Goal: Task Accomplishment & Management: Manage account settings

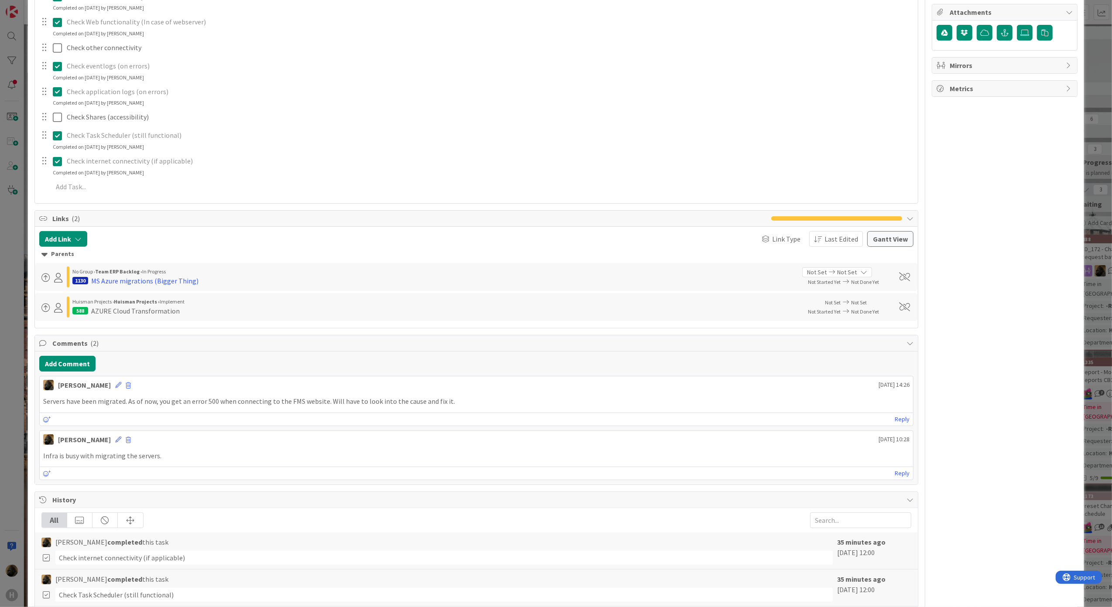
type textarea "x"
click at [65, 361] on button "Add Comment" at bounding box center [67, 364] width 56 height 16
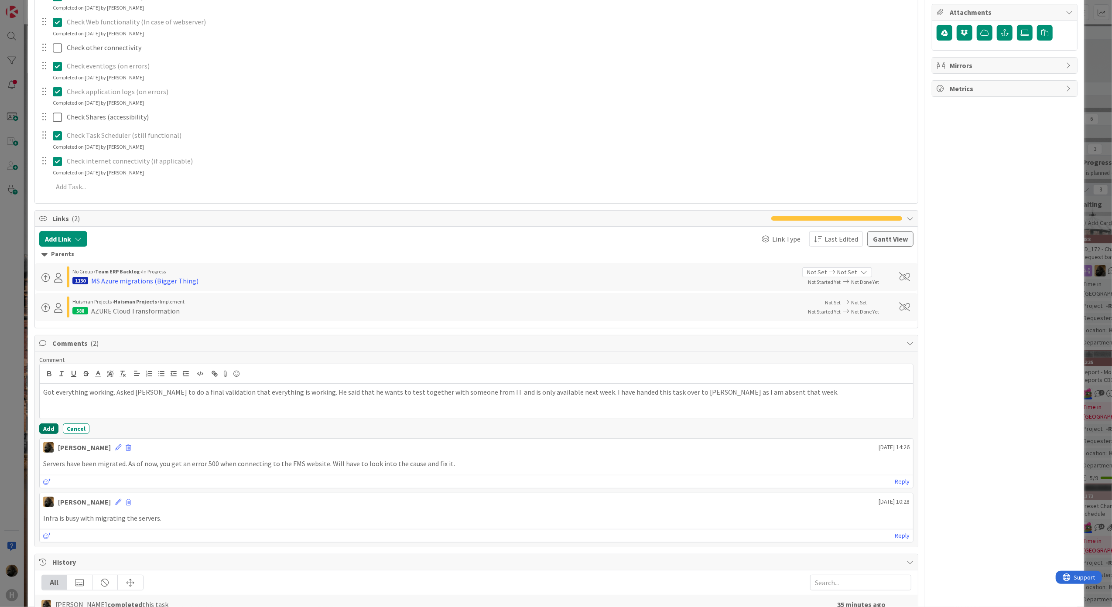
click at [49, 430] on button "Add" at bounding box center [48, 428] width 19 height 10
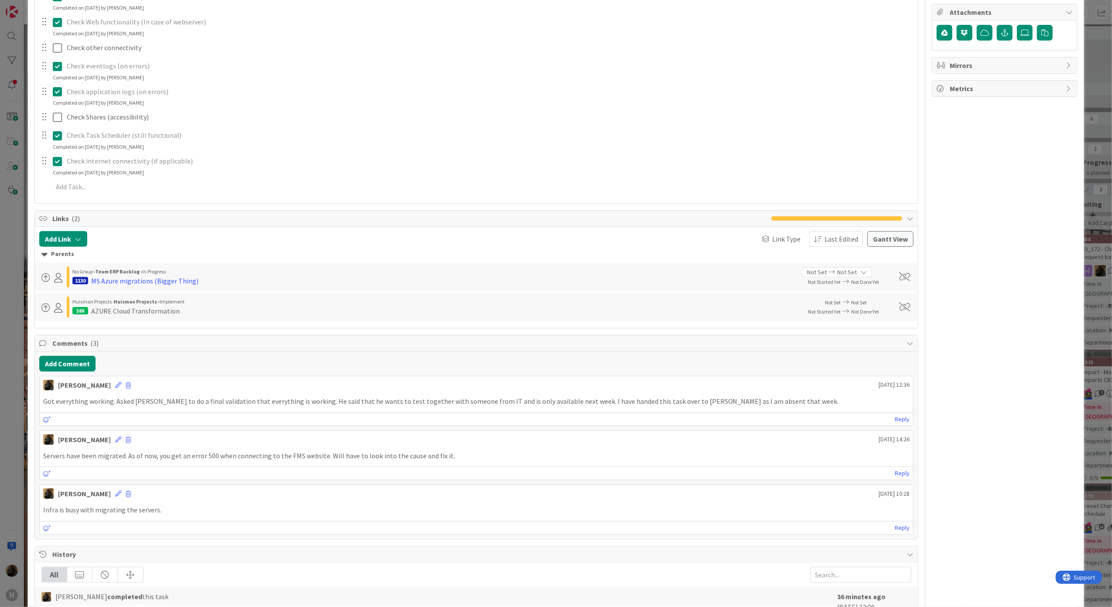
click at [982, 279] on div "Owner Watchers Support & Maintenance Dates Block Blocked Reason 0 / 256 Block C…" at bounding box center [1004, 249] width 146 height 1129
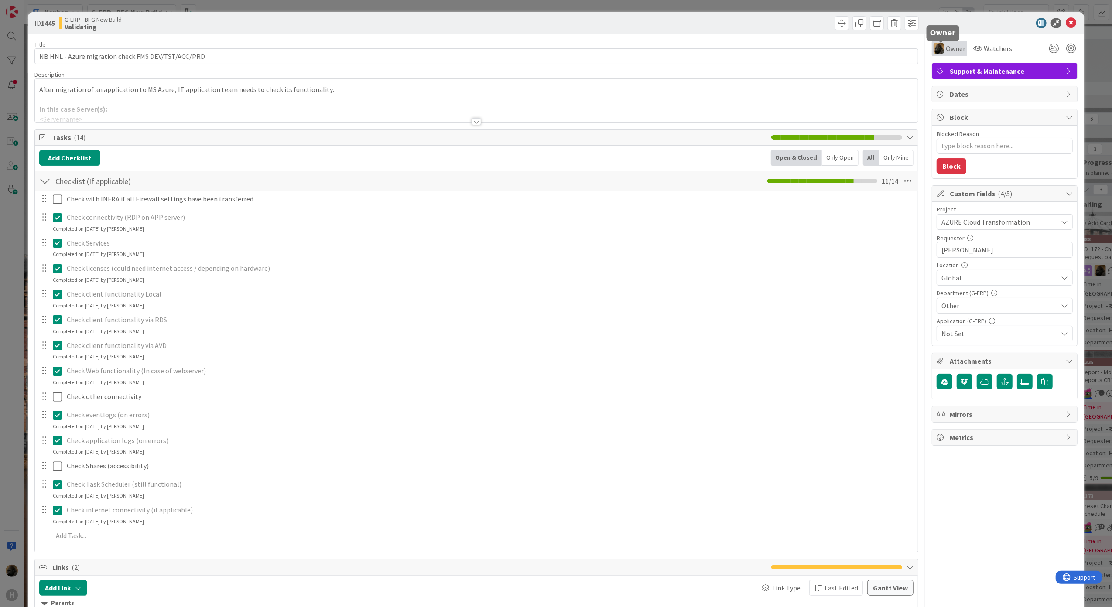
click at [945, 47] on span "Owner" at bounding box center [955, 48] width 20 height 10
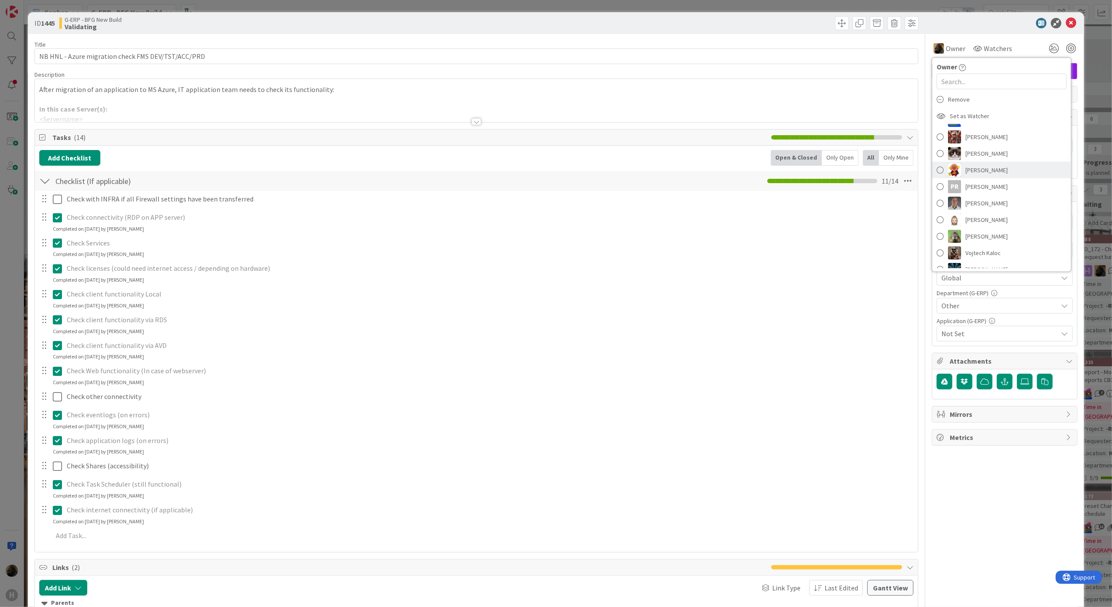
scroll to position [116, 0]
click at [979, 177] on span "Parveen Rana" at bounding box center [986, 176] width 42 height 13
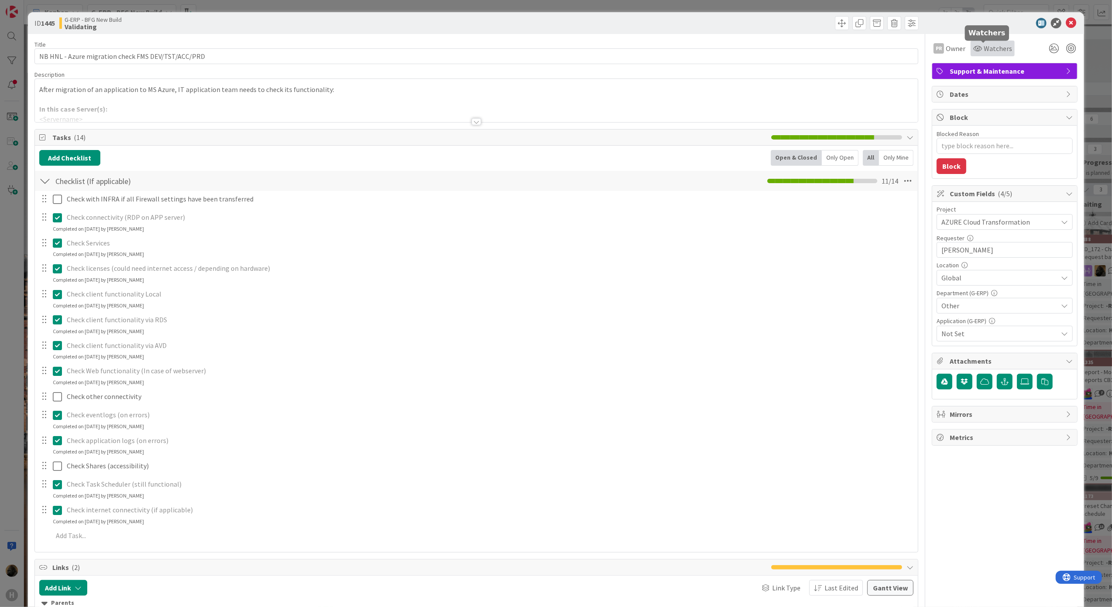
click at [990, 48] on span "Watchers" at bounding box center [997, 48] width 28 height 10
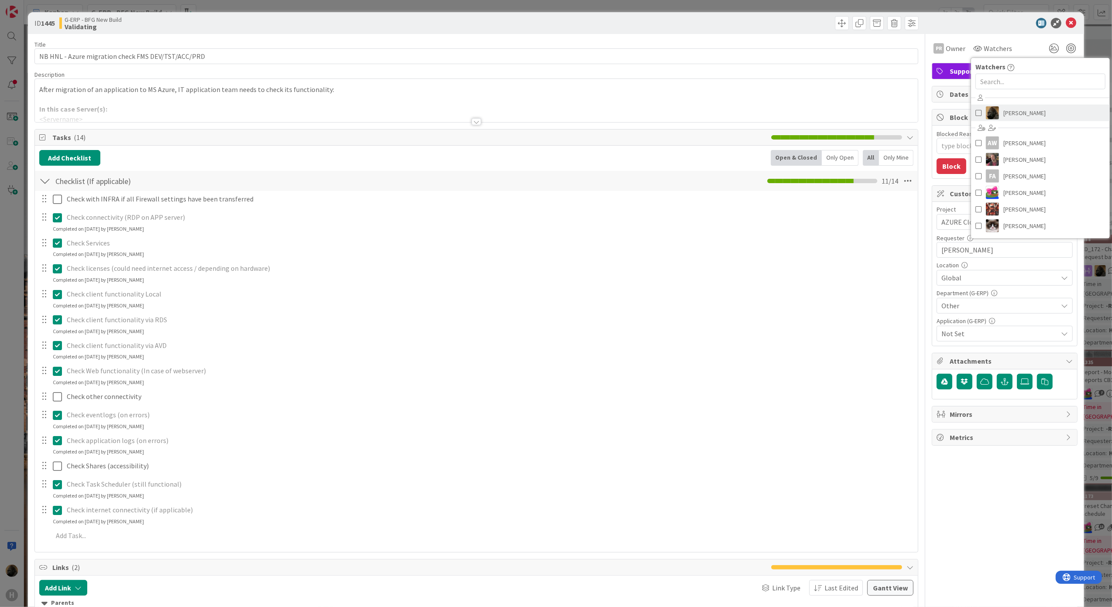
click at [1003, 112] on span "[PERSON_NAME]" at bounding box center [1024, 112] width 42 height 13
click at [981, 36] on div "PR Owner Owner Remove Set as Watcher Noah Dezaire AW Alexandra Catherina Weteli…" at bounding box center [1004, 45] width 146 height 22
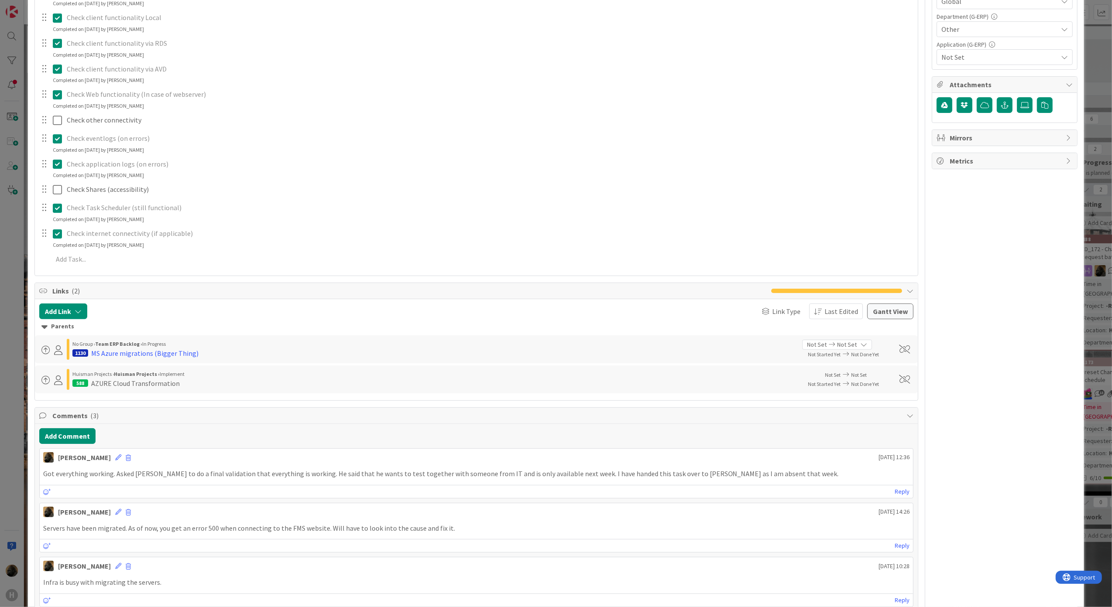
scroll to position [290, 0]
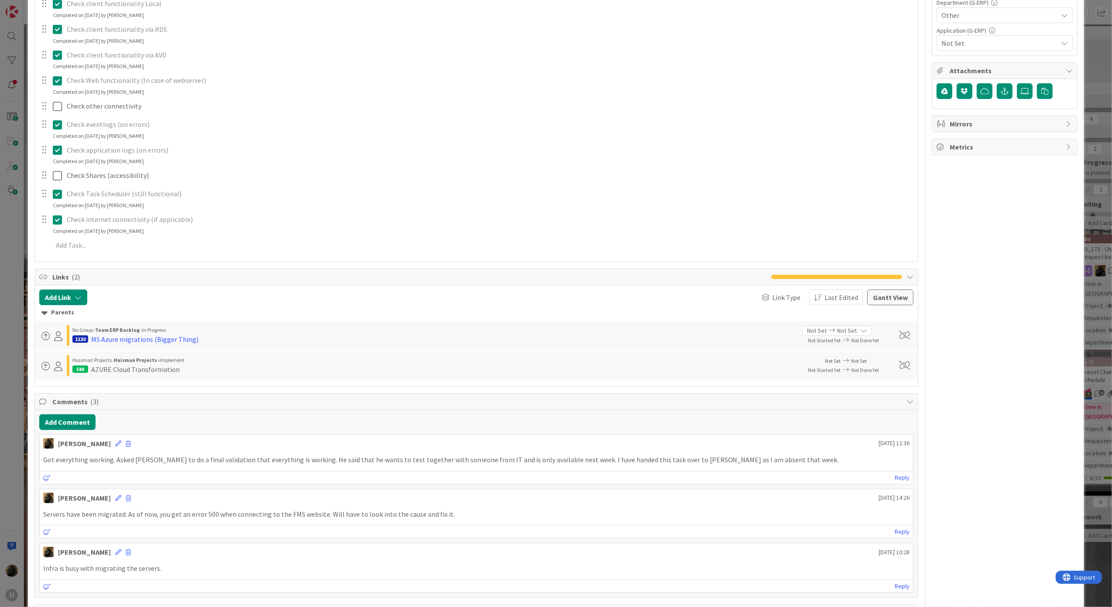
click at [222, 299] on div at bounding box center [257, 298] width 331 height 16
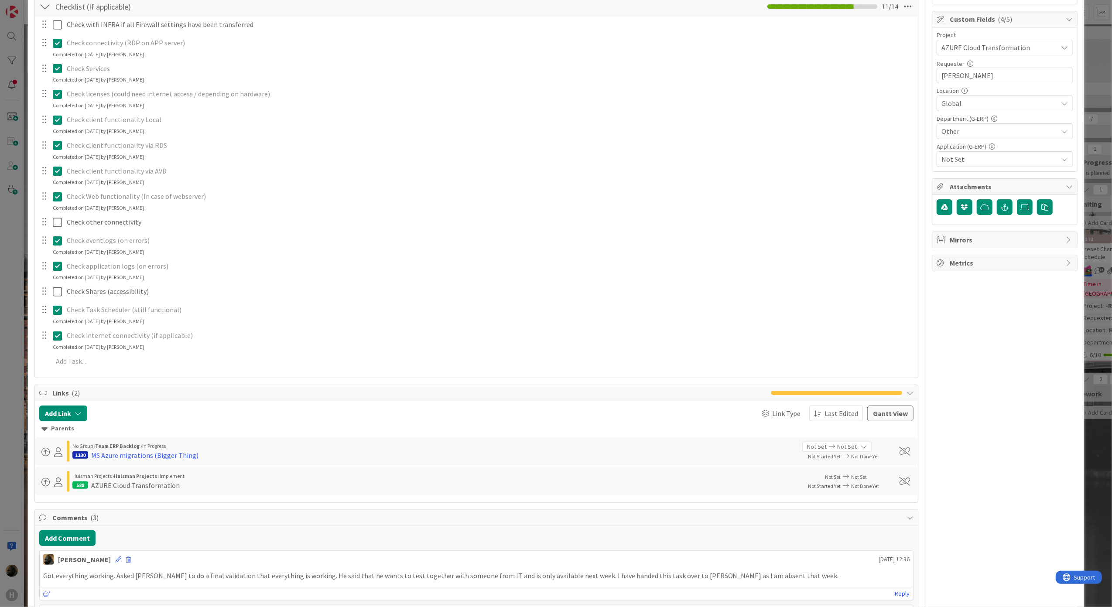
scroll to position [0, 0]
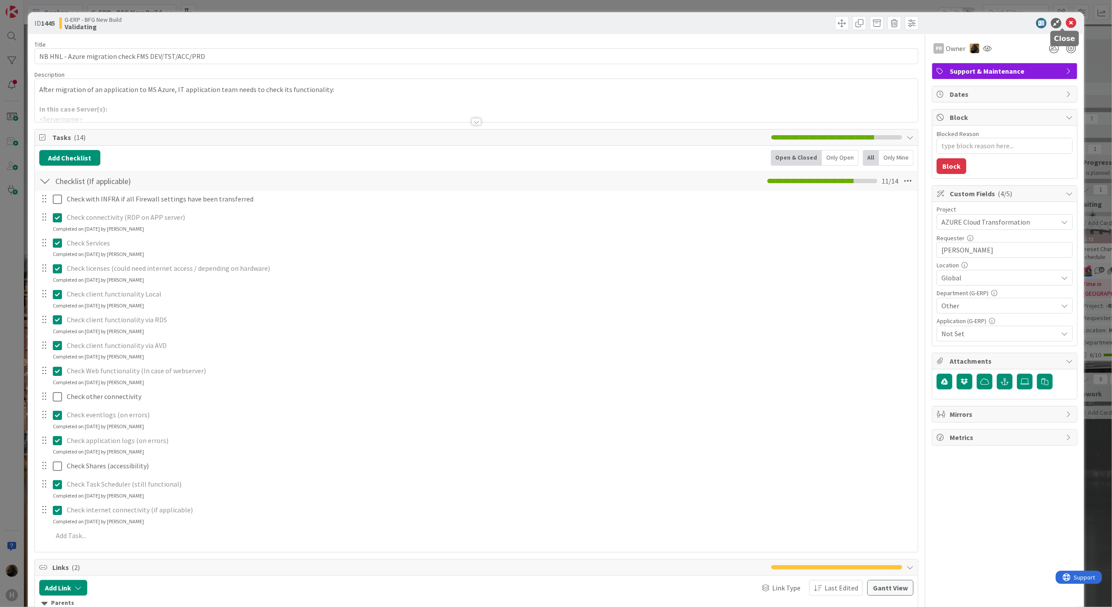
click at [1066, 24] on icon at bounding box center [1070, 23] width 10 height 10
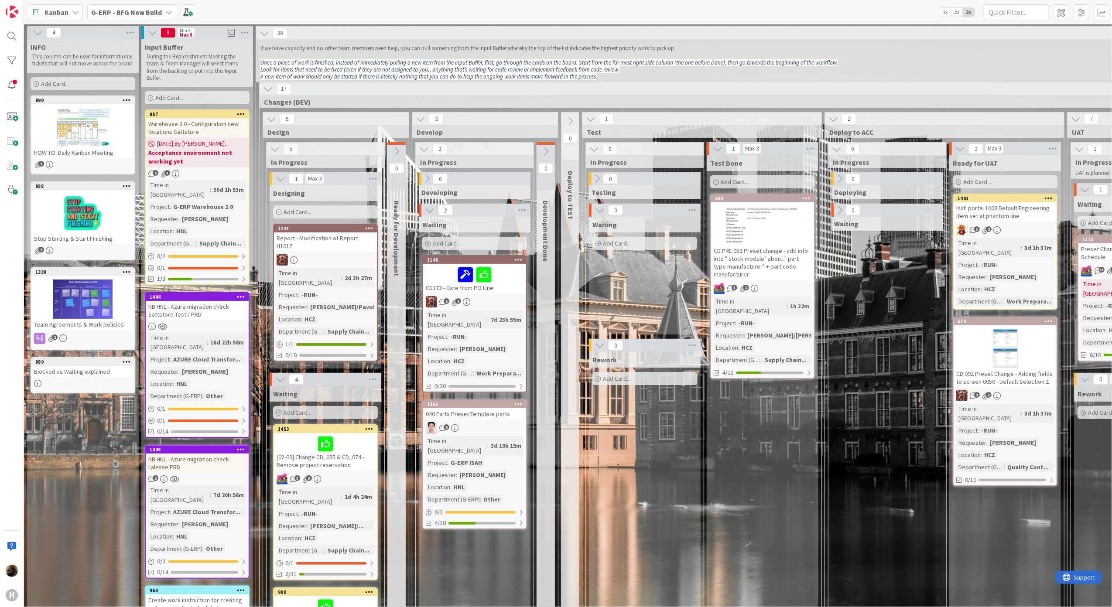
click at [63, 10] on span "Kanban" at bounding box center [56, 12] width 24 height 10
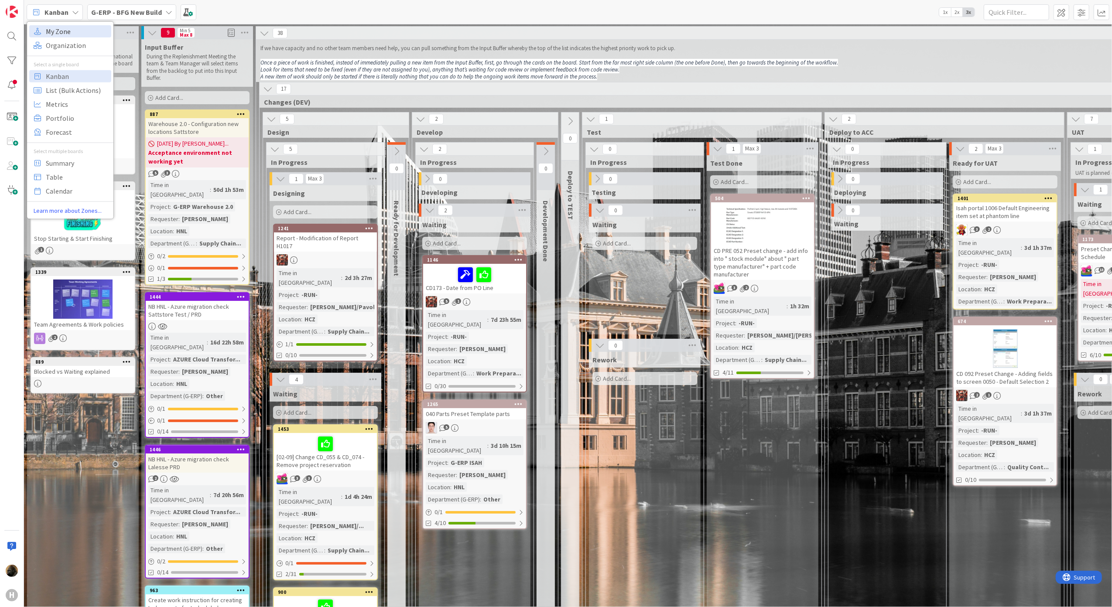
click at [65, 34] on span "My Zone" at bounding box center [77, 30] width 63 height 13
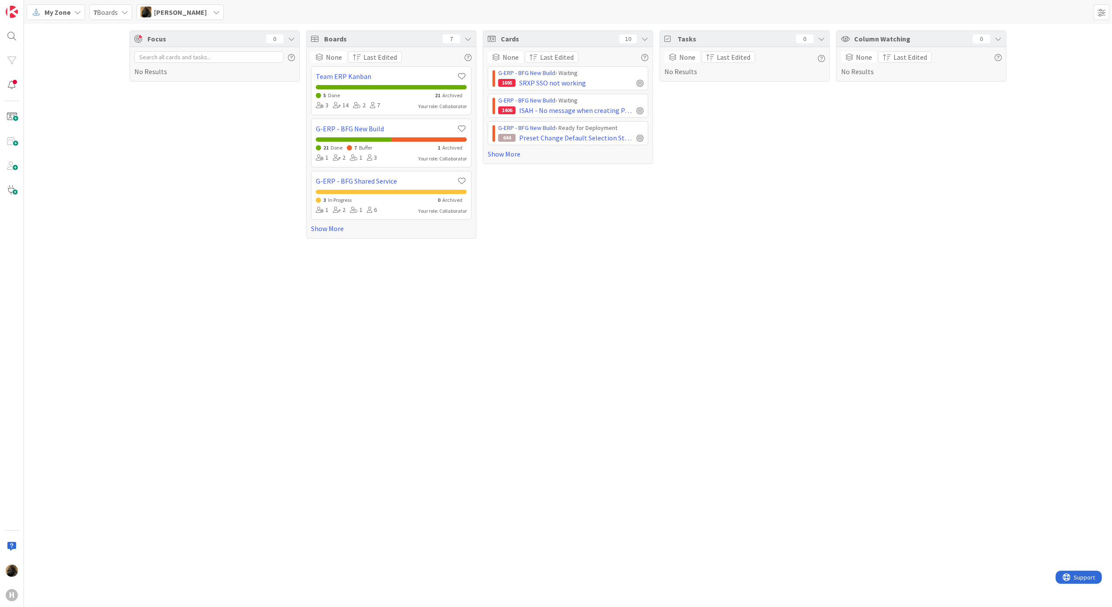
click at [62, 12] on span "My Zone" at bounding box center [57, 12] width 26 height 10
click at [77, 79] on span "Kanban" at bounding box center [77, 75] width 63 height 13
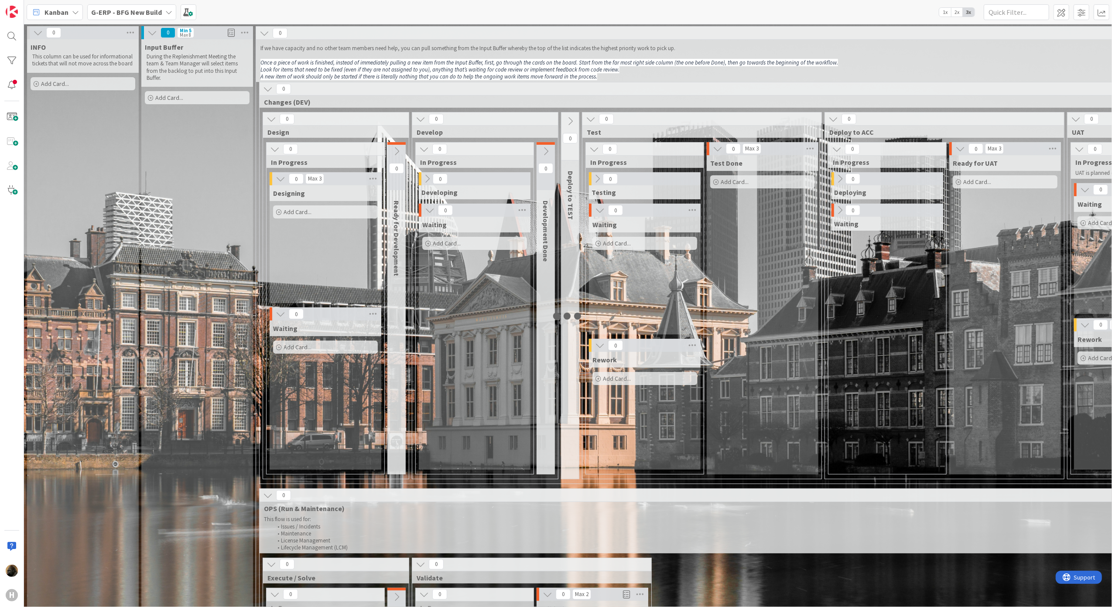
click at [147, 12] on b "G-ERP - BFG New Build" at bounding box center [126, 12] width 71 height 9
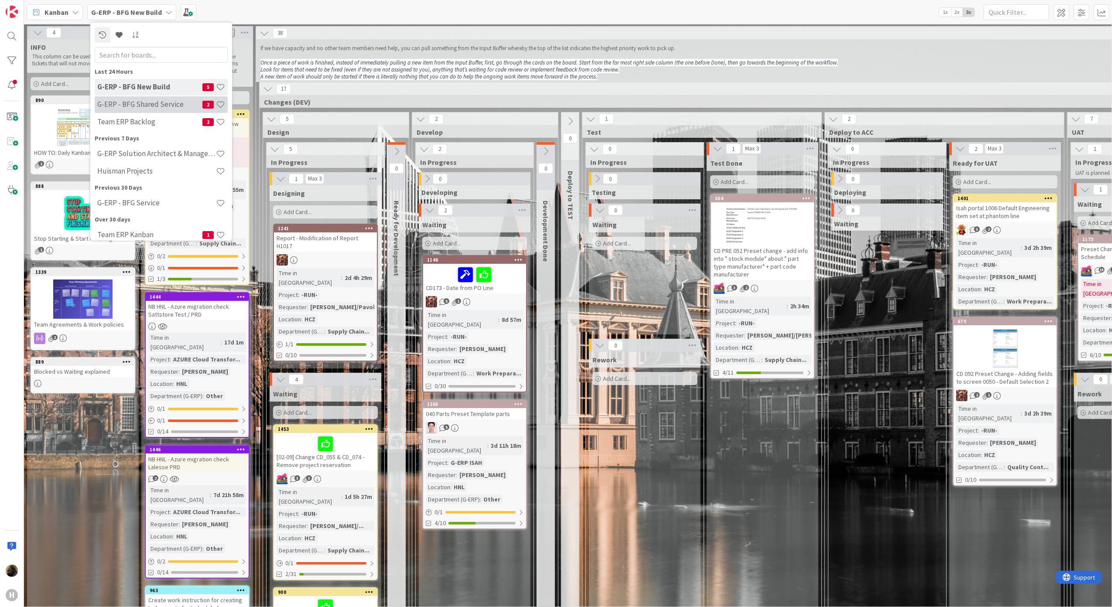
click at [140, 107] on h4 "G-ERP - BFG Shared Service" at bounding box center [149, 104] width 105 height 9
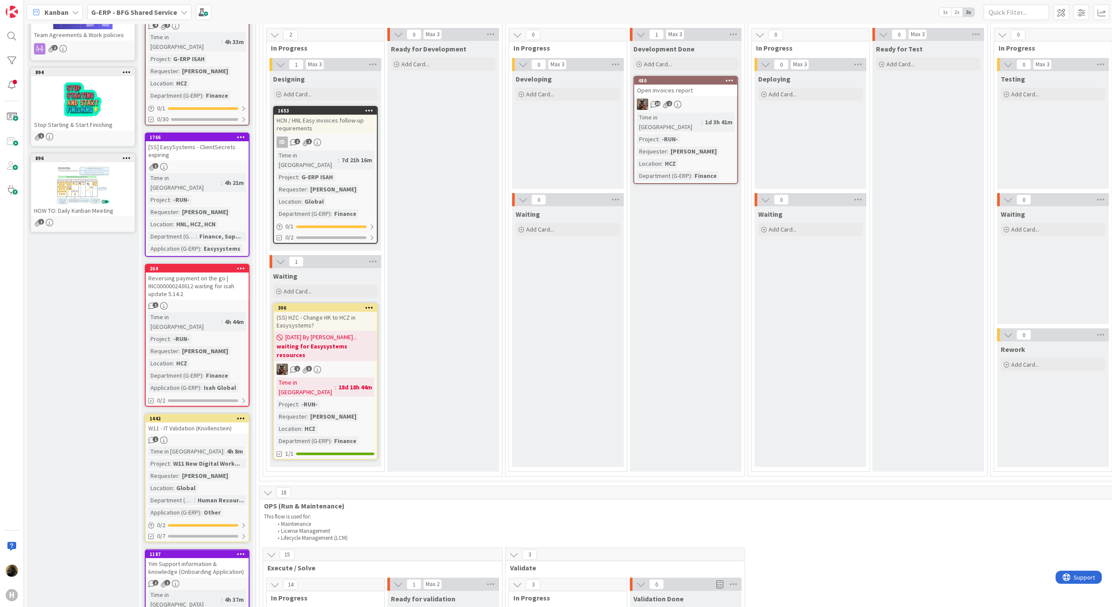
scroll to position [523, 0]
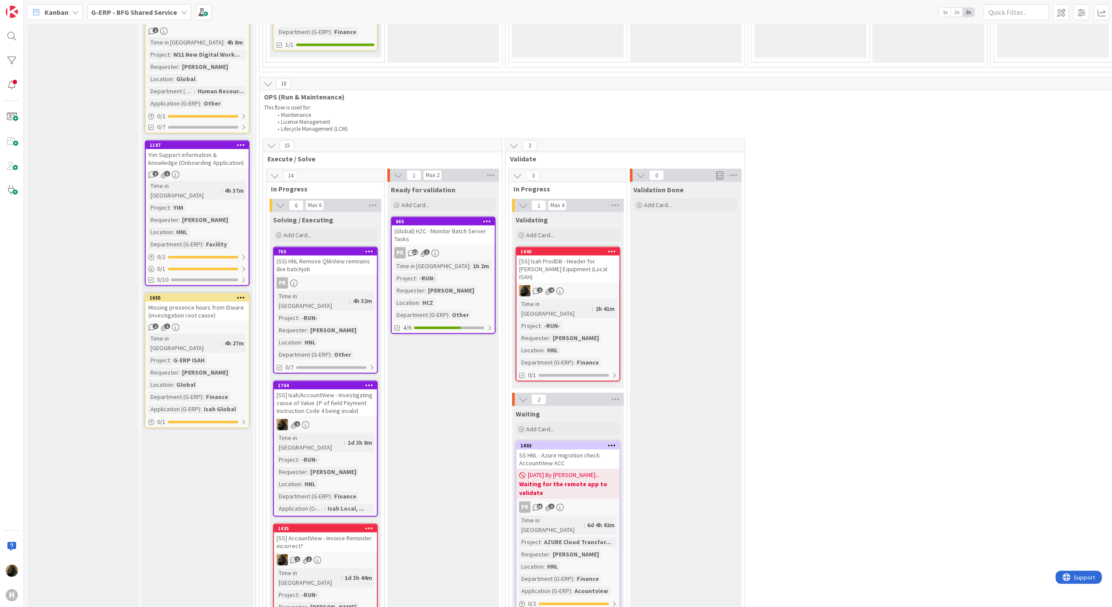
click at [583, 262] on div "[SS] Isah ProdDB - Header for Huisman Equipment (Local ISAH)" at bounding box center [567, 269] width 103 height 27
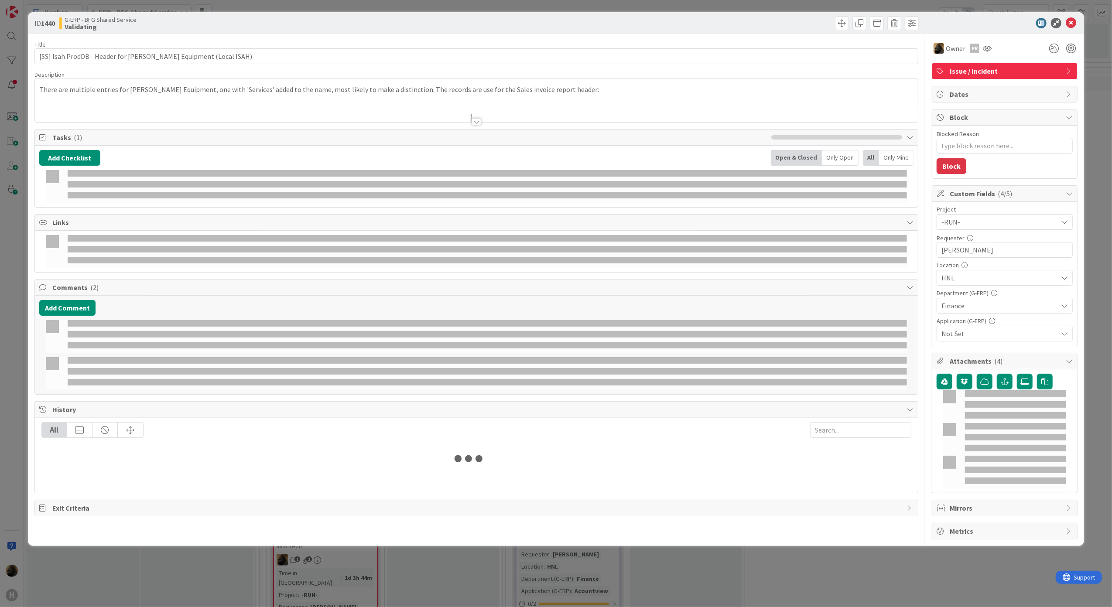
type textarea "x"
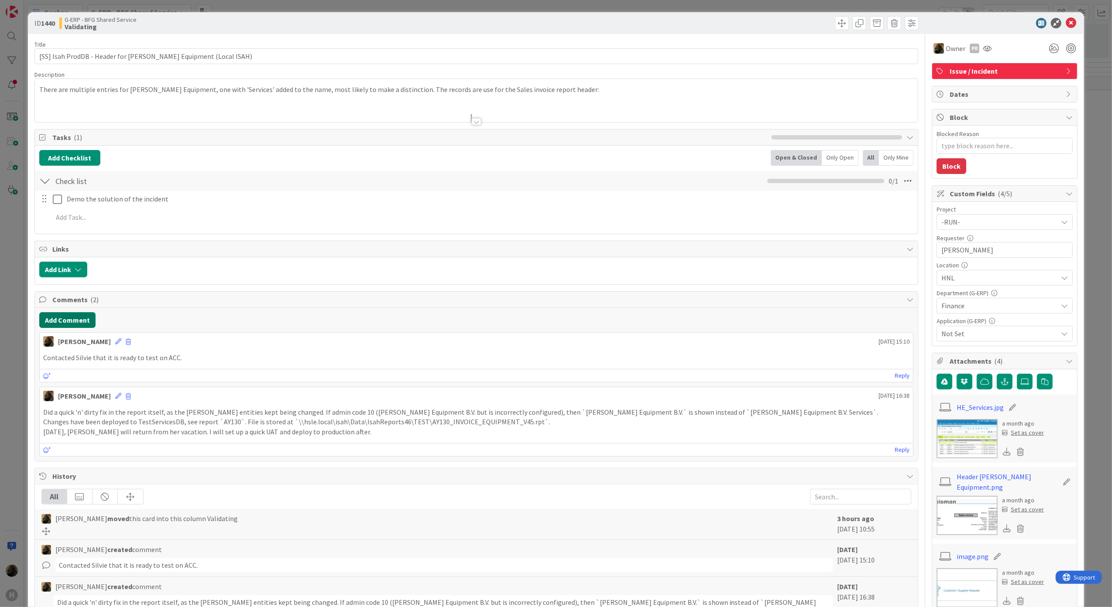
click at [70, 320] on button "Add Comment" at bounding box center [67, 320] width 56 height 16
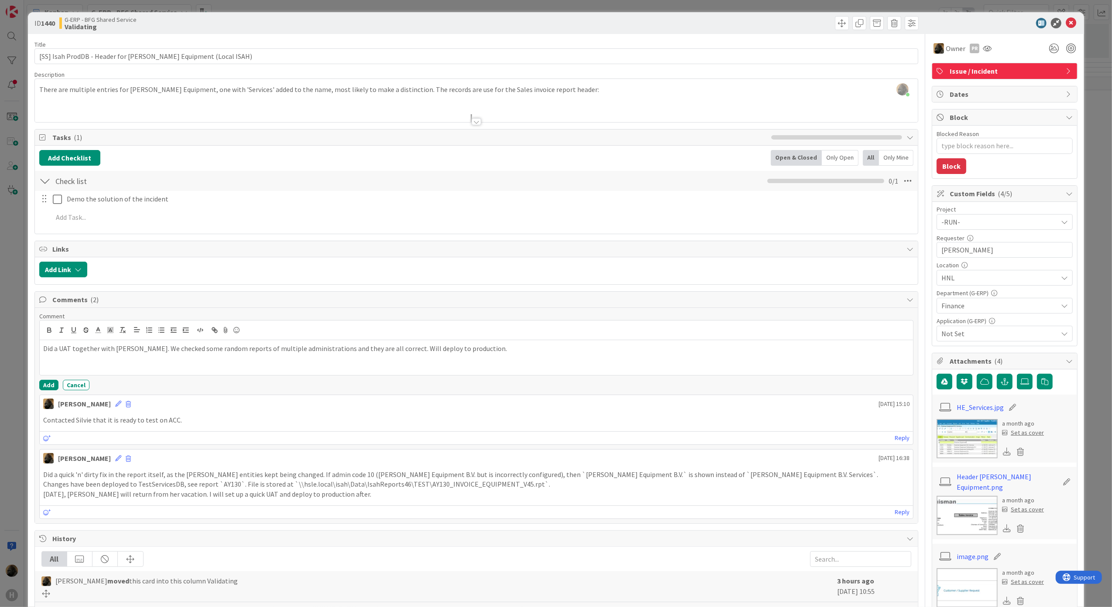
click at [53, 382] on div "Comment Did a UAT together with Silvie. We checked some random reports of multi…" at bounding box center [476, 351] width 874 height 78
click at [52, 384] on button "Add" at bounding box center [48, 385] width 19 height 10
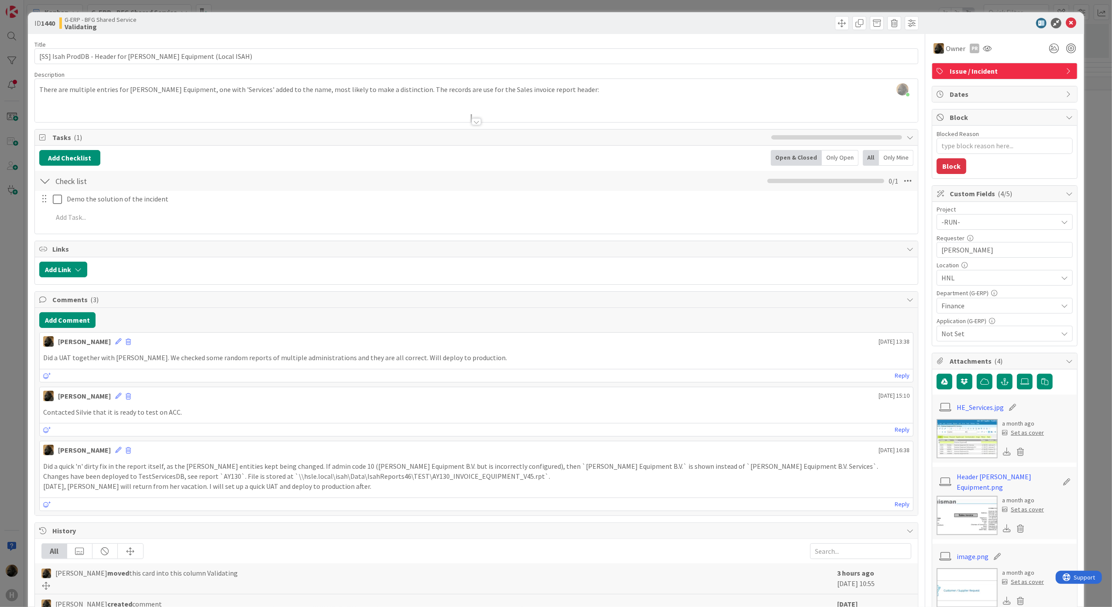
click at [12, 388] on div "ID 1440 G-ERP - BFG Shared Service Validating Title 60 / 128 [SS] Isah ProdDB -…" at bounding box center [556, 303] width 1112 height 607
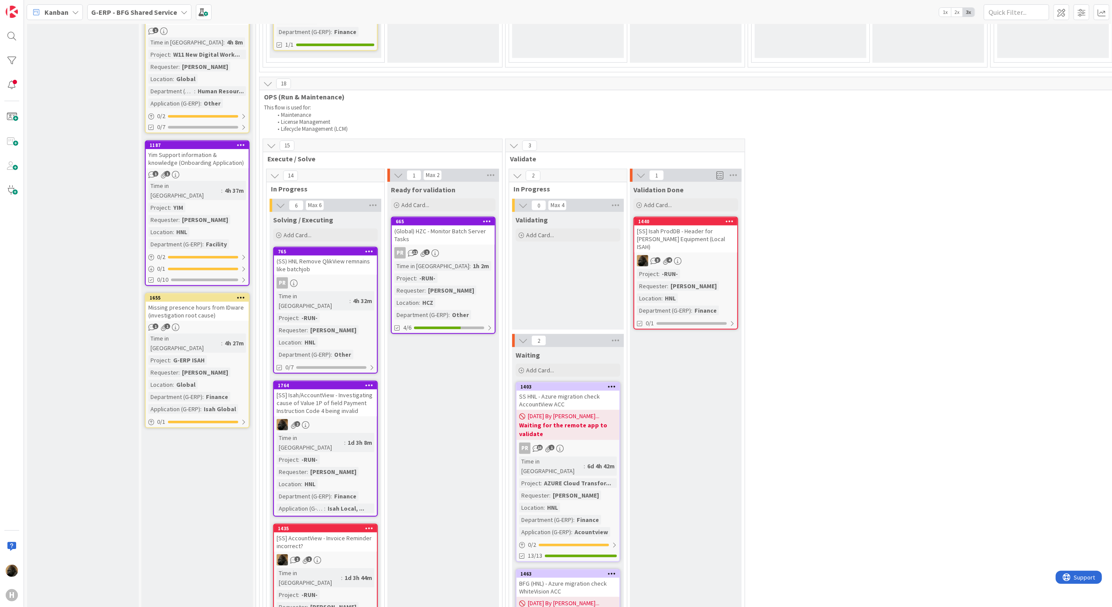
click at [656, 232] on div "[SS] Isah ProdDB - Header for Huisman Equipment (Local ISAH)" at bounding box center [685, 238] width 103 height 27
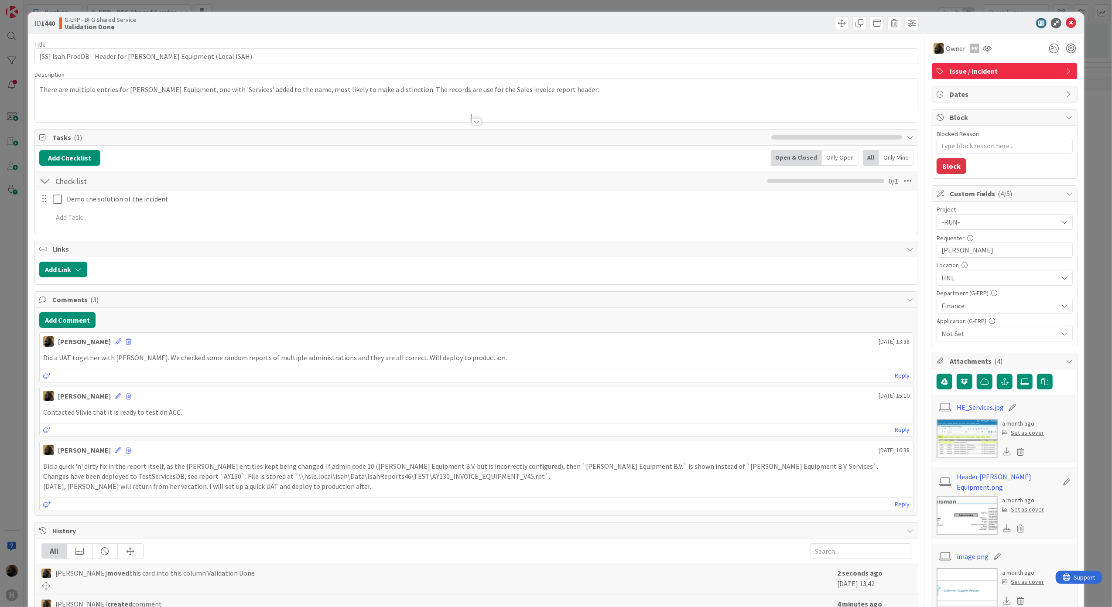
type textarea "x"
click at [59, 331] on div "Add Comment Noah Dezaire August 28 2025 13:38 Did a UAT together with Silvie. W…" at bounding box center [476, 412] width 883 height 208
click at [58, 324] on button "Add Comment" at bounding box center [67, 320] width 56 height 16
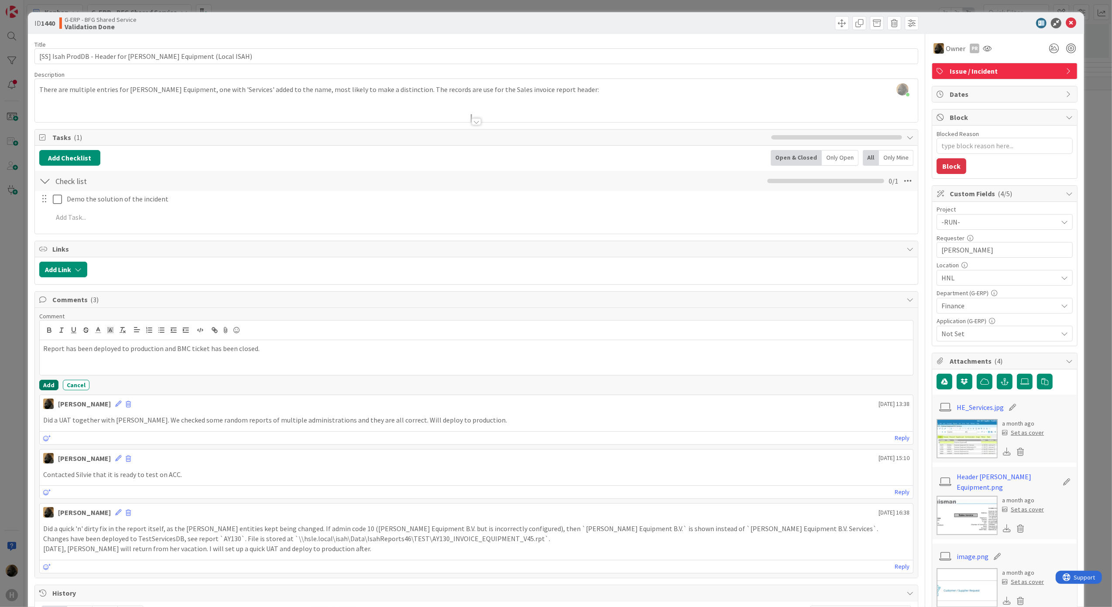
click at [40, 386] on button "Add" at bounding box center [48, 385] width 19 height 10
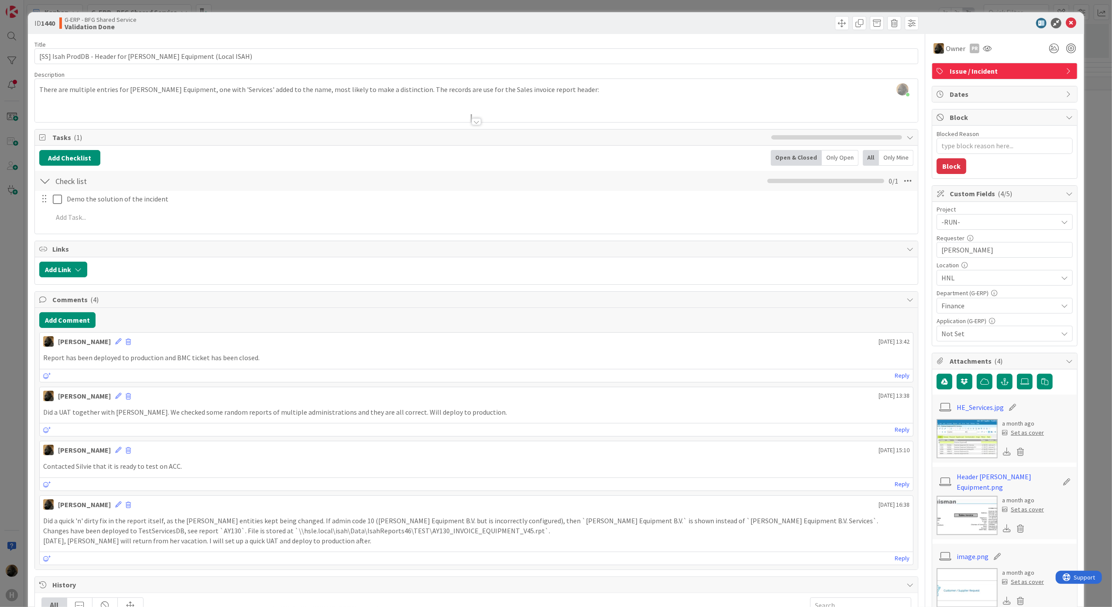
scroll to position [232, 0]
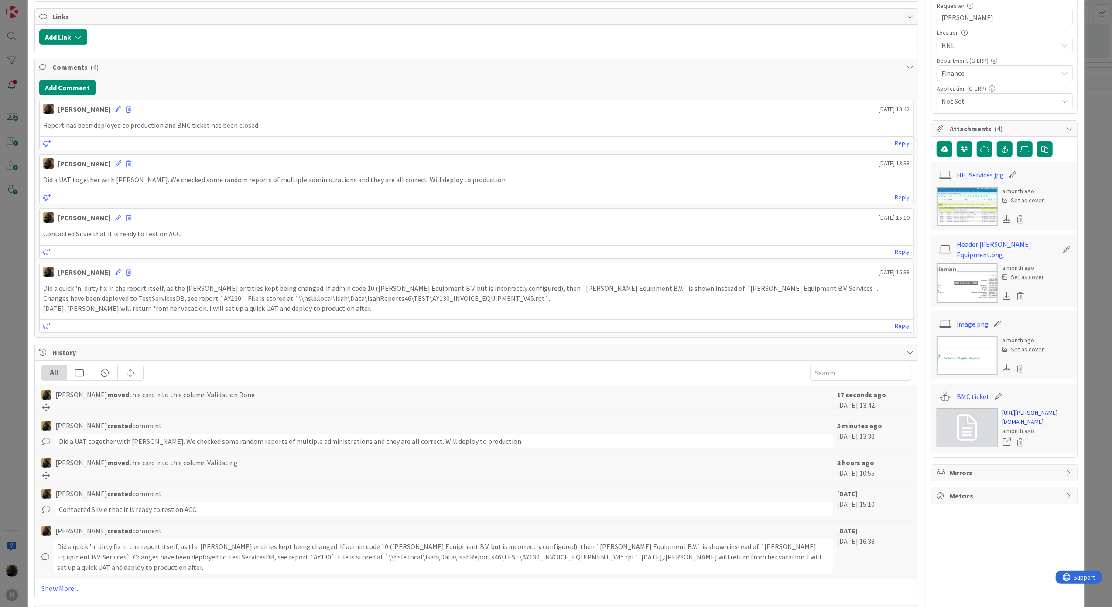
click at [1014, 423] on link "https://huisman-smartit.onbmc.com/smartit/app/#/incident/AGGGSPRFBRQVHASYT01LSY…" at bounding box center [1037, 417] width 71 height 18
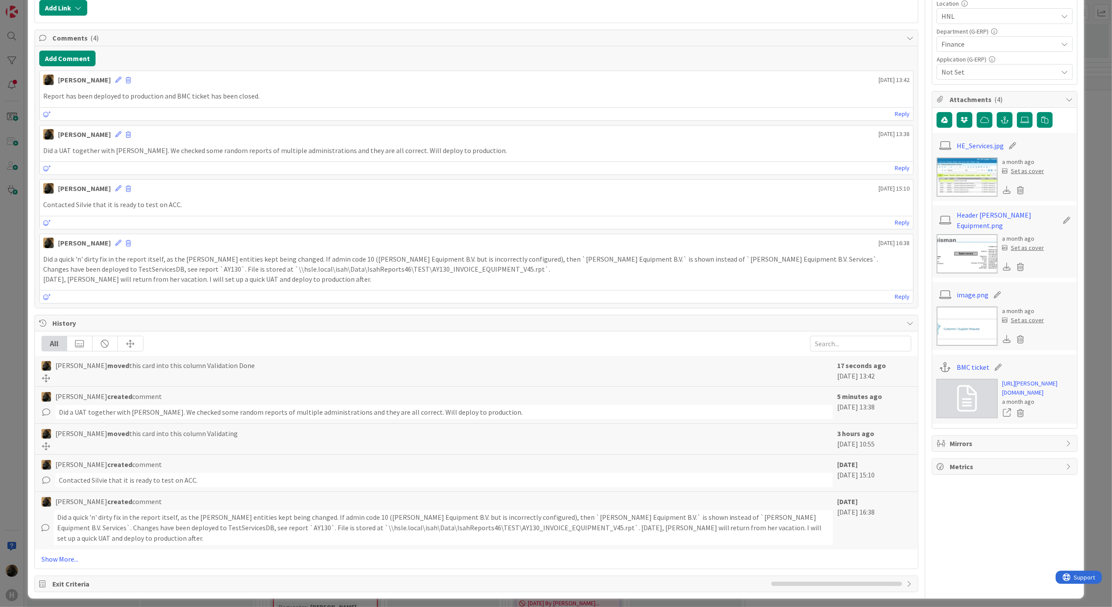
scroll to position [0, 0]
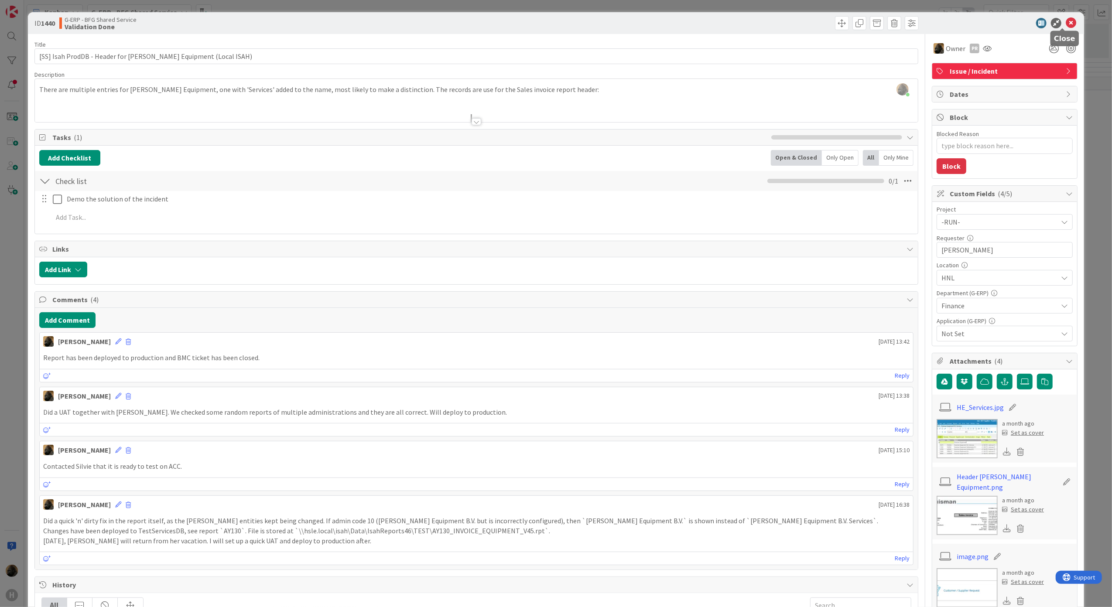
click at [1067, 27] on icon at bounding box center [1070, 23] width 10 height 10
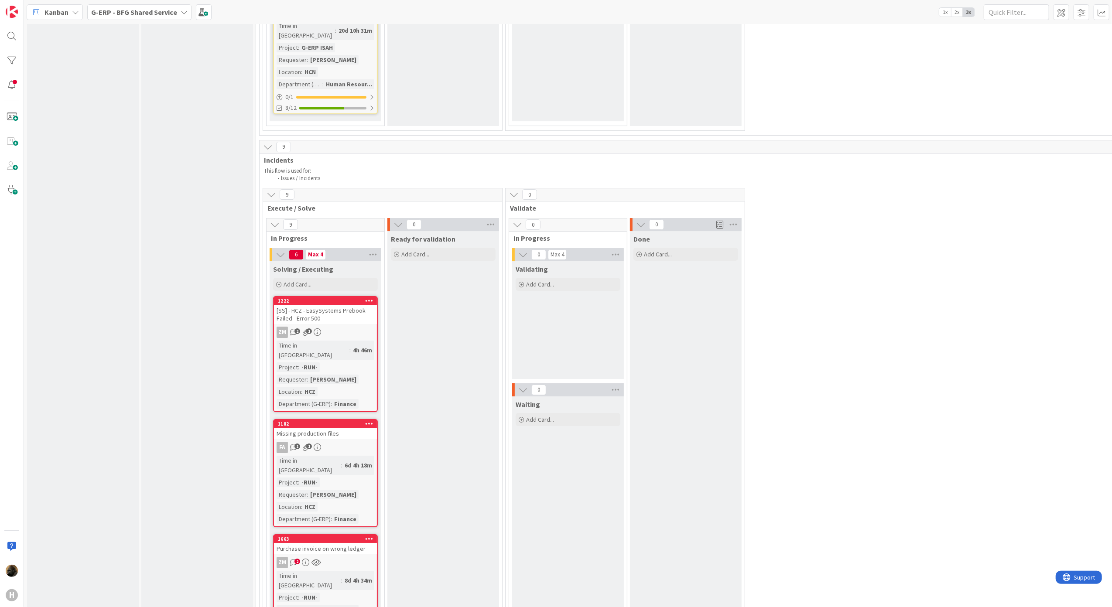
scroll to position [2965, 0]
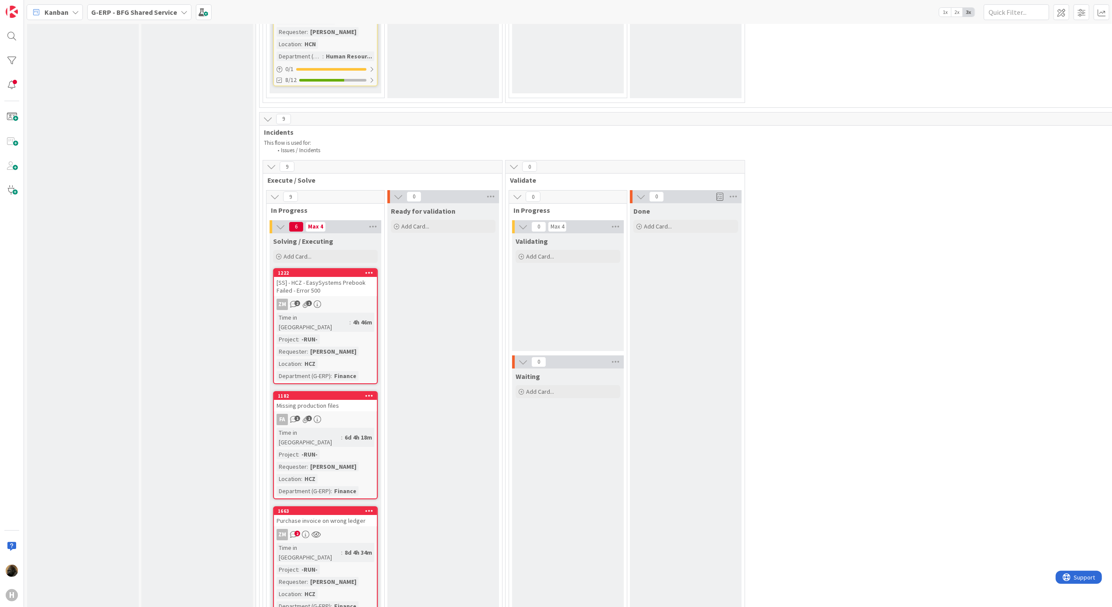
click at [356, 391] on link "1182 Missing production files FA 1 1 Time in Column : 6d 4h 18m Project : -RUN-…" at bounding box center [325, 445] width 105 height 108
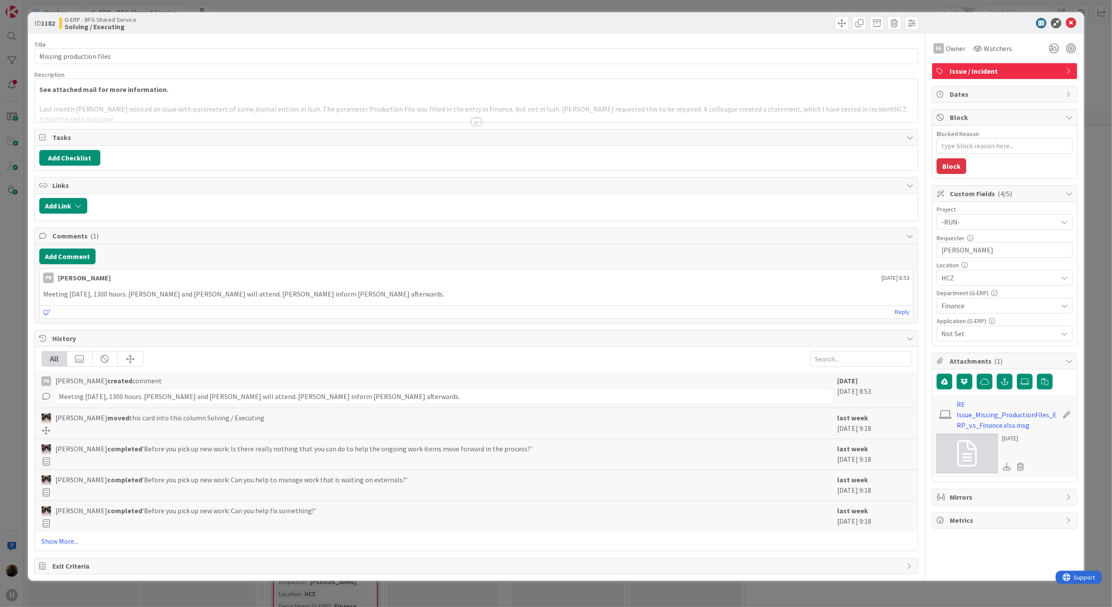
click at [477, 122] on div at bounding box center [476, 121] width 10 height 7
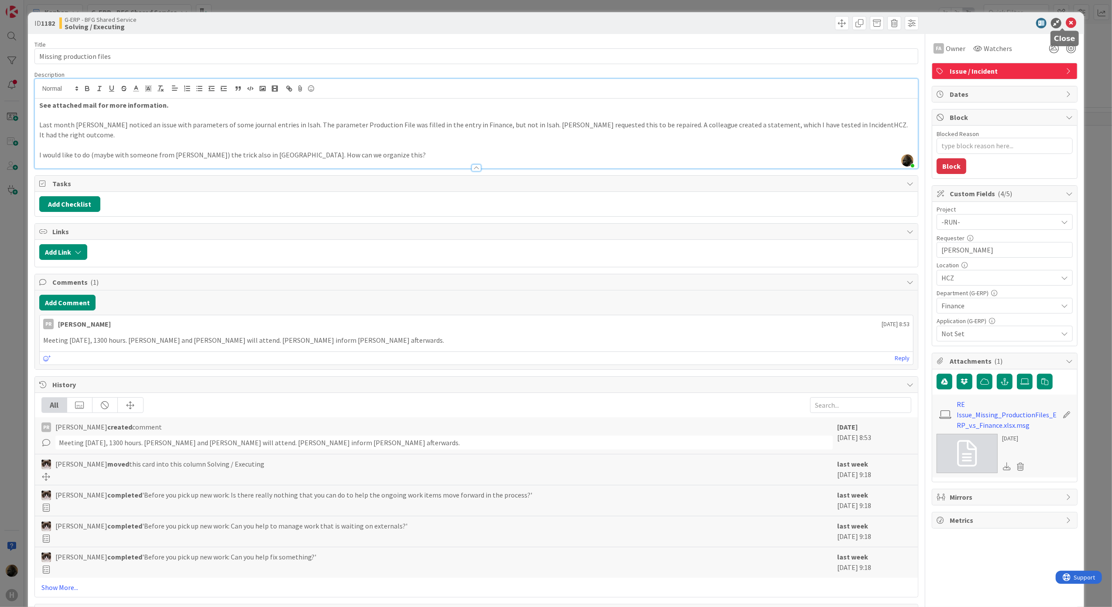
click at [1065, 23] on icon at bounding box center [1070, 23] width 10 height 10
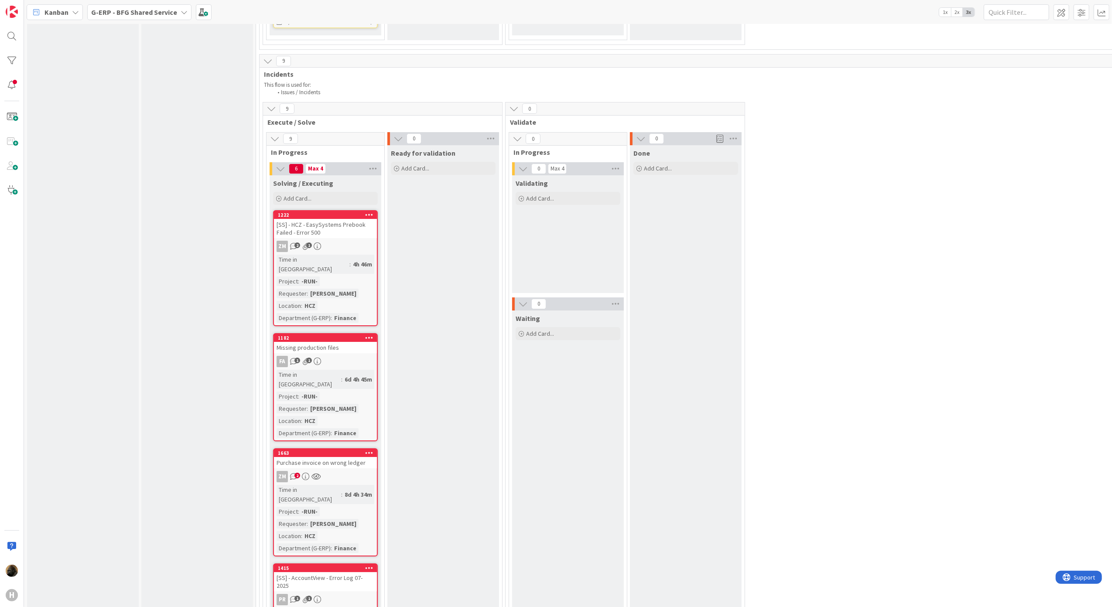
click at [344, 457] on div "Purchase invoice on wrong ledger" at bounding box center [325, 462] width 103 height 11
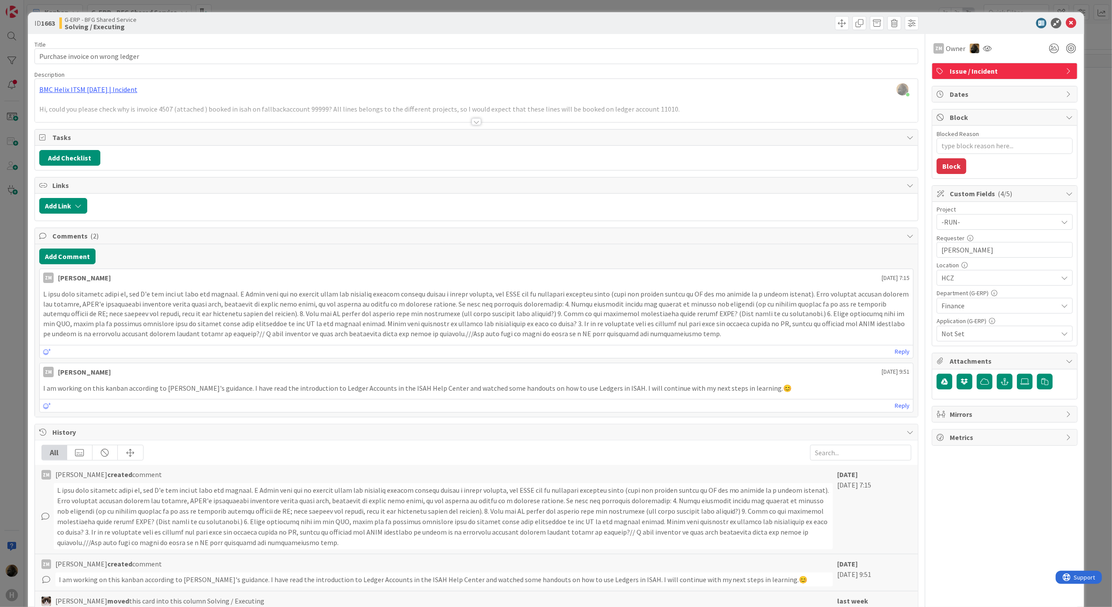
click at [413, 339] on p at bounding box center [476, 314] width 866 height 50
click at [16, 399] on div "ID 1663 G-ERP - BFG Shared Service Solving / Executing Title 32 / 128 Purchase …" at bounding box center [556, 303] width 1112 height 607
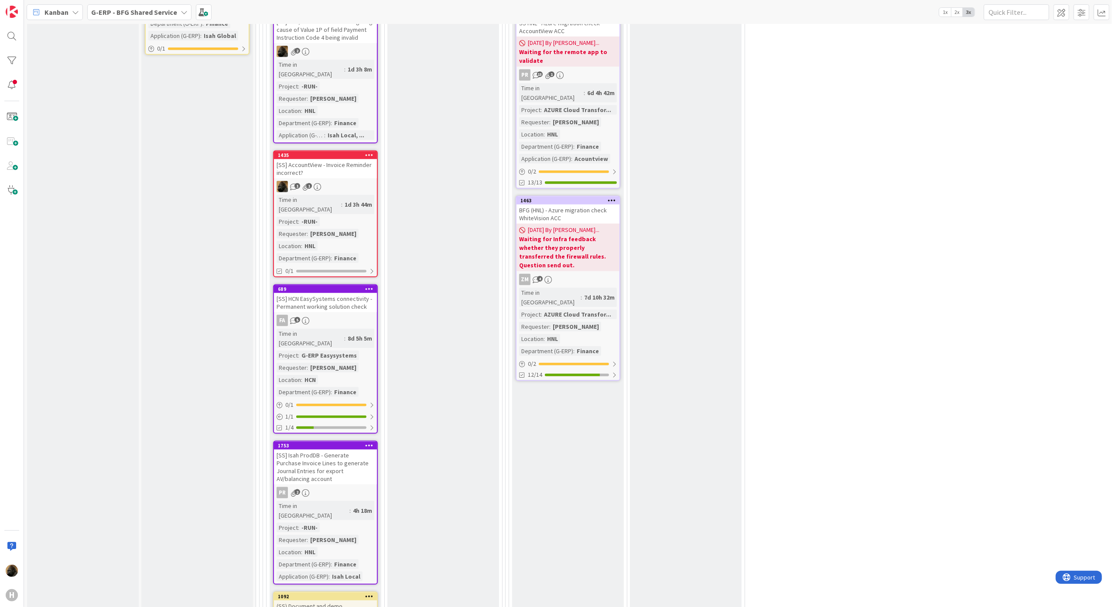
scroll to position [698, 0]
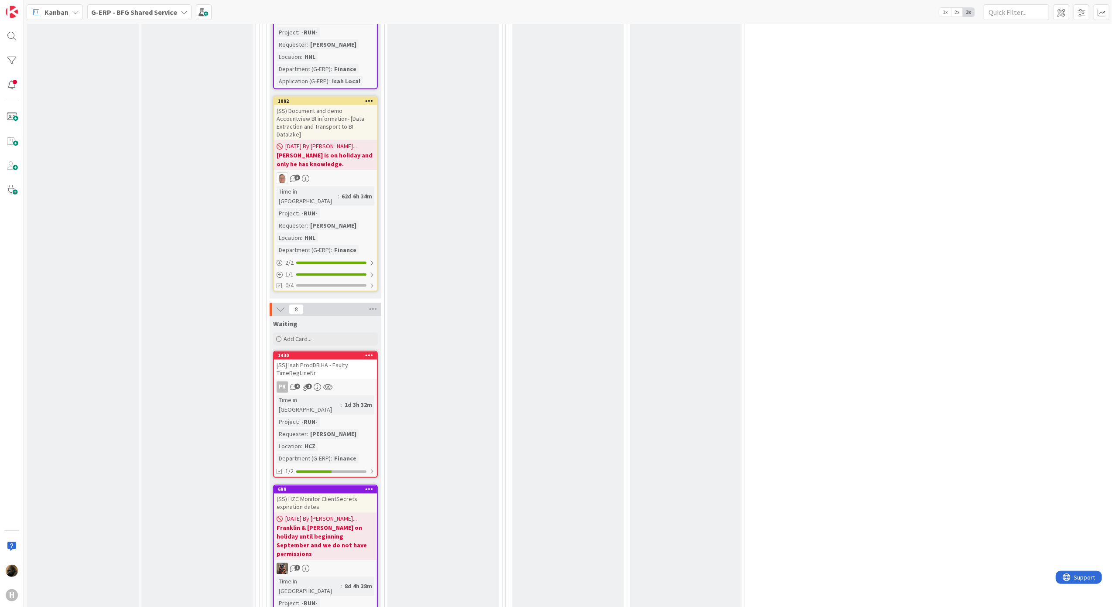
scroll to position [1395, 0]
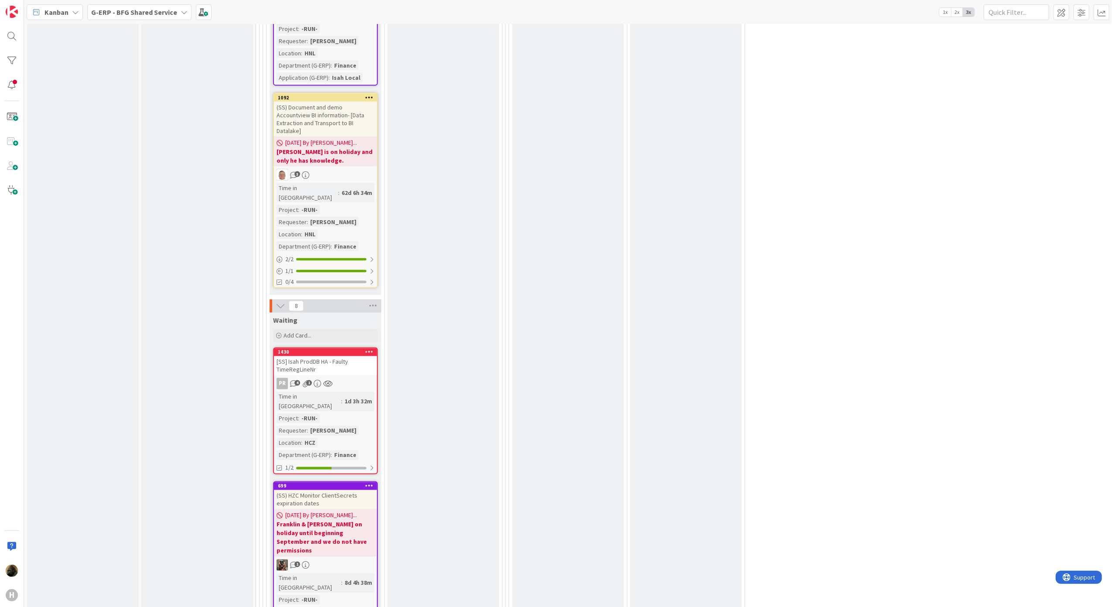
click at [318, 356] on div "[SS] Isah ProdDB HA - Faulty TimeRegLineNr" at bounding box center [325, 365] width 103 height 19
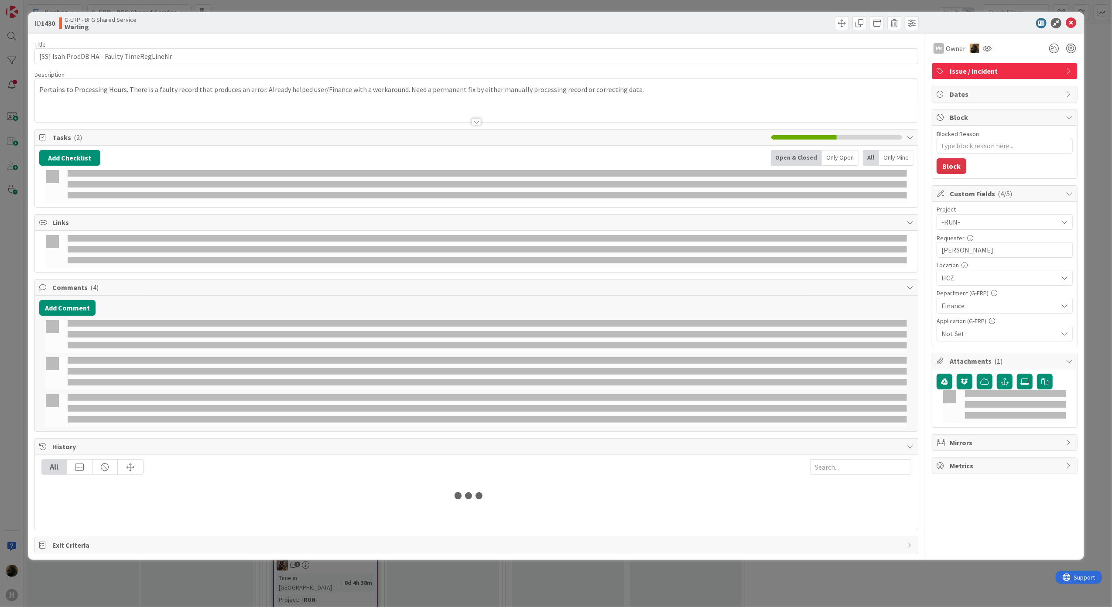
type textarea "x"
select select "sql"
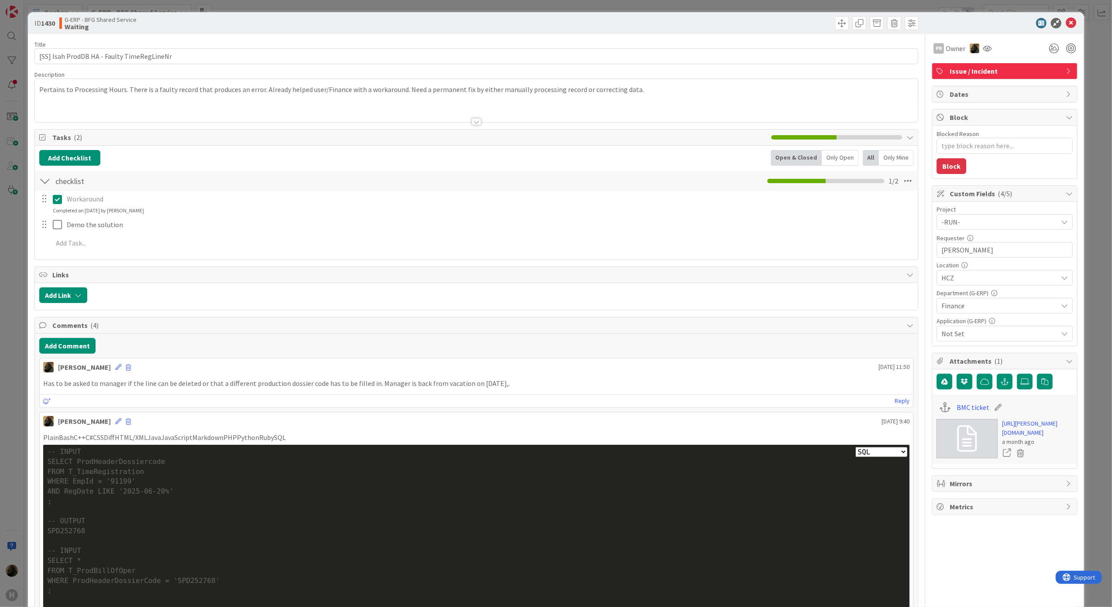
type textarea "x"
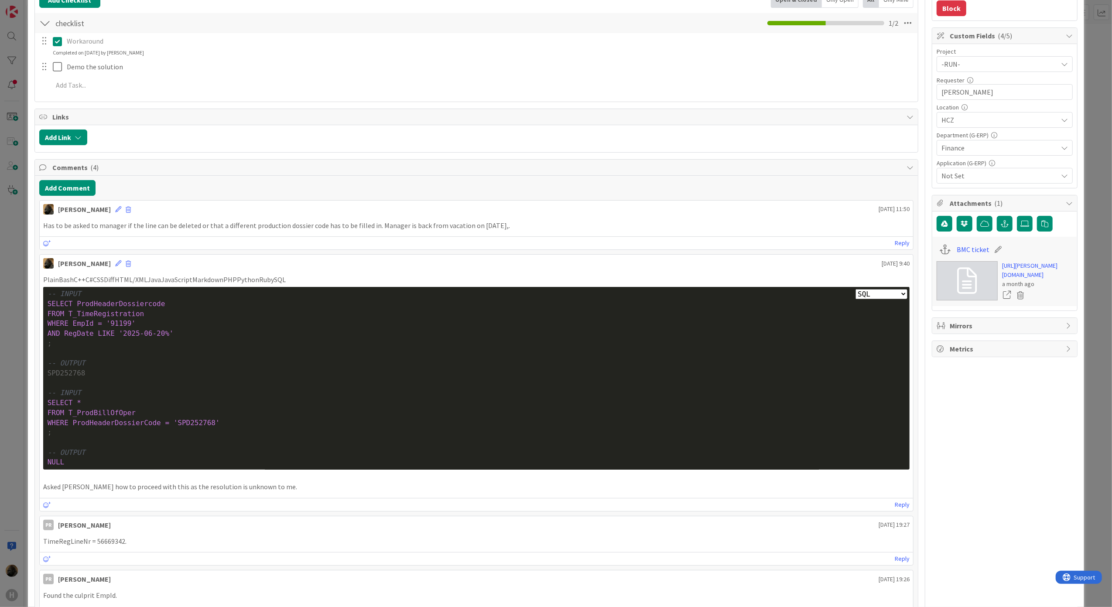
scroll to position [232, 0]
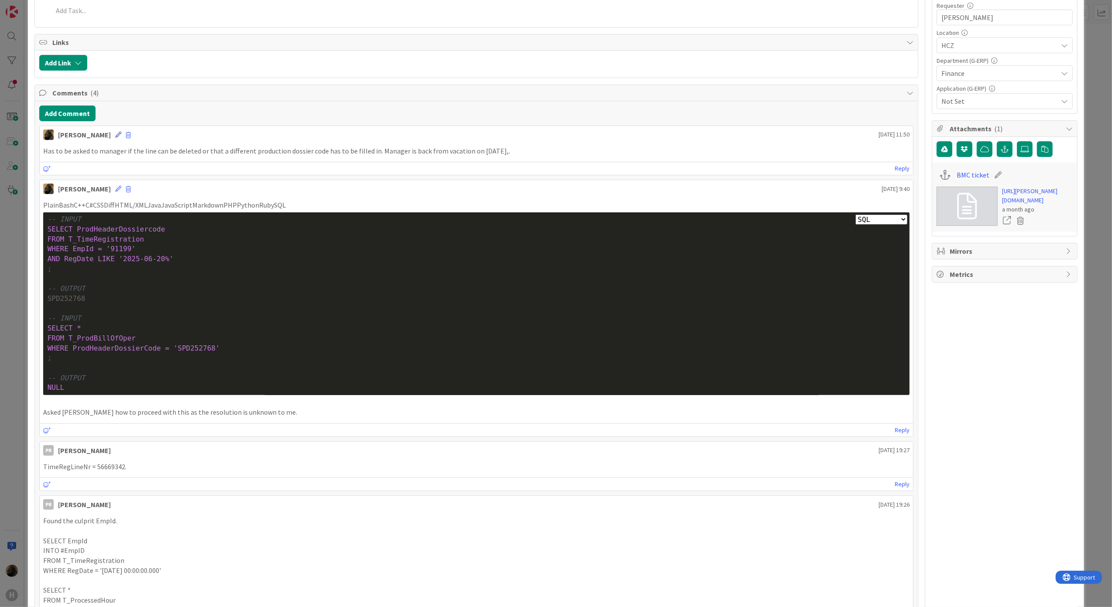
click at [115, 136] on icon at bounding box center [118, 135] width 6 height 6
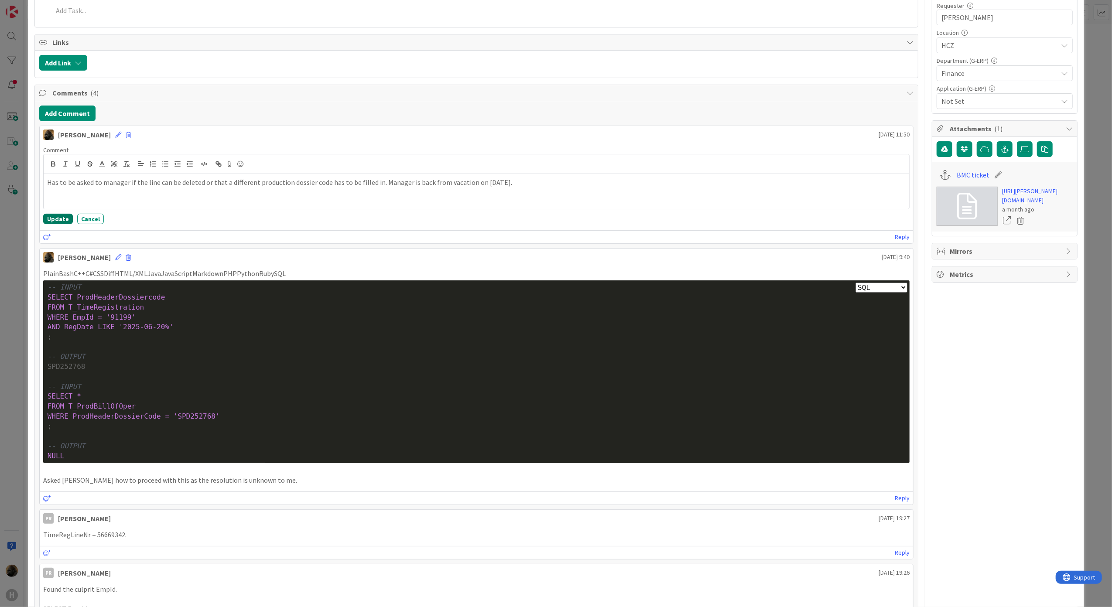
click at [52, 224] on button "Update" at bounding box center [58, 219] width 30 height 10
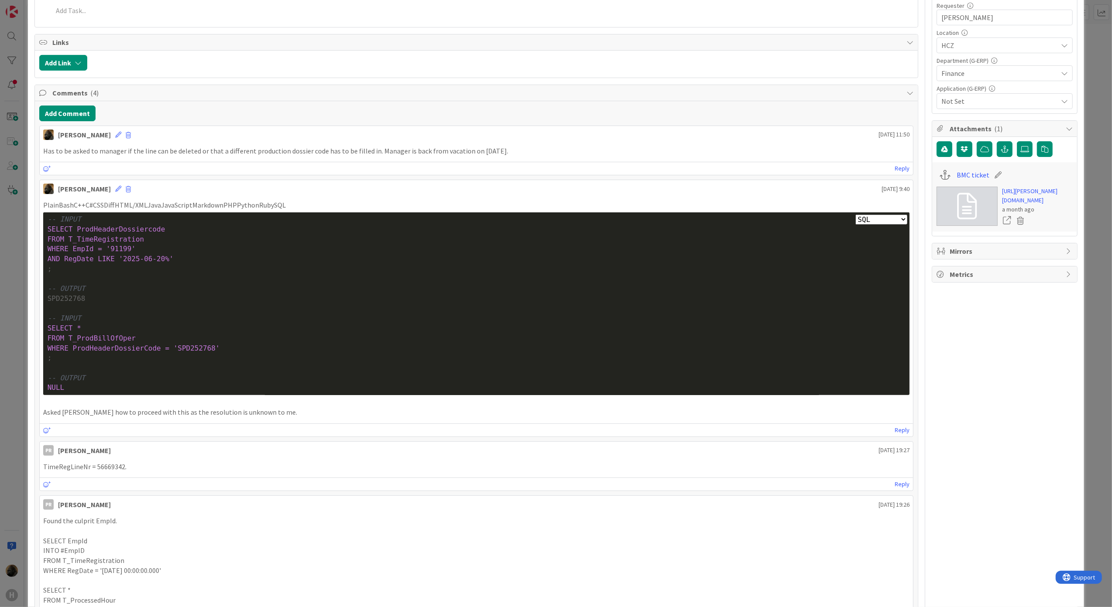
click at [20, 310] on div "ID 1430 G-ERP - BFG Shared Service Waiting Title 42 / 128 [SS] Isah ProdDB HA -…" at bounding box center [556, 303] width 1112 height 607
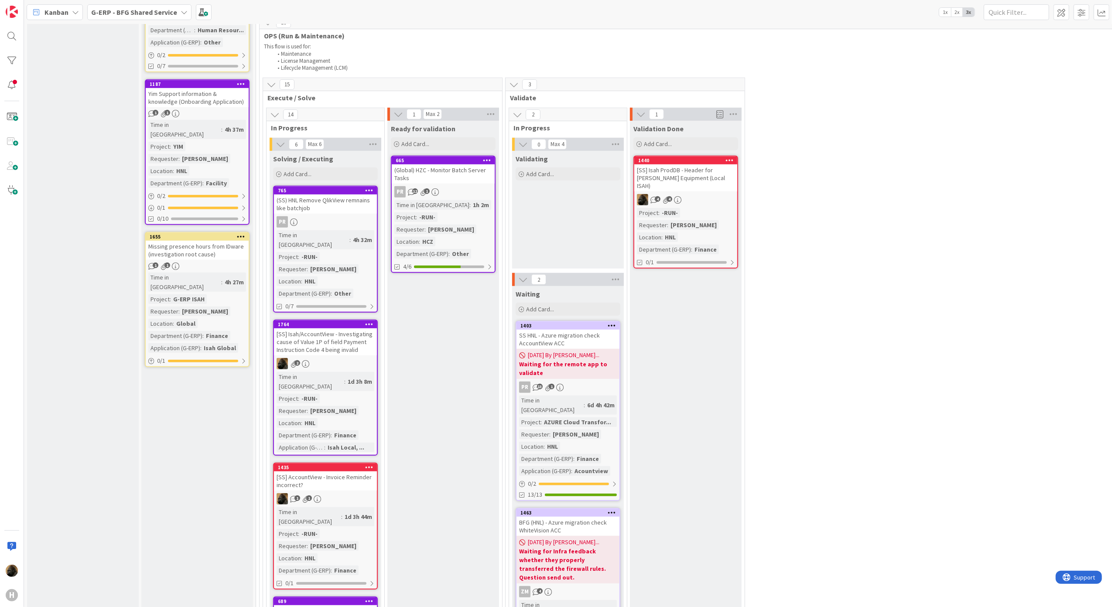
scroll to position [290, 0]
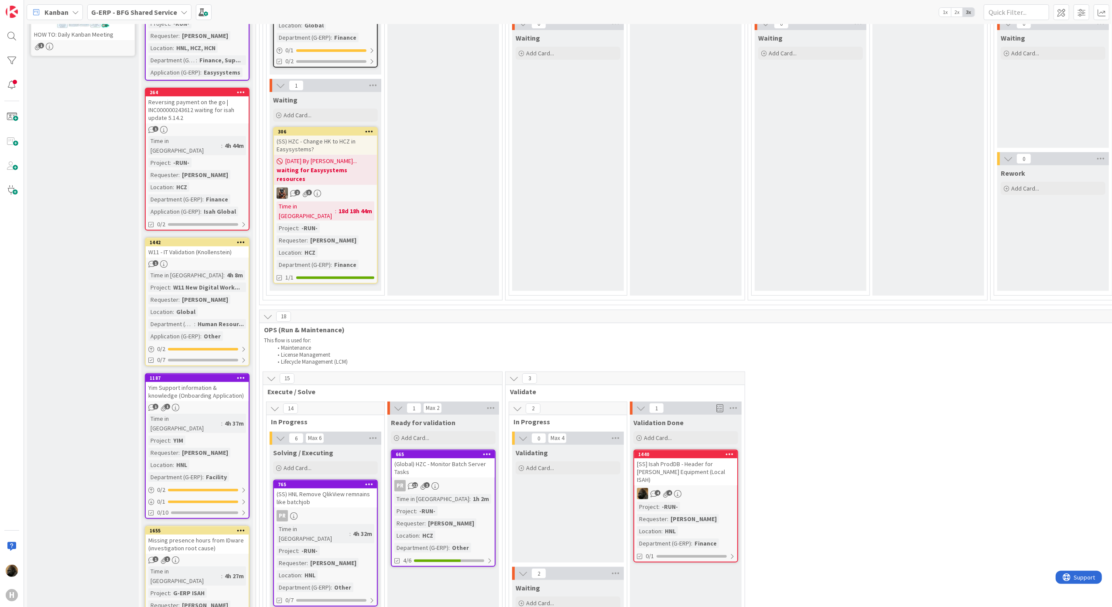
click at [69, 17] on div "Kanban" at bounding box center [55, 12] width 56 height 16
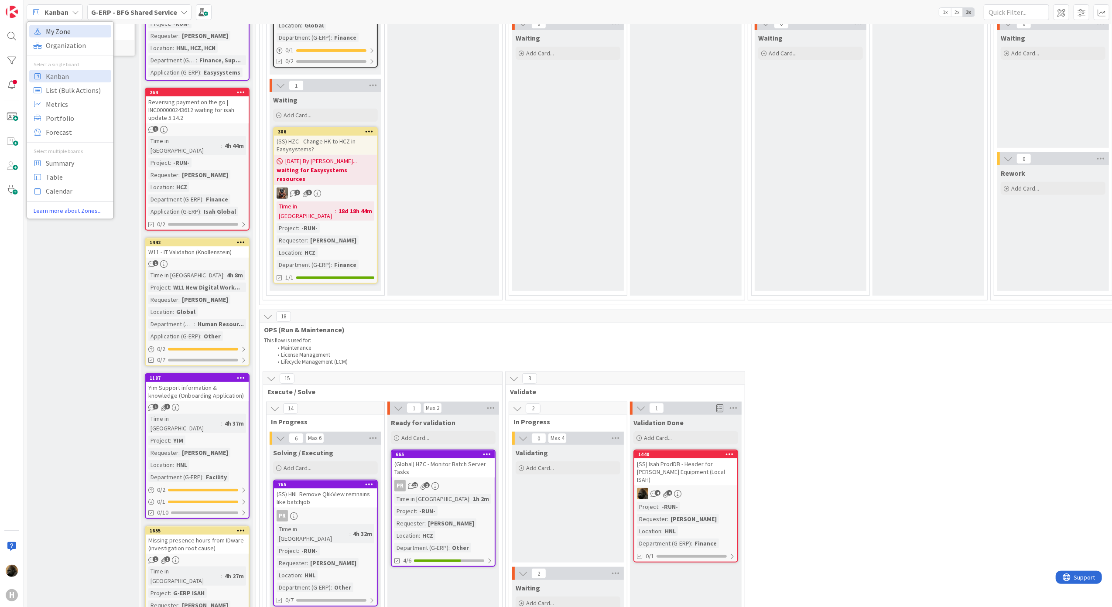
click at [57, 33] on span "My Zone" at bounding box center [77, 30] width 63 height 13
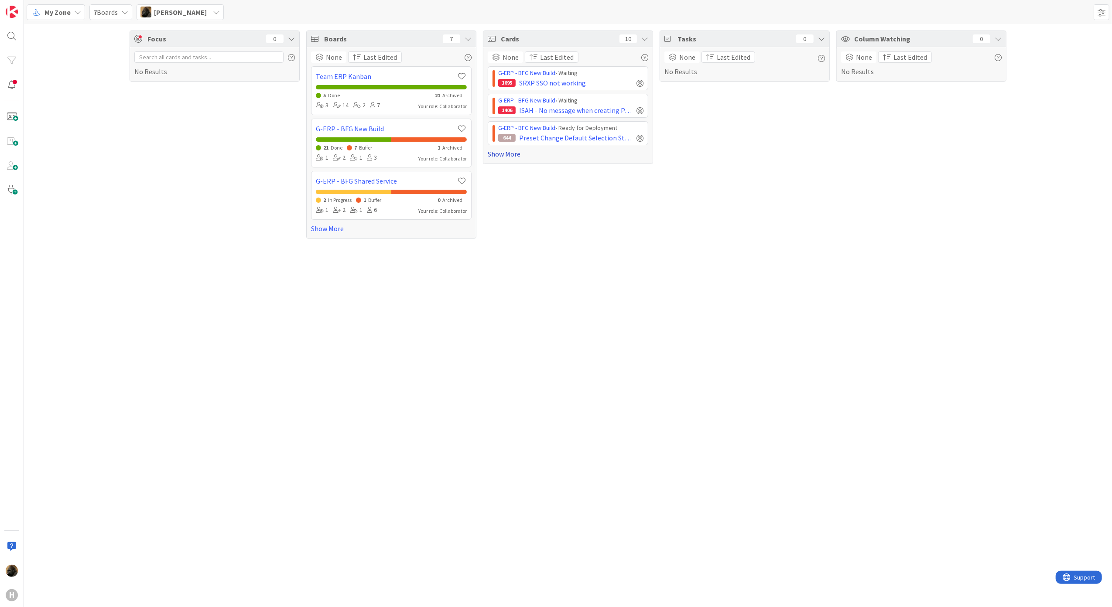
click at [506, 157] on link "Show More" at bounding box center [568, 154] width 160 height 10
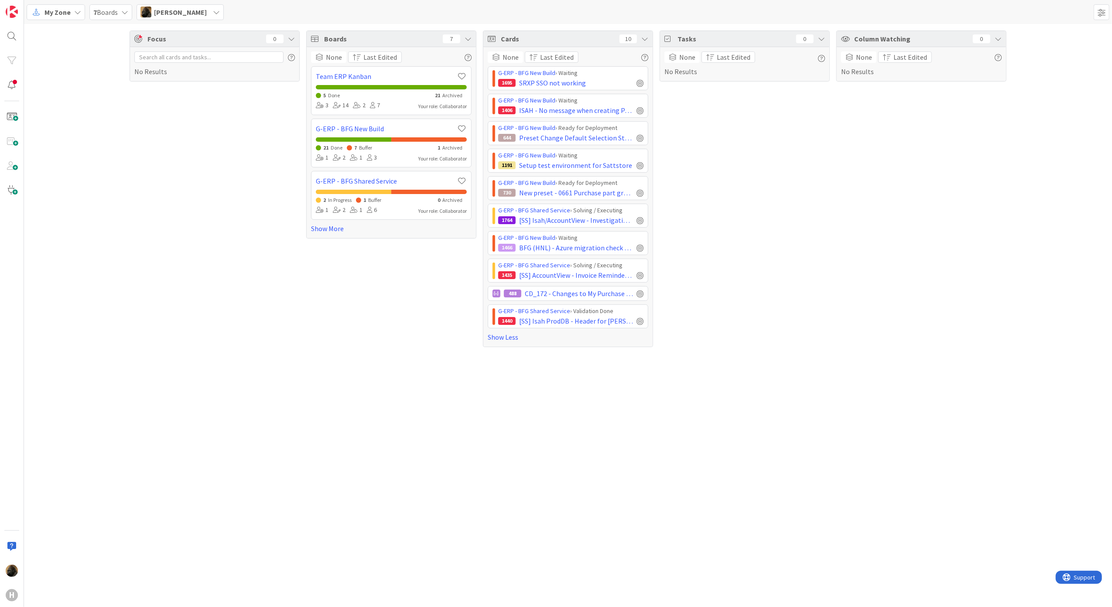
click at [184, 322] on div "Focus 0 No Results" at bounding box center [215, 189] width 170 height 317
click at [188, 276] on div "Focus 0 No Results" at bounding box center [215, 189] width 170 height 317
click at [940, 407] on div "Focus 0 No Results Boards 7 None Last Edited Team ERP Kanban 5 Done 21 Archived…" at bounding box center [568, 315] width 1088 height 583
click at [733, 342] on div "Tasks 0 None Last Edited No Results" at bounding box center [744, 189] width 170 height 317
click at [67, 10] on span "My Zone" at bounding box center [57, 12] width 26 height 10
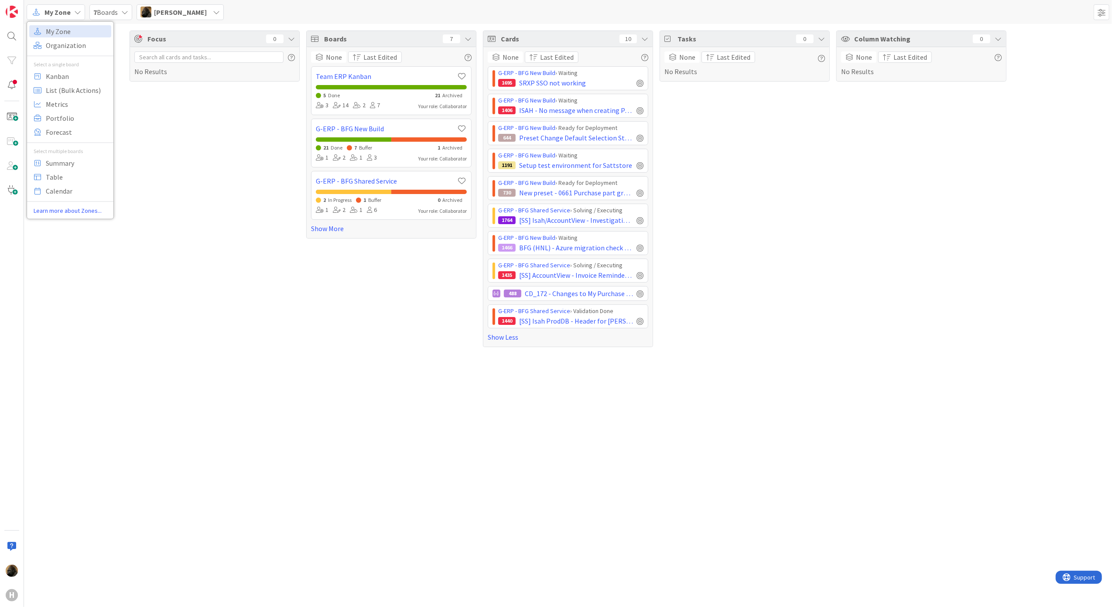
click at [180, 333] on div "Focus 0 No Results" at bounding box center [215, 189] width 170 height 317
click at [389, 379] on div "Focus 0 No Results Boards 7 None Last Edited Team ERP Kanban 5 Done 21 Archived…" at bounding box center [568, 315] width 1088 height 583
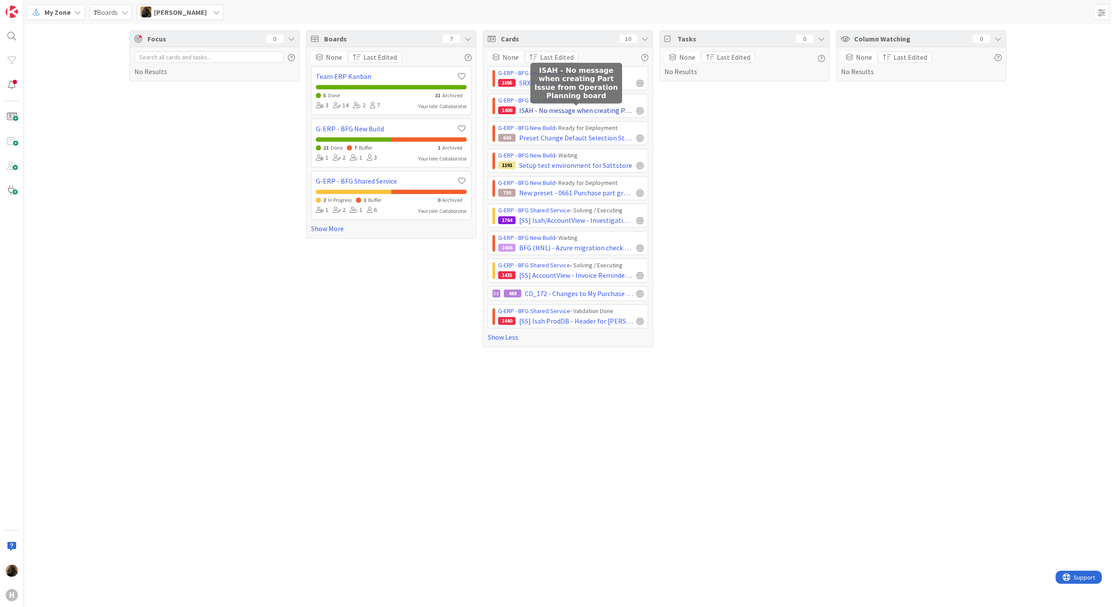
click at [603, 108] on span "ISAH - No message when creating Part Issue from Operation Planning board" at bounding box center [576, 110] width 114 height 10
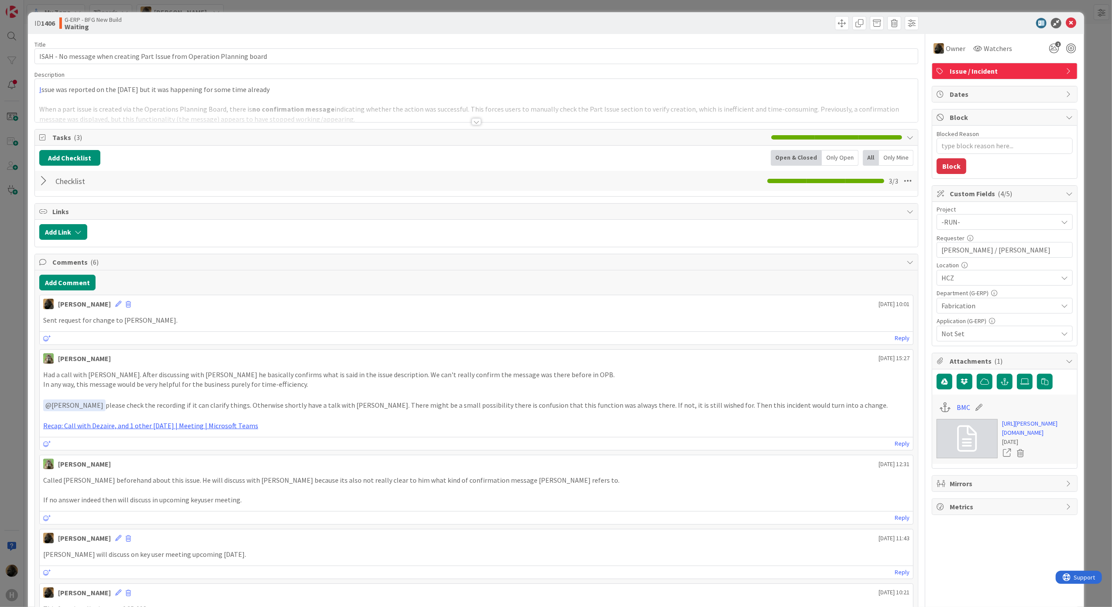
click at [966, 73] on span "Issue / Incident" at bounding box center [1005, 71] width 112 height 10
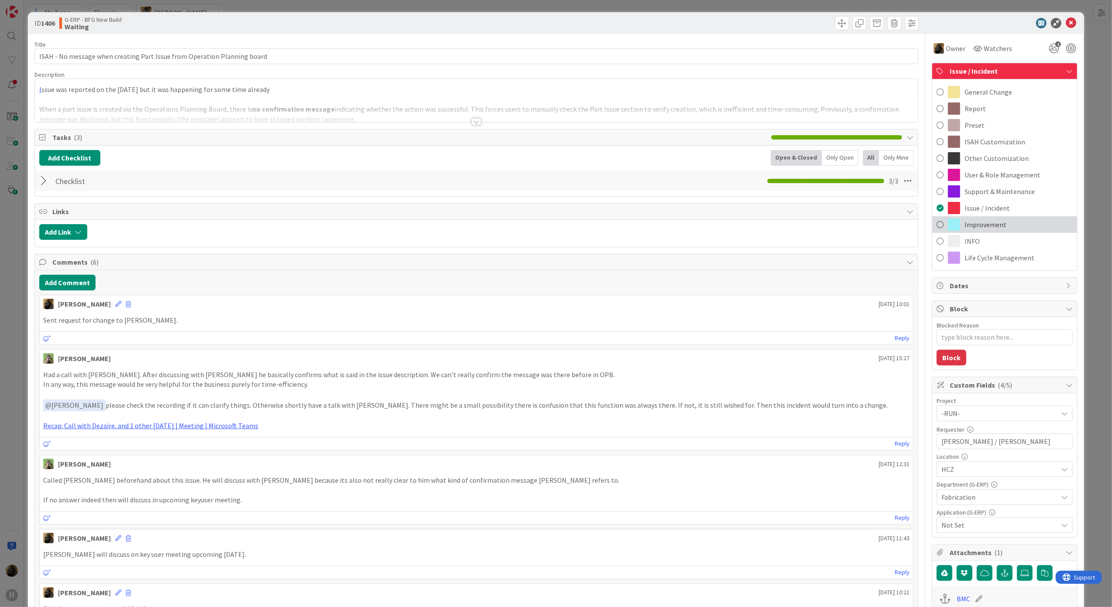
click at [980, 223] on span "Improvement" at bounding box center [985, 224] width 42 height 10
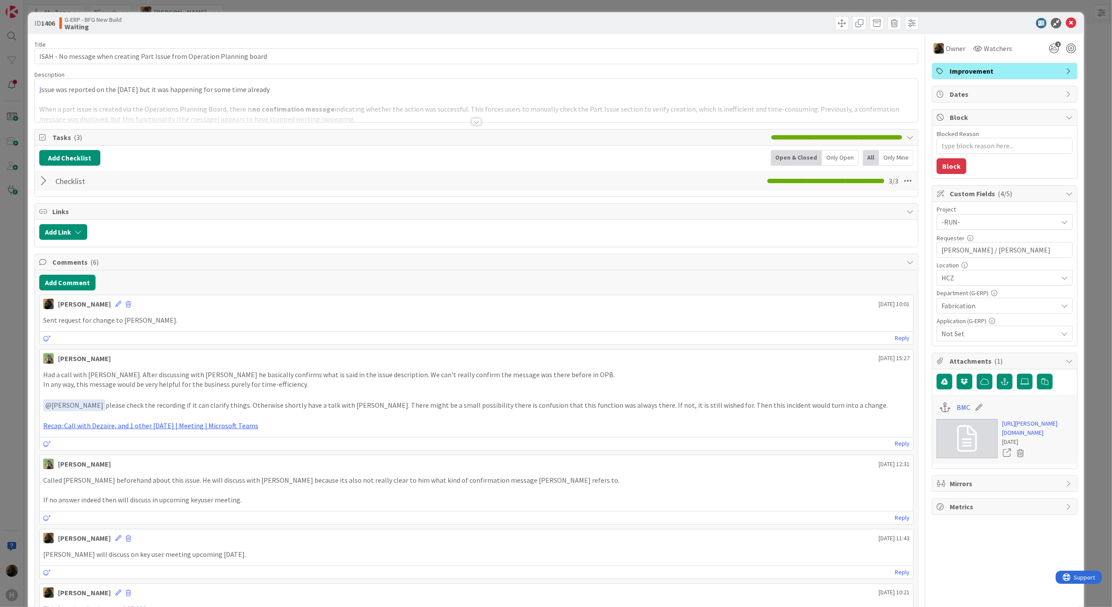
type textarea "x"
click at [962, 26] on div at bounding box center [1000, 23] width 154 height 10
click at [0, 441] on html "H My Zone My Zone Organization Select a single board Kanban List (Bulk Actions)…" at bounding box center [556, 303] width 1112 height 607
click at [1065, 27] on icon at bounding box center [1070, 23] width 10 height 10
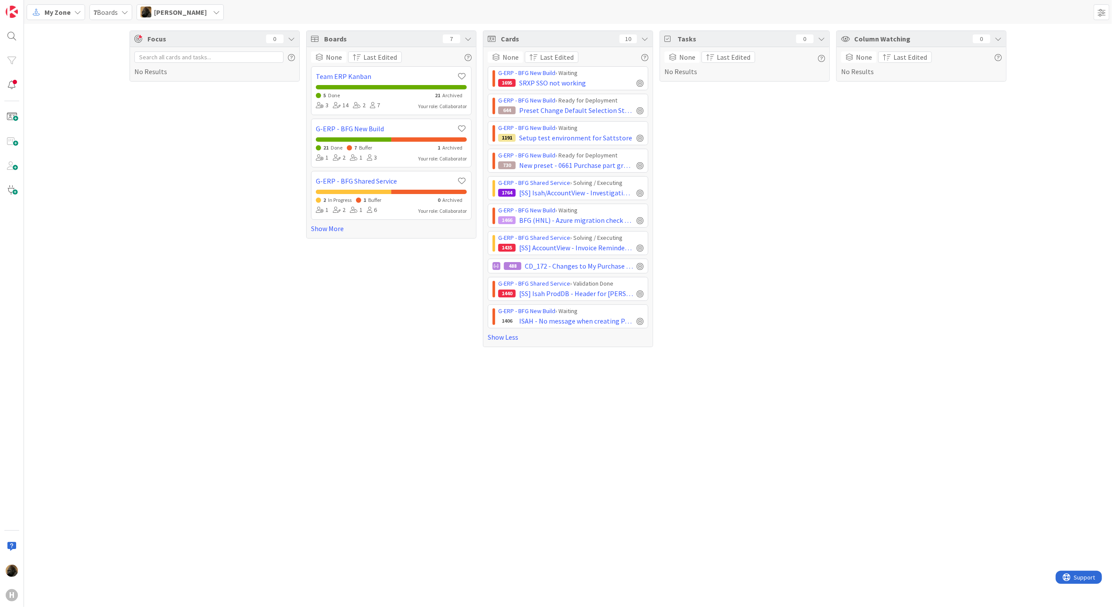
click at [68, 11] on span "My Zone" at bounding box center [57, 12] width 26 height 10
click at [258, 230] on div "Focus 0 No Results" at bounding box center [215, 189] width 170 height 317
click at [192, 12] on span "[PERSON_NAME]" at bounding box center [180, 12] width 53 height 10
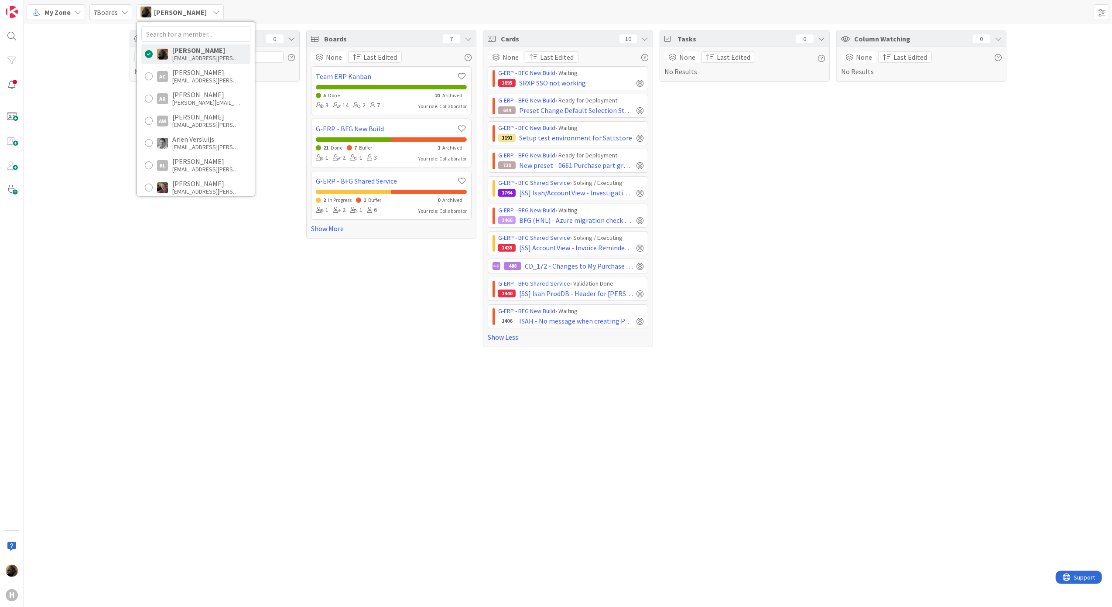
click at [150, 51] on div at bounding box center [149, 54] width 8 height 8
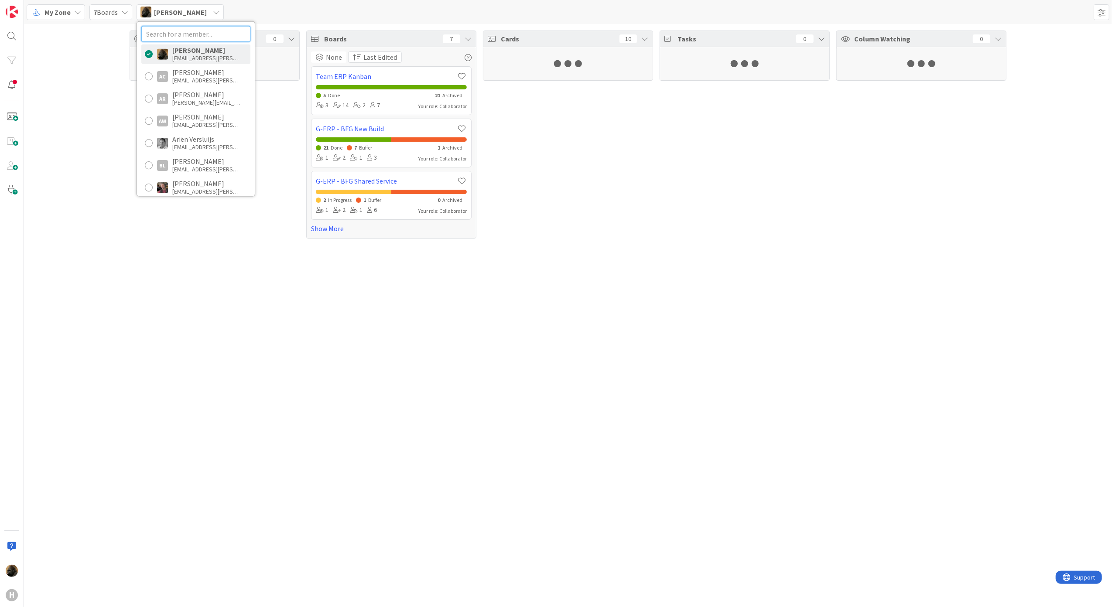
click at [171, 34] on input "text" at bounding box center [195, 34] width 109 height 16
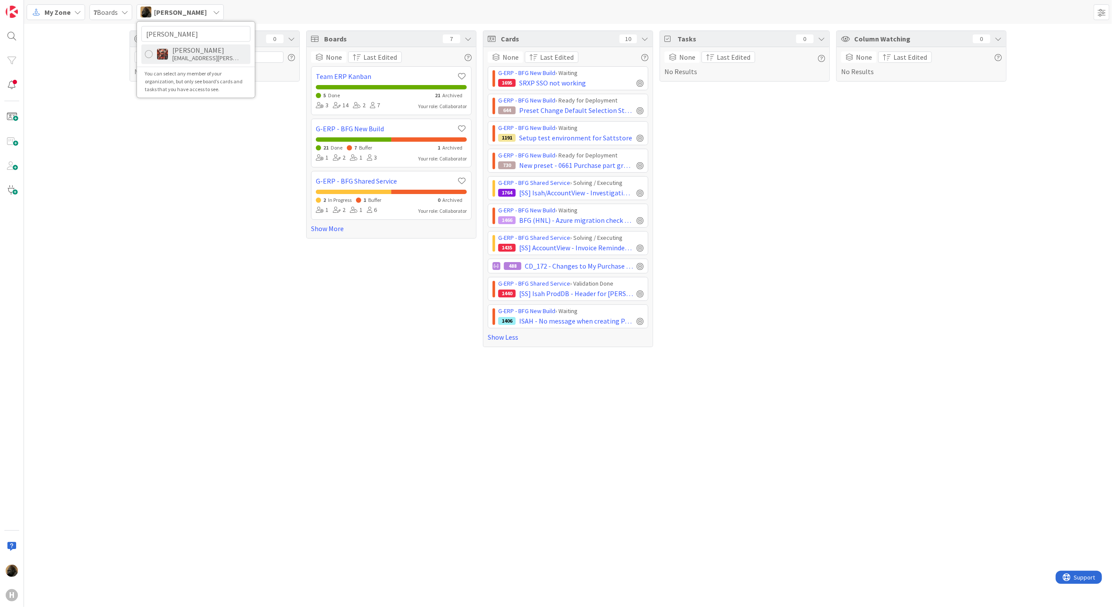
click at [153, 62] on div "Josef Kuman jkuman@huisman-cz.com" at bounding box center [195, 54] width 109 height 20
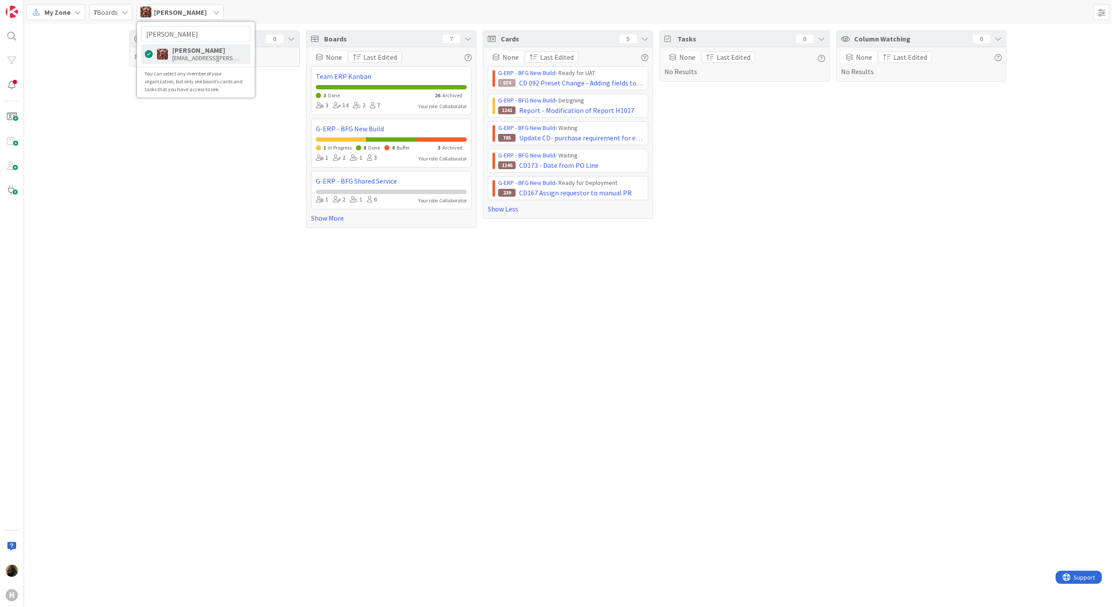
click at [177, 283] on div "Focus 0 No Results Boards 7 None Last Edited Team ERP Kanban 3 Done 26 Archived…" at bounding box center [568, 315] width 1088 height 583
click at [514, 209] on link "Show Less" at bounding box center [568, 209] width 160 height 10
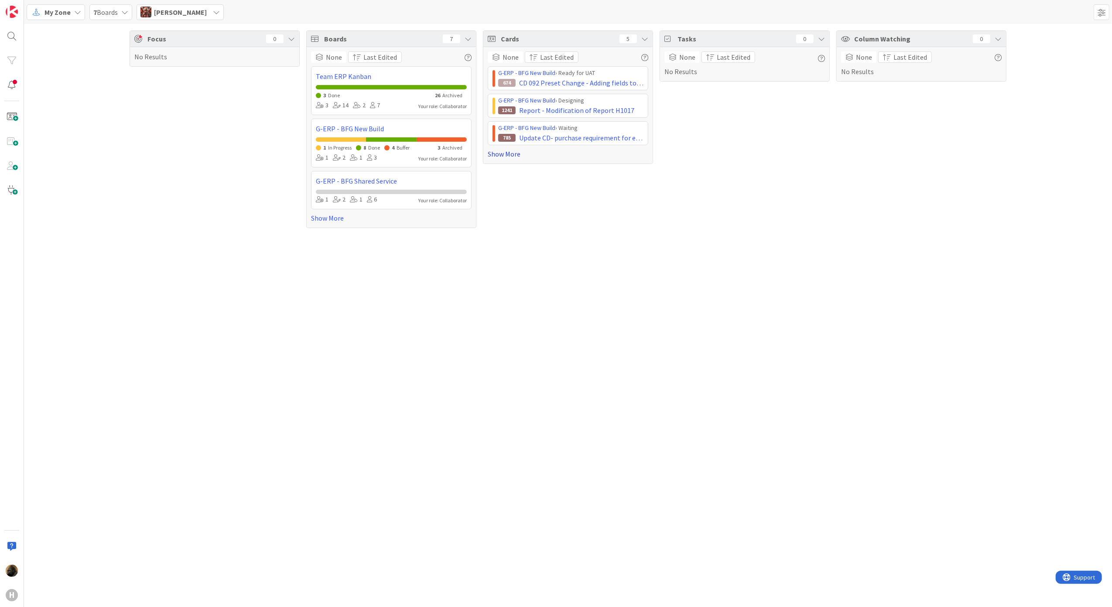
click at [509, 153] on link "Show More" at bounding box center [568, 154] width 160 height 10
click at [15, 249] on div "H" at bounding box center [12, 303] width 24 height 607
click at [98, 330] on div "Focus 0 No Results Boards 7 None Last Edited Team ERP Kanban 3 Done 26 Archived…" at bounding box center [568, 315] width 1088 height 583
click at [186, 192] on div "Focus 0 No Results" at bounding box center [215, 130] width 170 height 198
click at [174, 8] on span "Josef Kuman" at bounding box center [180, 12] width 53 height 10
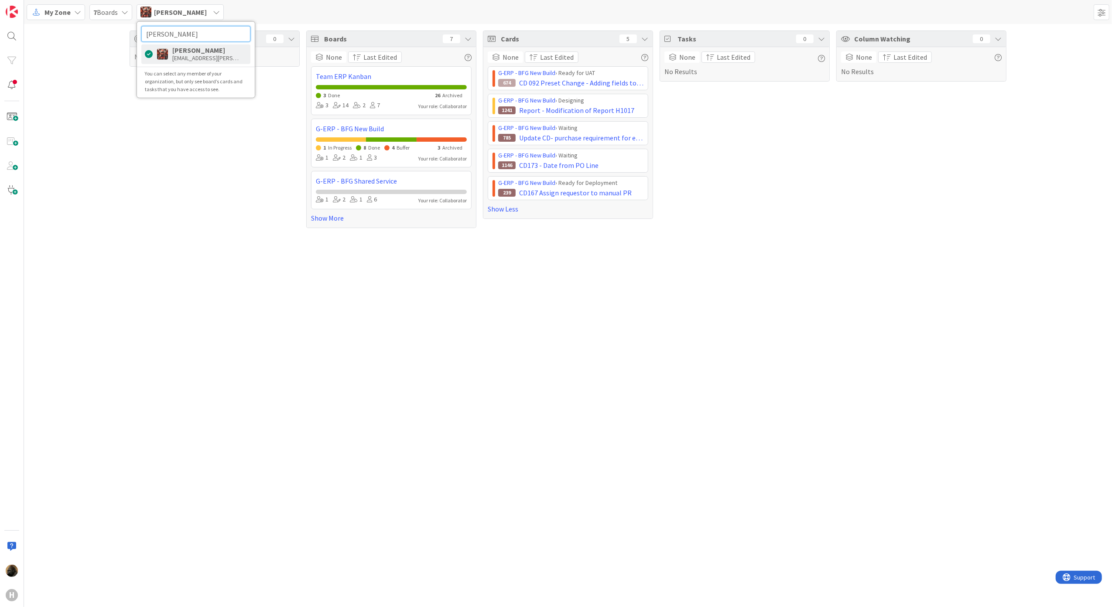
drag, startPoint x: 164, startPoint y: 35, endPoint x: 46, endPoint y: 28, distance: 118.4
click at [46, 28] on div "My Zone My Zone Organization Select a single board Kanban List (Bulk Actions) M…" at bounding box center [568, 303] width 1088 height 607
type input "noah"
click at [238, 48] on div "[PERSON_NAME]" at bounding box center [207, 50] width 70 height 8
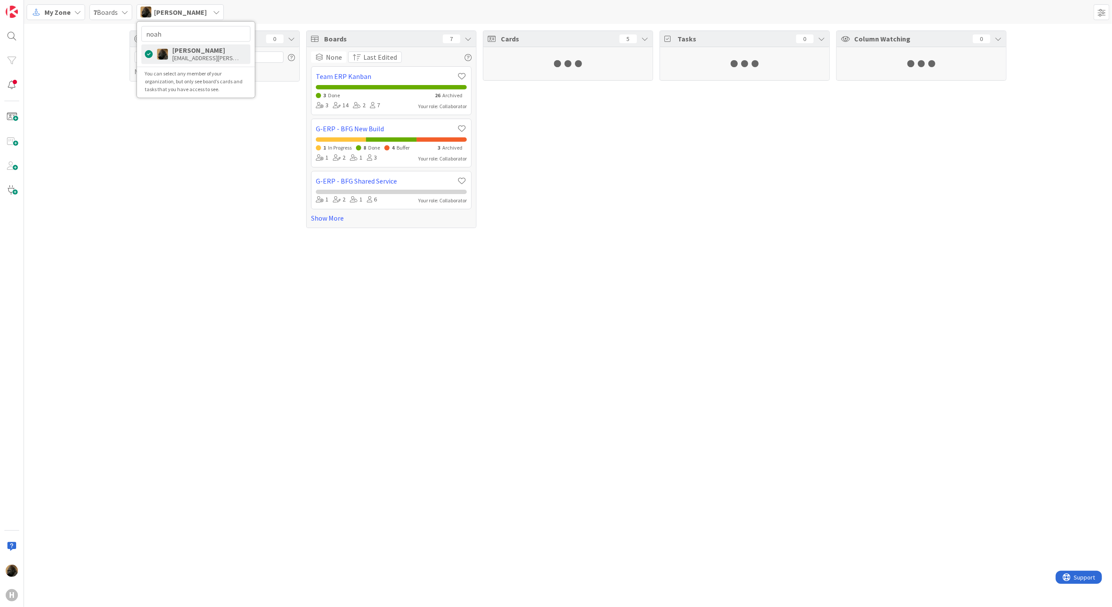
click at [175, 457] on div "Focus 0 No Results Boards 7 None Last Edited Team ERP Kanban 3 Done 26 Archived…" at bounding box center [568, 315] width 1088 height 583
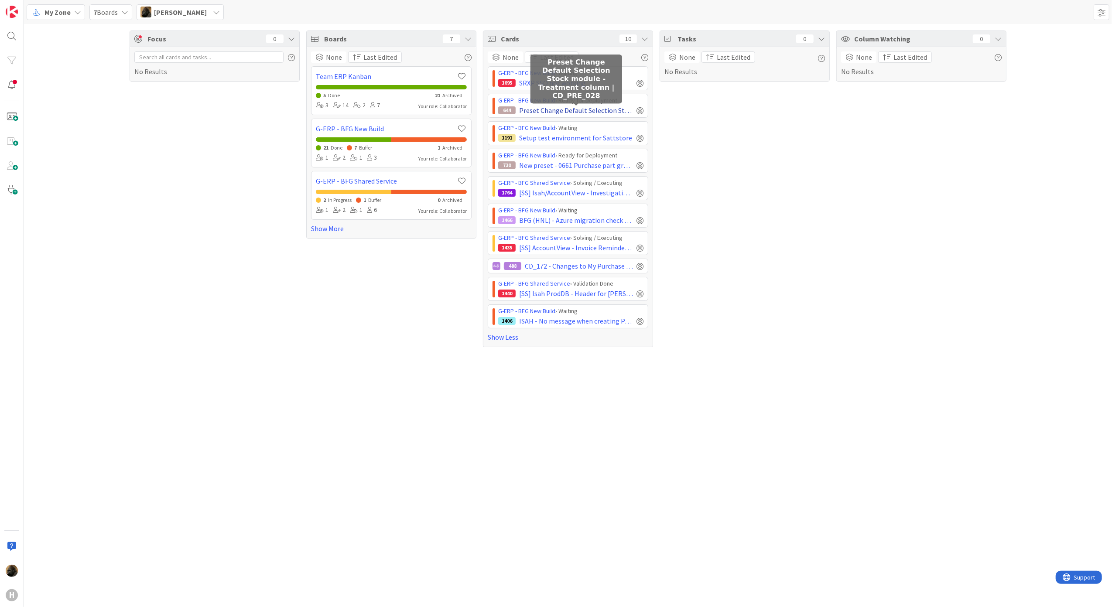
click at [585, 114] on span "Preset Change Default Selection Stock module - Treatment column | CD_PRE_028" at bounding box center [576, 110] width 114 height 10
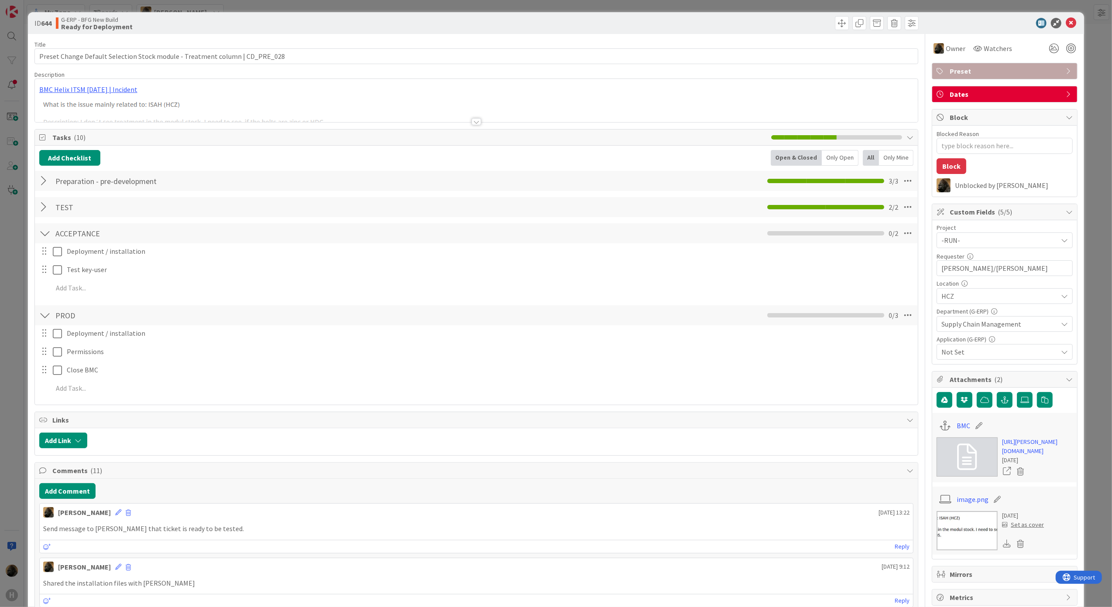
type textarea "x"
click at [474, 123] on div at bounding box center [476, 121] width 10 height 7
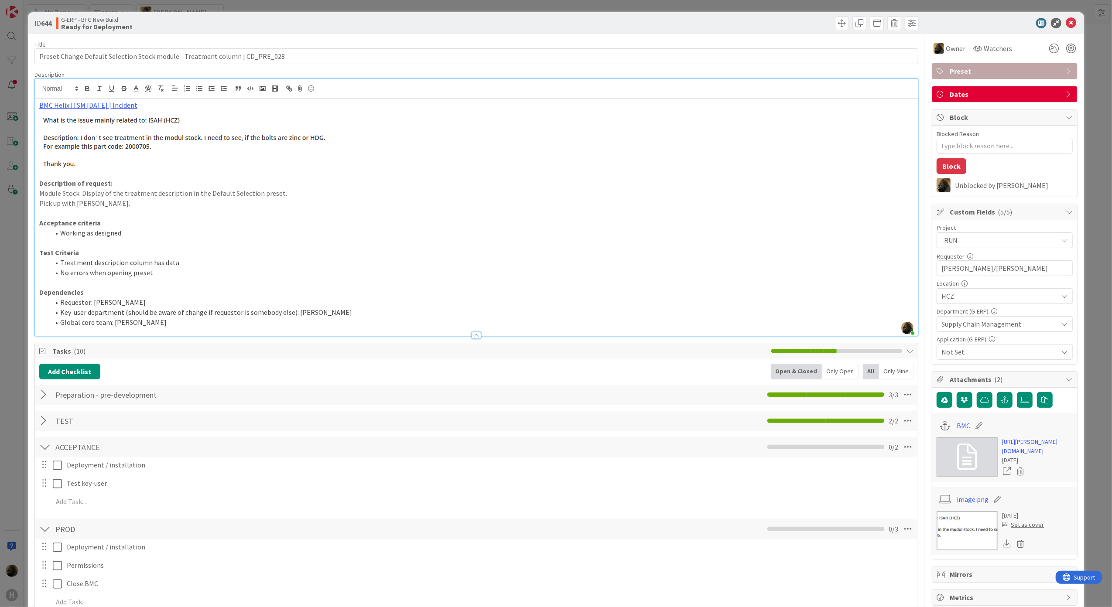
click at [474, 133] on p at bounding box center [476, 139] width 874 height 58
click at [480, 201] on p "Pick up with Karel Broer." at bounding box center [476, 203] width 874 height 10
click at [459, 262] on li "Treatment description column has data" at bounding box center [482, 263] width 864 height 10
click at [456, 327] on li "Global core team: Karel Broer" at bounding box center [482, 322] width 864 height 10
click at [1065, 26] on icon at bounding box center [1070, 23] width 10 height 10
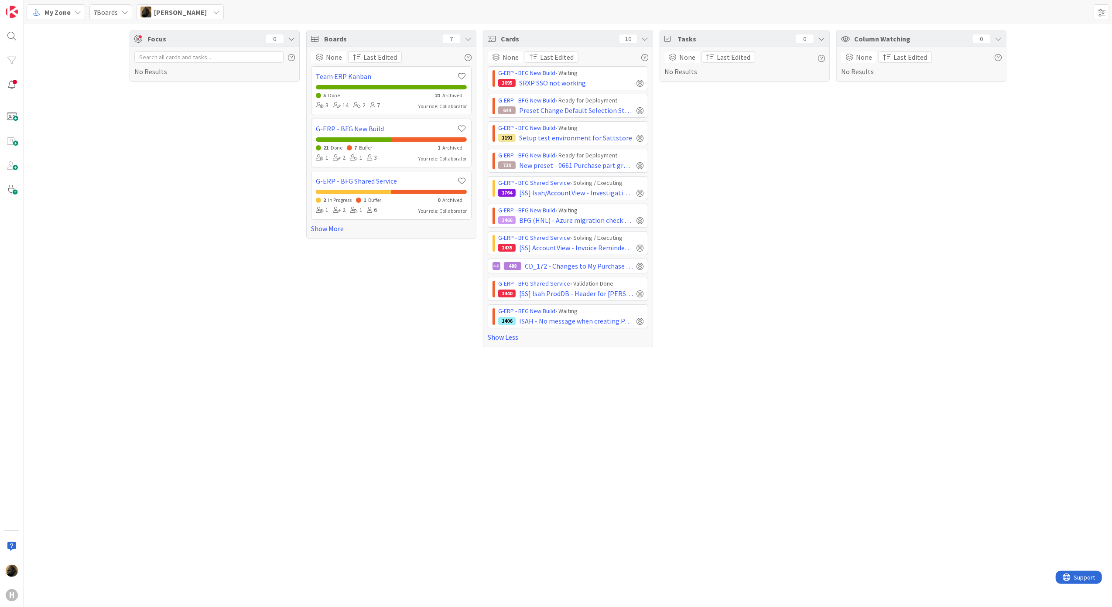
click at [291, 306] on div "Focus 0 No Results" at bounding box center [215, 189] width 170 height 317
click at [131, 346] on div "Focus 0 No Results" at bounding box center [215, 189] width 170 height 317
click at [705, 328] on div "Tasks 0 None Last Edited No Results" at bounding box center [744, 189] width 170 height 317
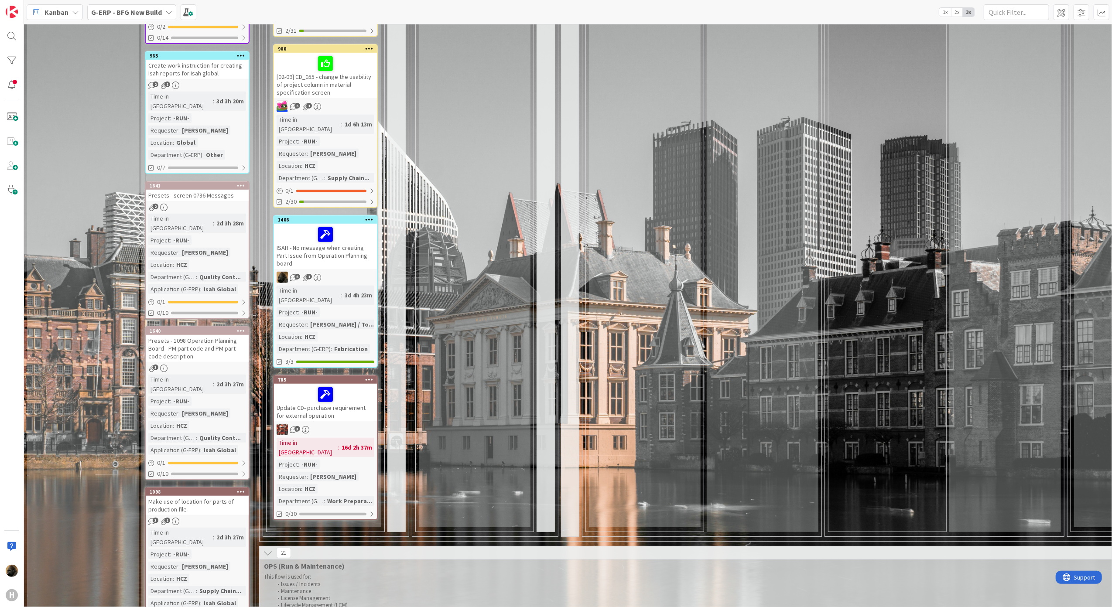
scroll to position [581, 0]
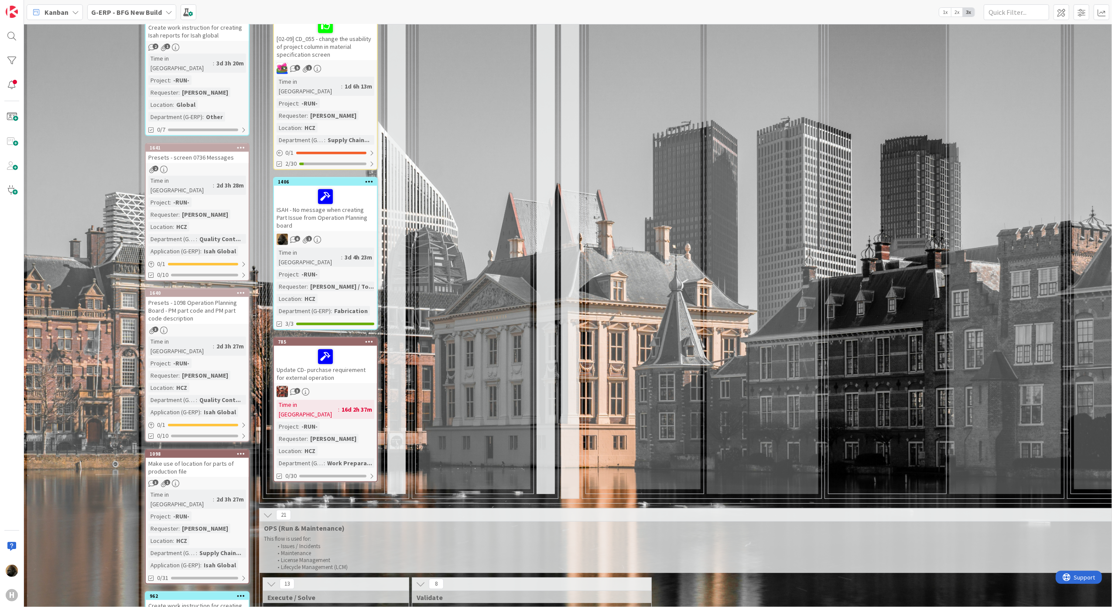
click at [357, 186] on div "ISAH - No message when creating Part Issue from Operation Planning board" at bounding box center [325, 208] width 103 height 45
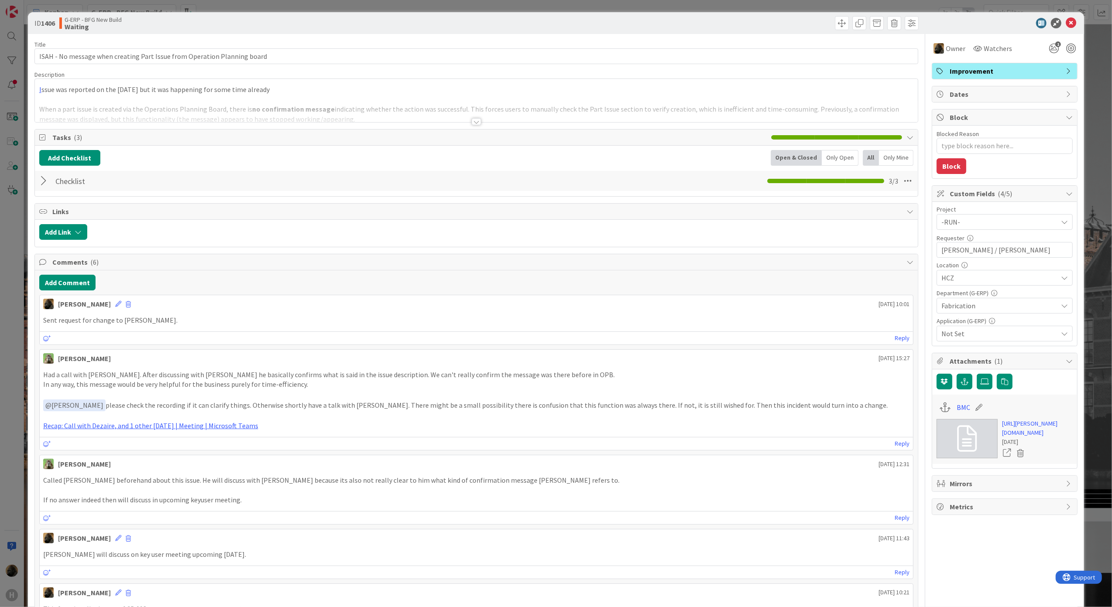
type textarea "x"
click at [1065, 24] on icon at bounding box center [1070, 23] width 10 height 10
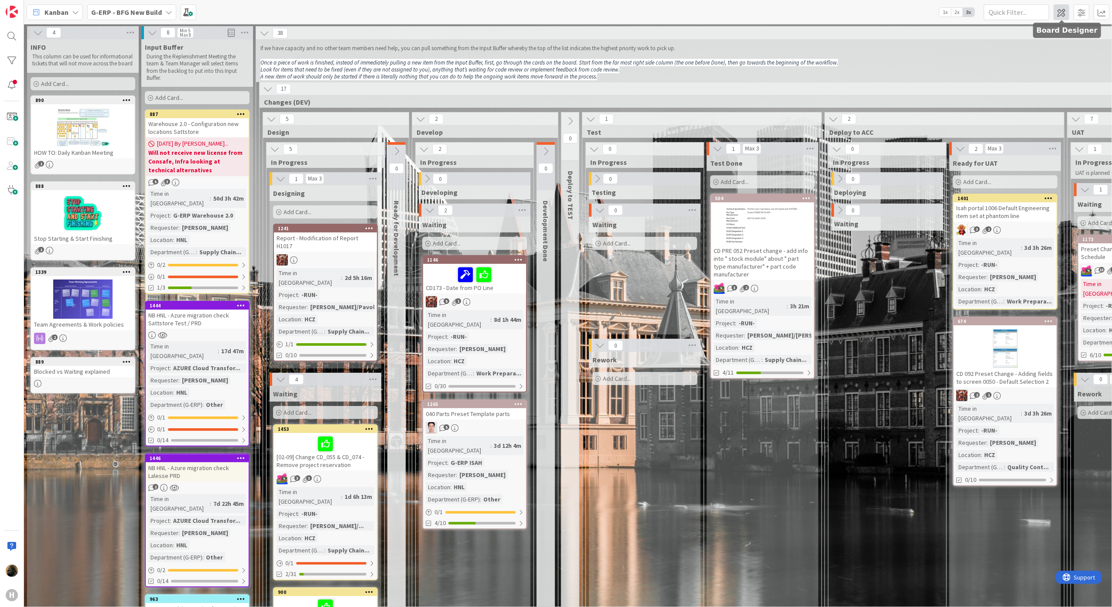
click at [1068, 14] on span at bounding box center [1061, 12] width 16 height 16
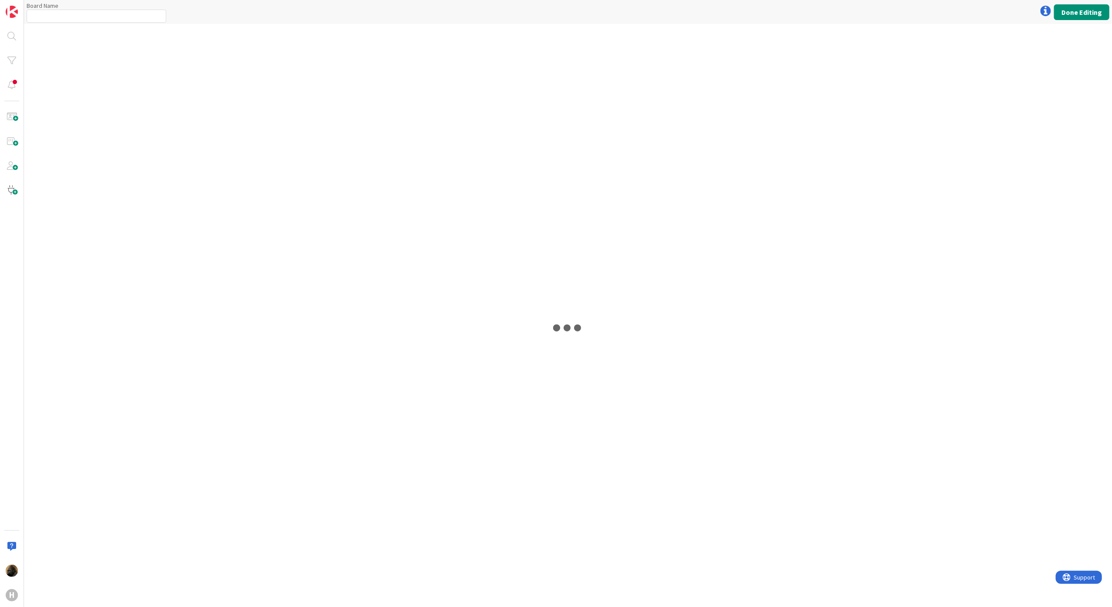
type input "G-ERP - BFG New Build"
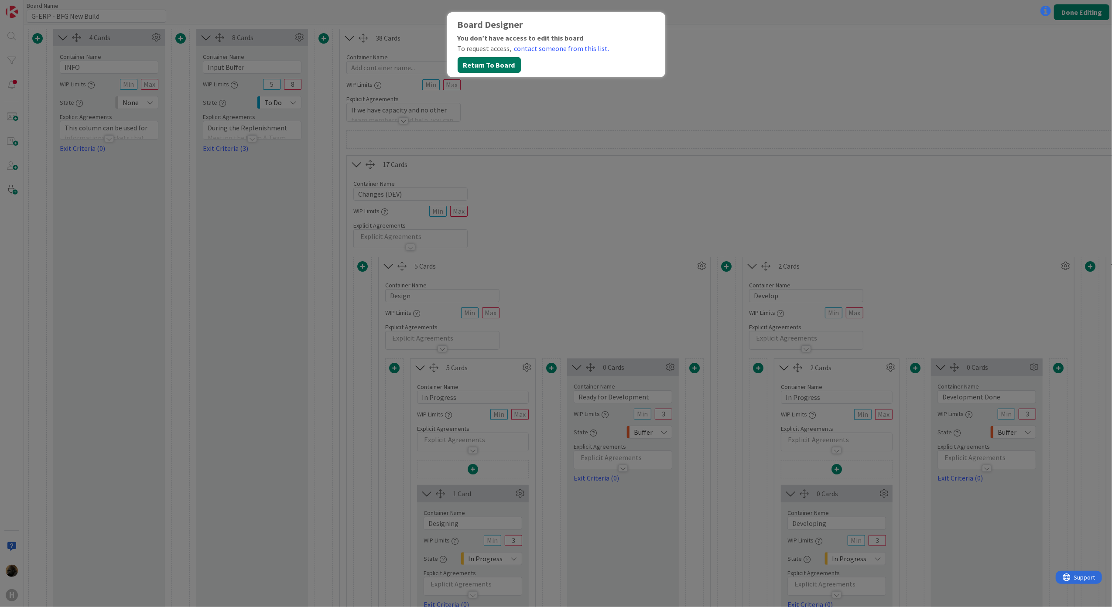
click at [473, 66] on button "Return To Board" at bounding box center [488, 65] width 63 height 16
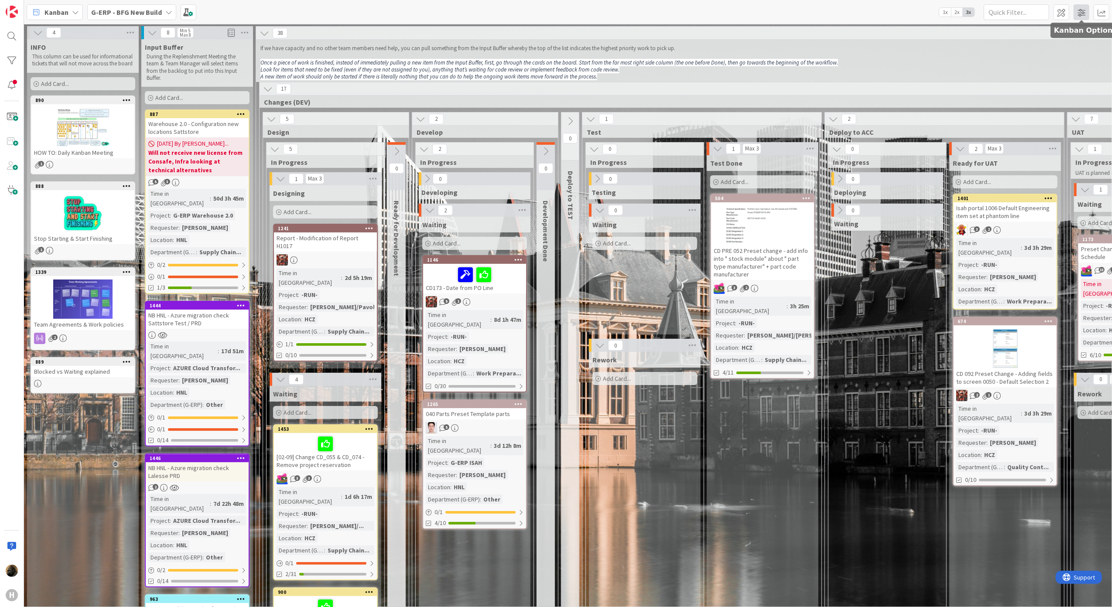
click at [1084, 11] on span at bounding box center [1081, 12] width 16 height 16
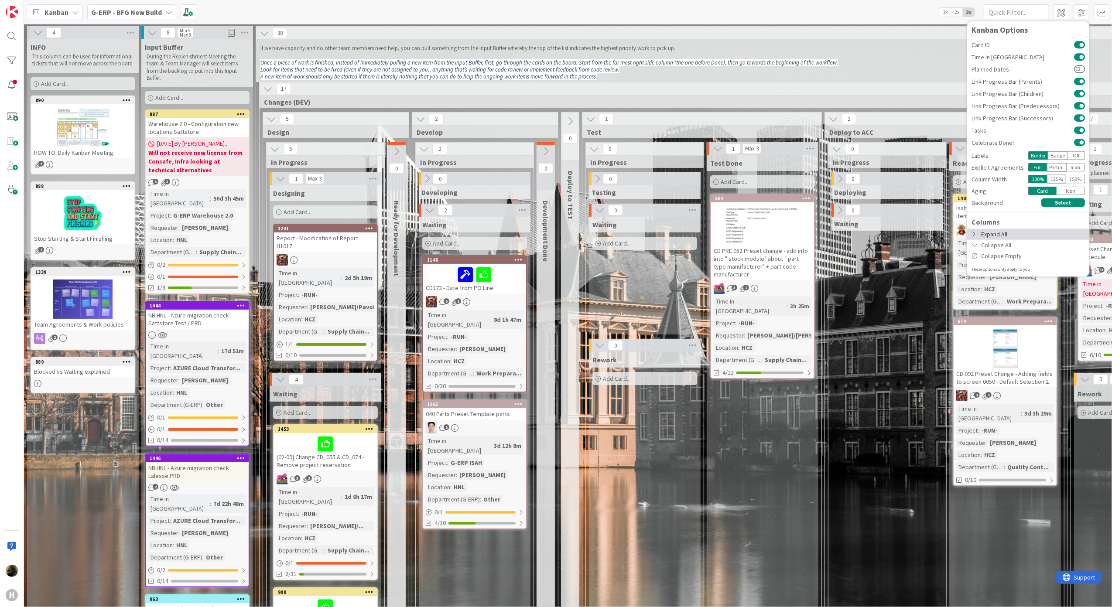
click at [1006, 234] on div "Expand All" at bounding box center [1028, 233] width 122 height 11
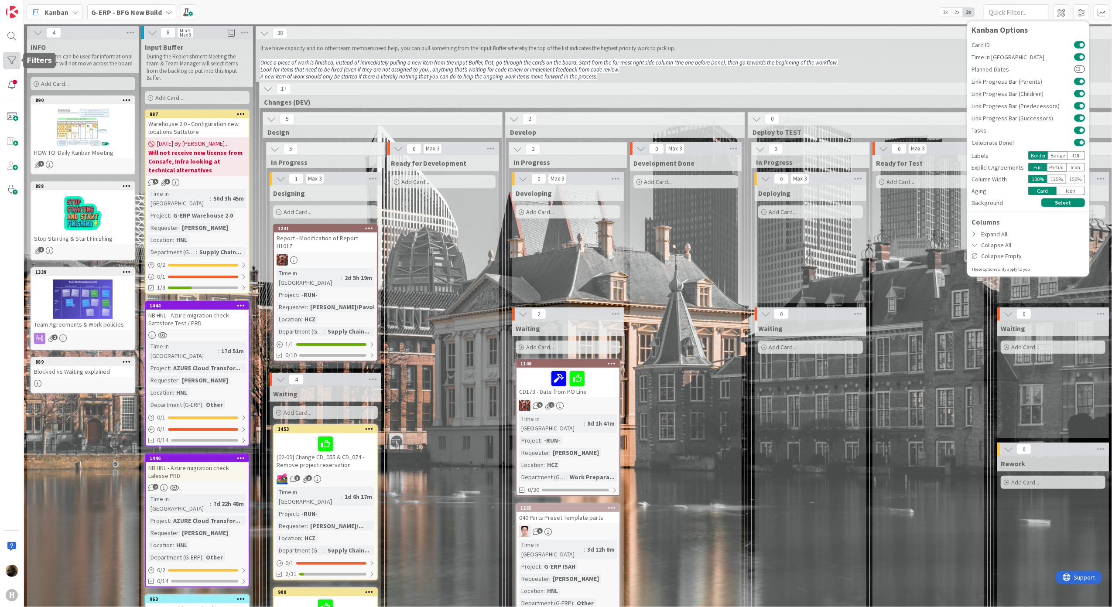
click at [10, 64] on div at bounding box center [11, 60] width 17 height 17
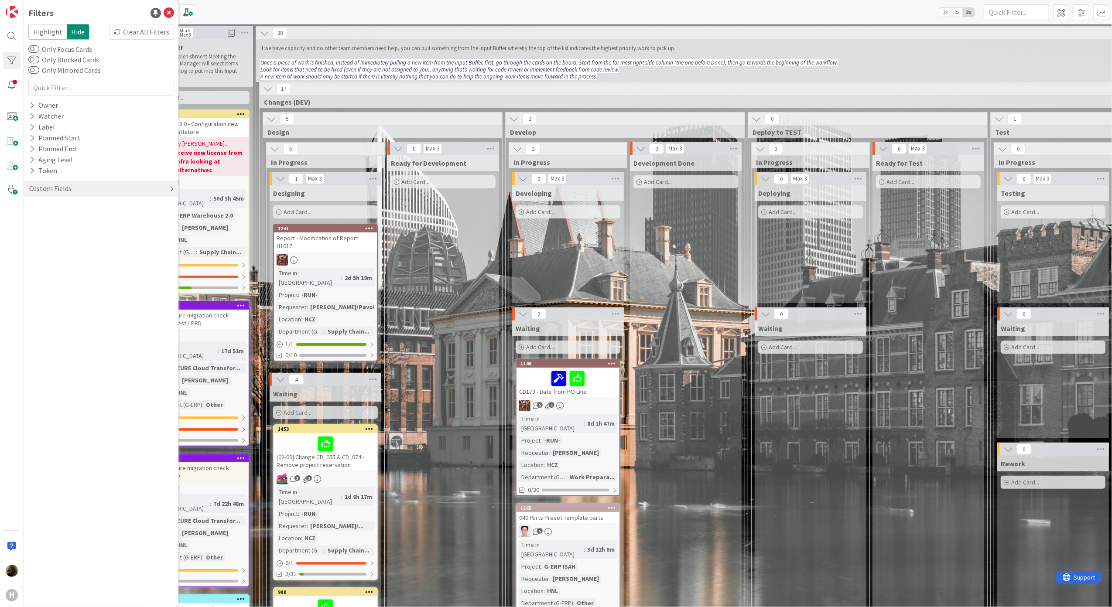
click at [92, 187] on div "Custom Fields" at bounding box center [101, 189] width 154 height 16
click at [80, 195] on div "Custom Fields" at bounding box center [101, 189] width 154 height 16
click at [35, 103] on div "Owner" at bounding box center [43, 105] width 31 height 11
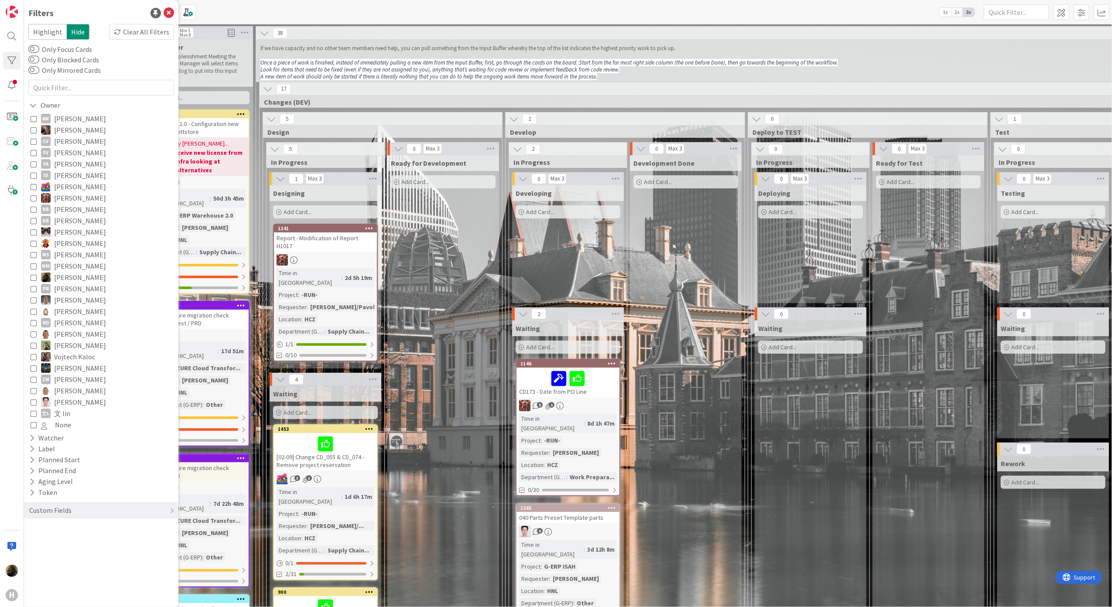
click at [36, 280] on icon at bounding box center [34, 277] width 6 height 6
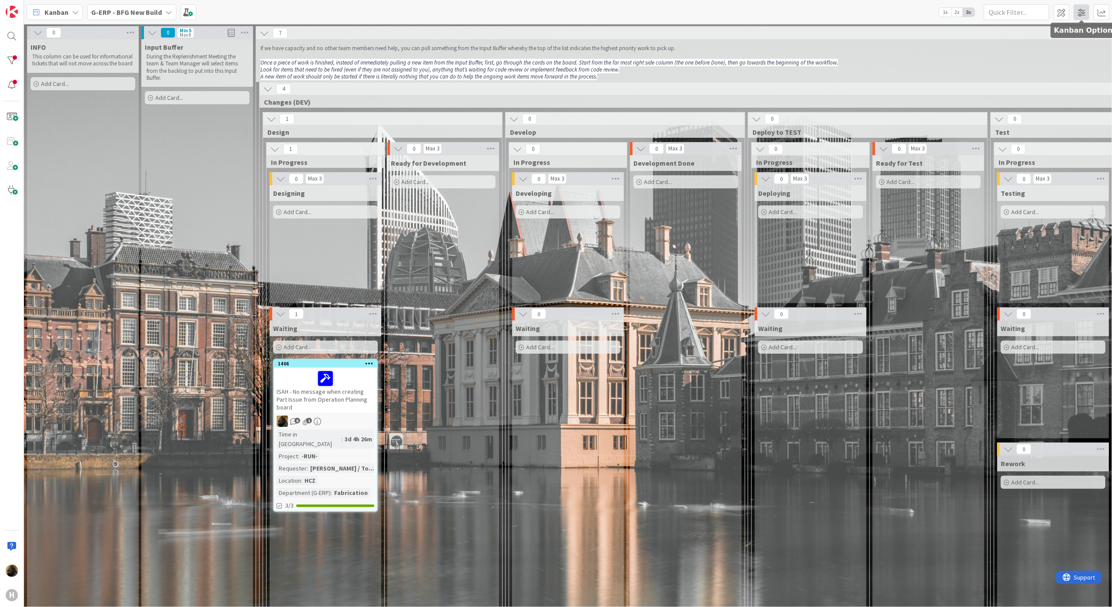
click at [1077, 15] on span at bounding box center [1081, 12] width 16 height 16
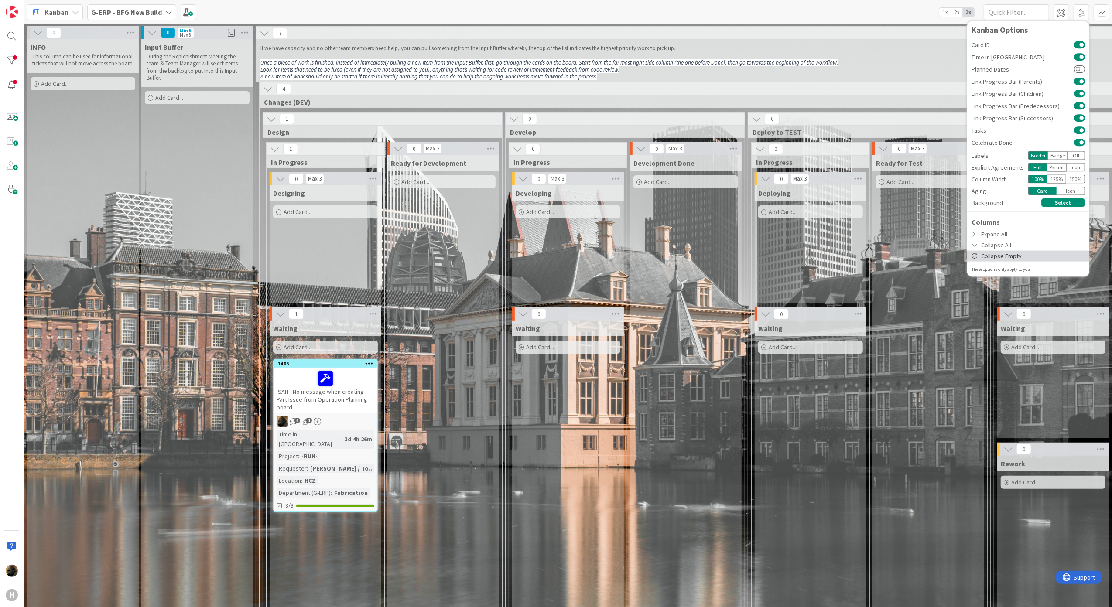
click at [1027, 254] on div "Collapse Empty" at bounding box center [1028, 255] width 122 height 11
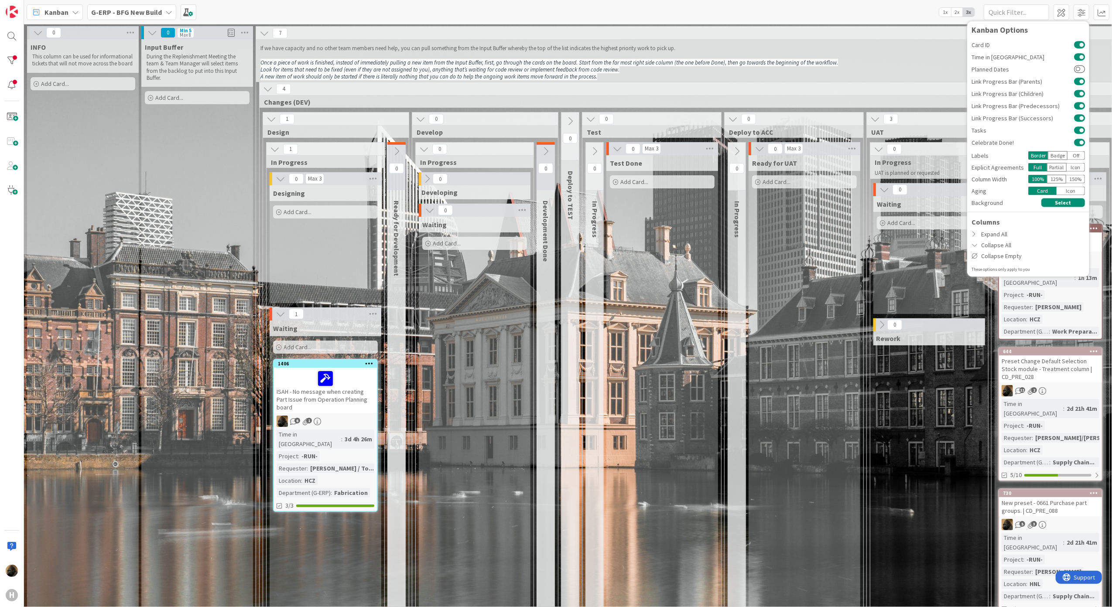
click at [761, 348] on div "Ready for UAT Add Card..." at bounding box center [804, 406] width 112 height 503
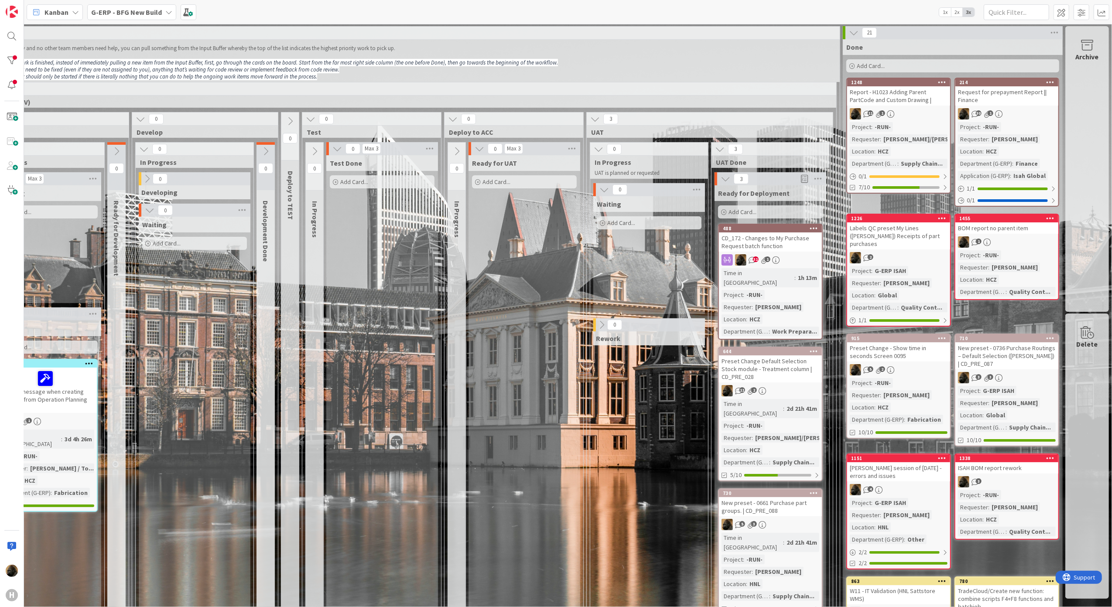
scroll to position [0, 292]
click at [738, 238] on div "CD_172 - Changes to My Purchase Request batch function" at bounding box center [770, 241] width 103 height 19
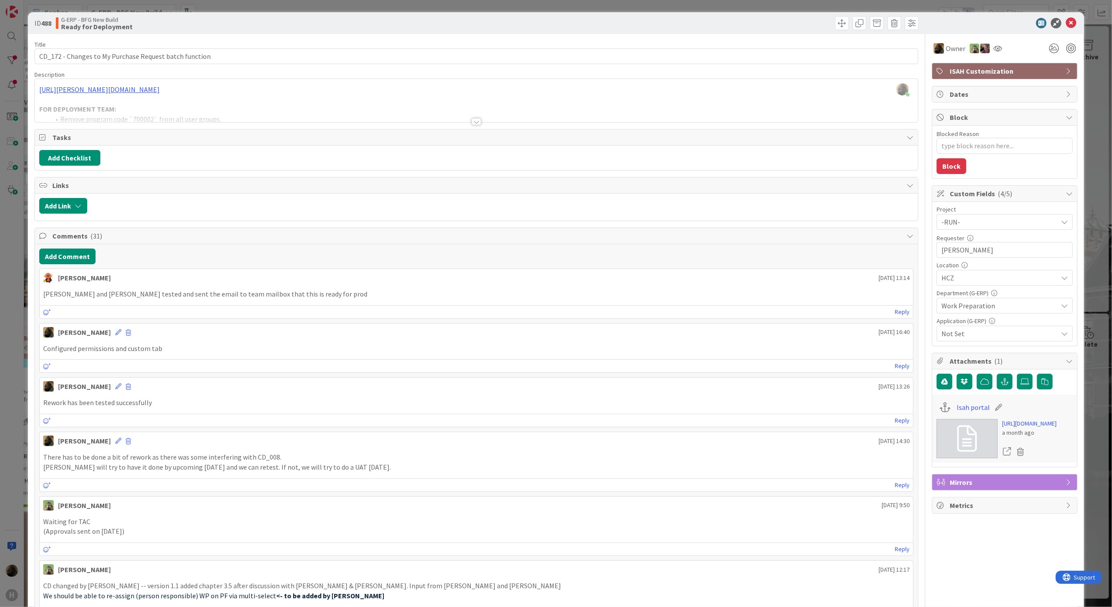
click at [471, 123] on div at bounding box center [476, 121] width 10 height 7
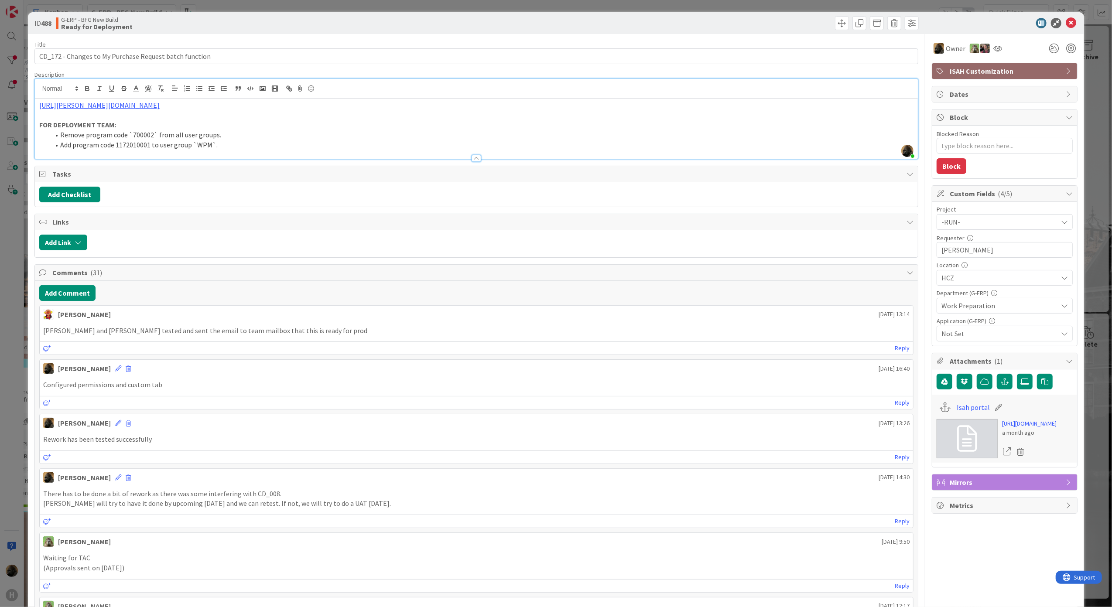
click at [9, 426] on div "ID 488 G-ERP - BFG New Build Ready for Deployment Title 54 / 128 CD_172 - Chang…" at bounding box center [556, 303] width 1112 height 607
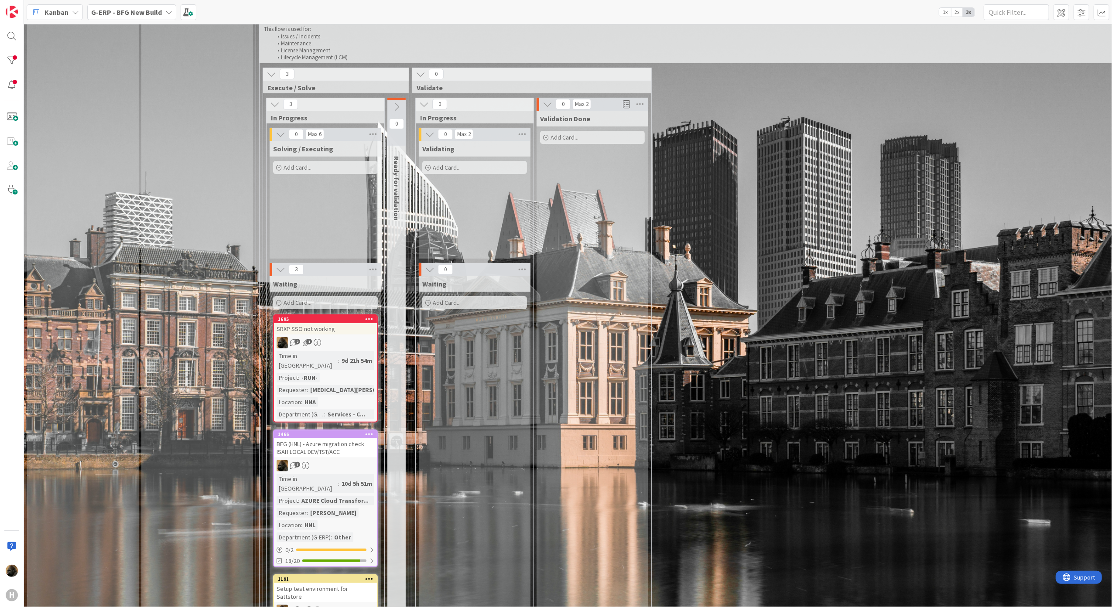
scroll to position [806, 0]
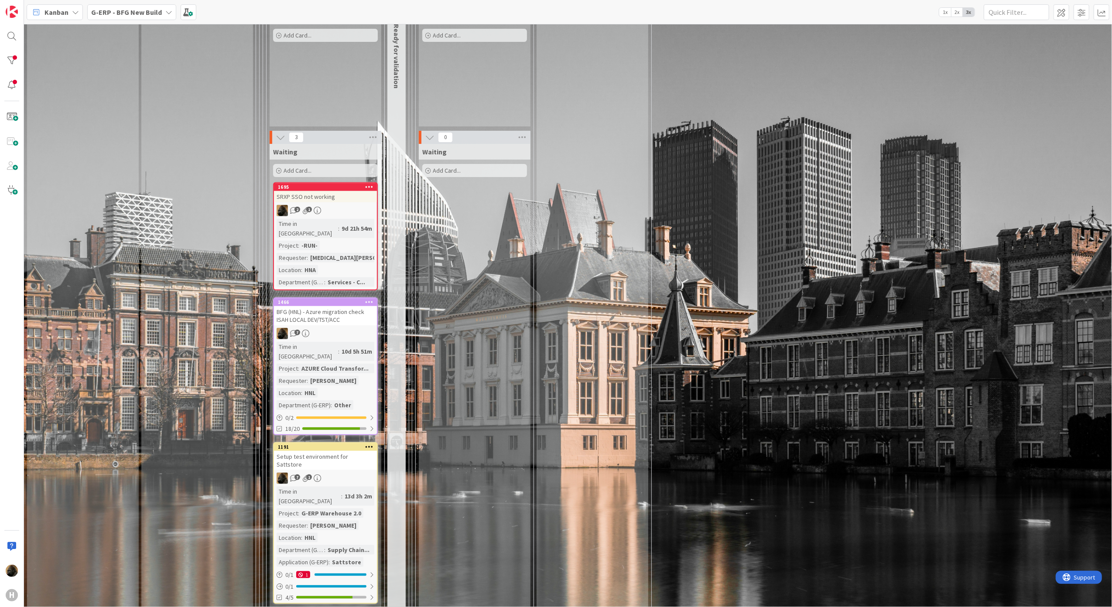
click at [311, 306] on div "BFG (HNL) - Azure migration check ISAH LOCAL DEV/TST/ACC" at bounding box center [325, 315] width 103 height 19
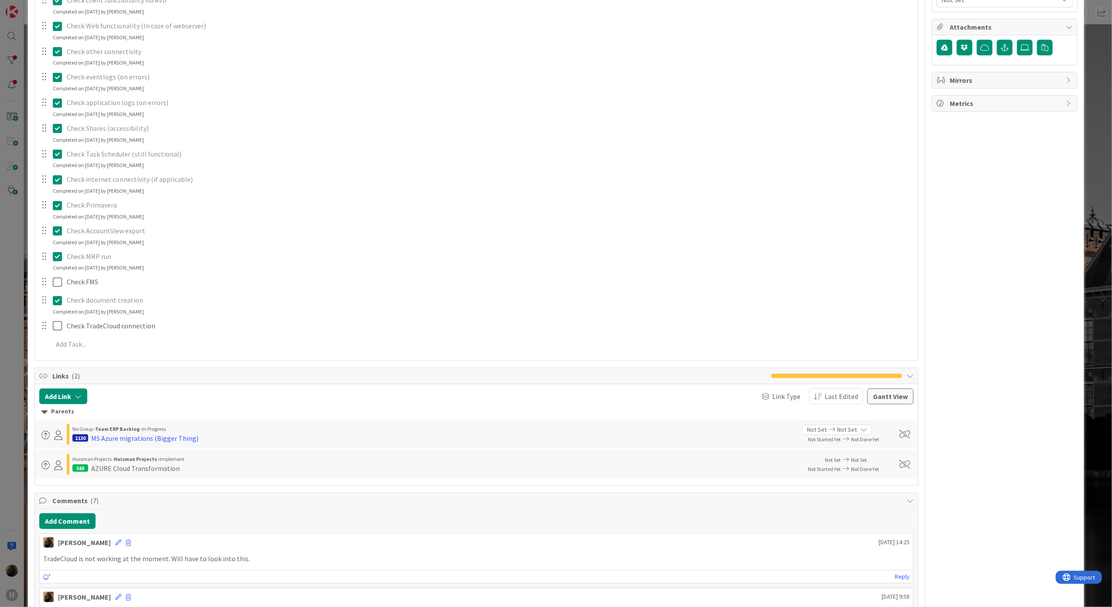
scroll to position [349, 0]
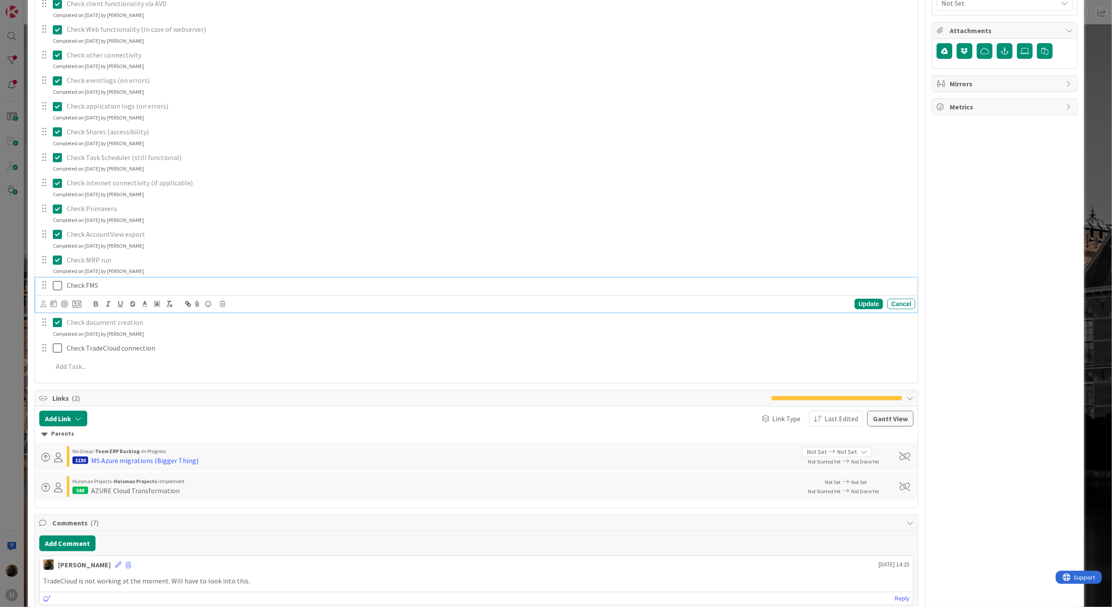
click at [55, 289] on icon at bounding box center [59, 285] width 13 height 10
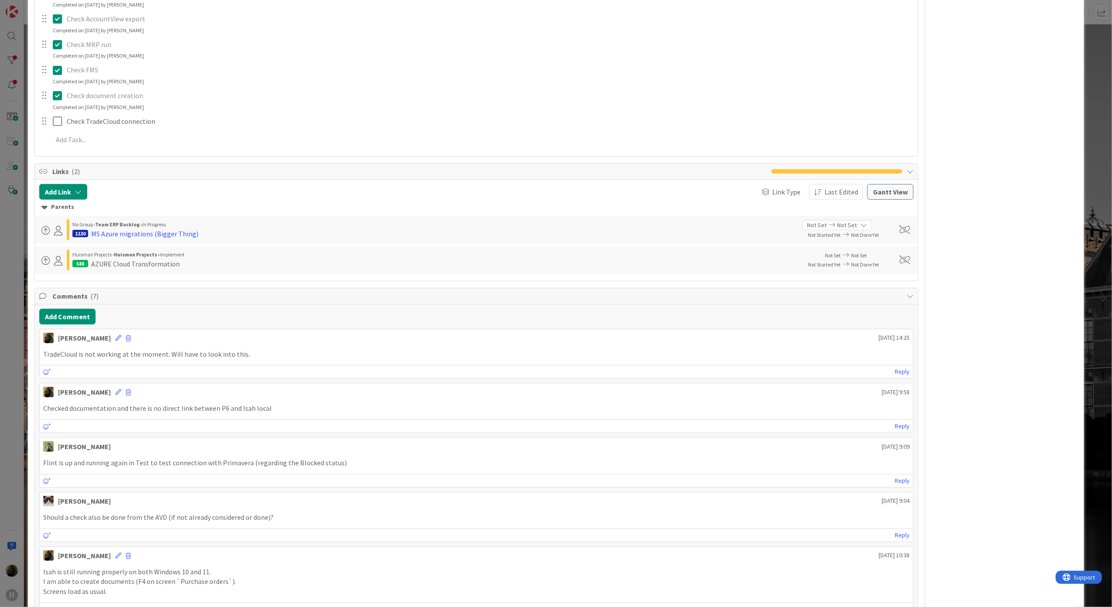
scroll to position [581, 0]
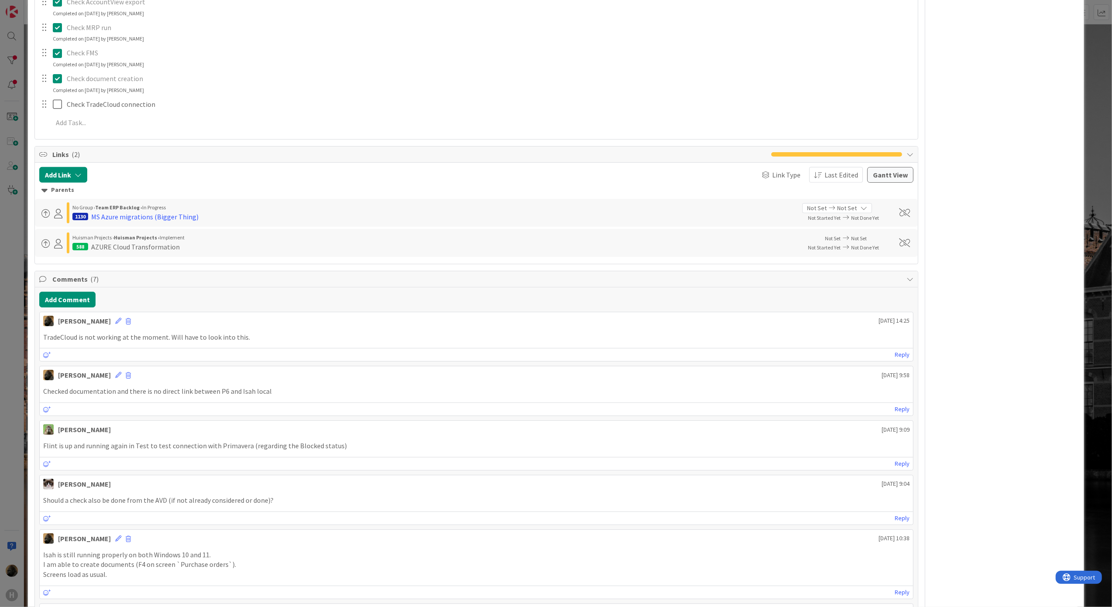
click at [15, 481] on div "ID 1466 G-ERP - BFG New Build Waiting Title 56 / 128 BFG (HNL) - Azure migratio…" at bounding box center [556, 303] width 1112 height 607
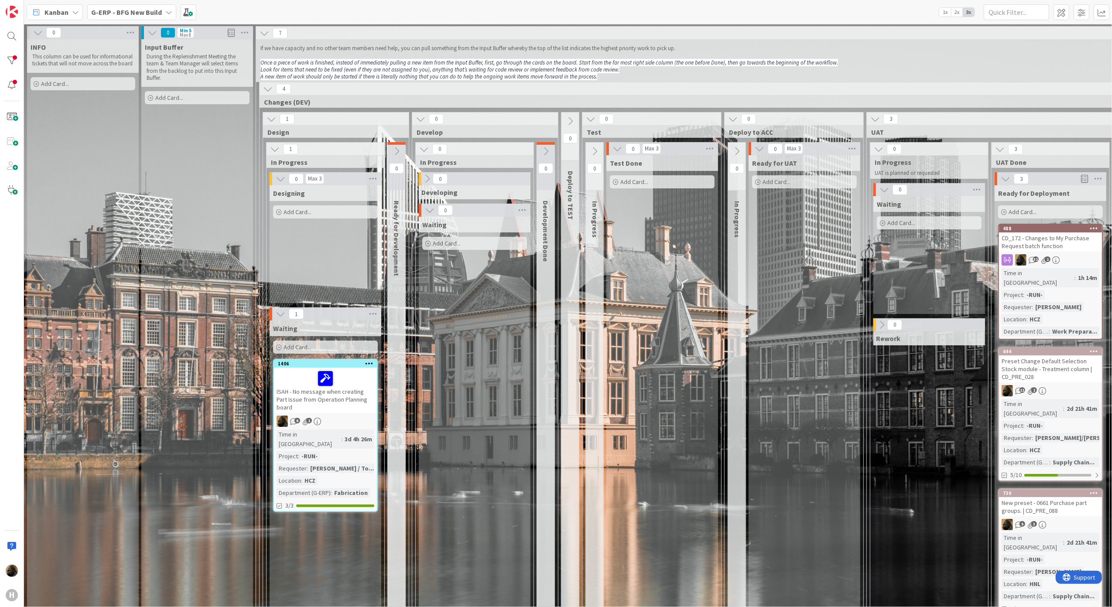
click at [476, 467] on div "Waiting Add Card..." at bounding box center [475, 435] width 112 height 437
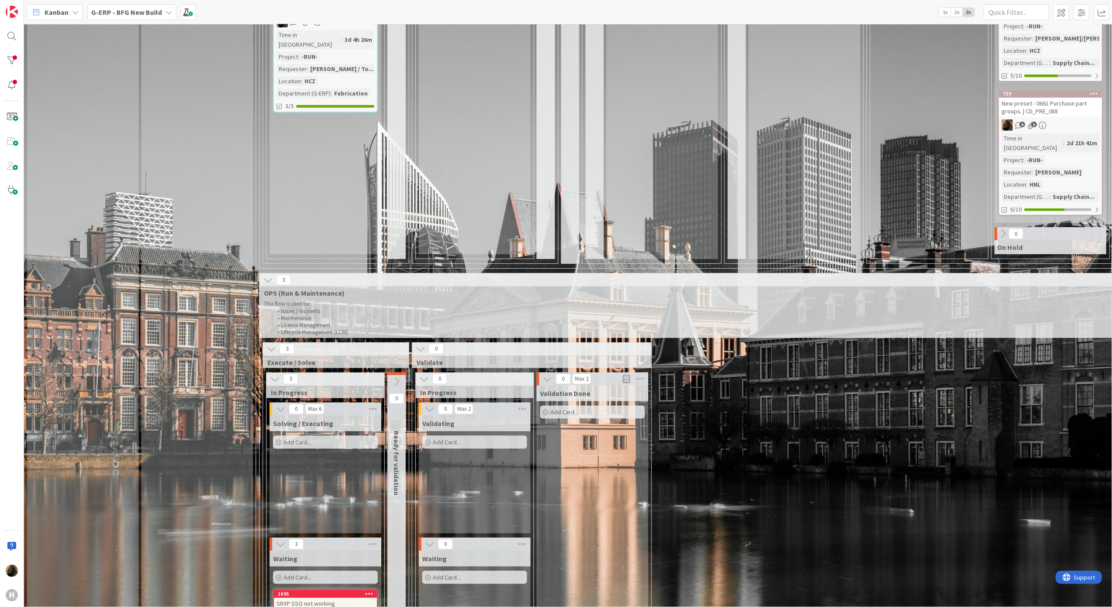
scroll to position [806, 0]
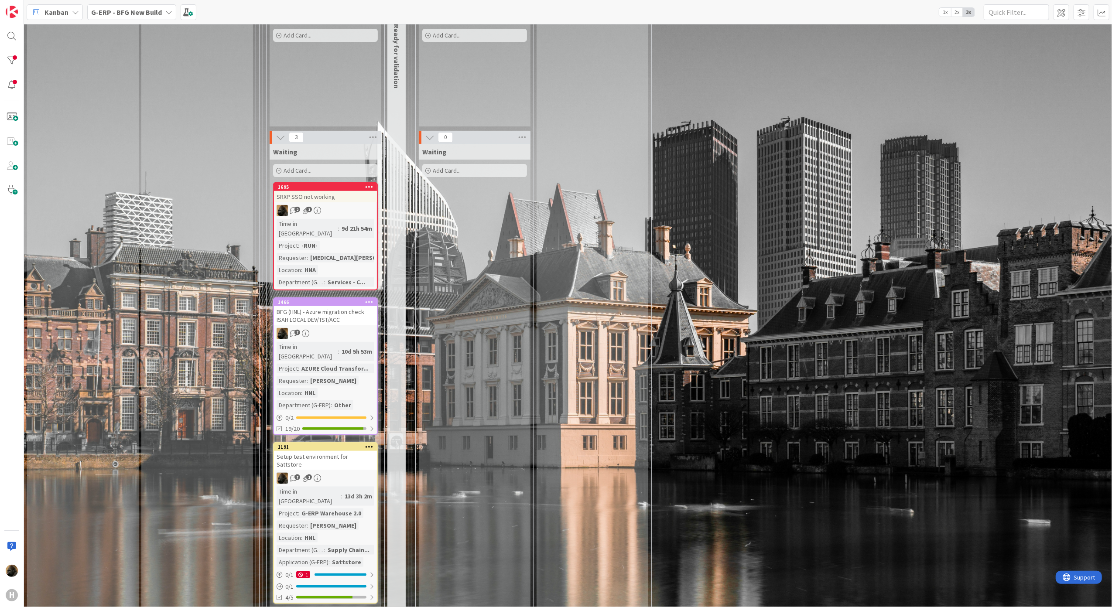
click at [491, 345] on div "Waiting Add Card..." at bounding box center [475, 377] width 112 height 467
click at [307, 306] on div "BFG (HNL) - Azure migration check ISAH LOCAL DEV/TST/ACC" at bounding box center [325, 315] width 103 height 19
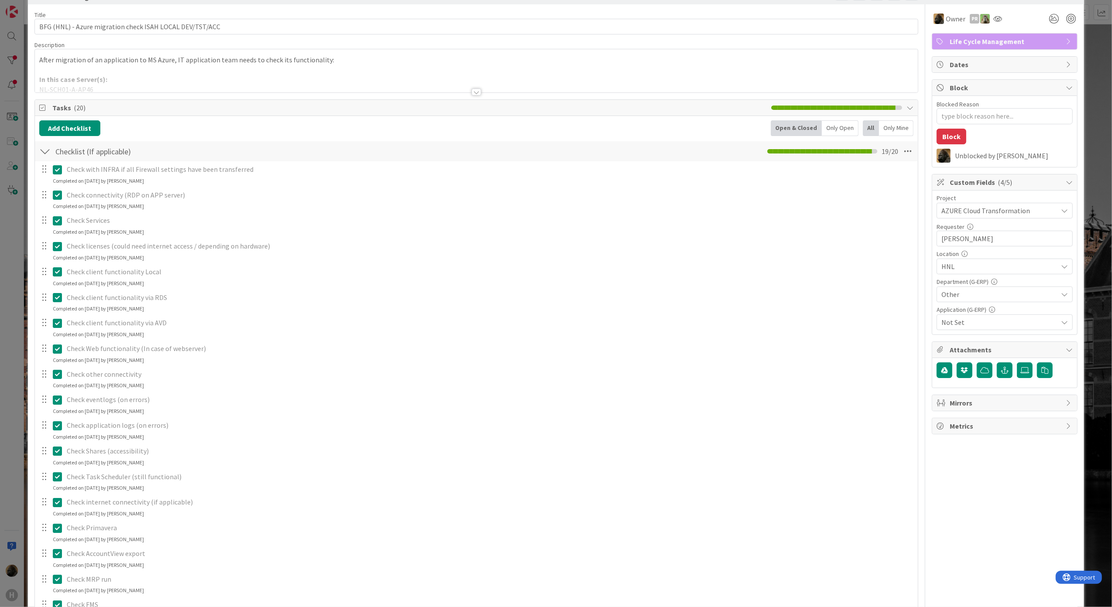
scroll to position [58, 0]
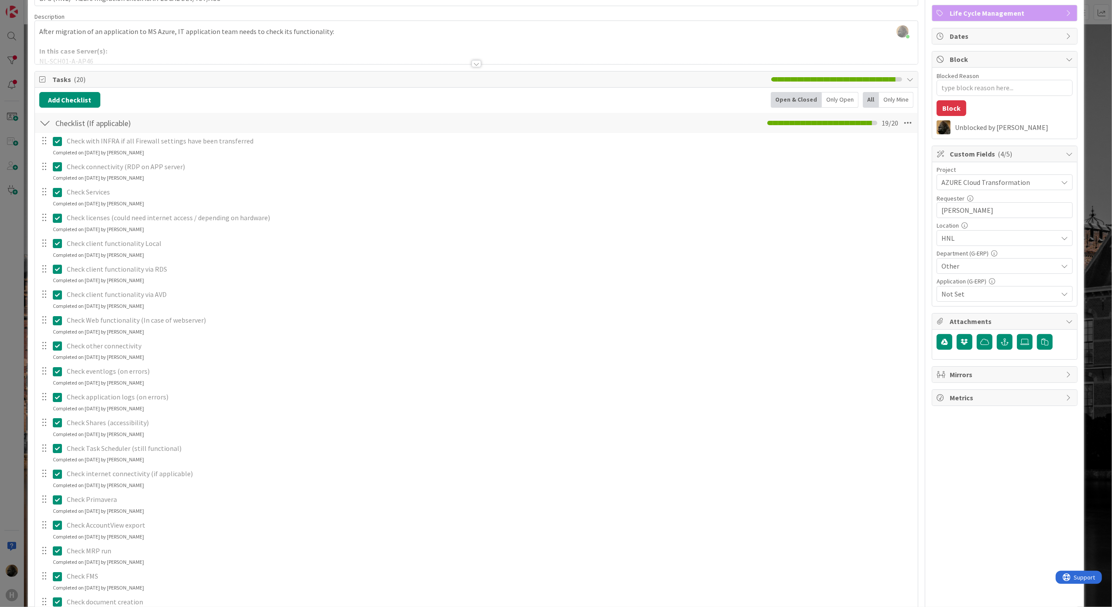
click at [60, 295] on icon at bounding box center [59, 295] width 13 height 10
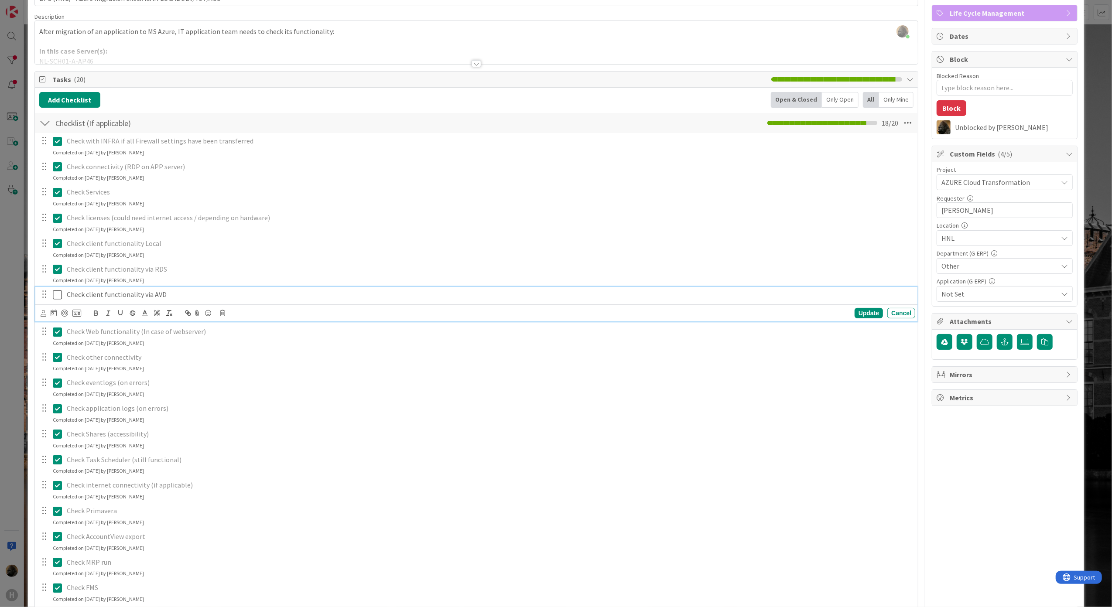
type textarea "x"
click at [170, 297] on p "Check client functionality via AVD" at bounding box center [489, 295] width 845 height 10
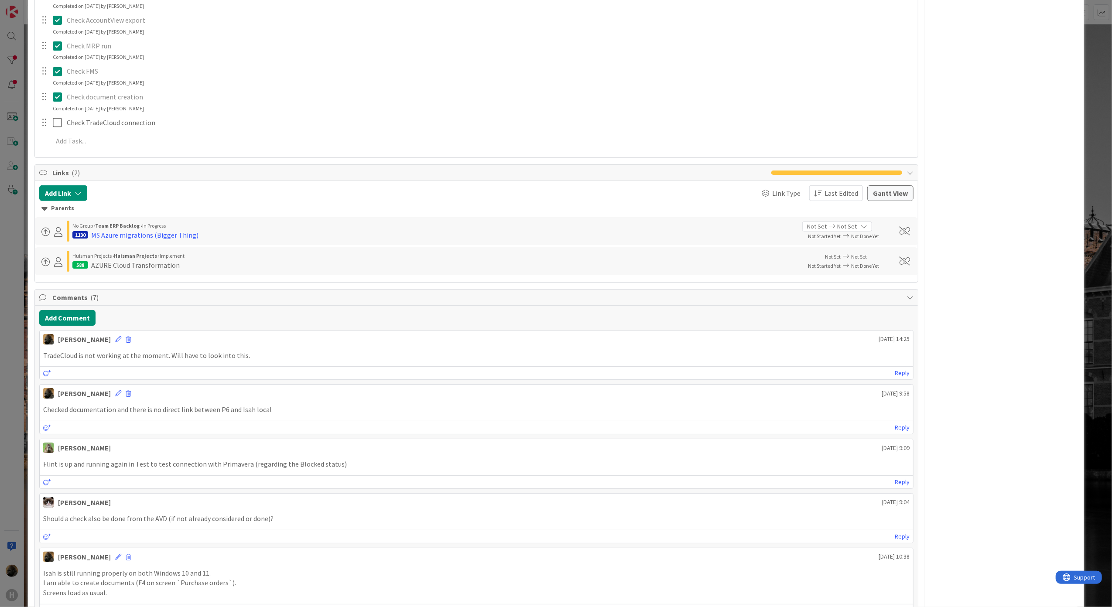
scroll to position [639, 0]
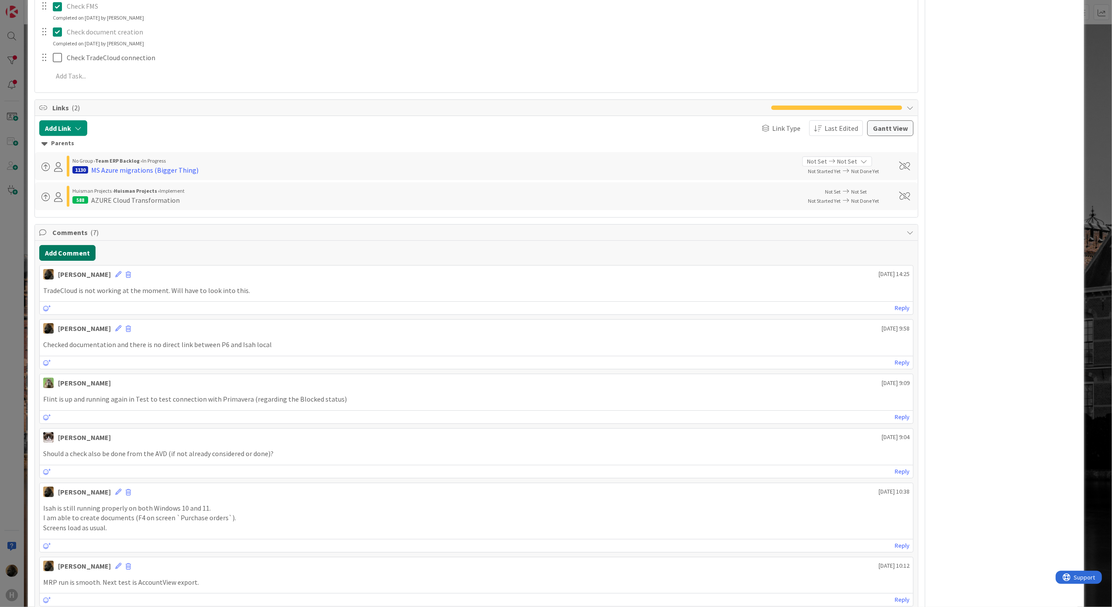
click at [61, 260] on button "Add Comment" at bounding box center [67, 253] width 56 height 16
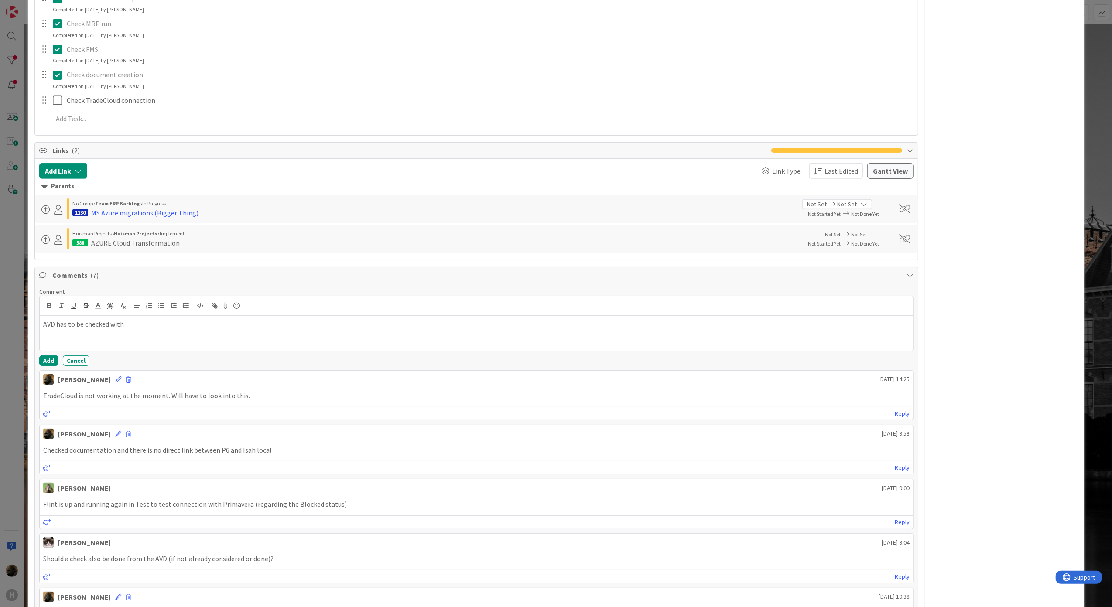
scroll to position [563, 0]
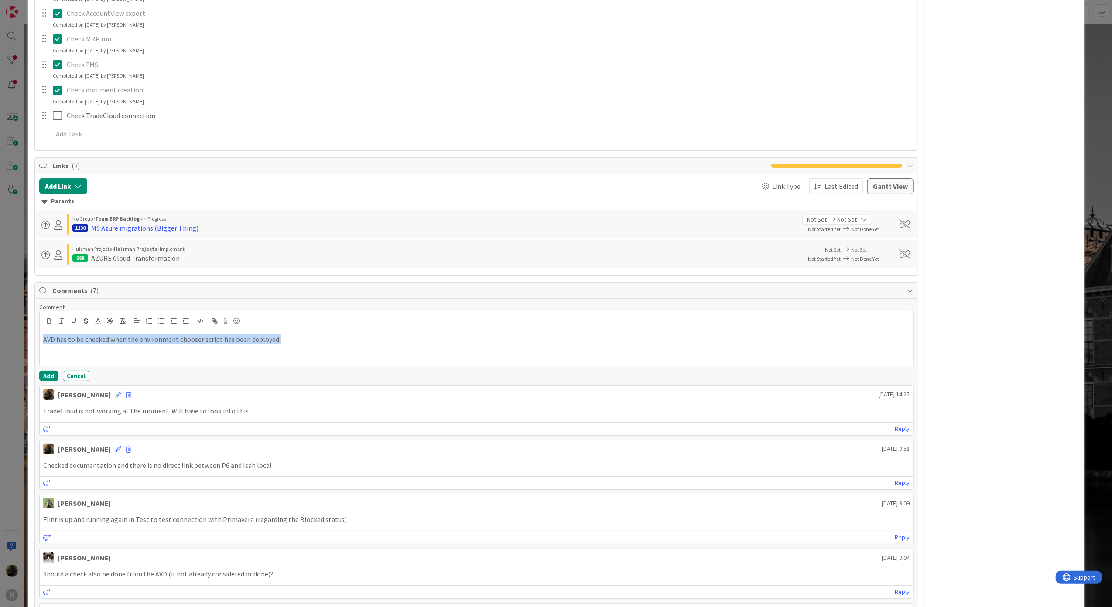
drag, startPoint x: 286, startPoint y: 343, endPoint x: -3, endPoint y: 334, distance: 289.3
click at [0, 334] on html "H Kanban G-ERP - BFG New Build 1x 2x 3x Kanban Options Card ID Time in Column P…" at bounding box center [556, 303] width 1112 height 607
click at [61, 351] on div "AVD has to be checked when the environment chooser script has been deployed." at bounding box center [476, 348] width 873 height 35
drag, startPoint x: 45, startPoint y: 346, endPoint x: 272, endPoint y: 356, distance: 227.0
click at [272, 356] on div "AVD has to be checked when the environment chooser script has been deployed." at bounding box center [476, 348] width 873 height 35
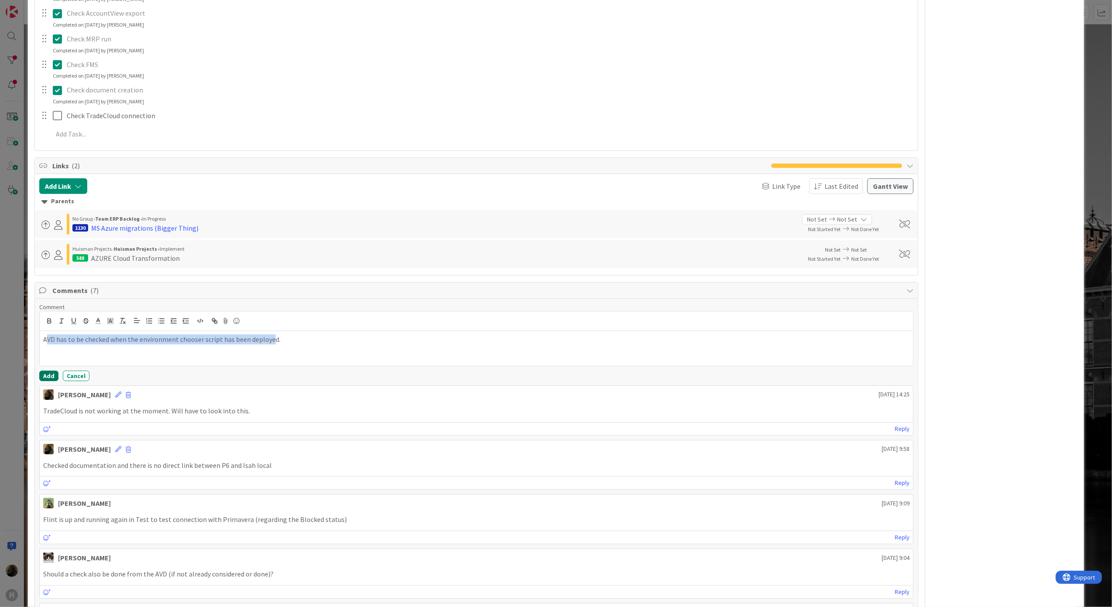
click at [44, 373] on button "Add" at bounding box center [48, 376] width 19 height 10
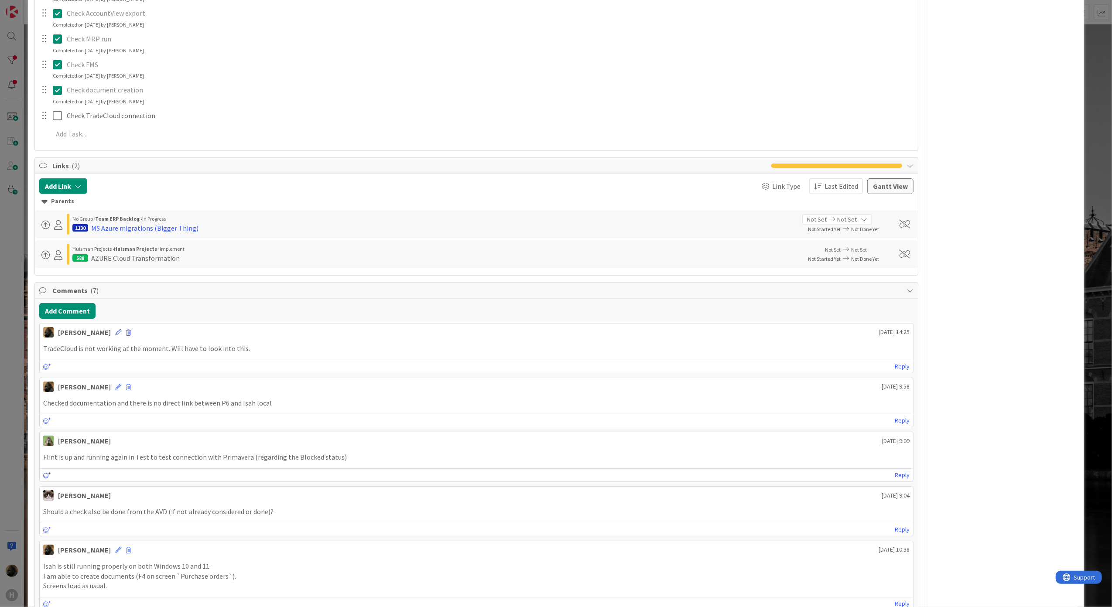
type textarea "x"
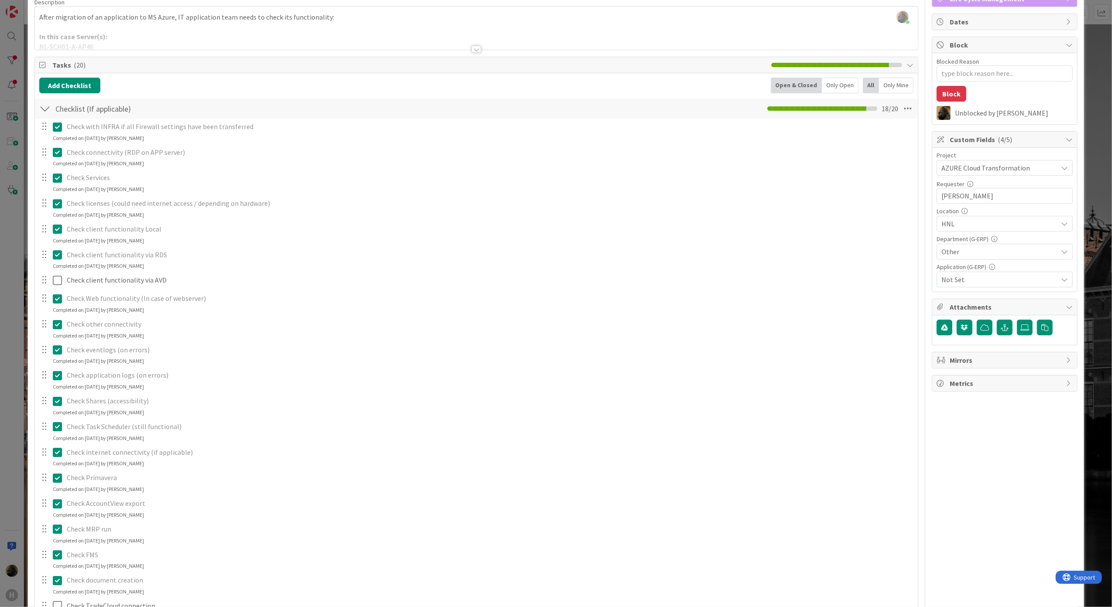
scroll to position [407, 0]
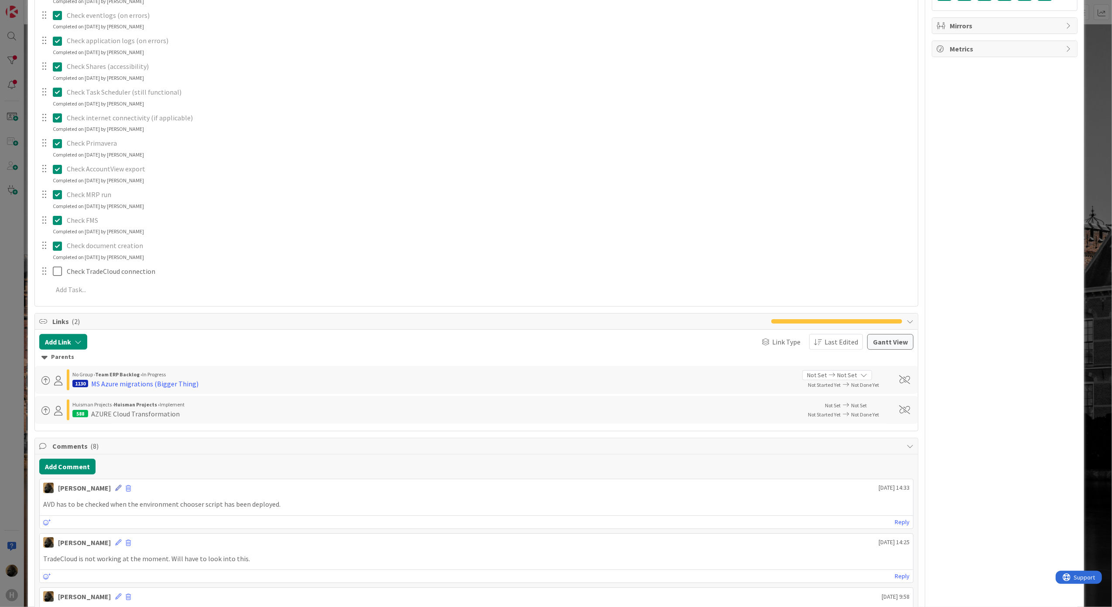
click at [115, 491] on icon at bounding box center [118, 488] width 6 height 6
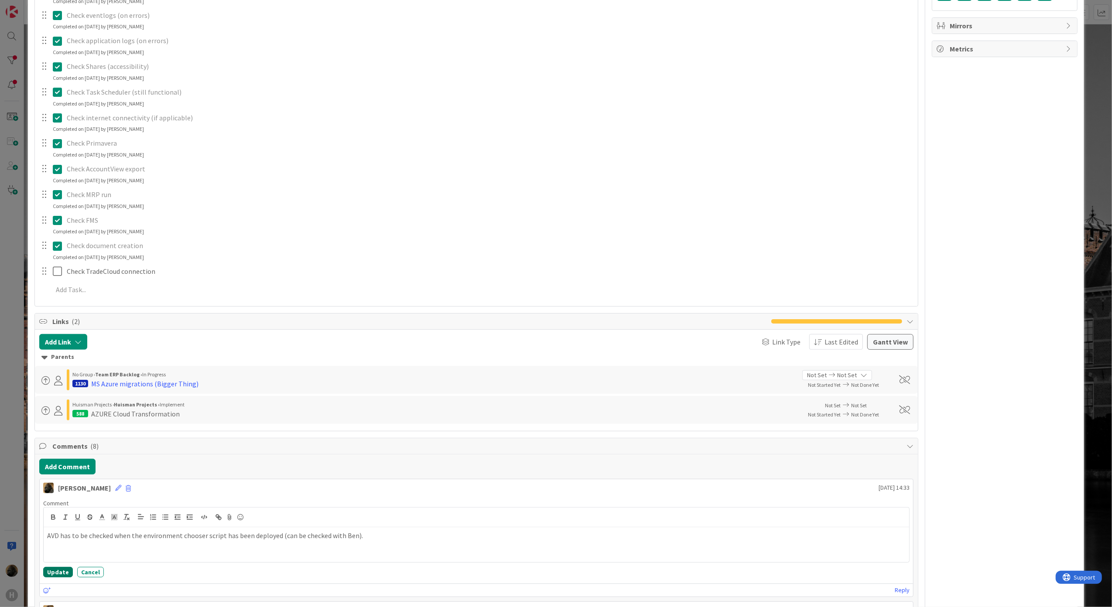
click at [51, 574] on button "Update" at bounding box center [58, 572] width 30 height 10
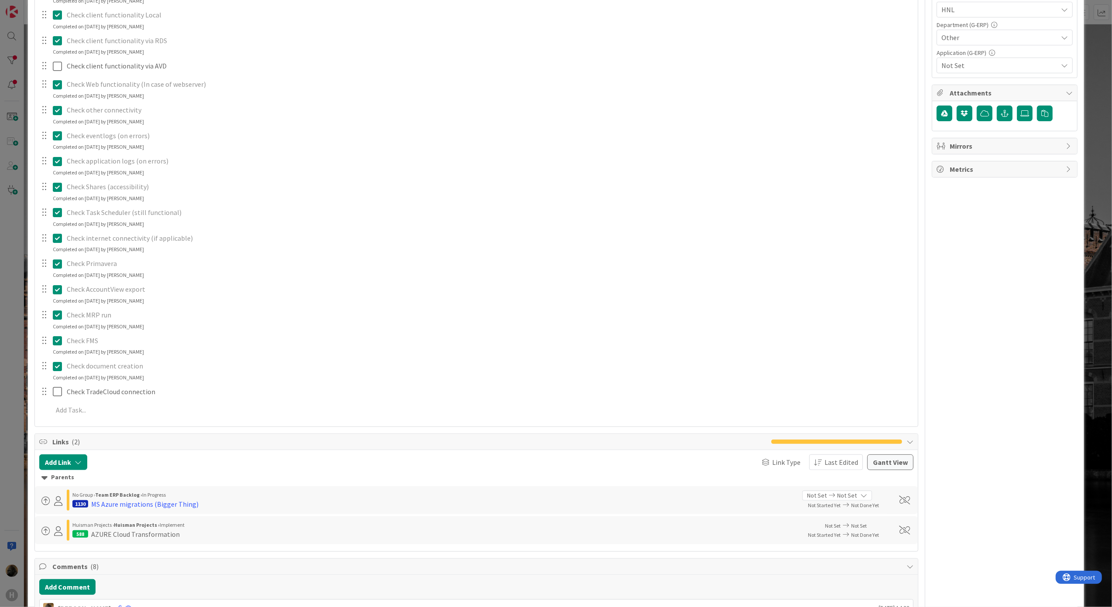
scroll to position [0, 0]
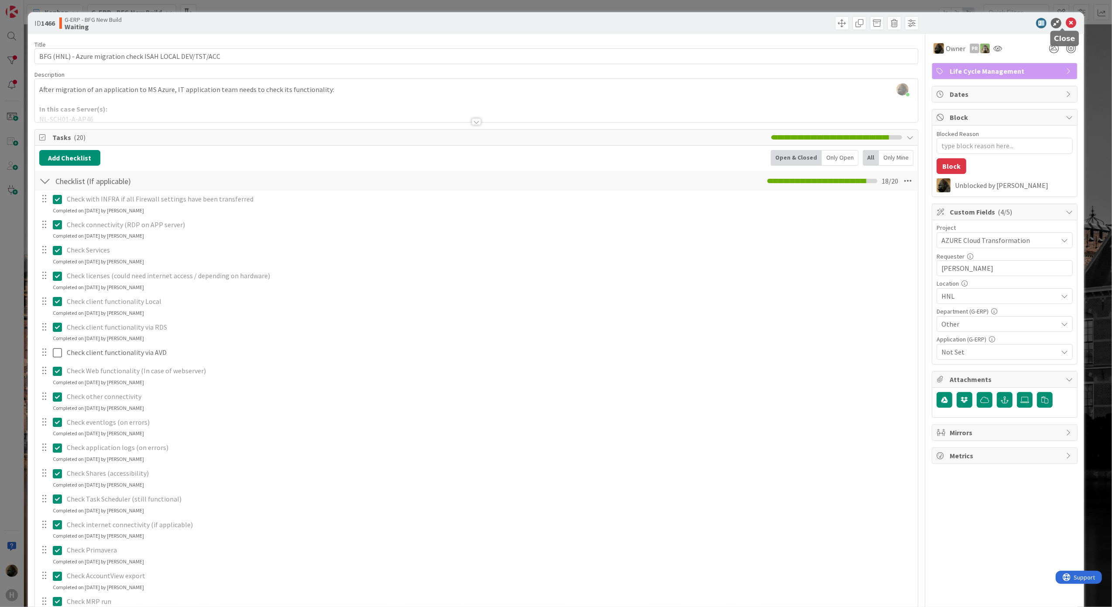
click at [1065, 27] on icon at bounding box center [1070, 23] width 10 height 10
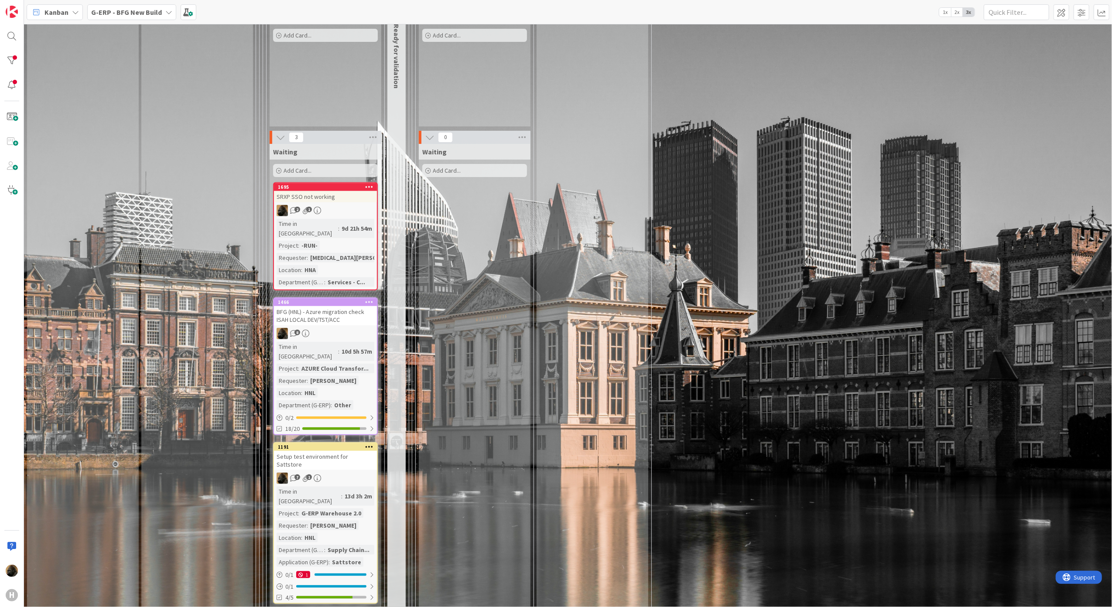
click at [527, 359] on div "Waiting Add Card..." at bounding box center [475, 377] width 112 height 467
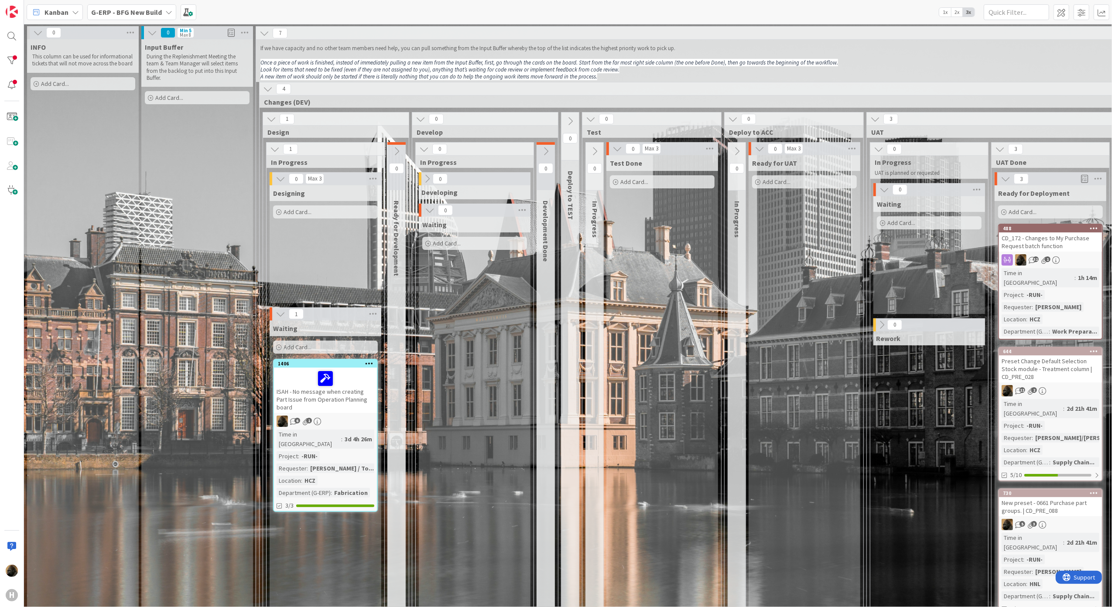
click at [366, 394] on div "ISAH - No message when creating Part Issue from Operation Planning board" at bounding box center [325, 390] width 103 height 45
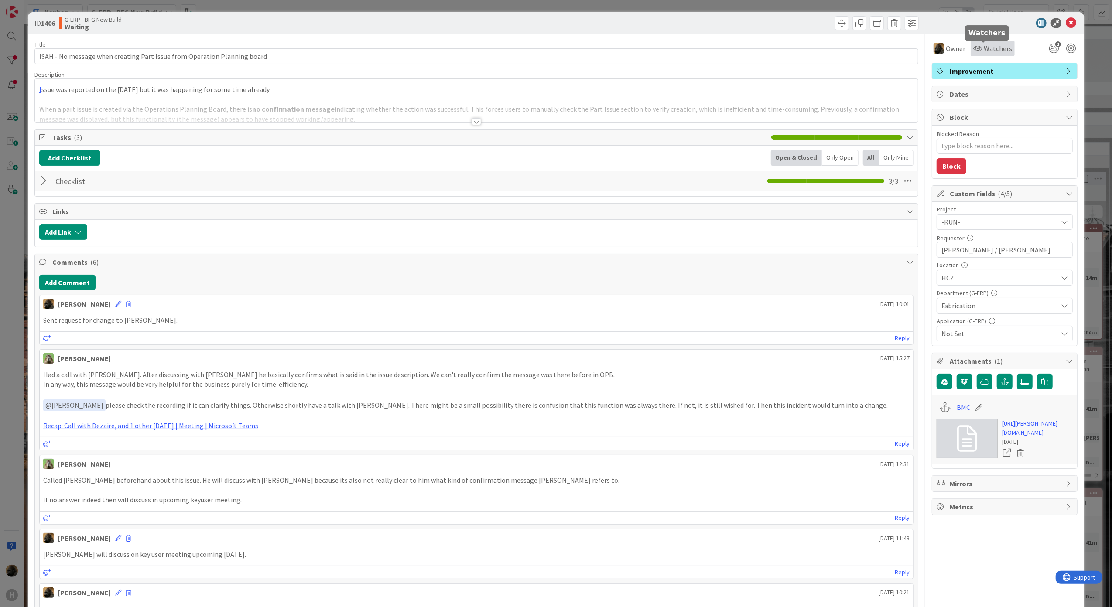
click at [986, 43] on span "Watchers" at bounding box center [997, 48] width 28 height 10
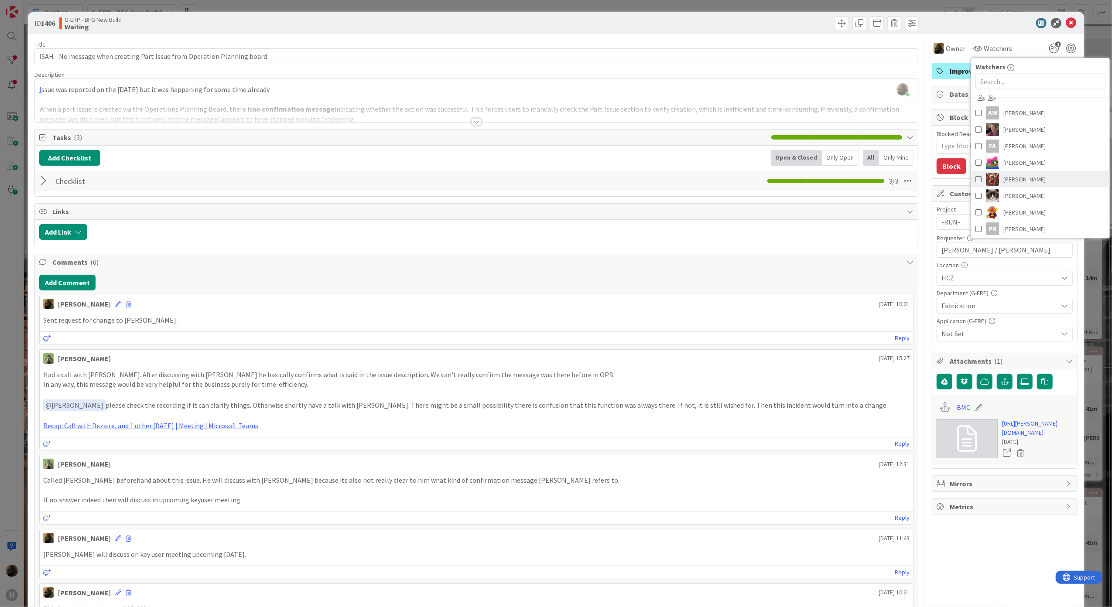
click at [1004, 179] on span "Josef Kuman" at bounding box center [1024, 179] width 42 height 13
click at [971, 33] on div "ID 1406 G-ERP - BFG New Build Waiting" at bounding box center [556, 23] width 1056 height 22
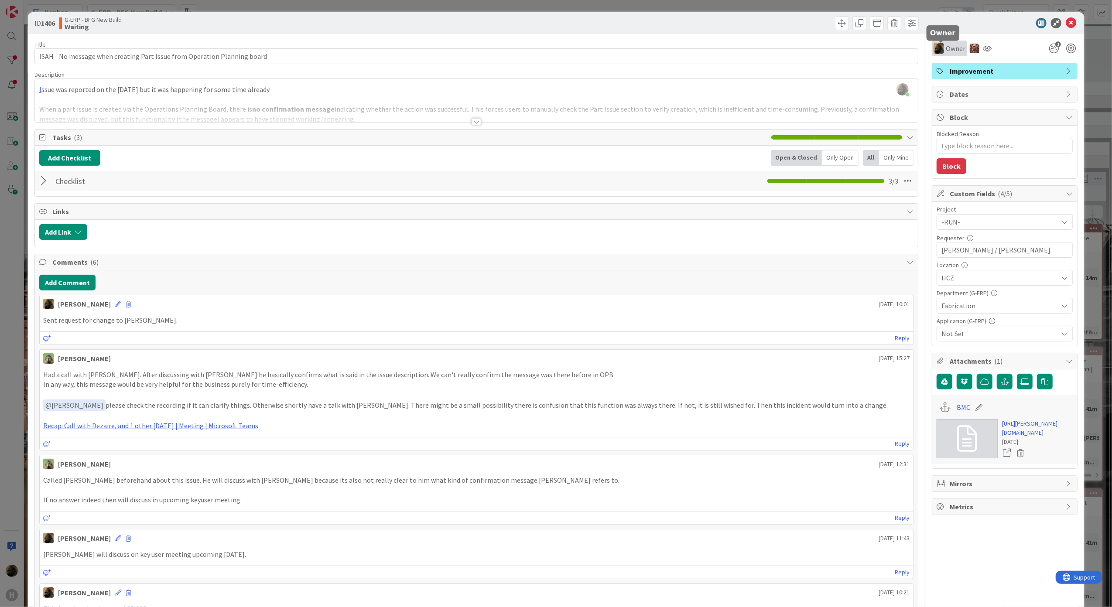
click at [945, 48] on span "Owner" at bounding box center [955, 48] width 20 height 10
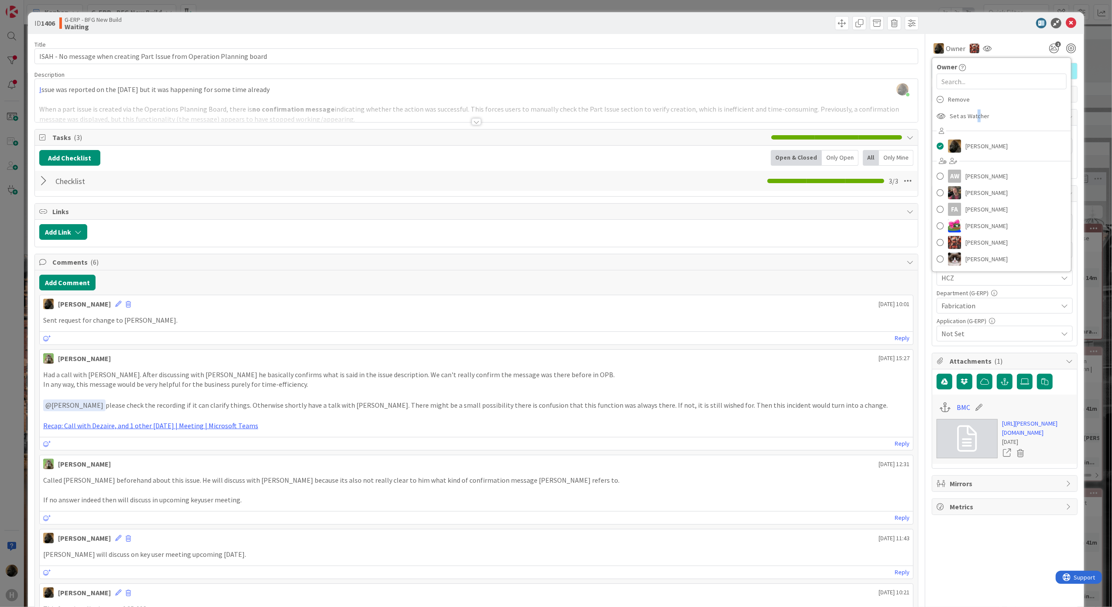
click at [968, 117] on span "Set as Watcher" at bounding box center [969, 115] width 40 height 13
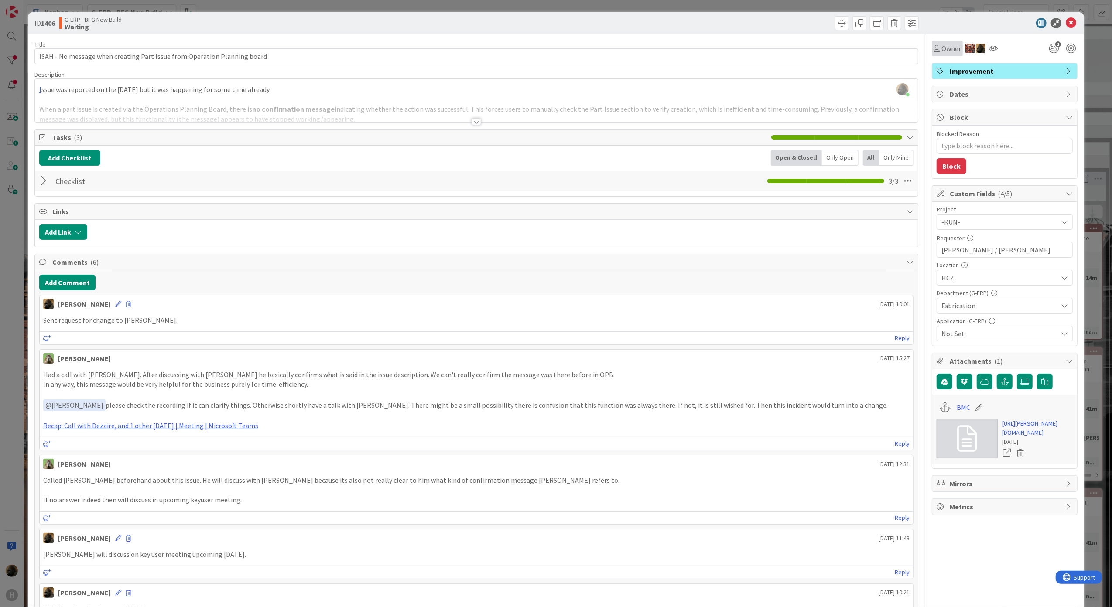
click at [941, 48] on span "Owner" at bounding box center [951, 48] width 20 height 10
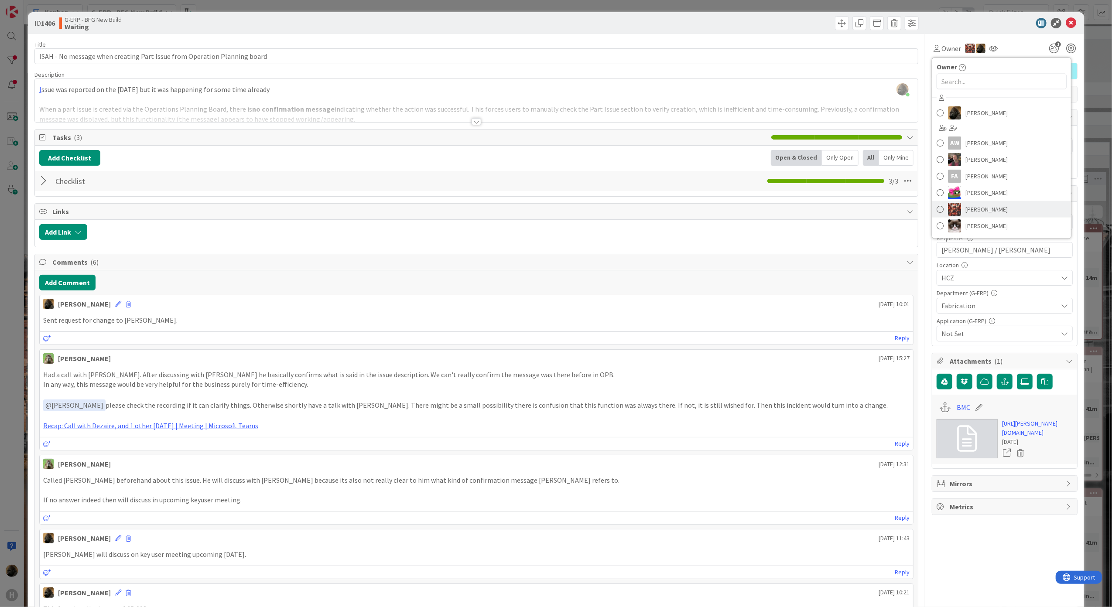
click at [982, 203] on span "Josef Kuman" at bounding box center [986, 209] width 42 height 13
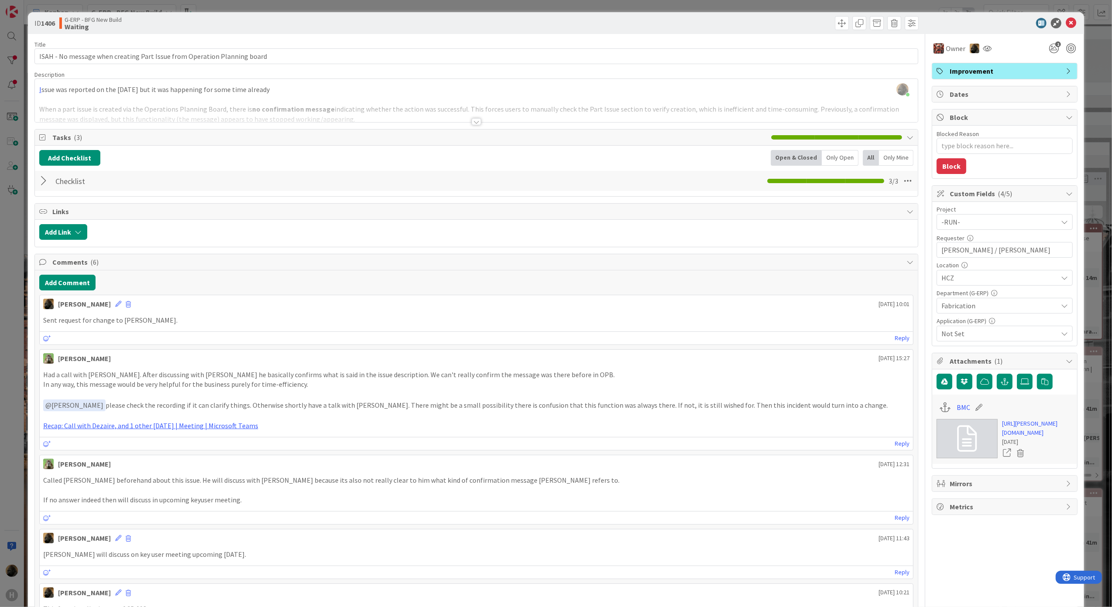
click at [996, 27] on div at bounding box center [1000, 23] width 154 height 10
type textarea "x"
click at [81, 284] on button "Add Comment" at bounding box center [67, 283] width 56 height 16
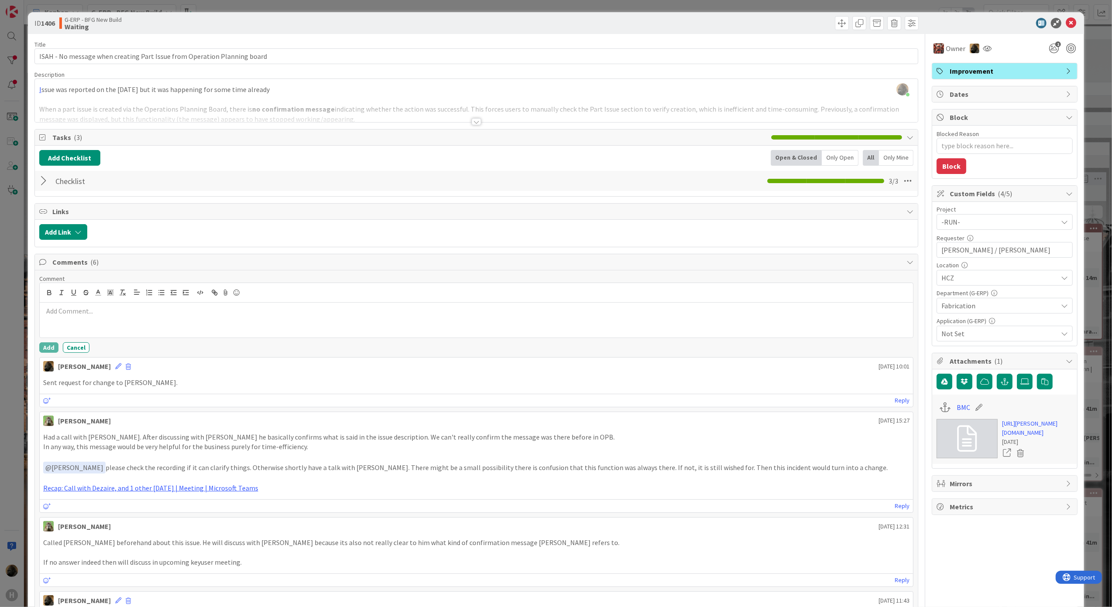
click at [94, 321] on div at bounding box center [476, 320] width 873 height 35
click at [198, 294] on icon "button" at bounding box center [200, 293] width 8 height 8
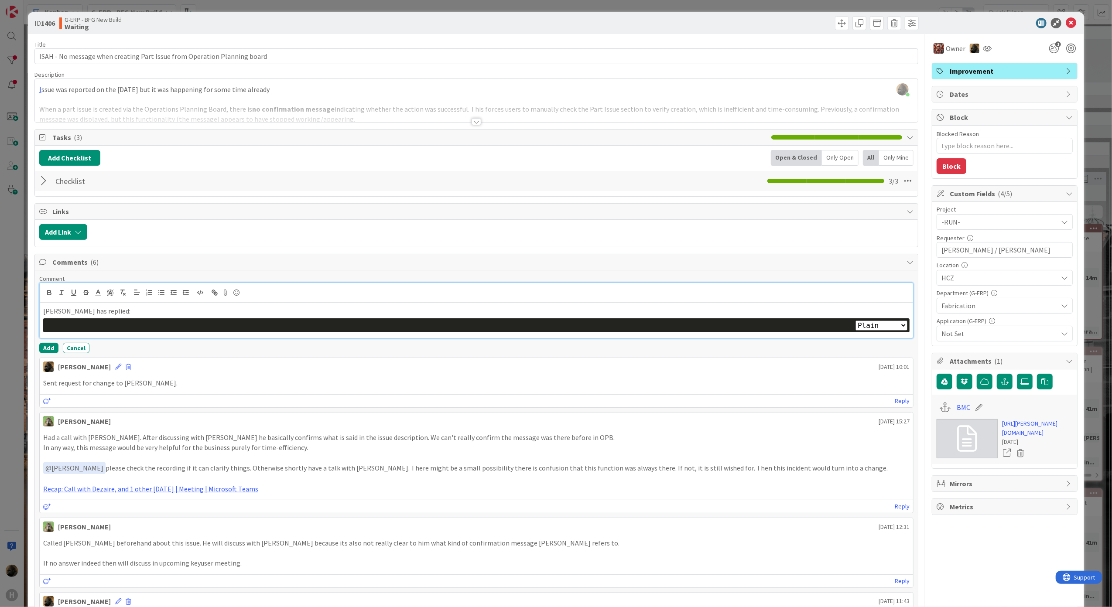
click at [131, 328] on div at bounding box center [477, 326] width 858 height 10
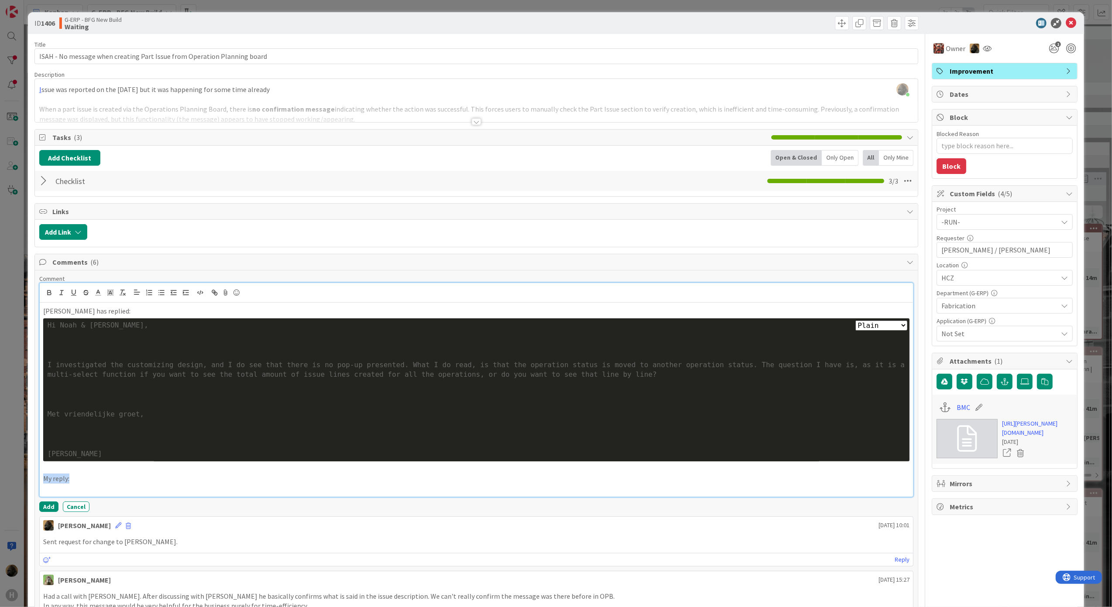
drag, startPoint x: 108, startPoint y: 481, endPoint x: 28, endPoint y: 482, distance: 79.8
click at [51, 508] on button "Add" at bounding box center [48, 506] width 19 height 10
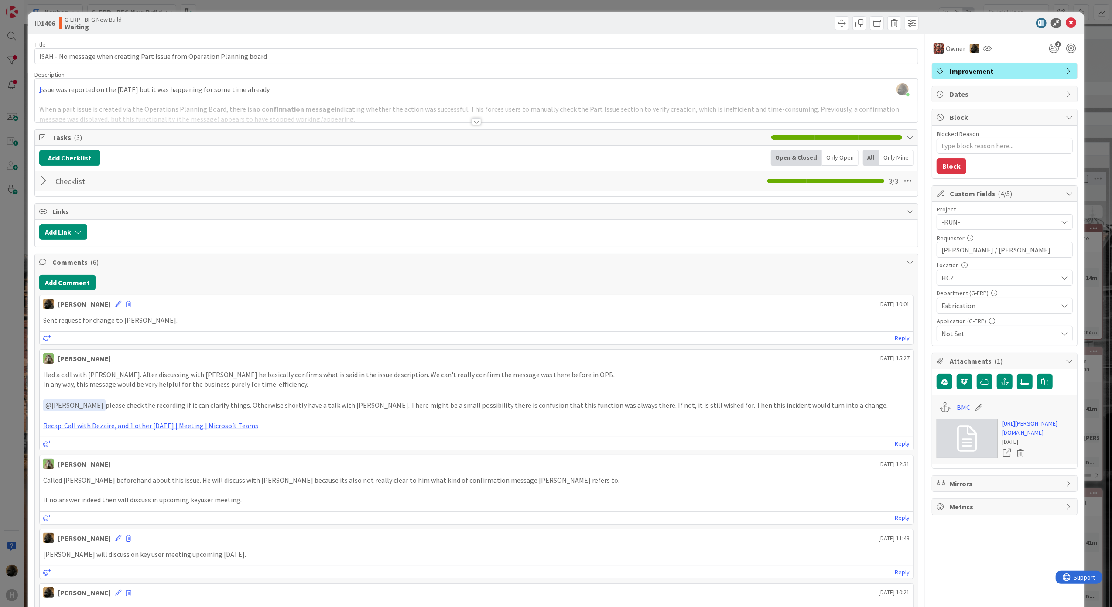
type textarea "x"
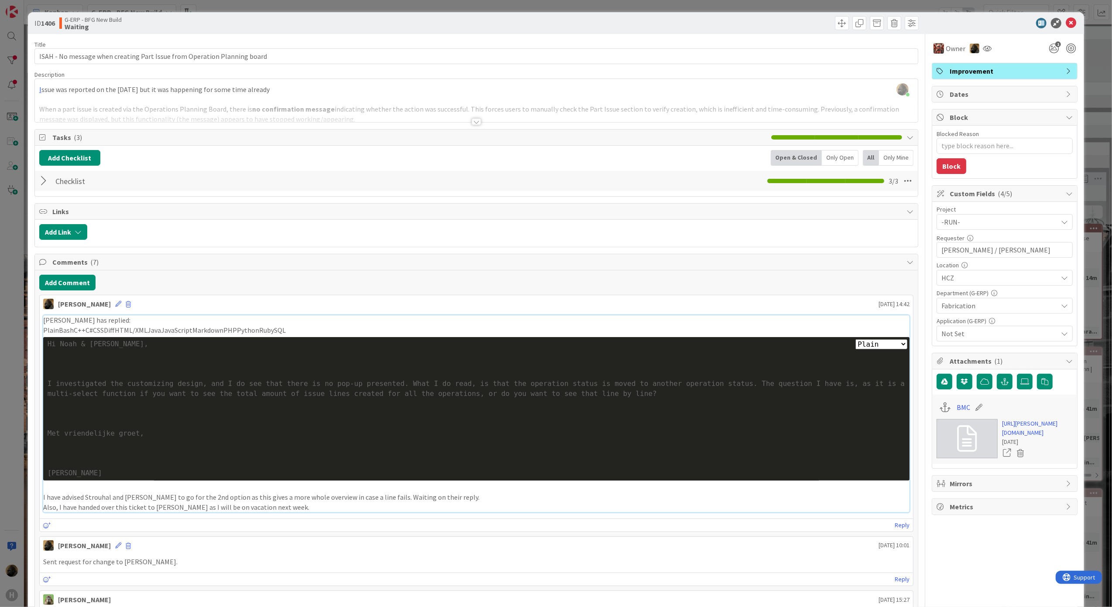
click at [884, 344] on select "Plain Bash C++ C# CSS Diff HTML/XML Java JavaScript Markdown PHP Python Ruby SQL" at bounding box center [881, 344] width 52 height 10
select select "markdown"
click at [855, 342] on select "Plain Bash C++ C# CSS Diff HTML/XML Java JavaScript Markdown PHP Python Ruby SQL" at bounding box center [881, 344] width 52 height 10
click at [863, 423] on div at bounding box center [477, 424] width 858 height 10
click at [1065, 26] on icon at bounding box center [1070, 23] width 10 height 10
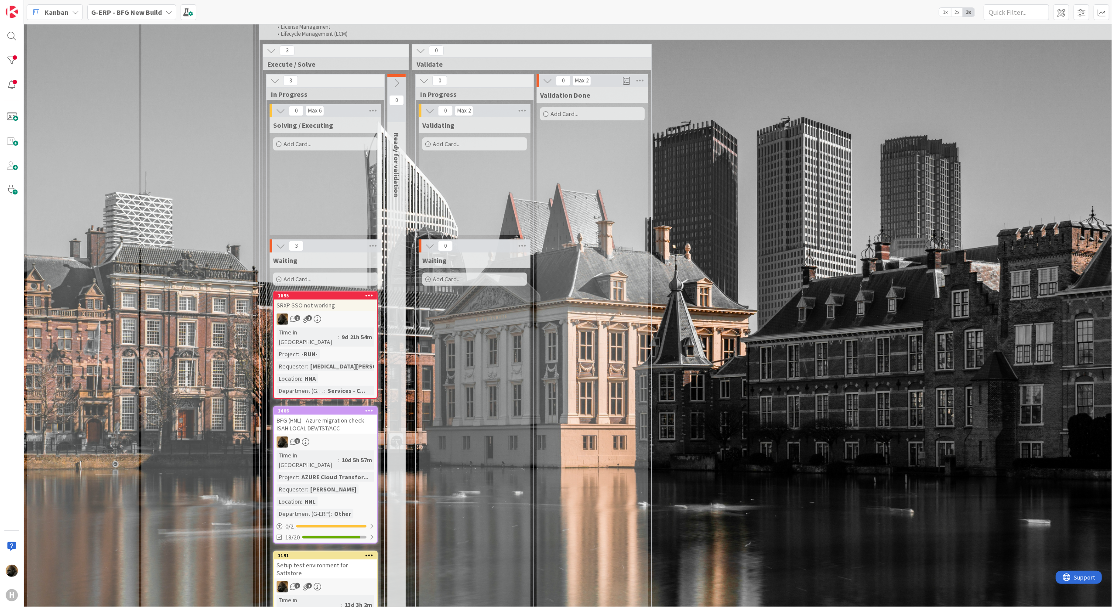
click at [740, 474] on div "3 Execute / Solve 3 In Progress 0 Max 6 Solving / Executing Add Card... 3 Waiti…" at bounding box center [687, 388] width 853 height 689
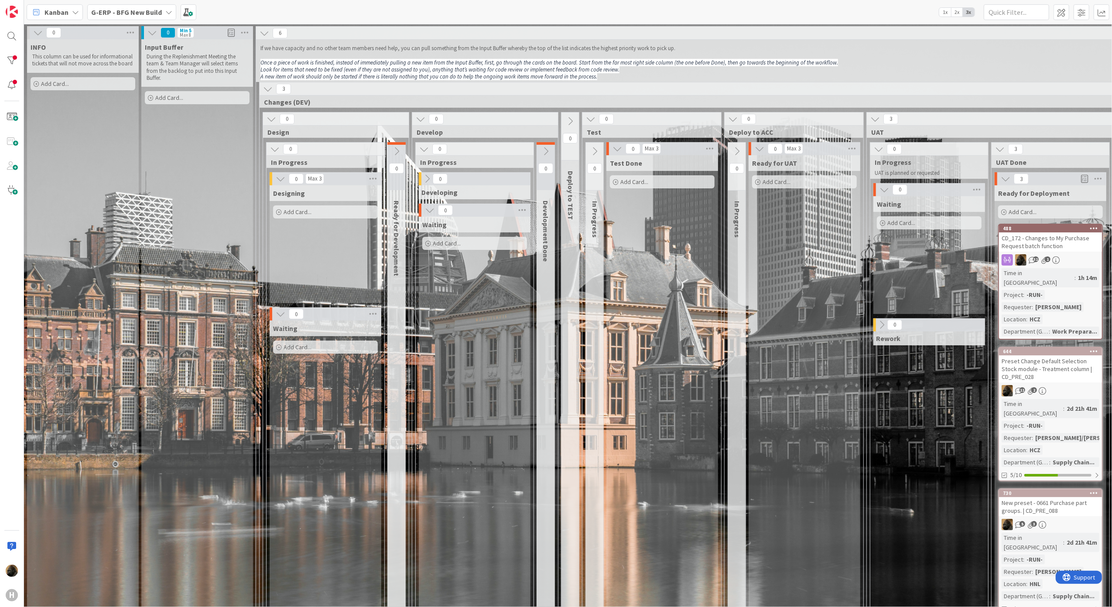
click at [669, 467] on div "Test Done Add Card..." at bounding box center [662, 406] width 112 height 503
click at [679, 405] on div "Test Done Add Card..." at bounding box center [662, 406] width 112 height 503
click at [698, 389] on div "Test Done Add Card..." at bounding box center [662, 406] width 112 height 503
click at [114, 12] on b "G-ERP - BFG New Build" at bounding box center [126, 12] width 71 height 9
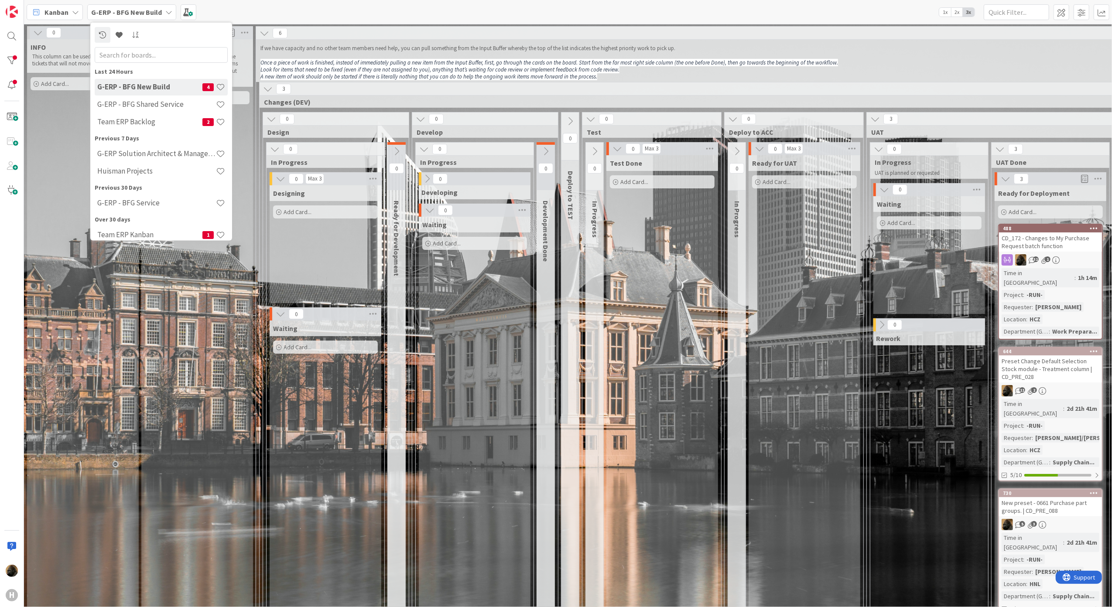
click at [64, 14] on span "Kanban" at bounding box center [56, 12] width 24 height 10
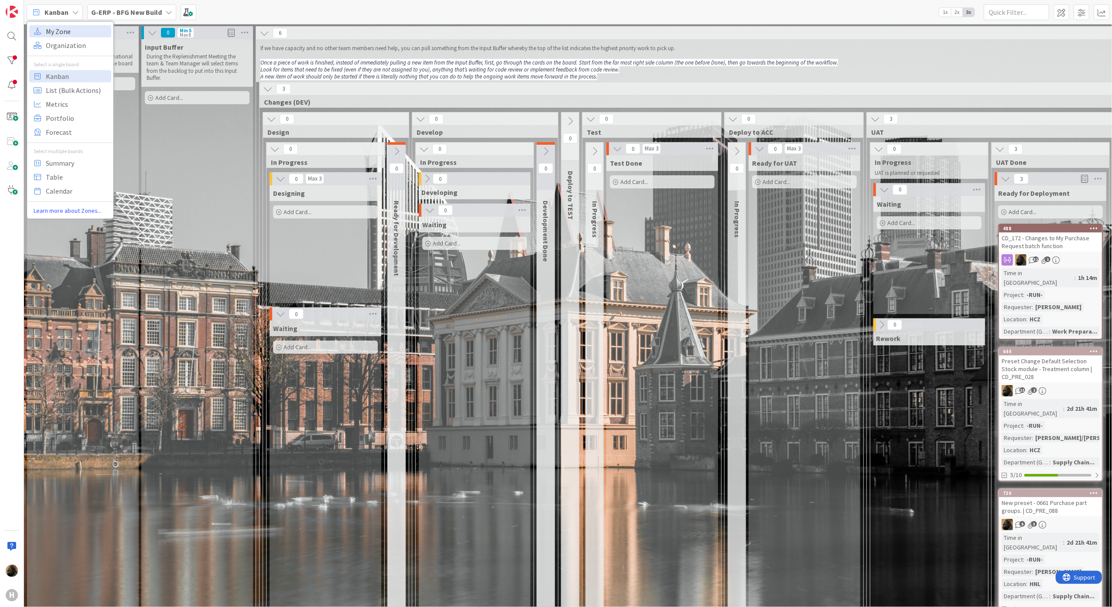
click at [72, 31] on span "My Zone" at bounding box center [77, 30] width 63 height 13
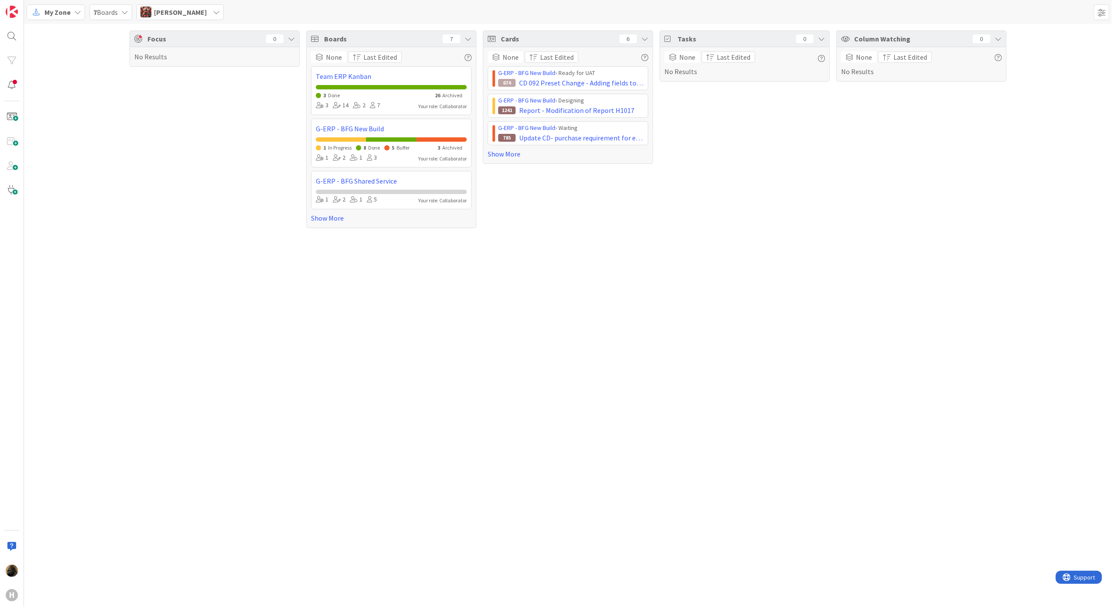
click at [282, 360] on div "Focus 0 No Results Boards 7 None Last Edited Team ERP Kanban 3 Done 26 Archived…" at bounding box center [568, 315] width 1088 height 583
click at [500, 150] on link "Show More" at bounding box center [568, 154] width 160 height 10
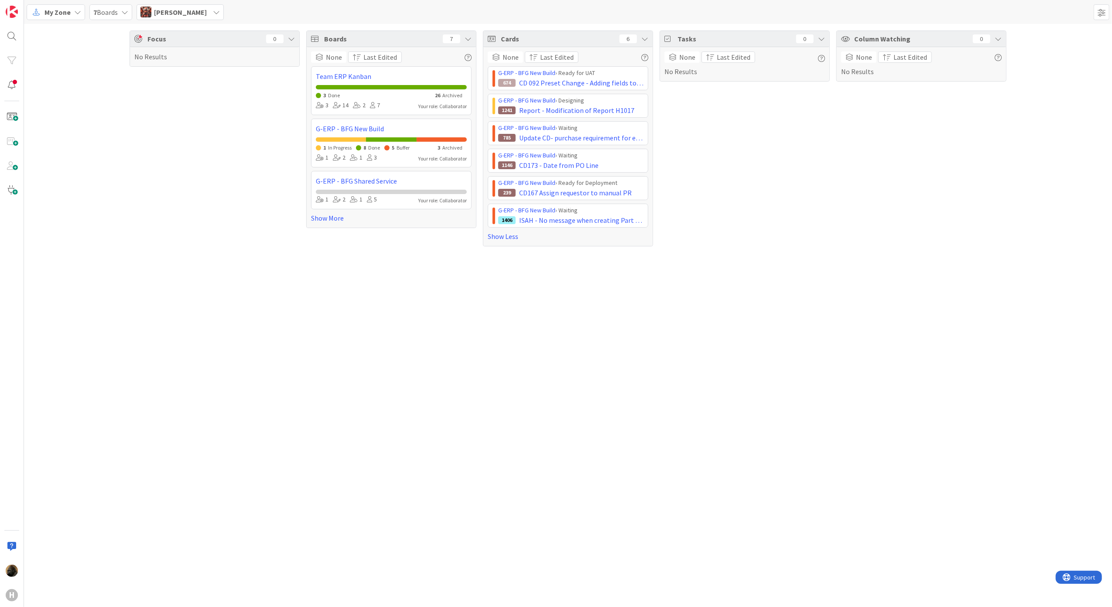
click at [206, 220] on div "Focus 0 No Results" at bounding box center [215, 139] width 170 height 216
click at [213, 14] on icon at bounding box center [216, 12] width 7 height 7
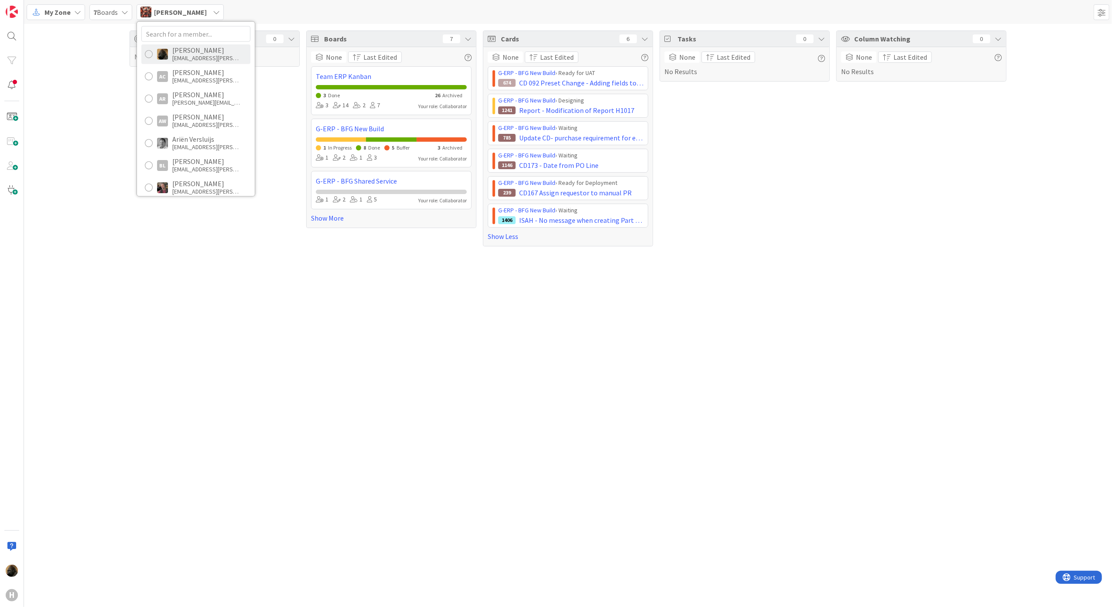
click at [167, 58] on img at bounding box center [162, 53] width 11 height 11
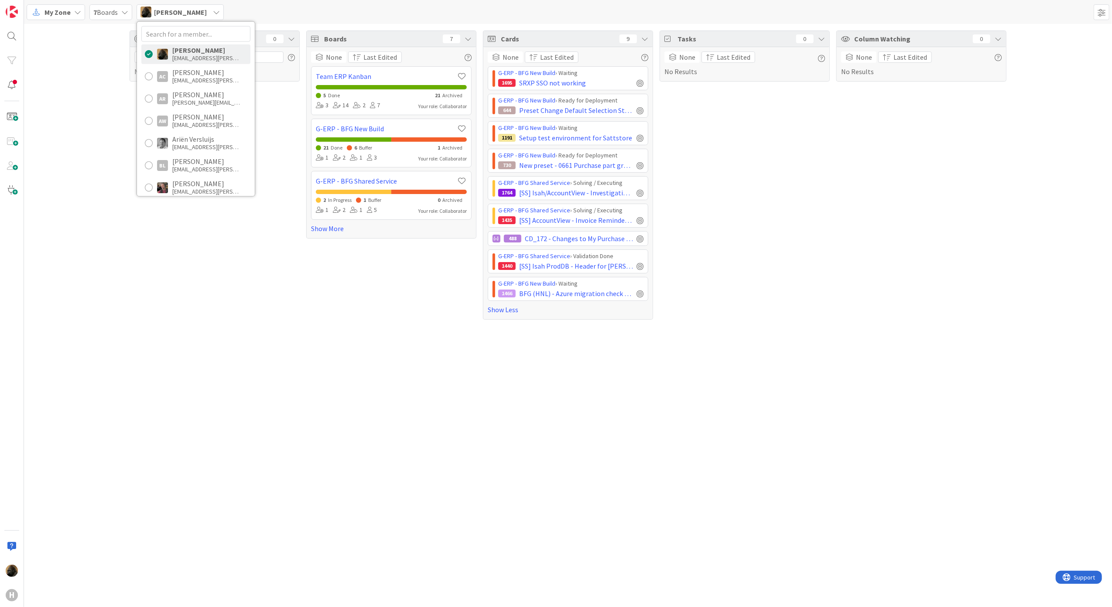
click at [204, 403] on div "Focus 0 No Results Boards 7 None Last Edited Team ERP Kanban 5 Done 21 Archived…" at bounding box center [568, 315] width 1088 height 583
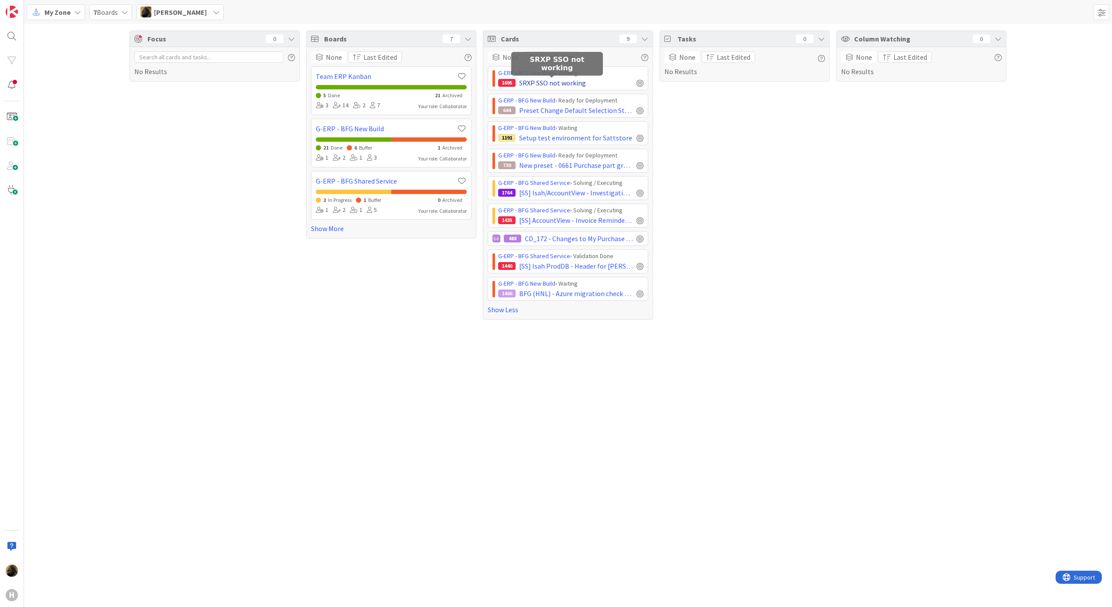
click at [534, 82] on span "SRXP SSO not working" at bounding box center [552, 83] width 67 height 10
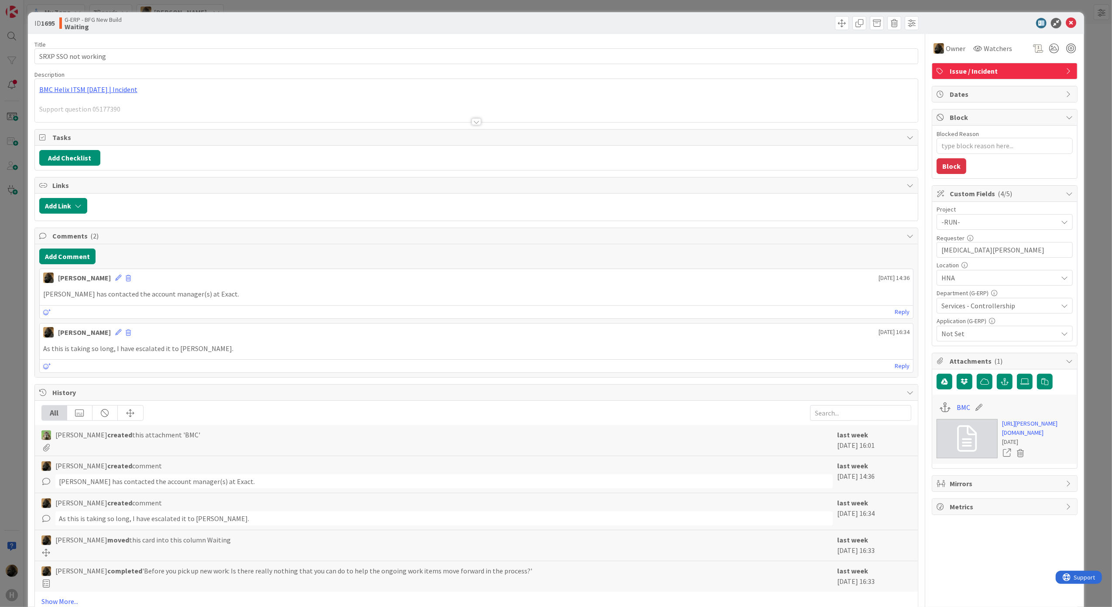
click at [0, 340] on html "H My Zone 7 Boards Noah Dezaire Noah Dezaire ndezaire@huisman-nl.com AC Akif Ce…" at bounding box center [556, 303] width 1112 height 607
click at [4, 342] on div "ID 1695 G-ERP - BFG New Build Waiting Title 20 / 128 SRXP SSO not working Descr…" at bounding box center [556, 303] width 1112 height 607
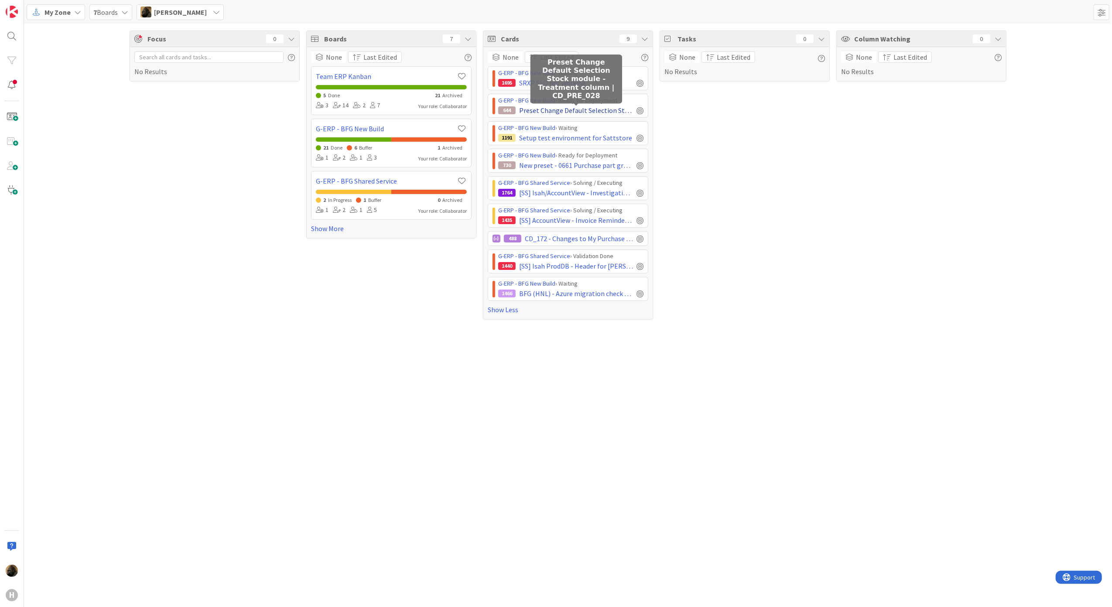
click at [559, 114] on span "Preset Change Default Selection Stock module - Treatment column | CD_PRE_028" at bounding box center [576, 110] width 114 height 10
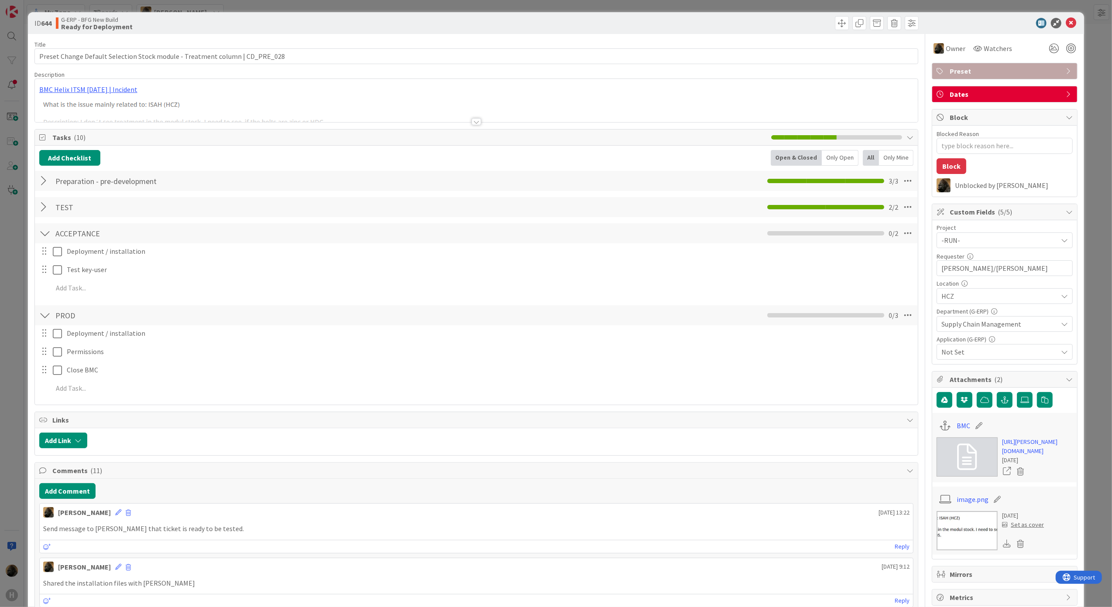
click at [474, 123] on div at bounding box center [476, 121] width 10 height 7
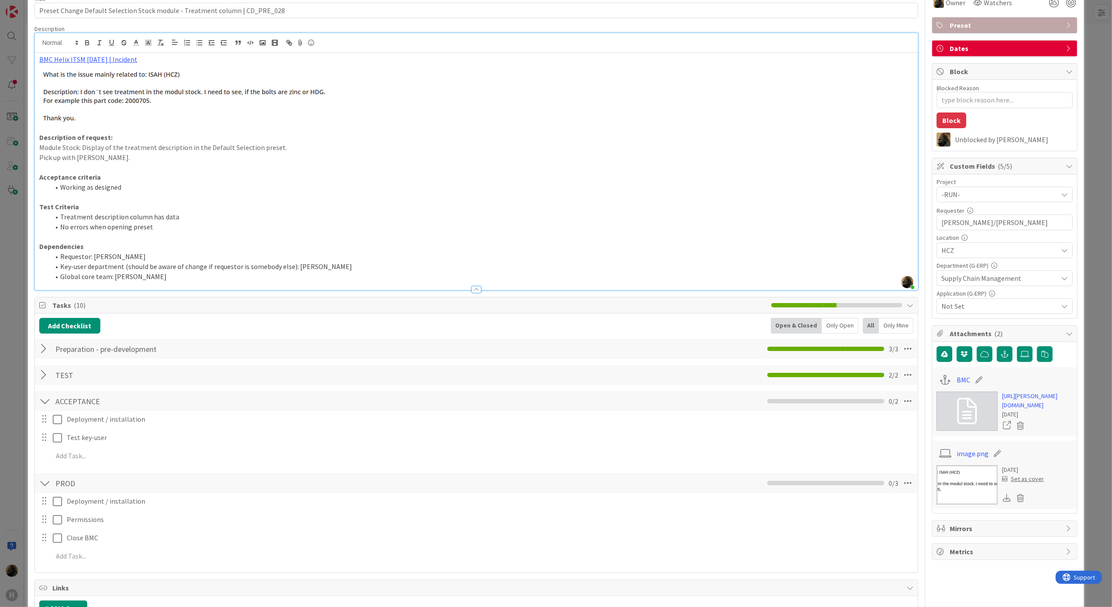
scroll to position [465, 0]
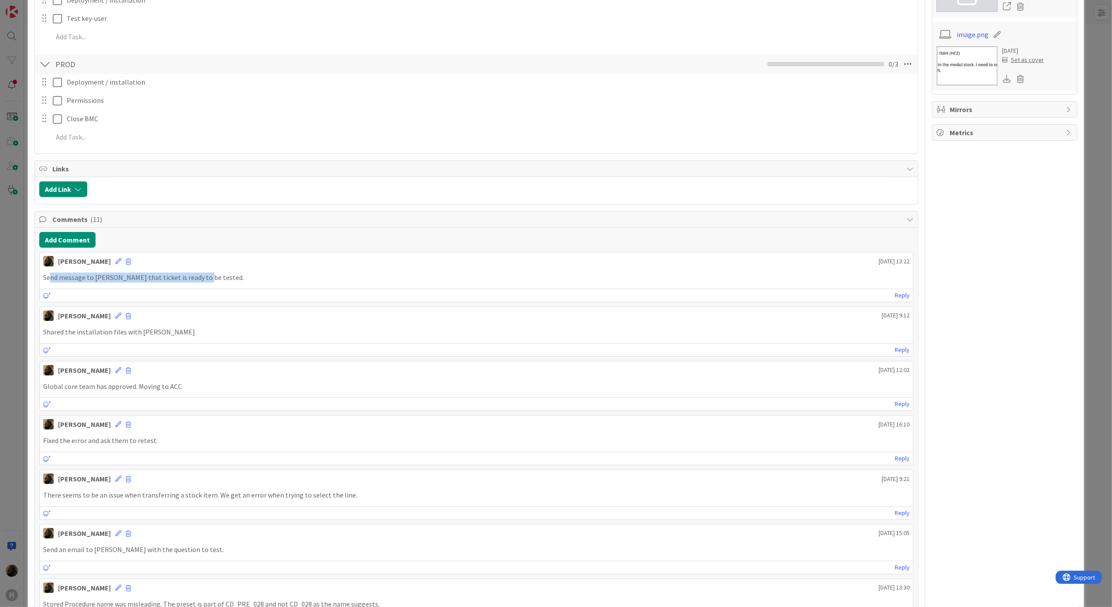
drag, startPoint x: 197, startPoint y: 279, endPoint x: 51, endPoint y: 280, distance: 146.5
click at [51, 280] on p "Send message to Martin that ticket is ready to be tested." at bounding box center [476, 278] width 866 height 10
click at [241, 286] on div "Send message to Martin that ticket is ready to be tested." at bounding box center [476, 277] width 873 height 17
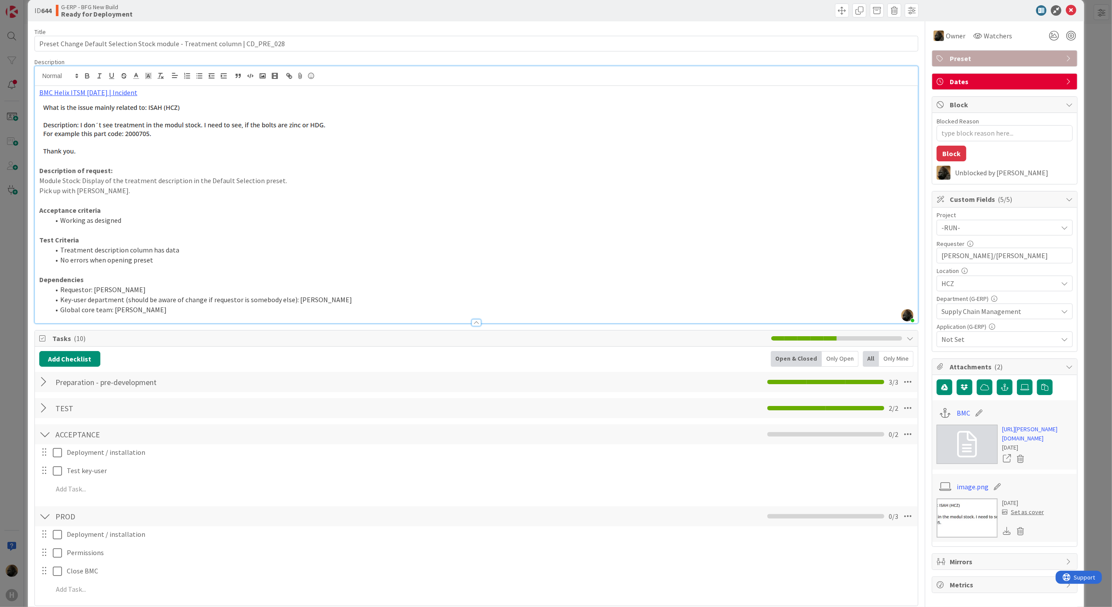
scroll to position [0, 0]
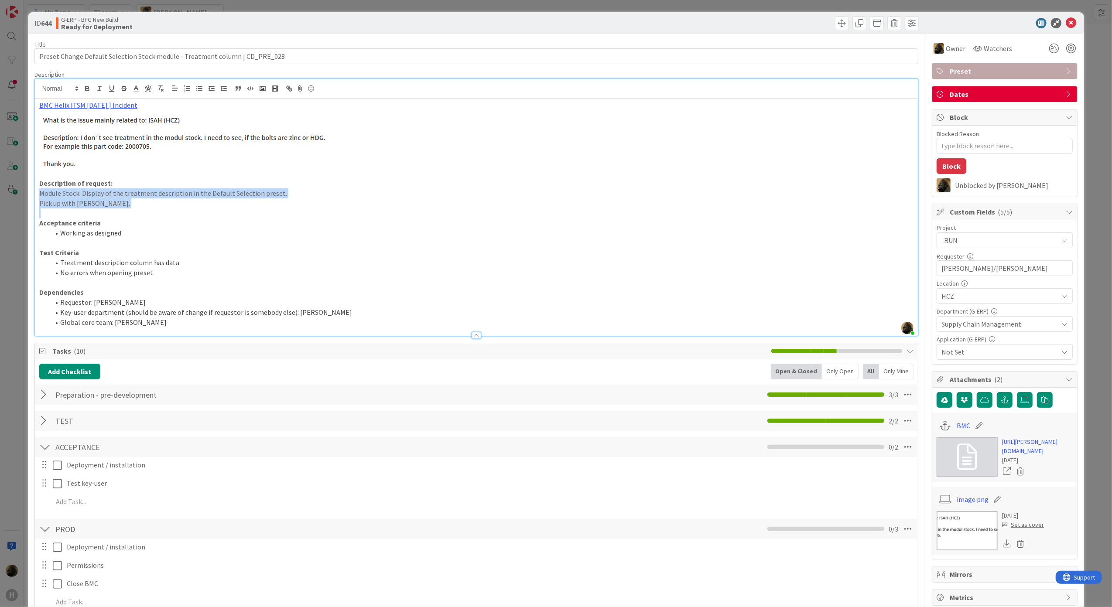
drag, startPoint x: 40, startPoint y: 192, endPoint x: 110, endPoint y: 208, distance: 72.1
click at [110, 208] on div "BMC Helix ITSM 23.3.02 | Incident Description of request: Module Stock: Display…" at bounding box center [476, 217] width 883 height 237
click at [191, 372] on div "Add Checklist Open & Closed Only Open All Only Mine" at bounding box center [476, 372] width 874 height 16
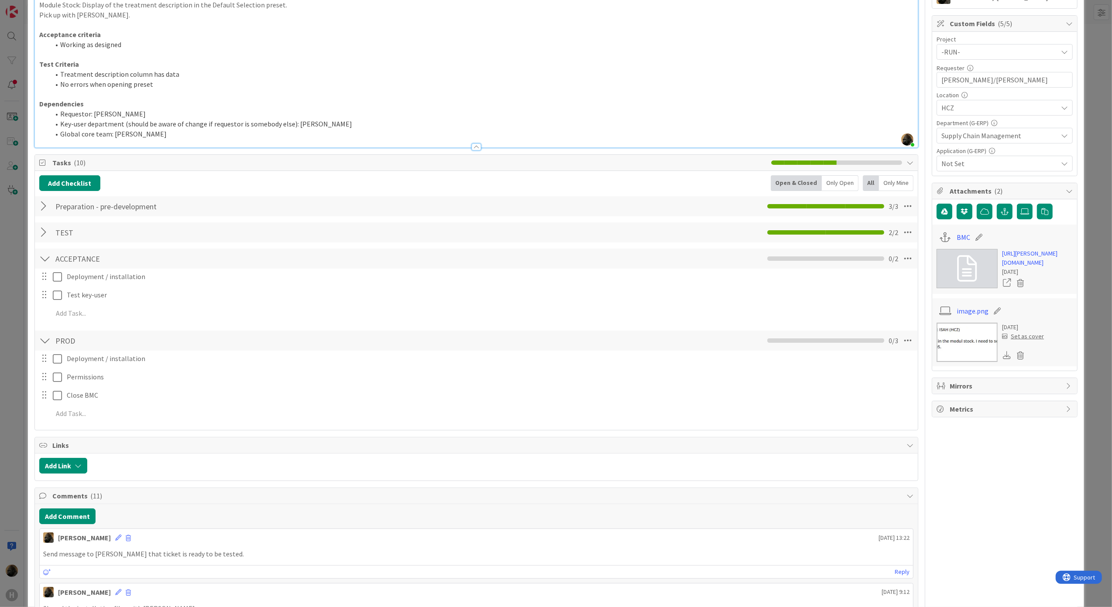
scroll to position [465, 0]
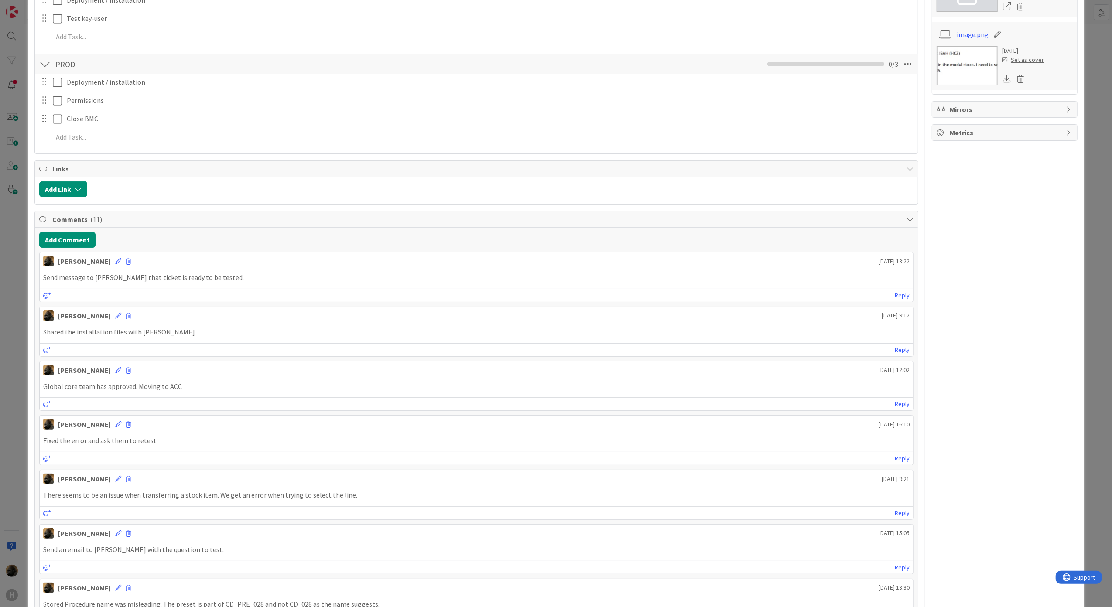
click at [16, 344] on div "ID 644 G-ERP - BFG New Build Ready for Deployment Title 76 / 128 Preset Change …" at bounding box center [556, 303] width 1112 height 607
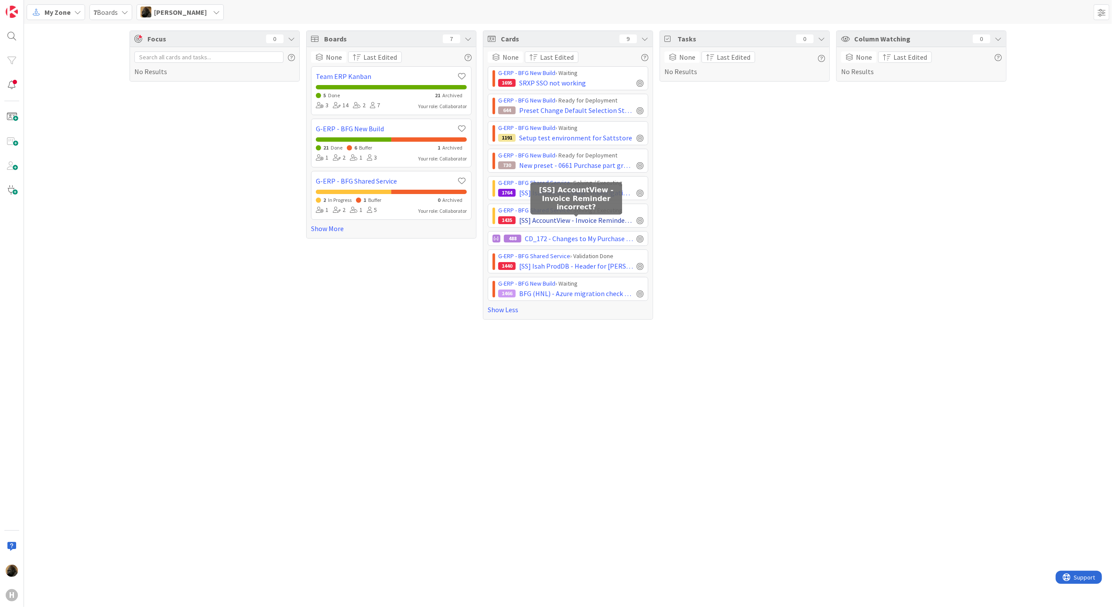
click at [569, 222] on span "[SS] AccountView - Invoice Reminder incorrect?" at bounding box center [576, 220] width 114 height 10
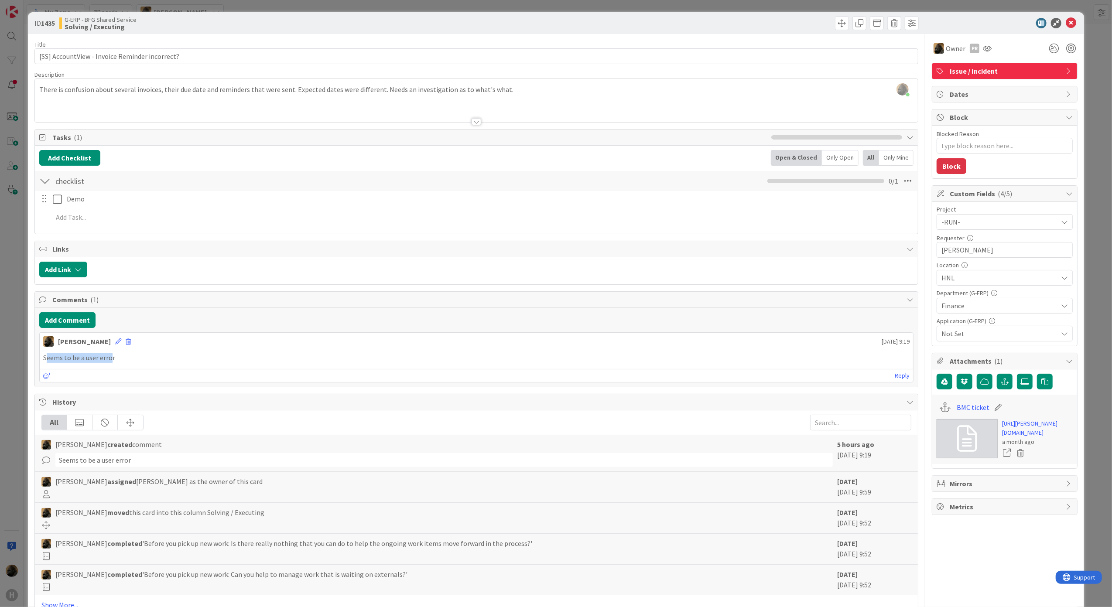
drag, startPoint x: 109, startPoint y: 361, endPoint x: 46, endPoint y: 361, distance: 63.2
click at [46, 361] on p "Seems to be a user error" at bounding box center [476, 358] width 866 height 10
click at [363, 347] on div "Noah Dezaire August 28 2025 9:19" at bounding box center [476, 340] width 873 height 14
click at [473, 124] on div at bounding box center [476, 121] width 10 height 7
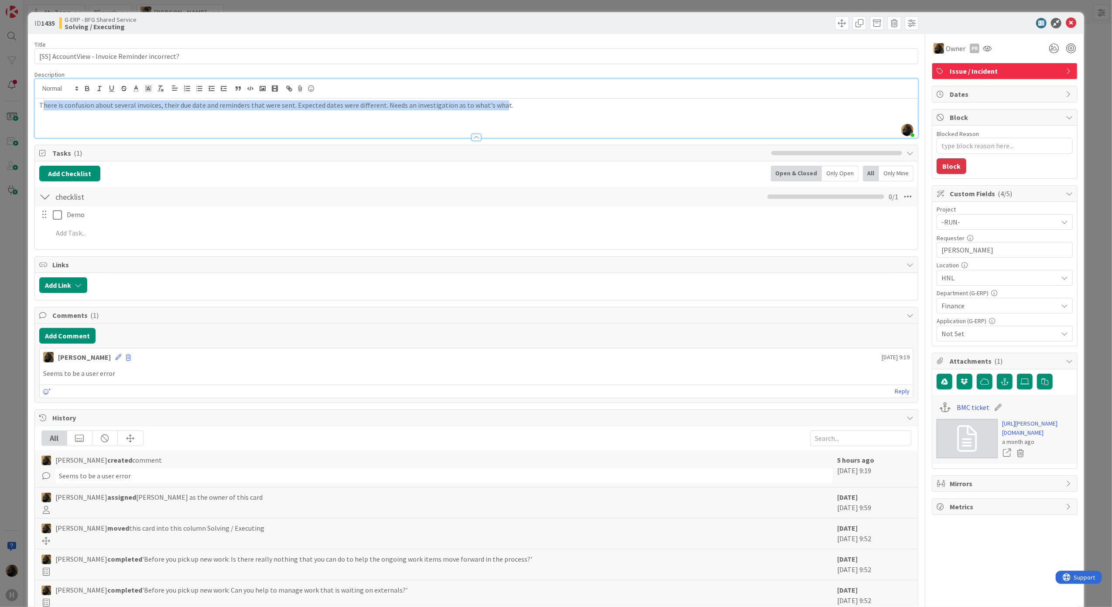
drag, startPoint x: 41, startPoint y: 107, endPoint x: 494, endPoint y: 110, distance: 453.5
click at [494, 110] on p "There is confusion about several invoices, their due date and reminders that we…" at bounding box center [476, 105] width 874 height 10
click at [51, 106] on p "There is confusion about several invoices, their due date and reminders that we…" at bounding box center [476, 105] width 874 height 10
drag, startPoint x: 46, startPoint y: 106, endPoint x: 491, endPoint y: 109, distance: 444.8
click at [491, 109] on p "There is confusion about several invoices, their due date and reminders that we…" at bounding box center [476, 105] width 874 height 10
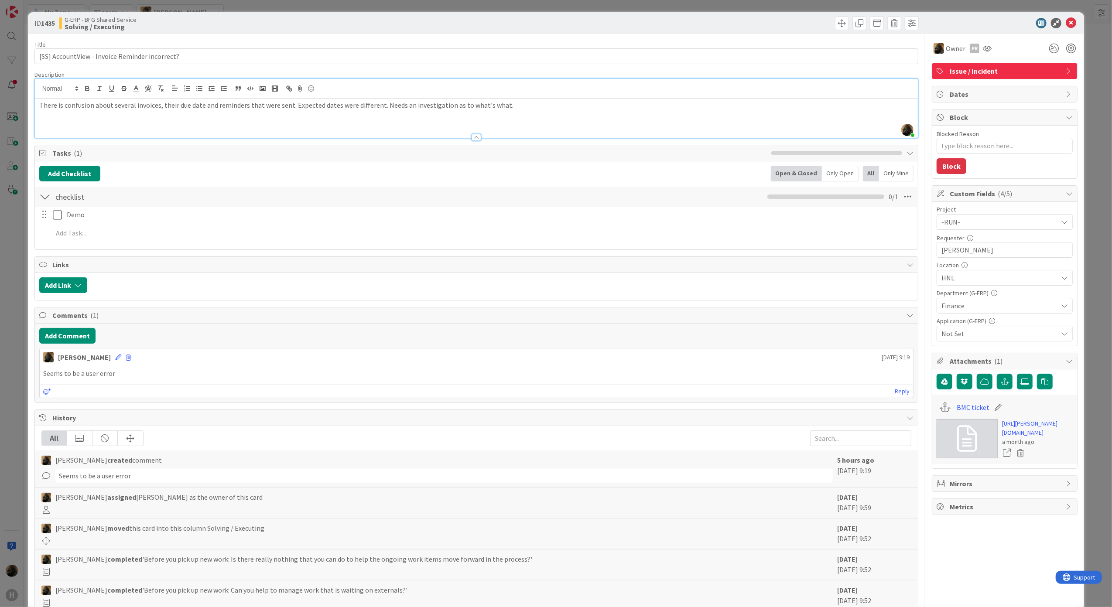
click at [290, 398] on div "Reply" at bounding box center [476, 391] width 873 height 13
click at [1065, 26] on icon at bounding box center [1070, 23] width 10 height 10
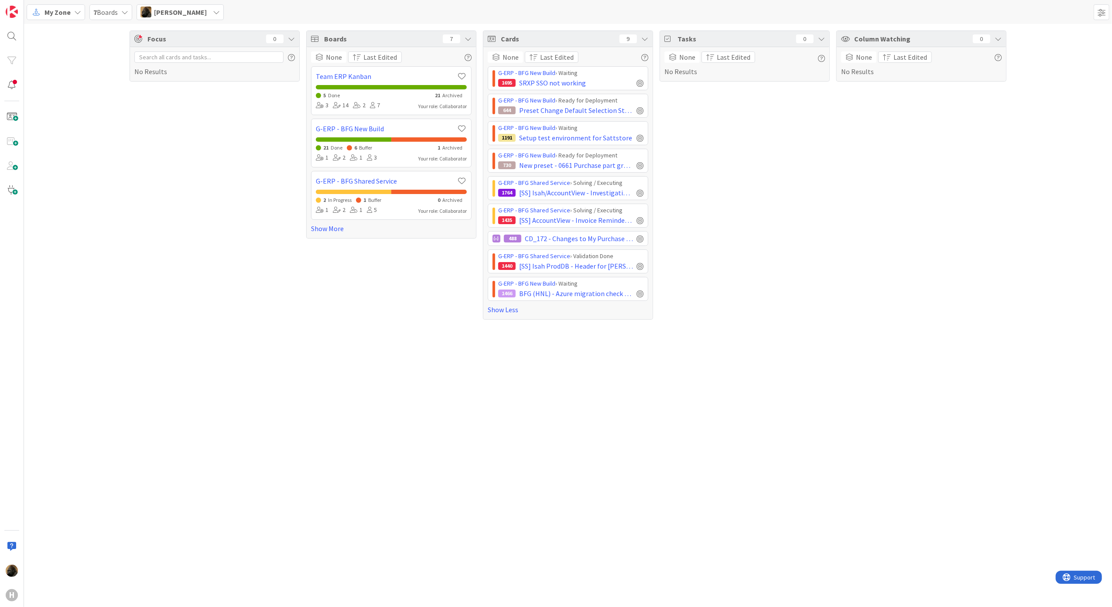
click at [716, 431] on div "Focus 0 No Results Boards 7 None Last Edited Team ERP Kanban 5 Done 21 Archived…" at bounding box center [568, 315] width 1088 height 583
click at [425, 315] on div "Boards 7 None Last Edited Team ERP Kanban 5 Done 21 Archived 3 14 2 7 Your role…" at bounding box center [391, 175] width 170 height 289
click at [905, 145] on div "Column Watching 0 None Last Edited No Results" at bounding box center [921, 175] width 170 height 289
click at [924, 252] on div "Column Watching 0 None Last Edited No Results" at bounding box center [921, 175] width 170 height 289
click at [310, 525] on div "Focus 0 No Results Boards 7 None Last Edited Team ERP Kanban 5 Done 21 Archived…" at bounding box center [568, 315] width 1088 height 583
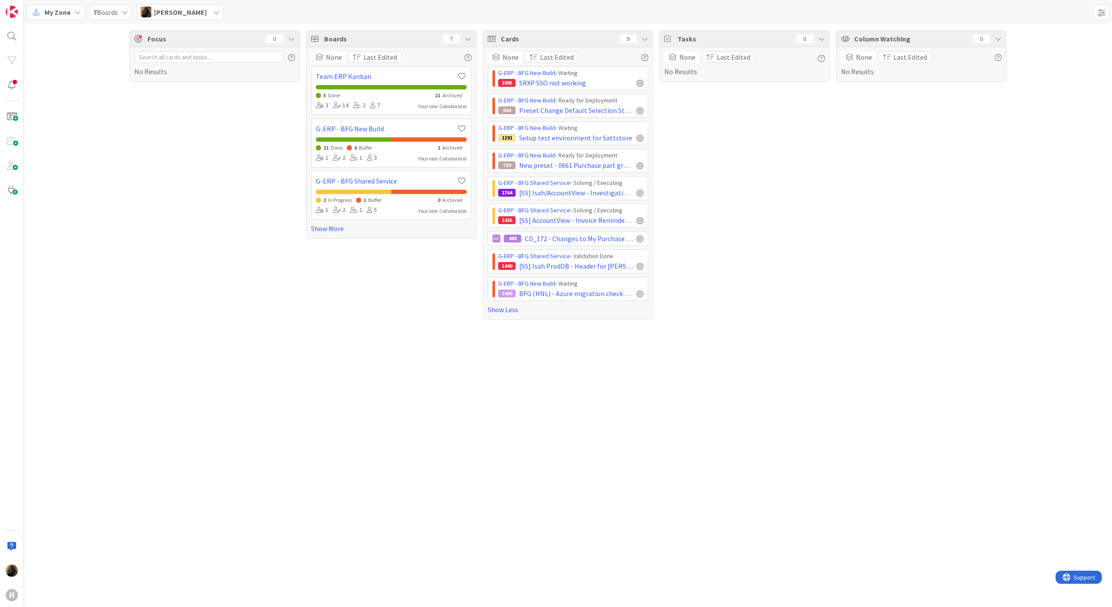
click at [239, 496] on div "Focus 0 No Results Boards 7 None Last Edited Team ERP Kanban 5 Done 21 Archived…" at bounding box center [568, 315] width 1088 height 583
click at [263, 311] on div "Focus 0 No Results" at bounding box center [215, 175] width 170 height 289
click at [587, 223] on span "[SS] AccountView - Invoice Reminder incorrect?" at bounding box center [576, 220] width 114 height 10
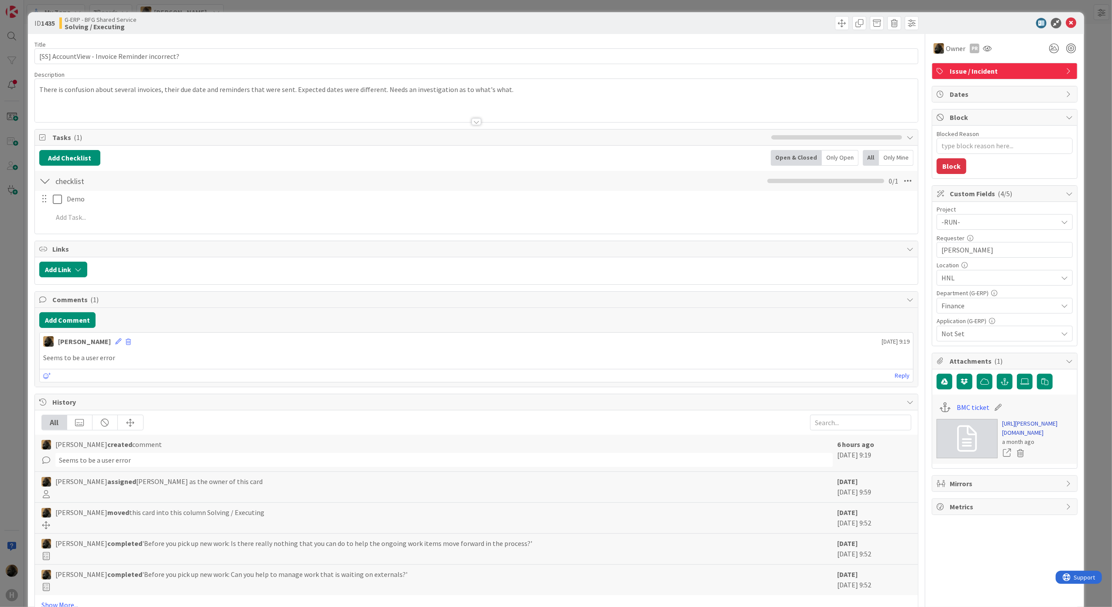
click at [1026, 430] on link "https://huisman-smartit.onbmc.com/smartit/app/#/incident/AGGHEXFAF704DASZSW2ESZ…" at bounding box center [1037, 428] width 71 height 18
click at [1065, 21] on icon at bounding box center [1070, 23] width 10 height 10
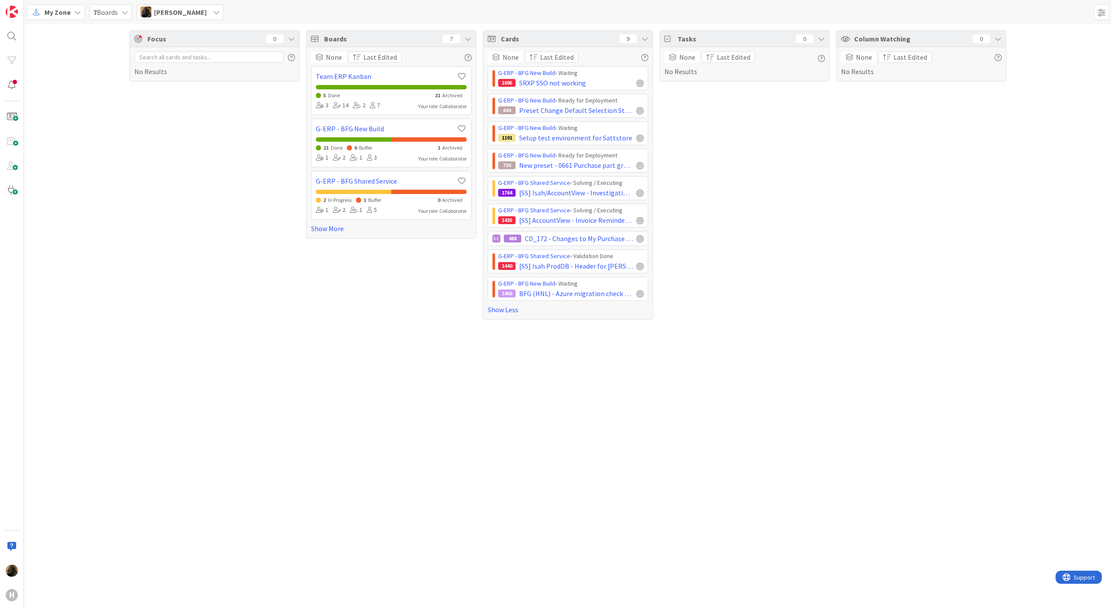
click at [210, 344] on div "Focus 0 No Results Boards 7 None Last Edited Team ERP Kanban 5 Done 21 Archived…" at bounding box center [568, 315] width 1088 height 583
click at [492, 484] on div "Focus 0 No Results Boards 7 None Last Edited Team ERP Kanban 5 Done 21 Archived…" at bounding box center [568, 315] width 1088 height 583
click at [761, 454] on div "Focus 0 No Results Boards 7 None Last Edited Team ERP Kanban 5 Done 21 Archived…" at bounding box center [568, 315] width 1088 height 583
click at [860, 316] on div "Column Watching 0 None Last Edited No Results" at bounding box center [921, 175] width 170 height 289
click at [199, 409] on div "Focus 0 No Results Boards 7 None Last Edited Team ERP Kanban 5 Done 21 Archived…" at bounding box center [568, 315] width 1088 height 583
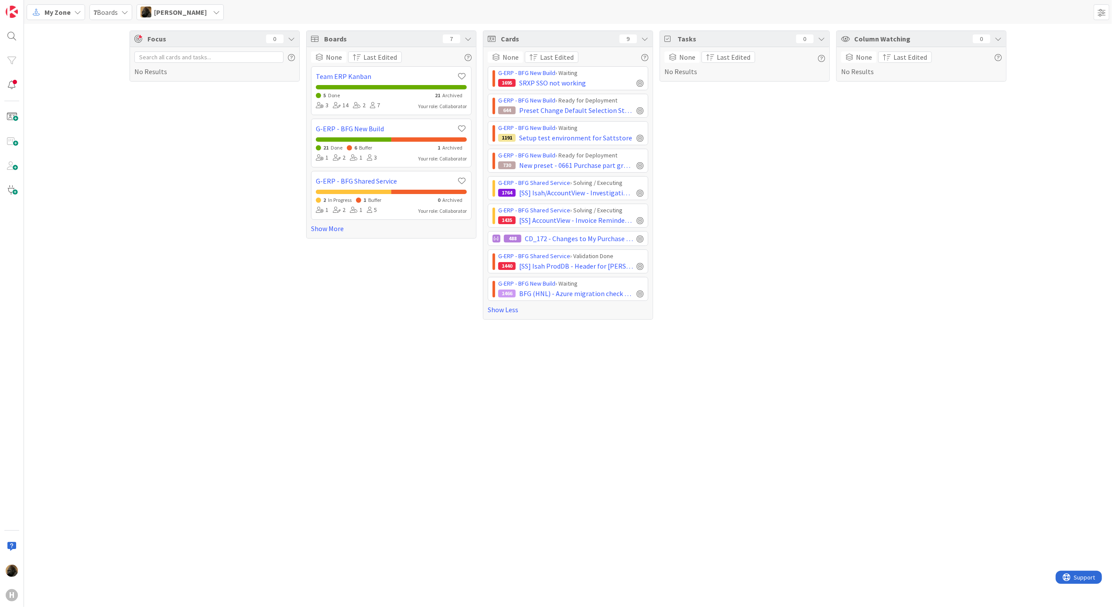
click at [58, 12] on span "My Zone" at bounding box center [57, 12] width 26 height 10
click at [63, 73] on span "Kanban" at bounding box center [77, 75] width 63 height 13
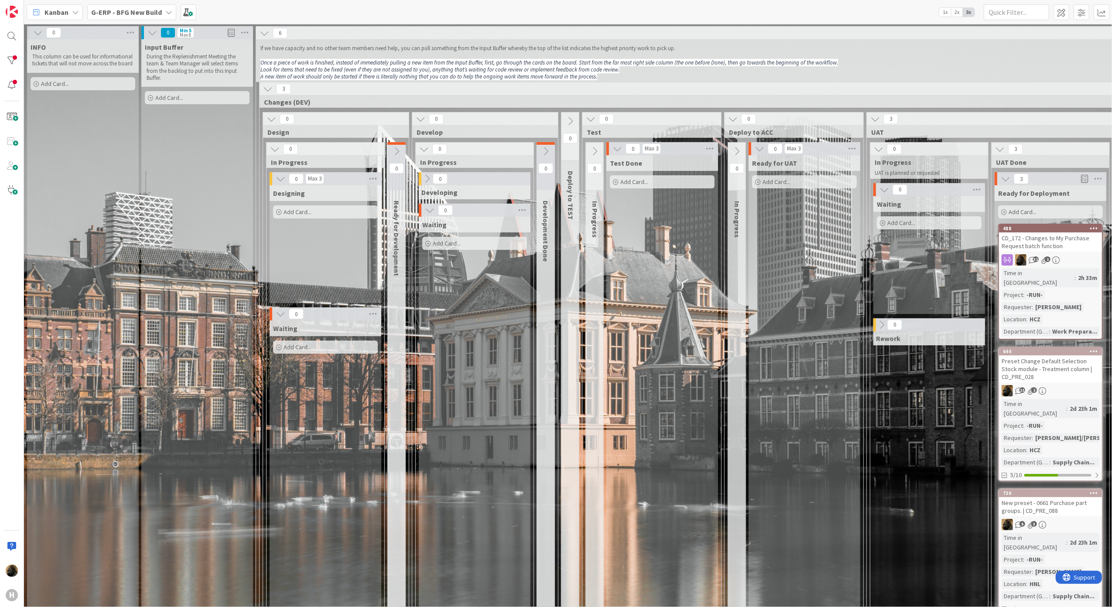
click at [138, 7] on span "G-ERP - BFG New Build" at bounding box center [126, 12] width 71 height 10
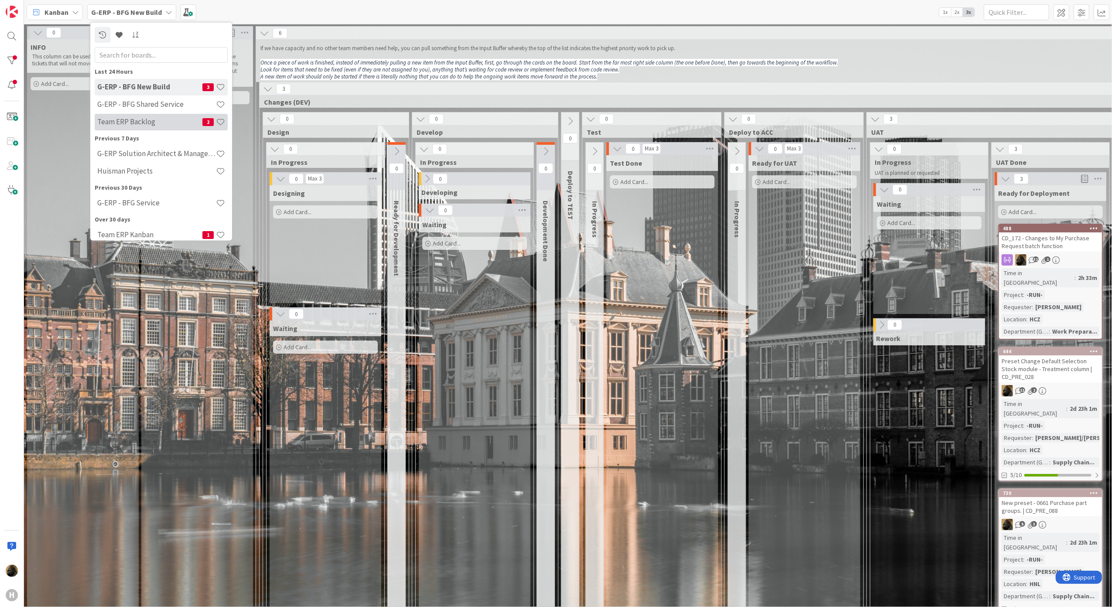
click at [150, 121] on h4 "Team ERP Backlog" at bounding box center [149, 121] width 105 height 9
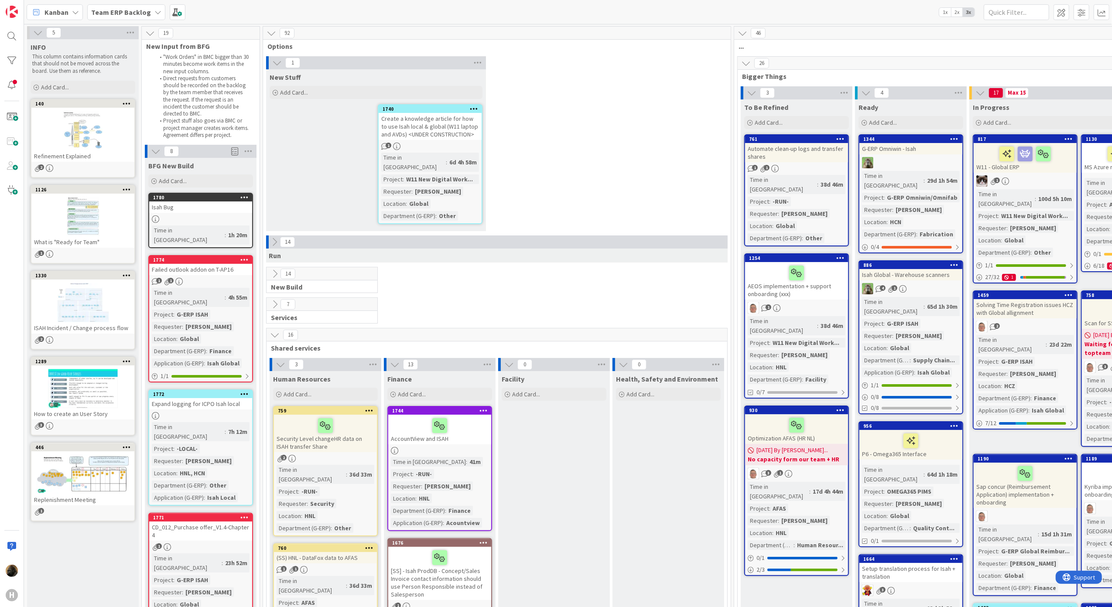
click at [193, 213] on link "1780 Isah Bug Time in Column : 1h 20m" at bounding box center [200, 220] width 105 height 55
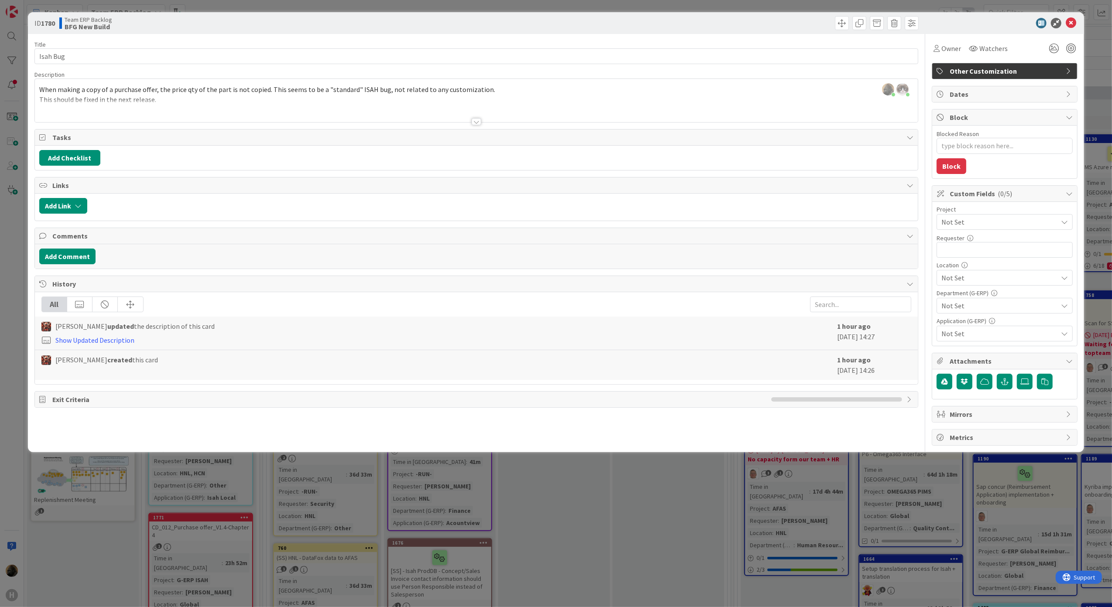
click at [476, 123] on div at bounding box center [476, 121] width 10 height 7
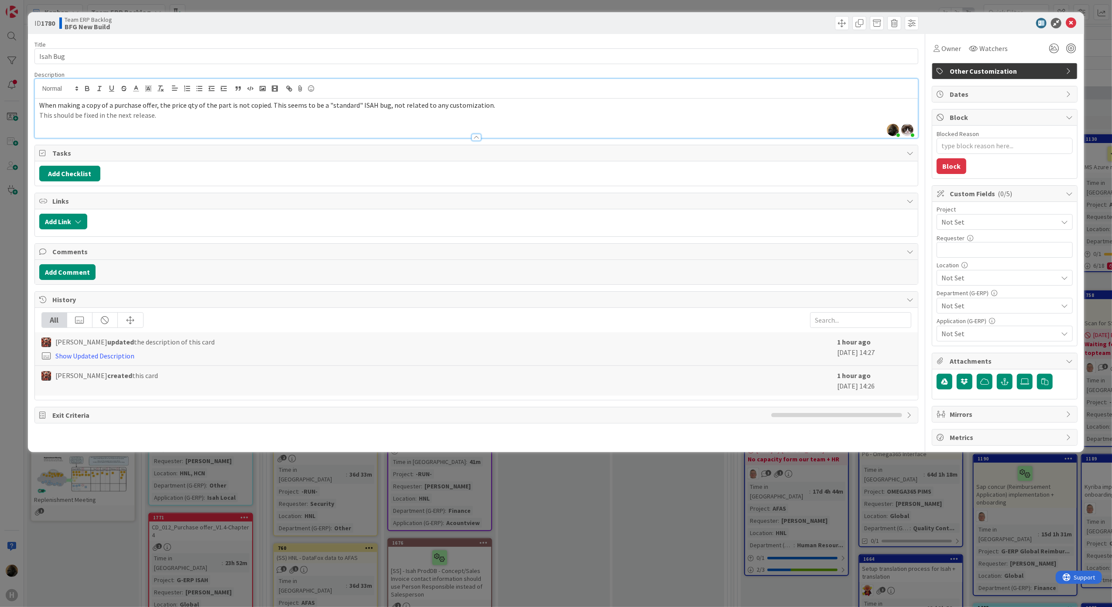
click at [454, 122] on div "When making a copy of a purchase offer, the price qty of the part is not copied…" at bounding box center [476, 118] width 883 height 39
click at [215, 400] on div "All Josef Kuman updated the description of this card Show Updated Description 1…" at bounding box center [476, 354] width 883 height 92
drag, startPoint x: 325, startPoint y: 103, endPoint x: 402, endPoint y: 103, distance: 76.7
click at [402, 103] on span "When making a copy of a purchase offer, the price qty of the part is not copied…" at bounding box center [267, 105] width 456 height 9
click at [963, 75] on span "Other Customization" at bounding box center [1005, 71] width 112 height 10
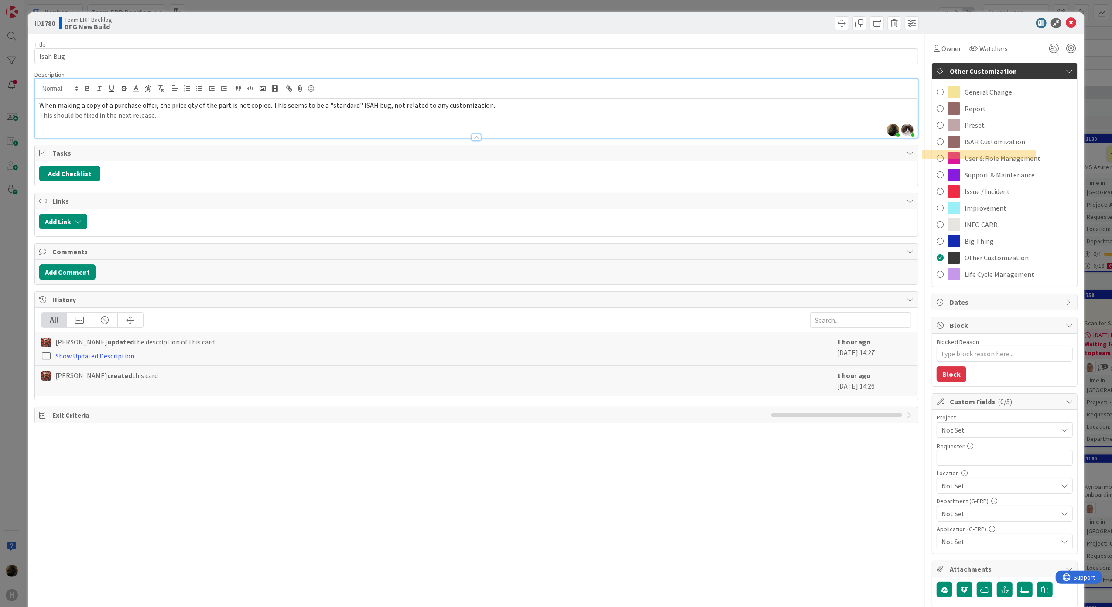
click at [979, 25] on div at bounding box center [1000, 23] width 154 height 10
click at [1065, 24] on icon at bounding box center [1070, 23] width 10 height 10
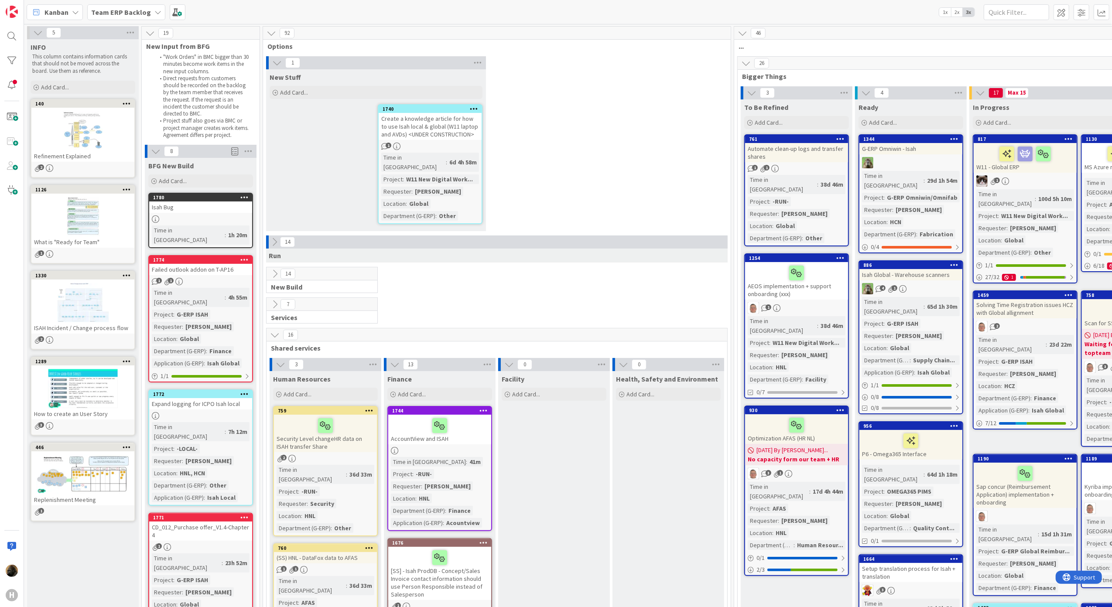
click at [204, 264] on div "Failed outlook addon on T-AP16" at bounding box center [200, 269] width 103 height 11
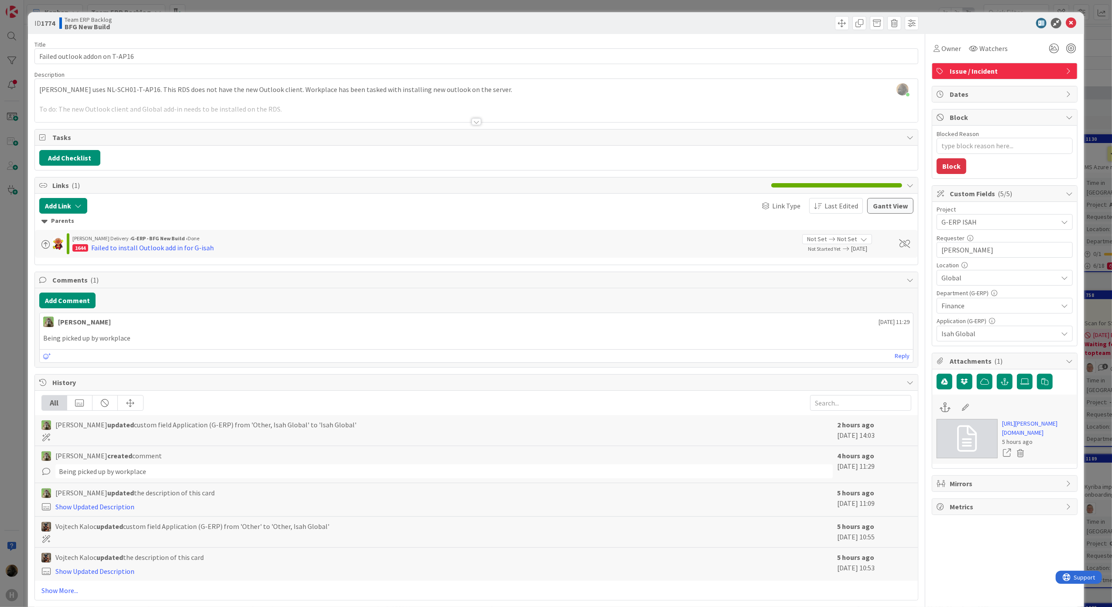
click at [473, 121] on div at bounding box center [476, 121] width 10 height 7
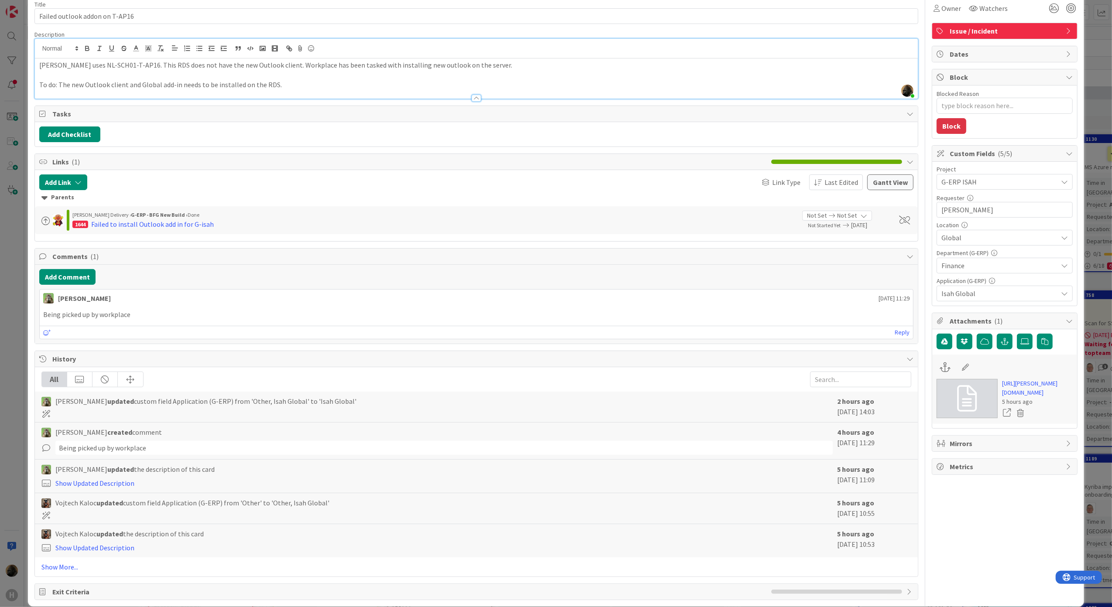
scroll to position [57, 0]
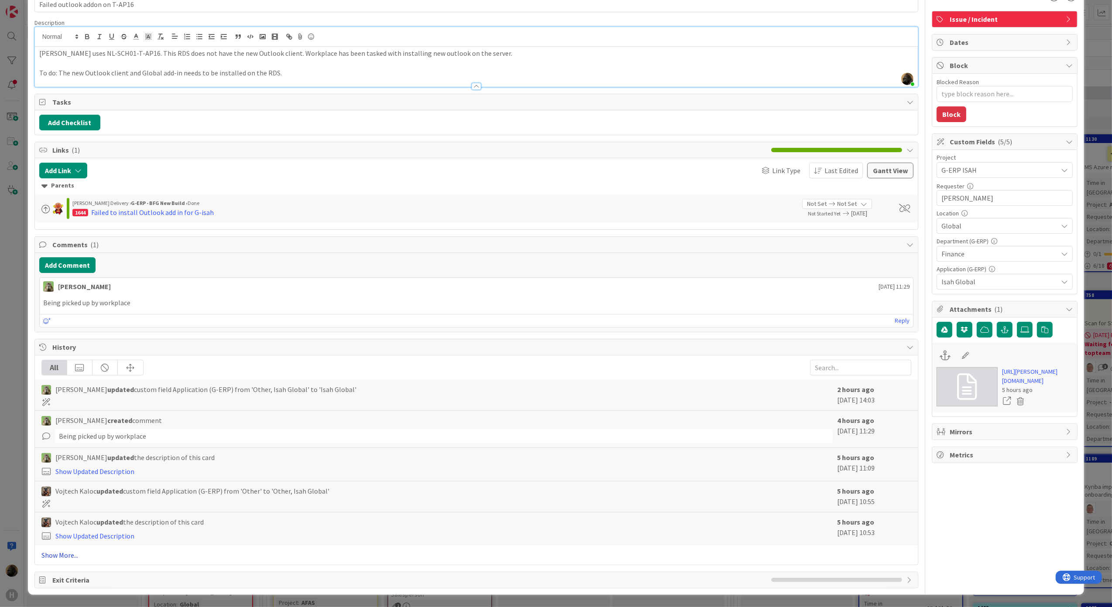
click at [72, 559] on link "Show More..." at bounding box center [476, 555] width 870 height 10
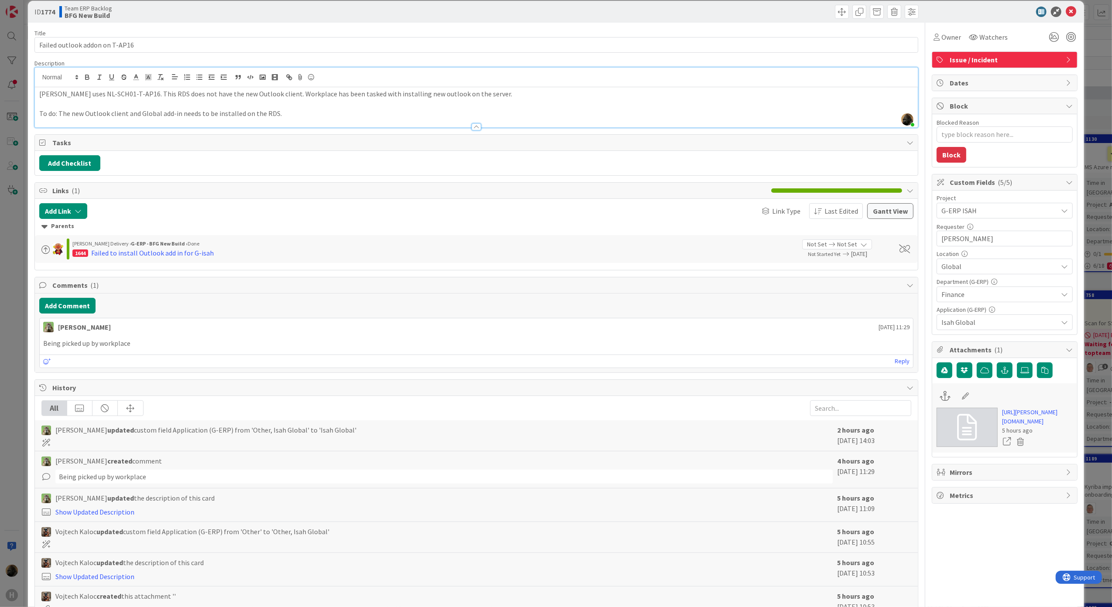
scroll to position [0, 0]
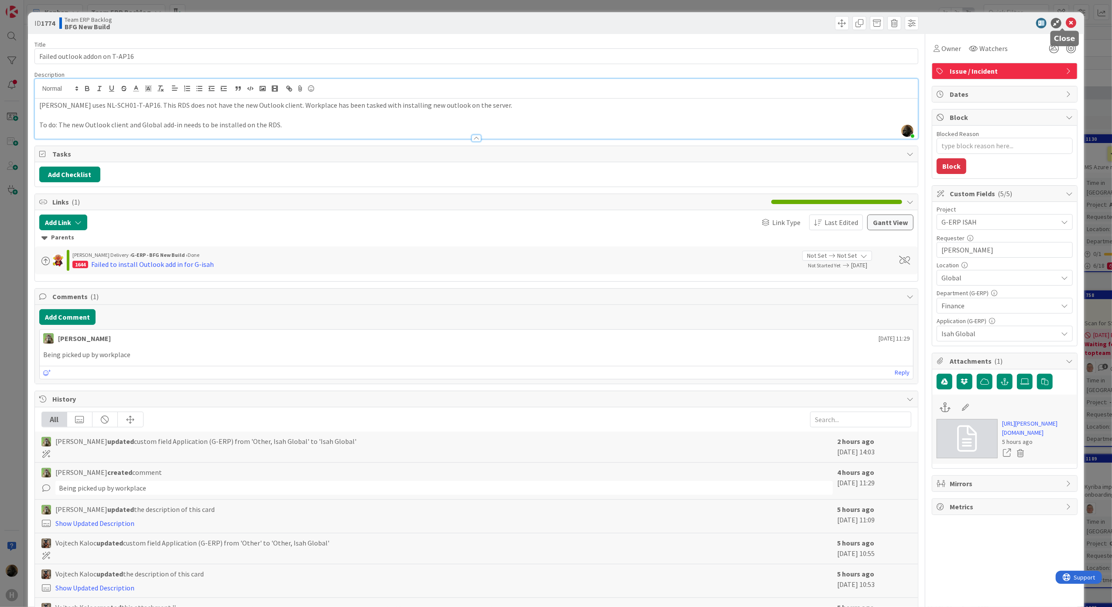
click at [1066, 23] on icon at bounding box center [1070, 23] width 10 height 10
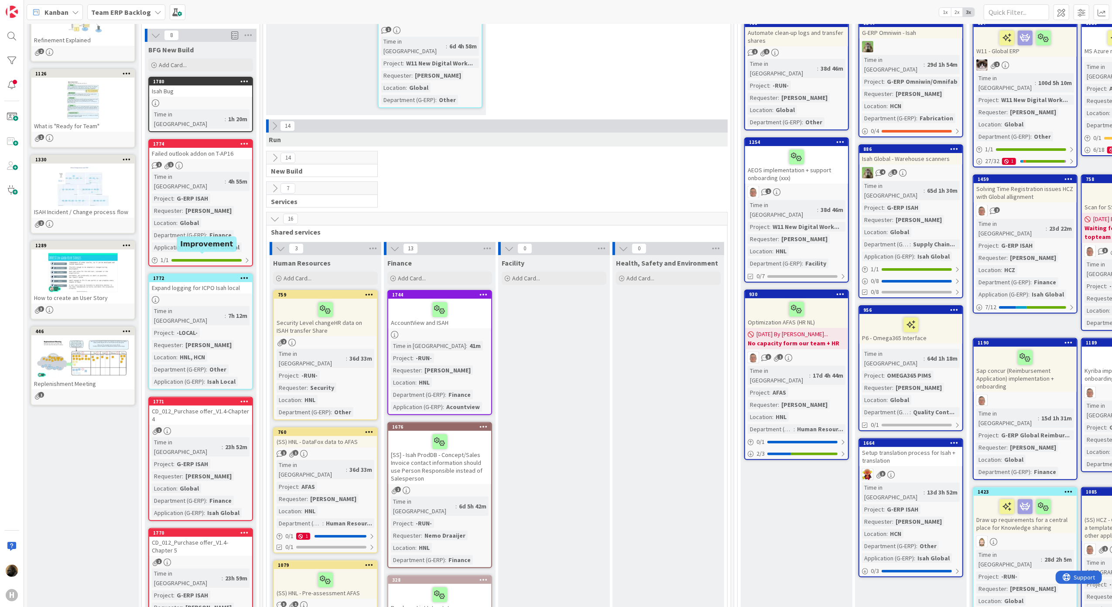
click at [228, 275] on div "1772" at bounding box center [202, 278] width 99 height 6
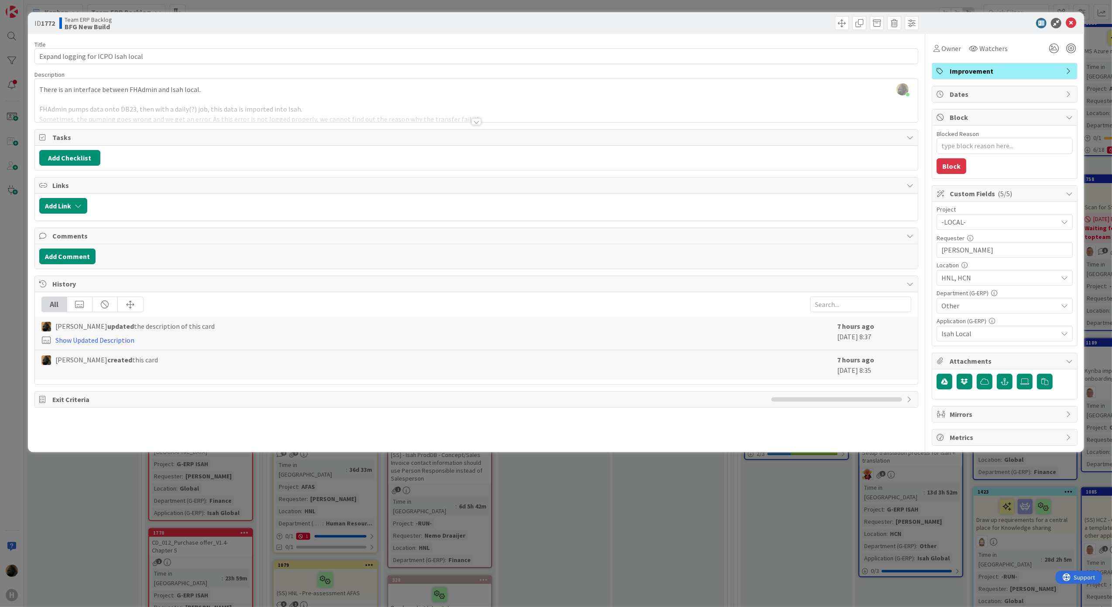
click at [990, 28] on div "ID 1772 Team ERP Backlog BFG New Build" at bounding box center [556, 23] width 1056 height 22
click at [1073, 25] on icon at bounding box center [1070, 23] width 10 height 10
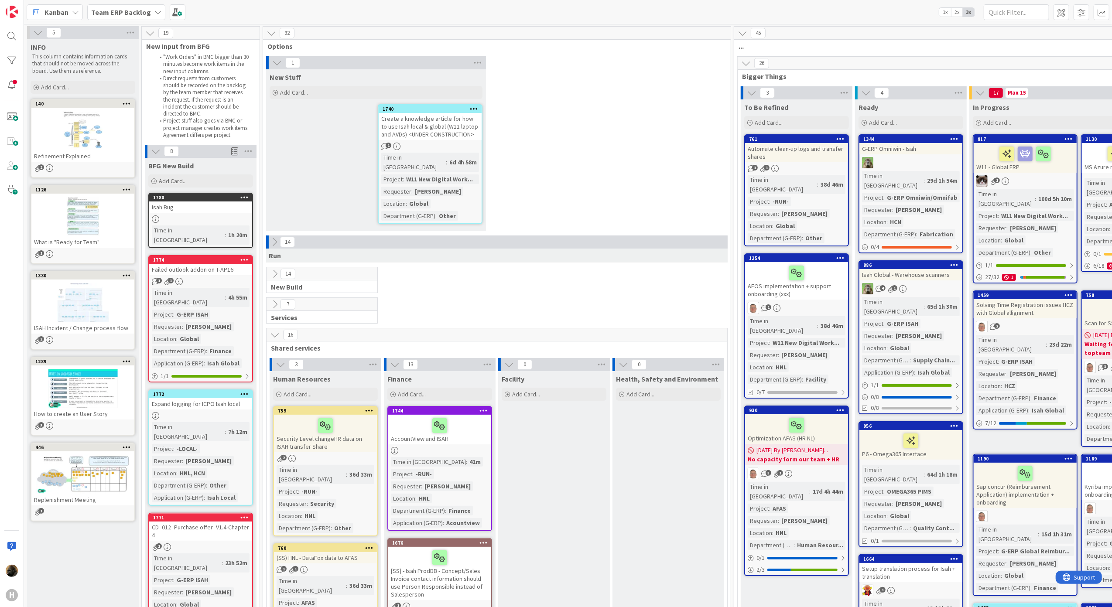
click at [589, 189] on div "1 New Stuff Add Card... 1740 Create a knowledge article for how to use Isah loc…" at bounding box center [497, 145] width 464 height 179
click at [226, 207] on div "Isah Bug" at bounding box center [200, 206] width 103 height 11
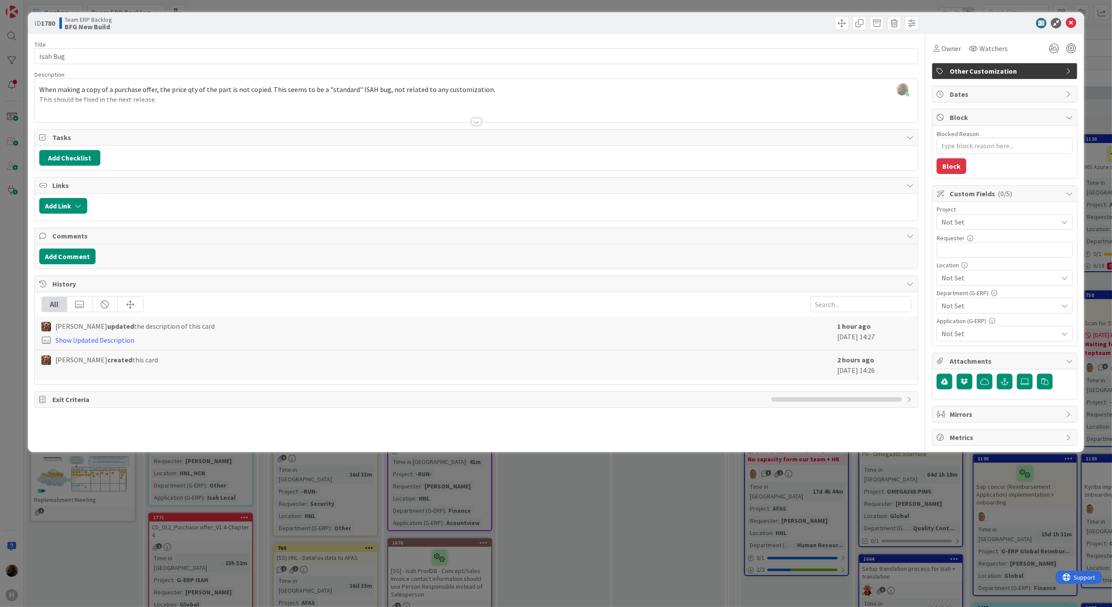
click at [662, 446] on div "Title 8 / 128 Isah Bug Description Noah Dezaire just joined When making a copy …" at bounding box center [476, 240] width 884 height 412
click at [600, 541] on div "ID 1780 Team ERP Backlog BFG New Build Title 8 / 128 Isah Bug Description Noah …" at bounding box center [556, 303] width 1112 height 607
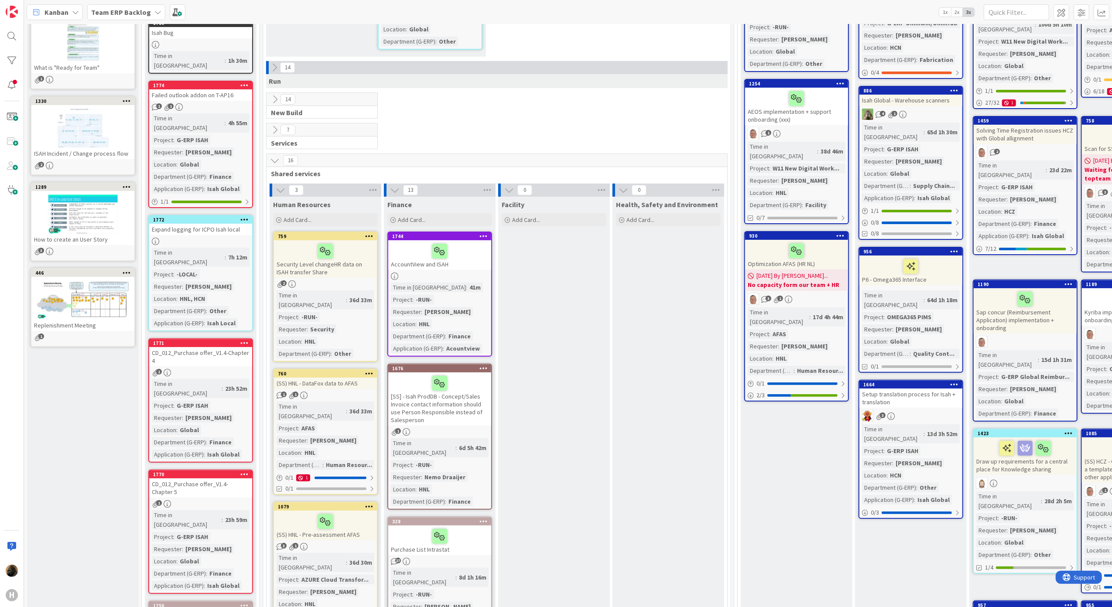
click at [203, 347] on div "CD_012_Purchase offer_V1.4-Chapter 4" at bounding box center [200, 356] width 103 height 19
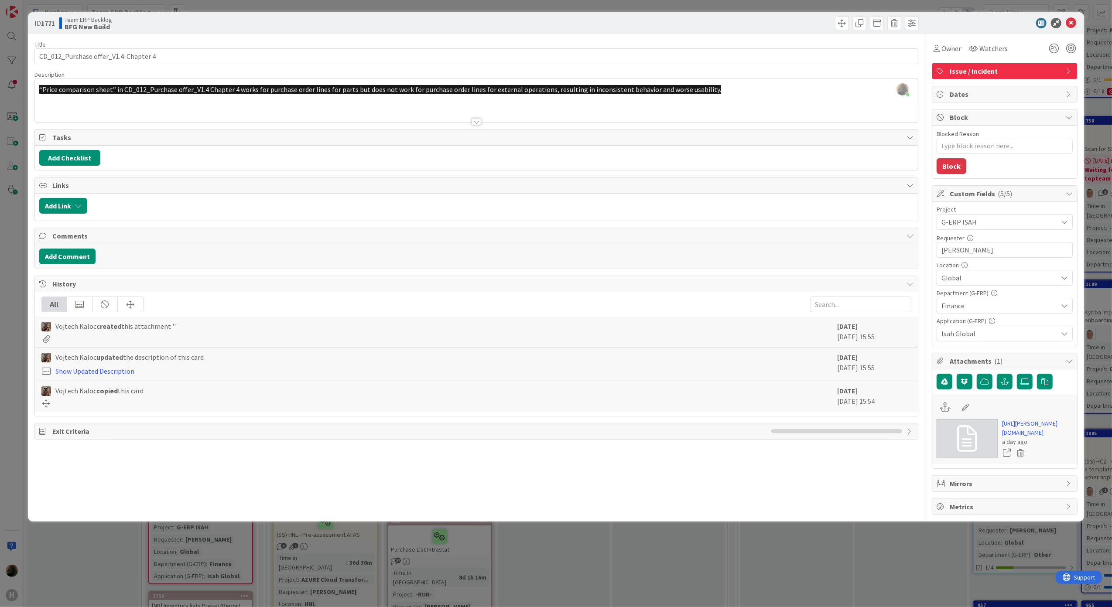
click at [20, 353] on div "ID 1771 Team ERP Backlog BFG New Build Title 36 / 128 CD_012_Purchase offer_V1.…" at bounding box center [556, 303] width 1112 height 607
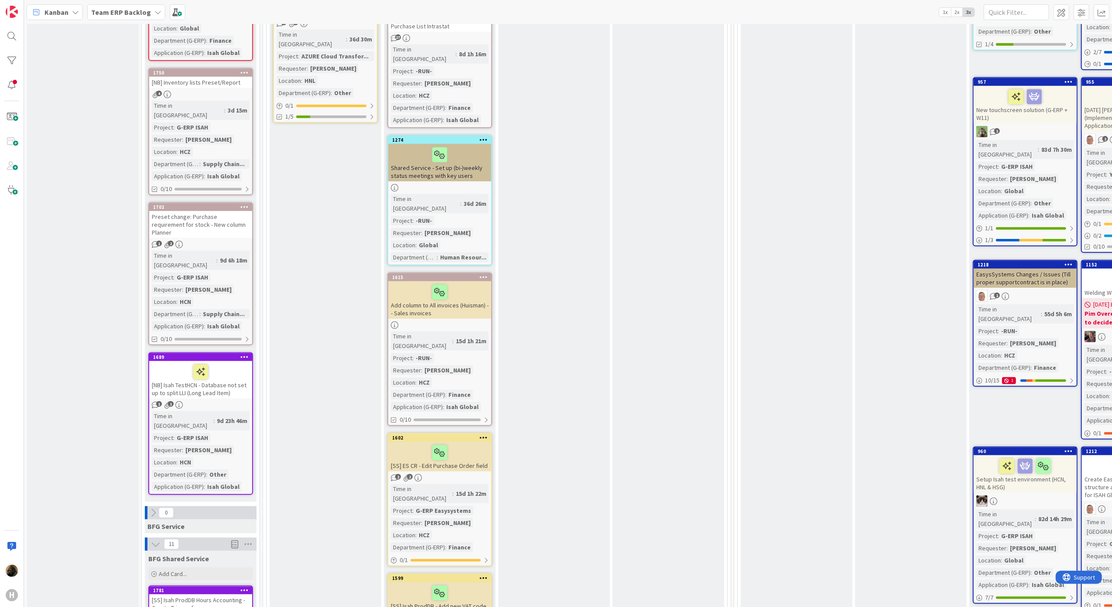
click at [575, 436] on div "Facility Add Card..." at bounding box center [554, 455] width 112 height 1565
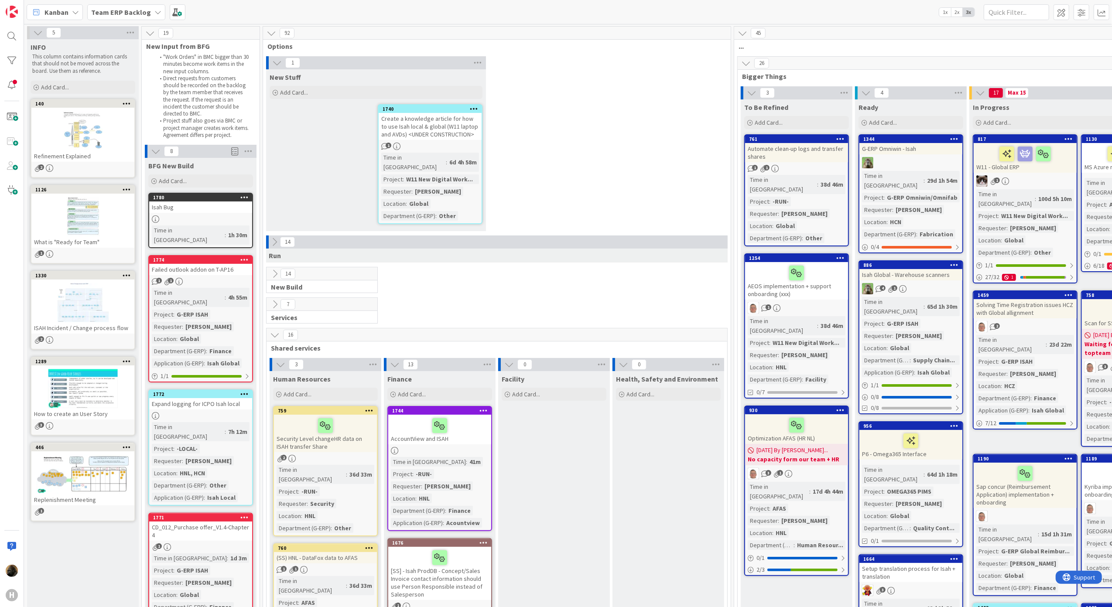
click at [553, 117] on div "1 New Stuff Add Card... 1740 Create a knowledge article for how to use Isah loc…" at bounding box center [497, 145] width 464 height 179
click at [126, 16] on b "Team ERP Backlog" at bounding box center [121, 12] width 60 height 9
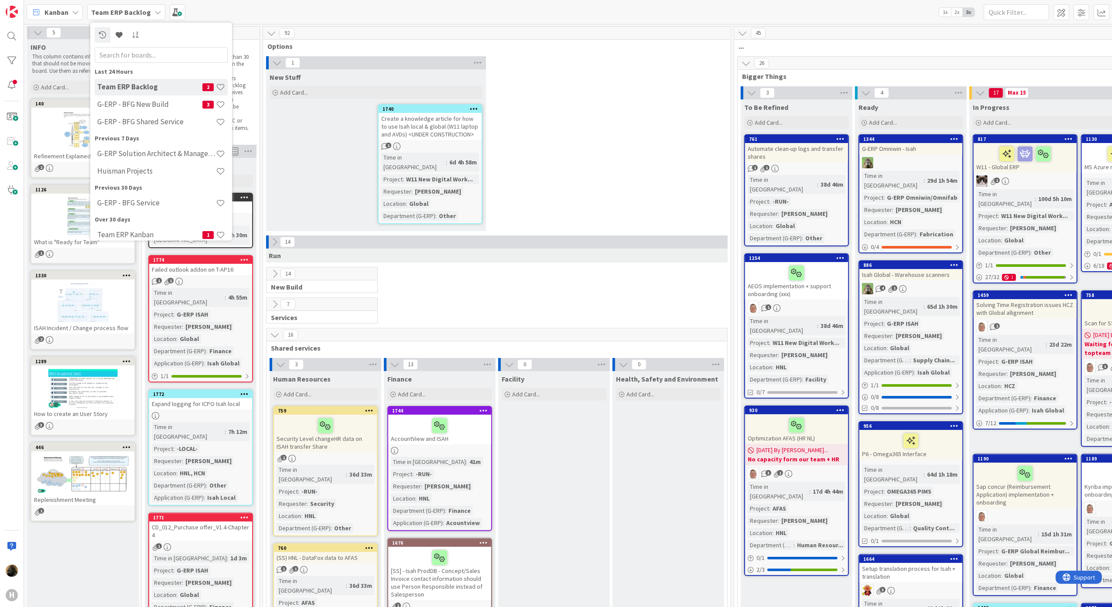
click at [61, 16] on span "Kanban" at bounding box center [56, 12] width 24 height 10
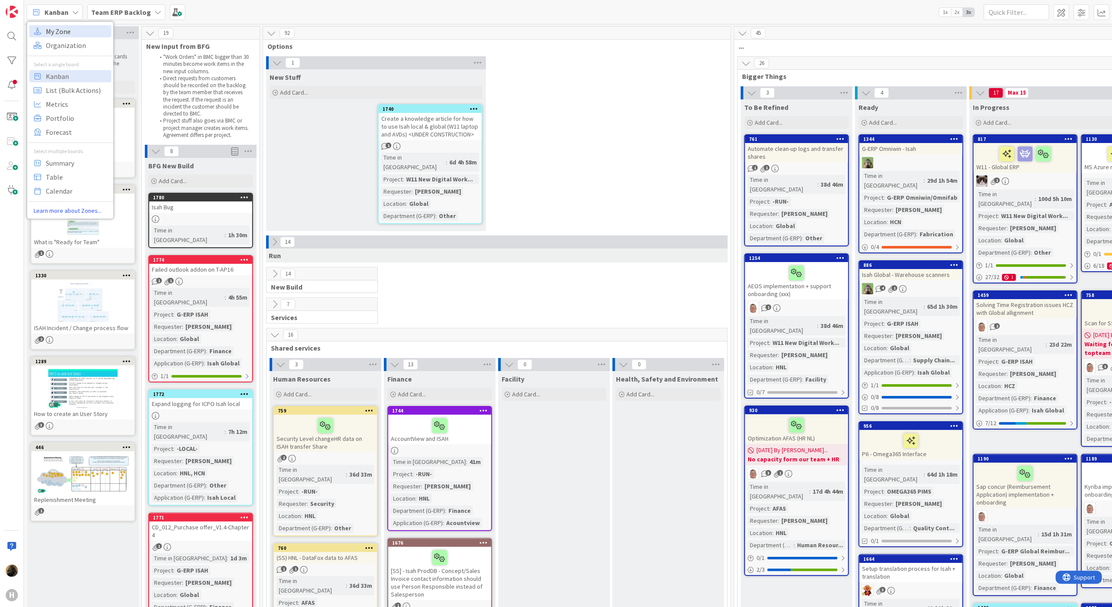
click at [55, 32] on span "My Zone" at bounding box center [77, 30] width 63 height 13
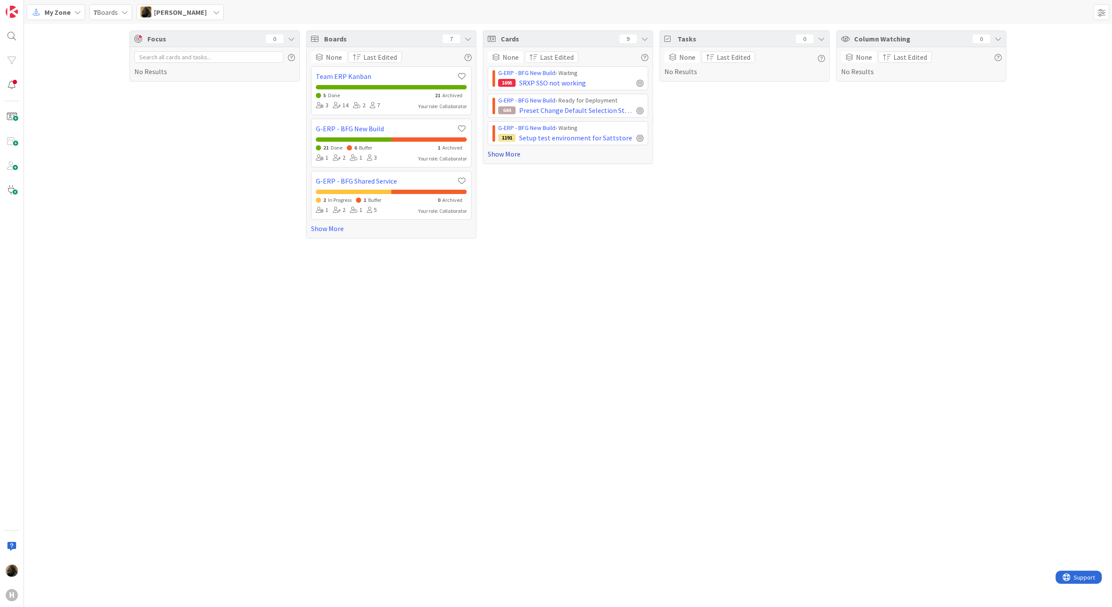
click at [509, 157] on link "Show More" at bounding box center [568, 154] width 160 height 10
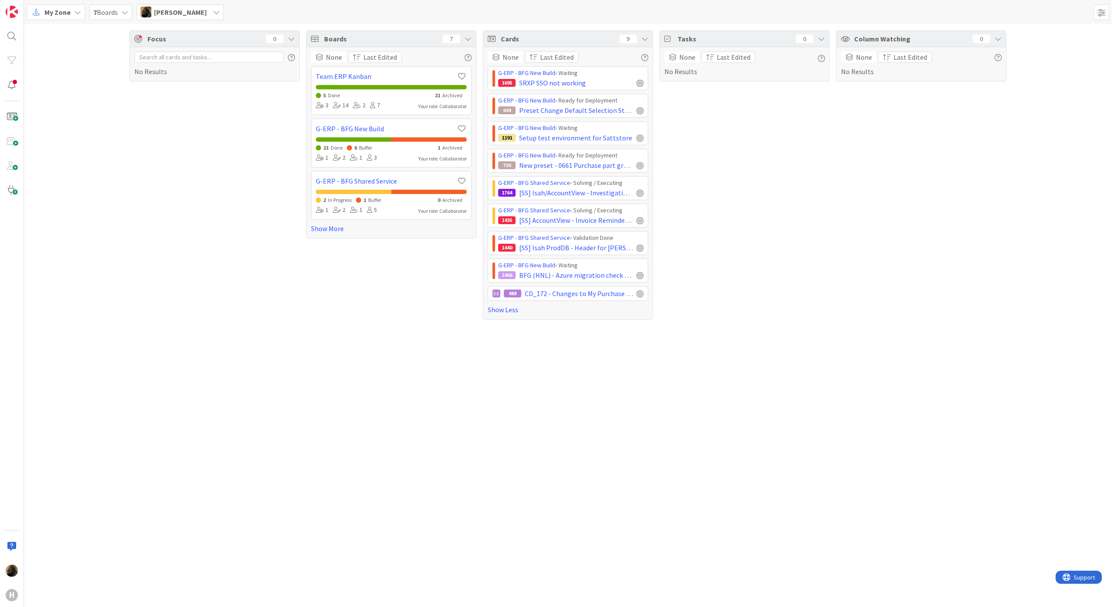
click at [292, 454] on div "Focus 0 No Results Boards 7 None Last Edited Team ERP Kanban 5 Done 21 Archived…" at bounding box center [568, 315] width 1088 height 583
click at [166, 194] on div "Focus 0 No Results" at bounding box center [215, 175] width 170 height 289
click at [65, 11] on span "My Zone" at bounding box center [57, 12] width 26 height 10
click at [66, 73] on span "Kanban" at bounding box center [77, 75] width 63 height 13
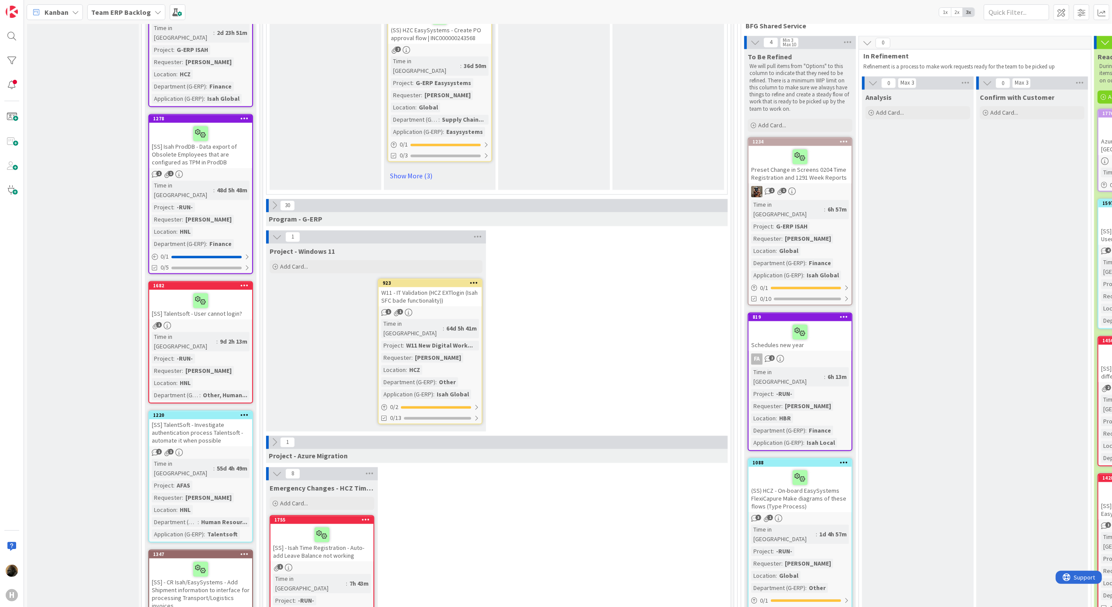
scroll to position [1744, 0]
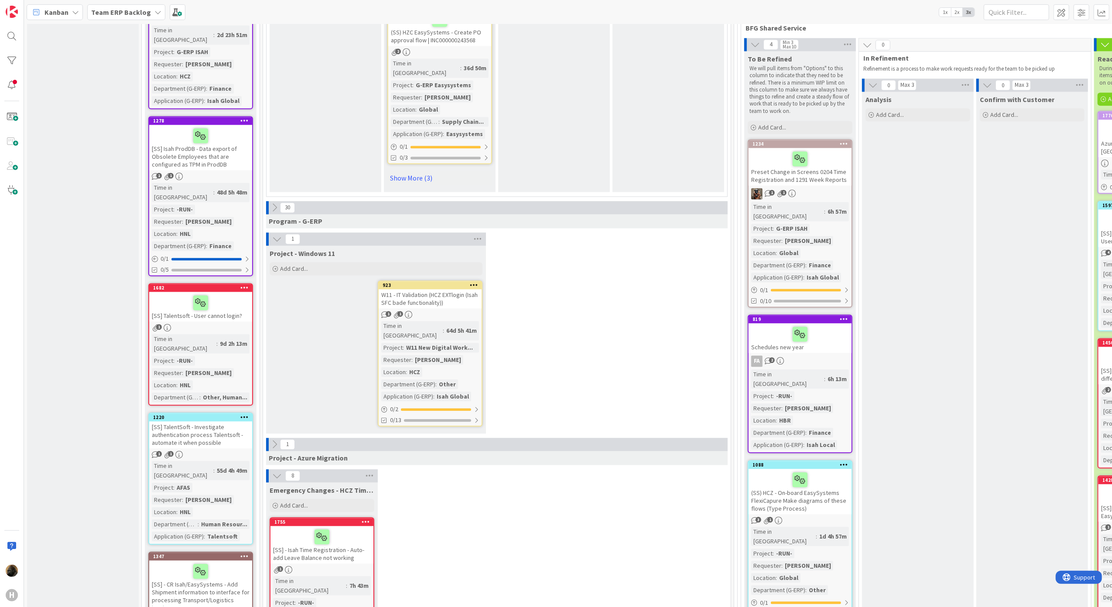
click at [107, 9] on b "Team ERP Backlog" at bounding box center [121, 12] width 60 height 9
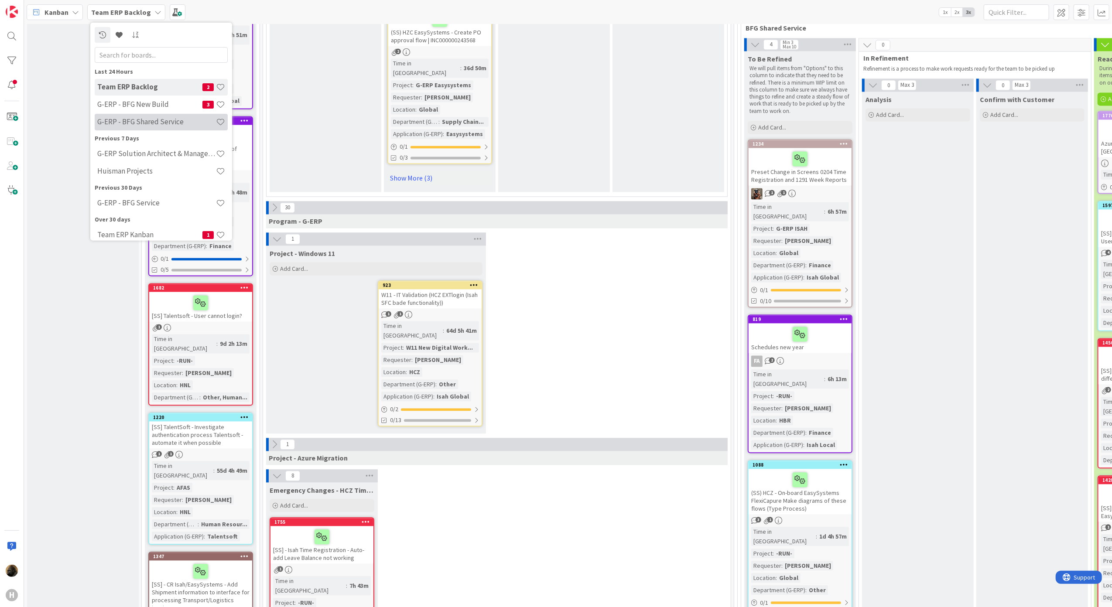
click at [109, 128] on div "G-ERP - BFG Shared Service" at bounding box center [161, 121] width 133 height 17
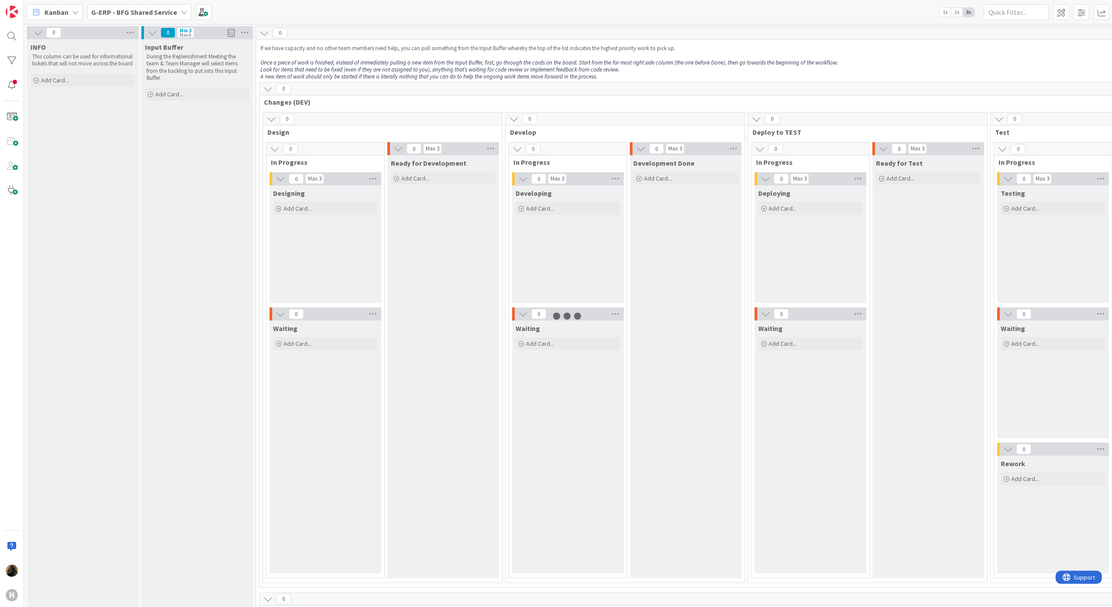
click at [130, 15] on b "G-ERP - BFG Shared Service" at bounding box center [134, 12] width 86 height 9
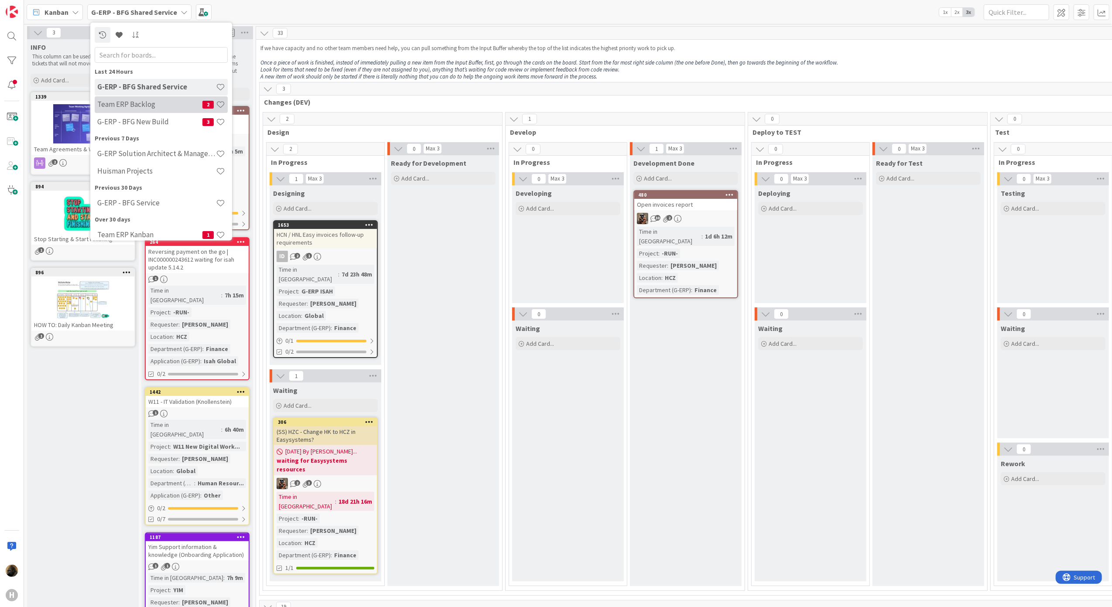
click at [116, 106] on h4 "Team ERP Backlog" at bounding box center [149, 104] width 105 height 9
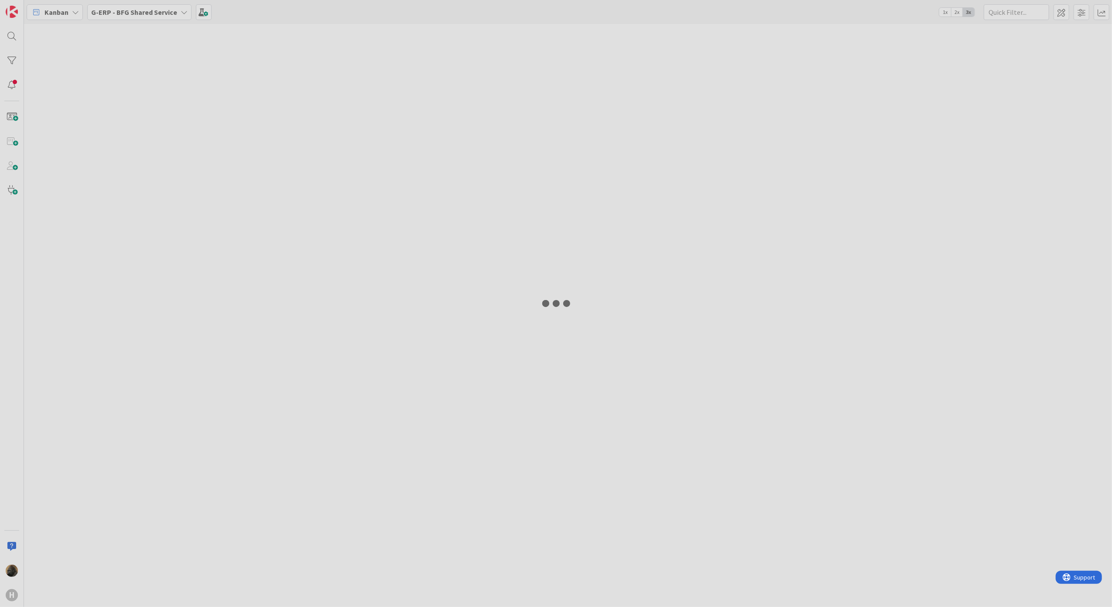
click at [139, 18] on div "G-ERP - BFG Shared Service" at bounding box center [139, 12] width 104 height 16
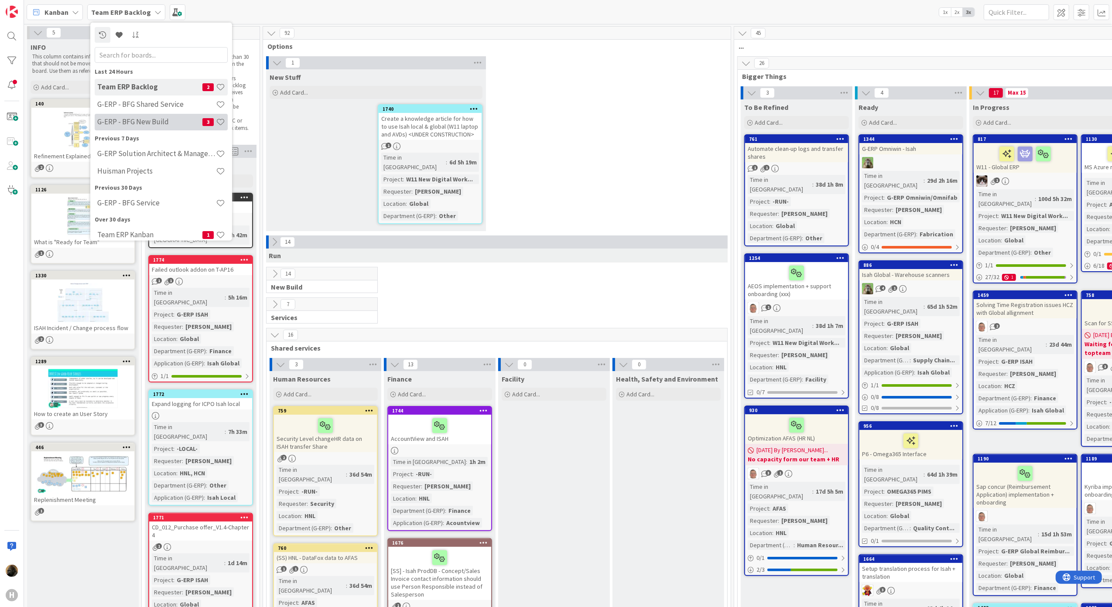
click at [127, 124] on h4 "G-ERP - BFG New Build" at bounding box center [149, 121] width 105 height 9
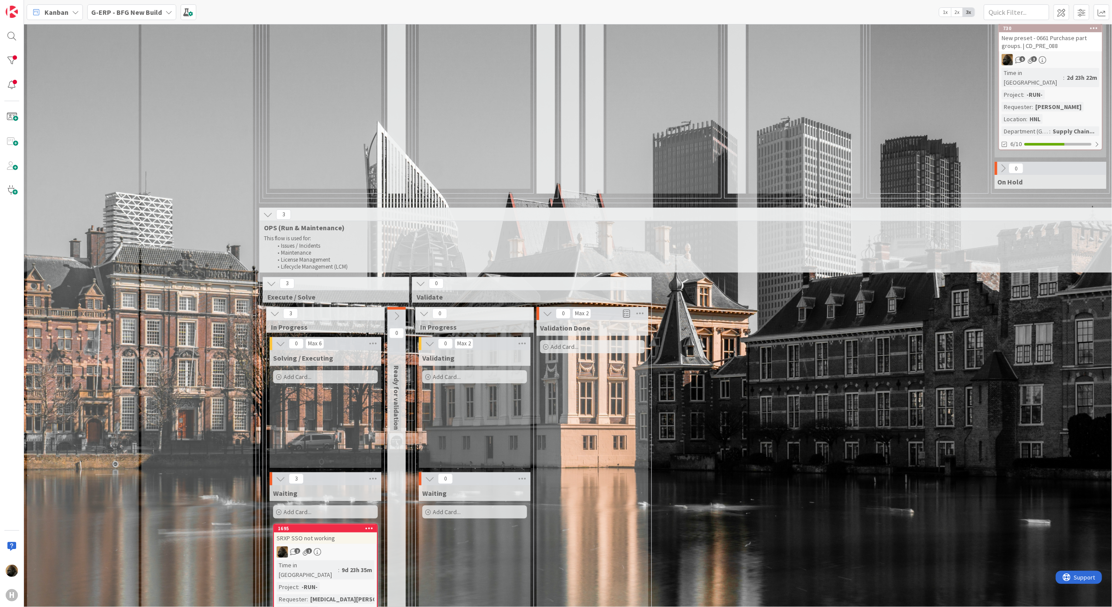
scroll to position [806, 0]
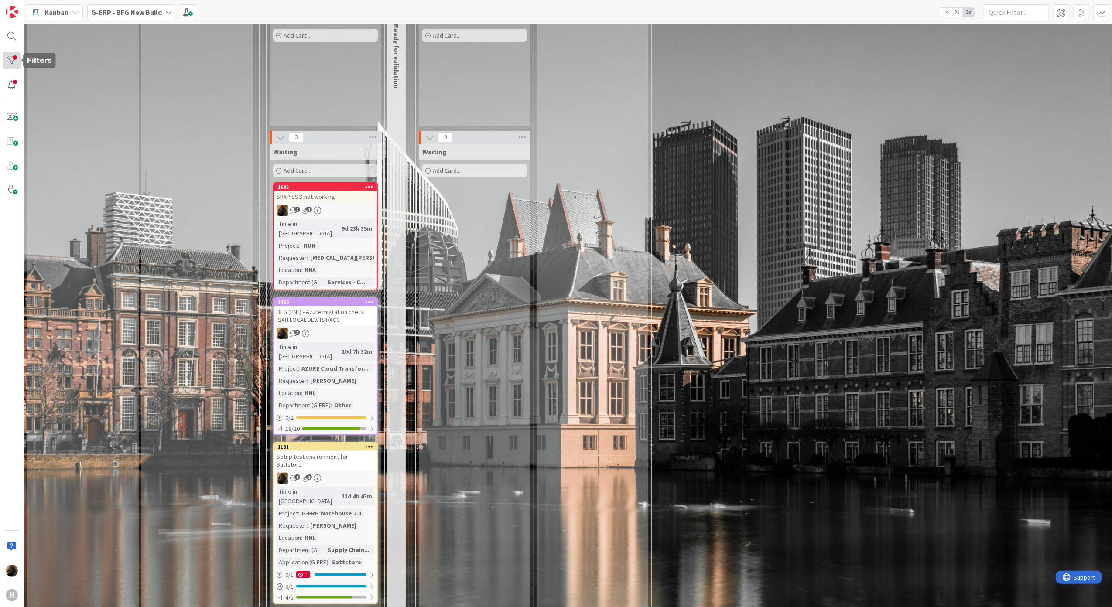
click at [13, 65] on div at bounding box center [11, 60] width 17 height 17
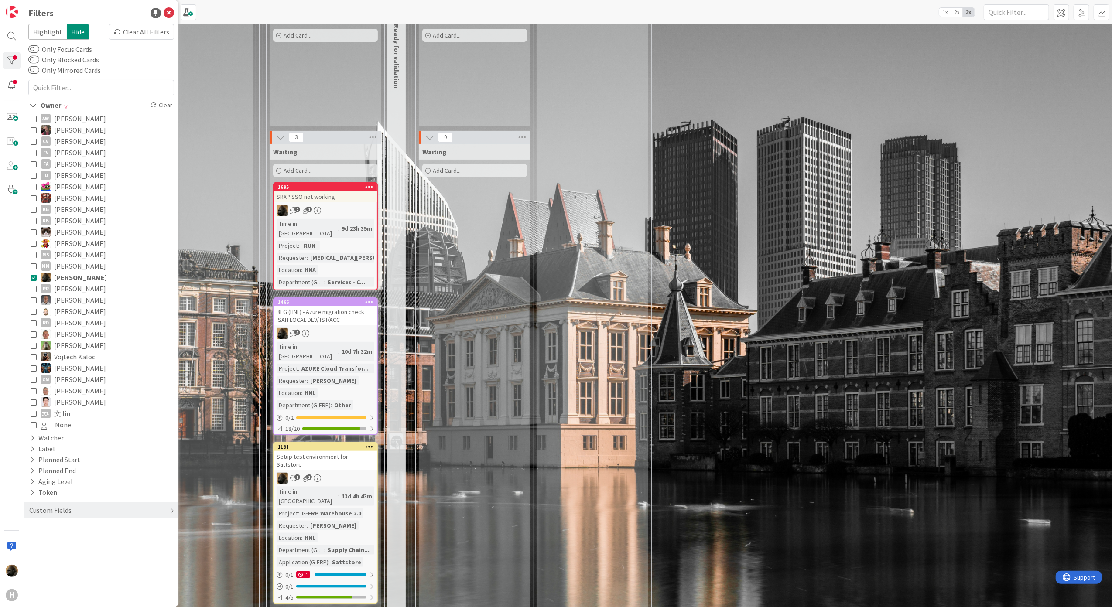
click at [33, 276] on icon at bounding box center [34, 277] width 6 height 6
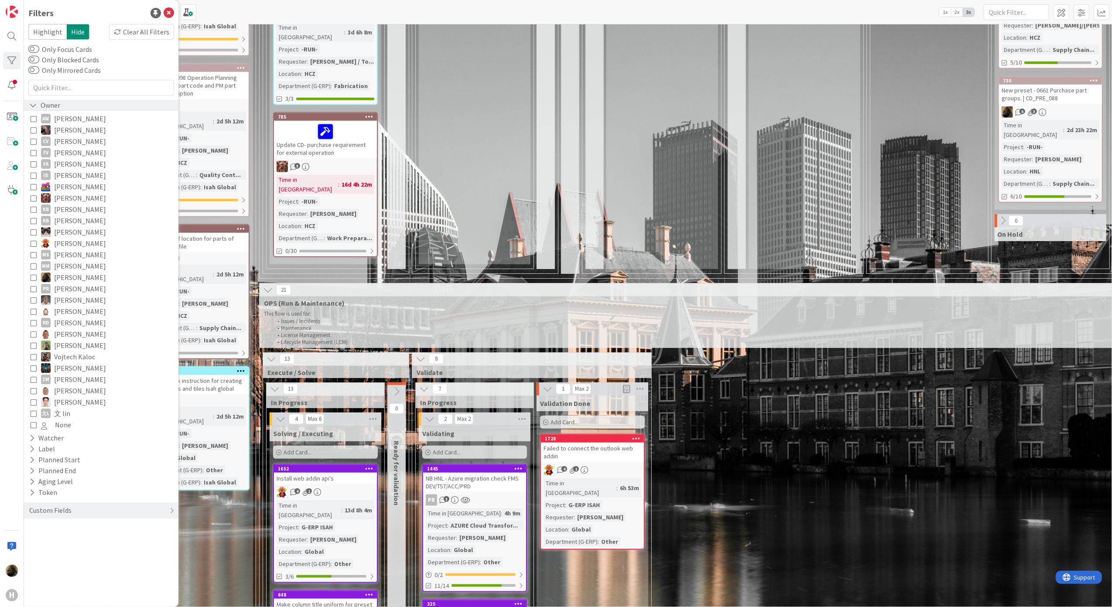
click at [32, 109] on icon at bounding box center [33, 105] width 8 height 7
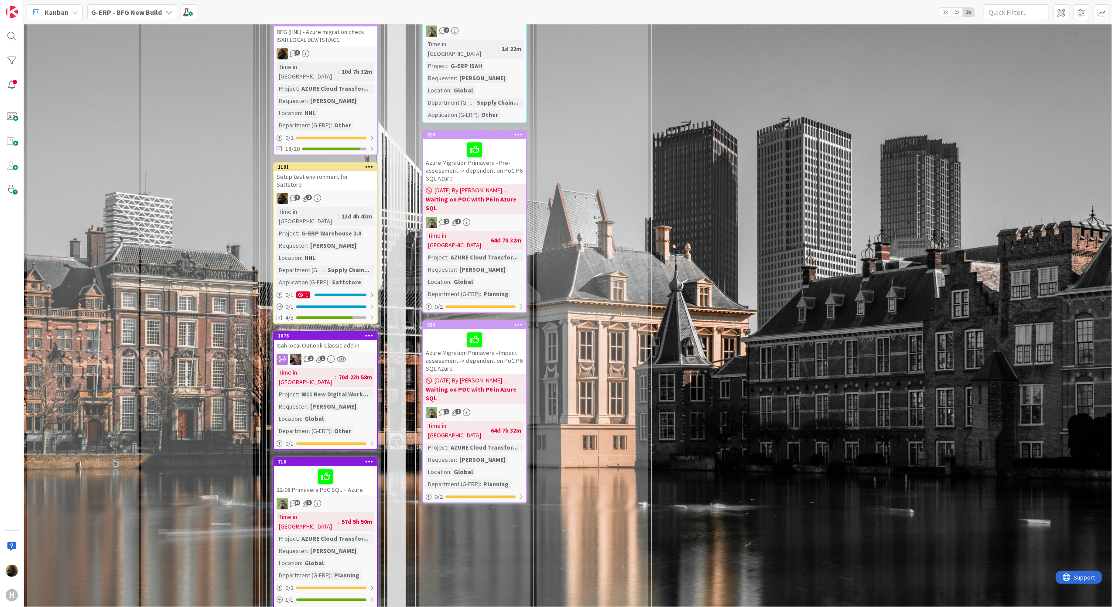
scroll to position [1949, 0]
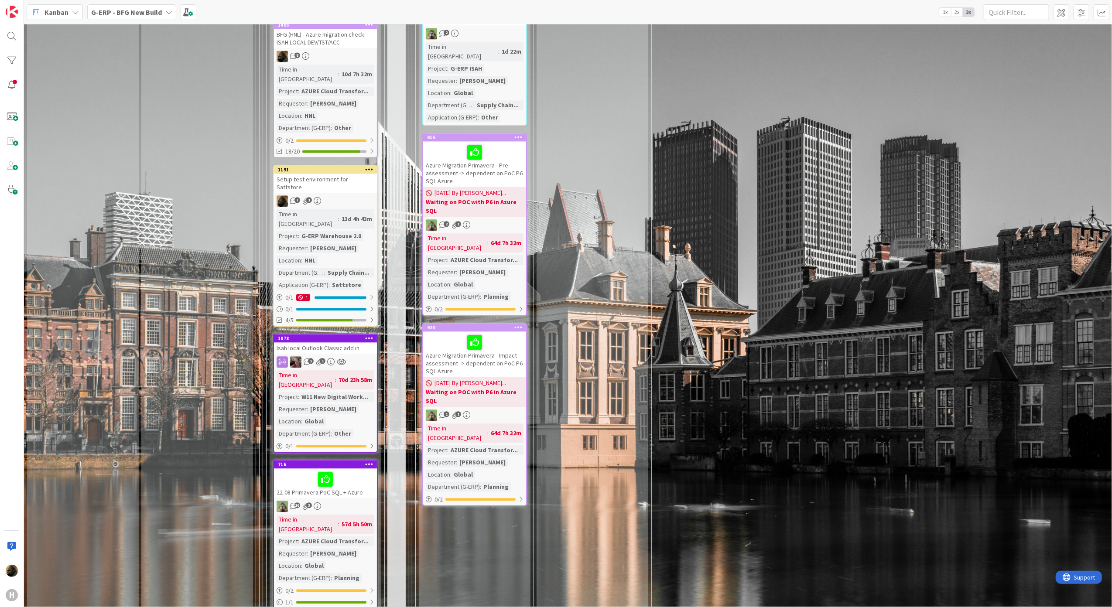
click at [763, 318] on div "13 Execute / Solve 13 In Progress 4 Max 6 Solving / Executing Add Card... 1652 …" at bounding box center [687, 247] width 853 height 2077
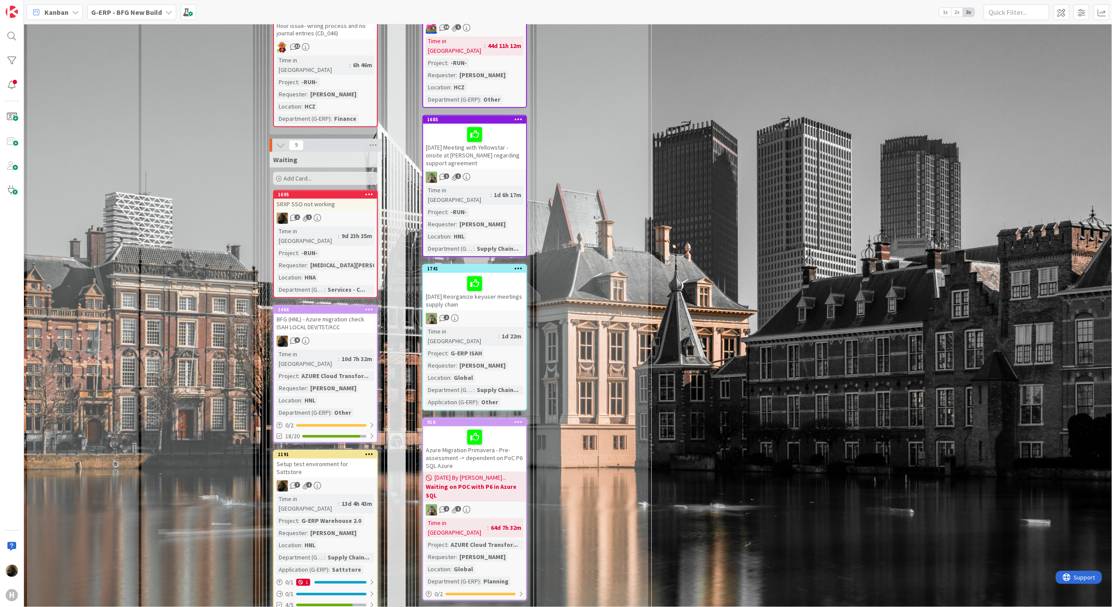
scroll to position [1659, 0]
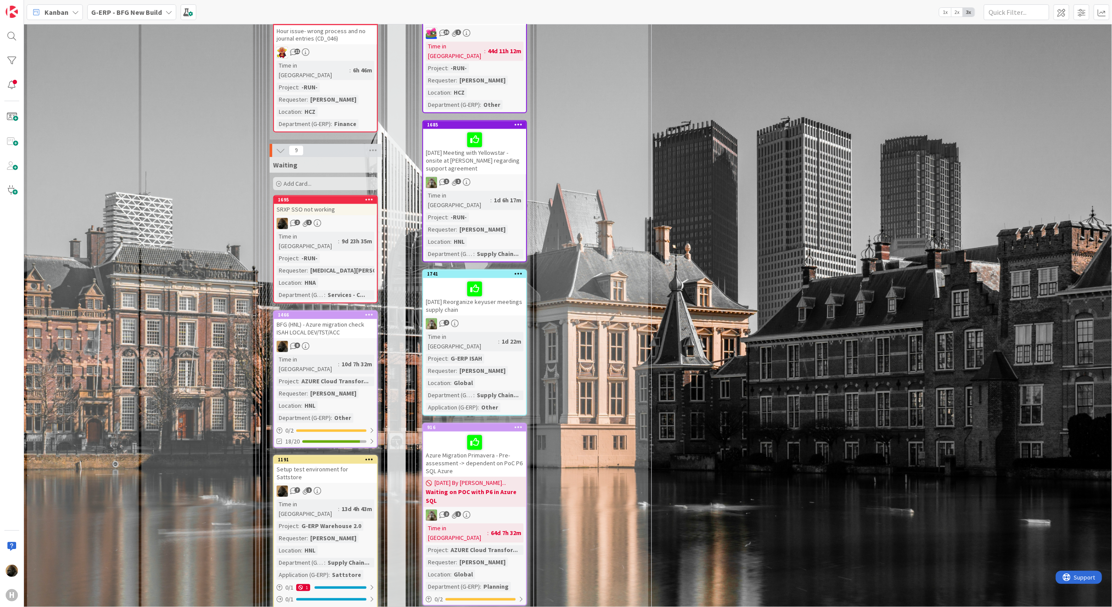
click at [806, 414] on div "13 Execute / Solve 13 In Progress 4 Max 6 Solving / Executing Add Card... 1652 …" at bounding box center [687, 538] width 853 height 2077
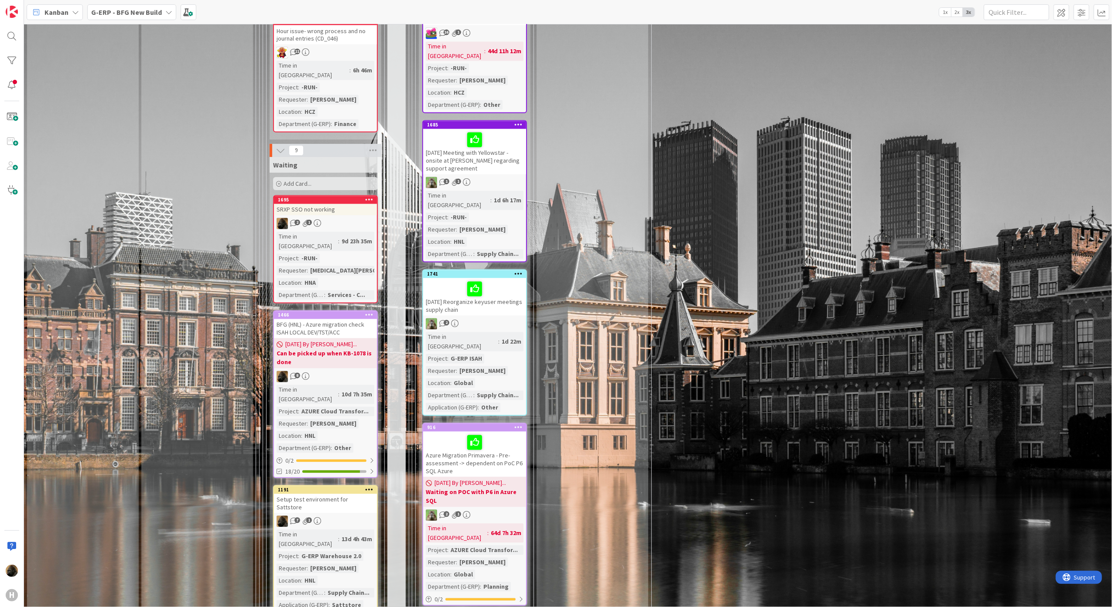
click at [337, 195] on link "1695 SRXP SSO not working 2 1 Time in Column : 9d 23h 35m Project : -RUN- Reque…" at bounding box center [325, 249] width 105 height 108
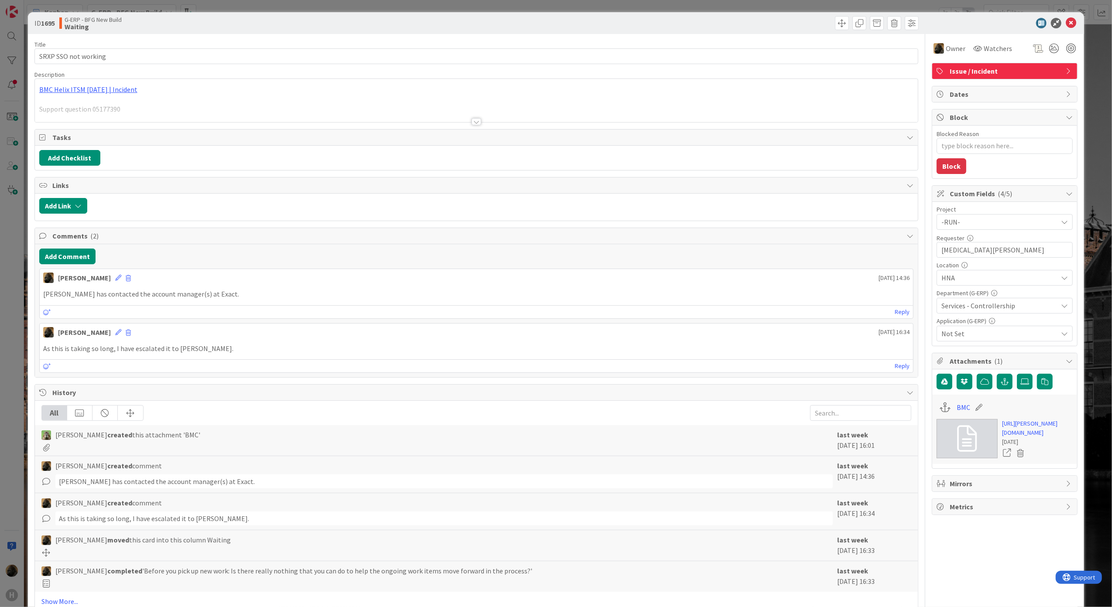
click at [12, 399] on div "ID 1695 G-ERP - BFG New Build Waiting Title 20 / 128 SRXP SSO not working Descr…" at bounding box center [556, 303] width 1112 height 607
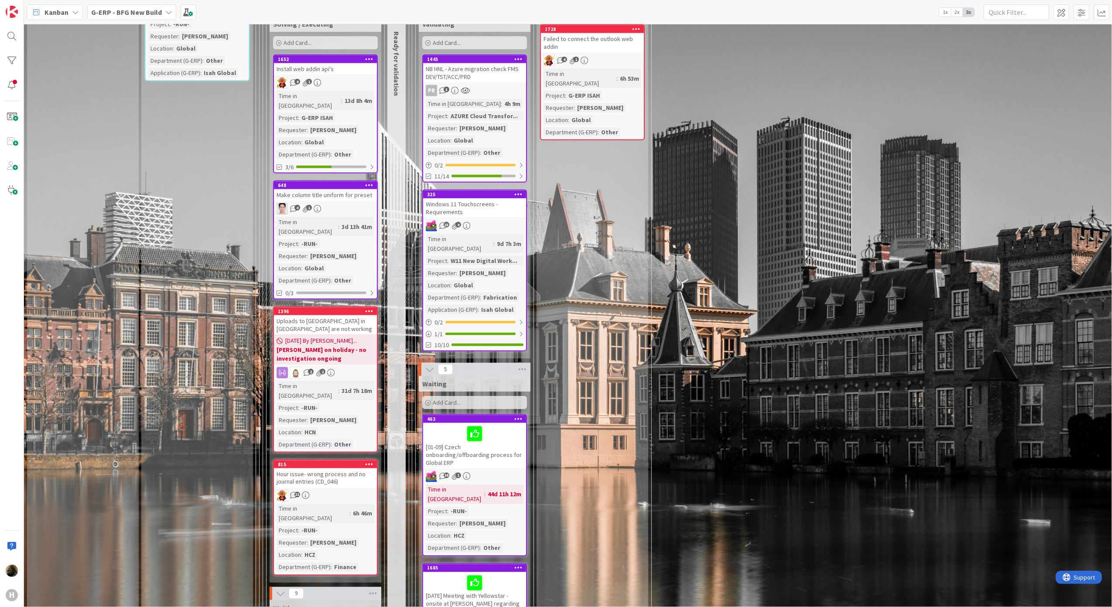
scroll to position [1077, 0]
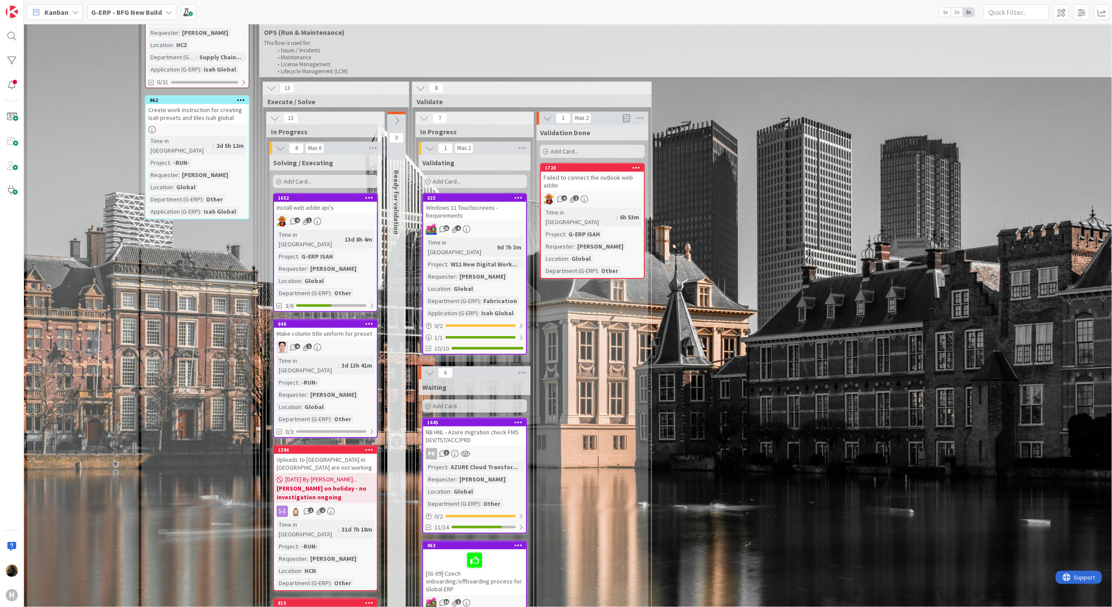
click at [482, 426] on div "NB HNL - Azure migration check FMS DEV/TST/ACC/PRD" at bounding box center [474, 435] width 103 height 19
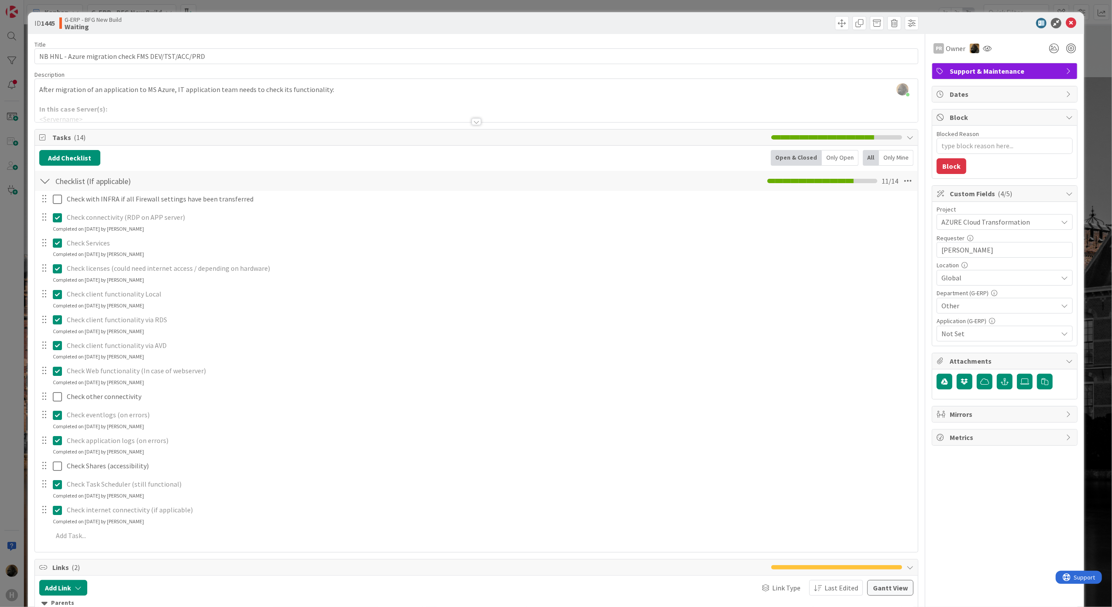
click at [14, 447] on div "ID 1445 G-ERP - BFG New Build Waiting Title 50 / 128 NB HNL - Azure migration c…" at bounding box center [556, 303] width 1112 height 607
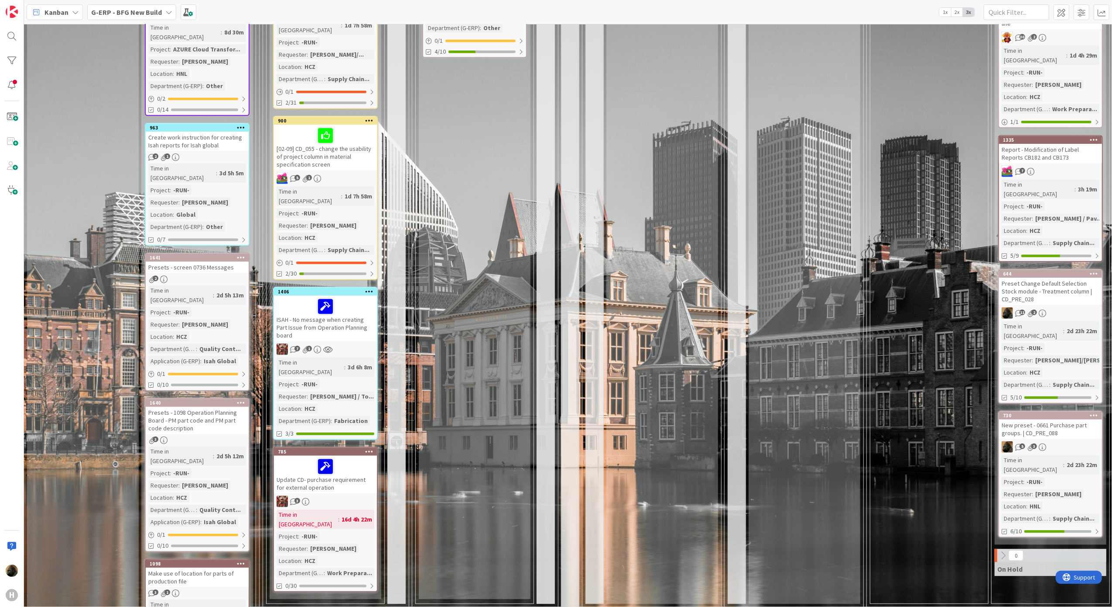
scroll to position [438, 0]
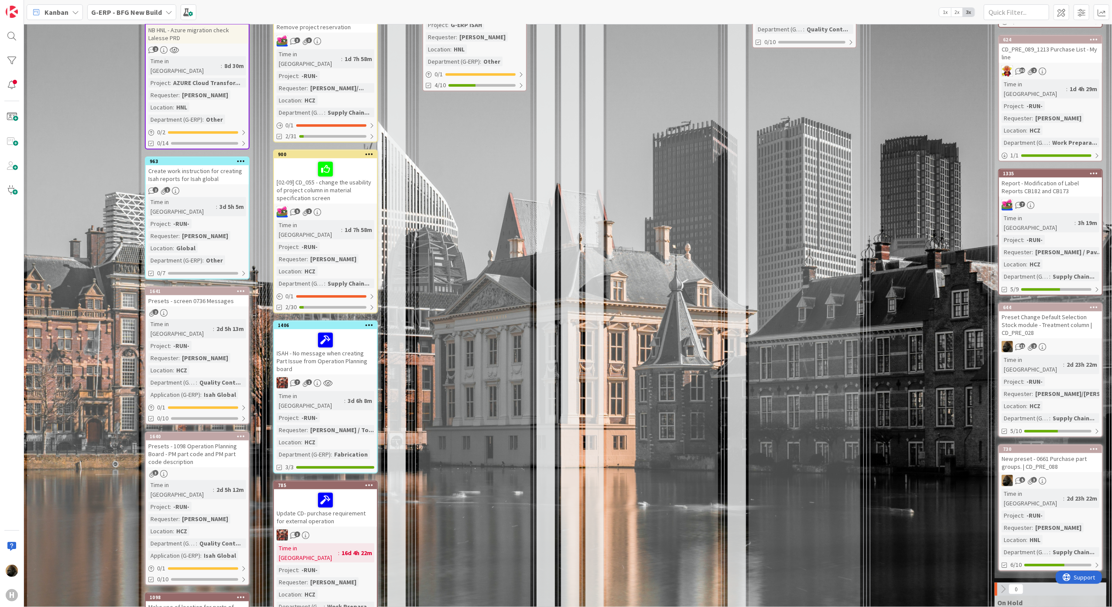
click at [351, 158] on div "[02-09] CD_055 - change the usability of project column in material specificati…" at bounding box center [325, 180] width 103 height 45
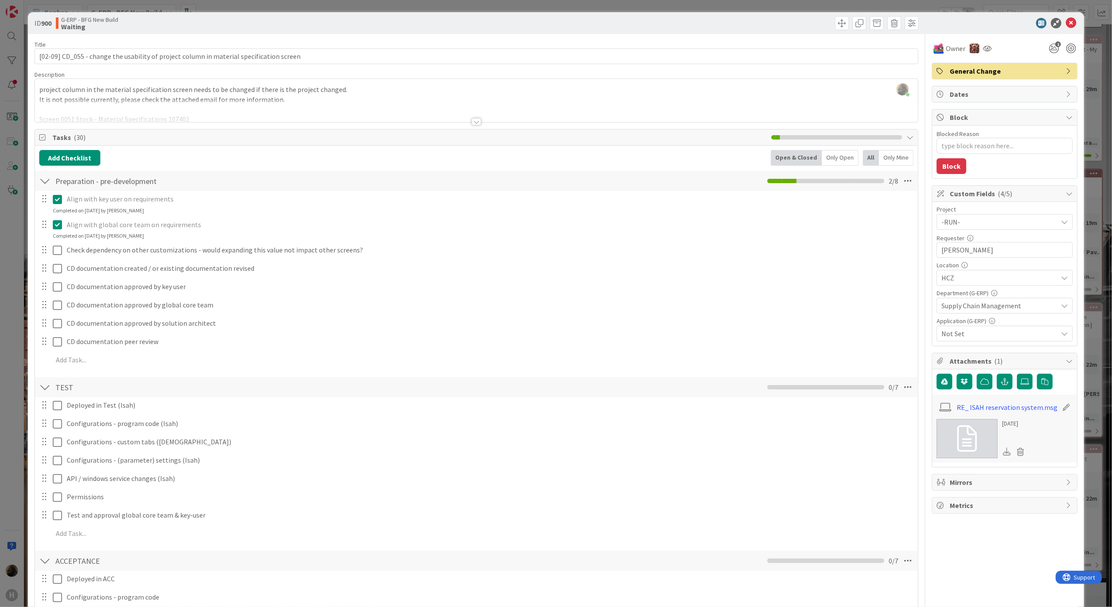
click at [471, 122] on div at bounding box center [476, 121] width 10 height 7
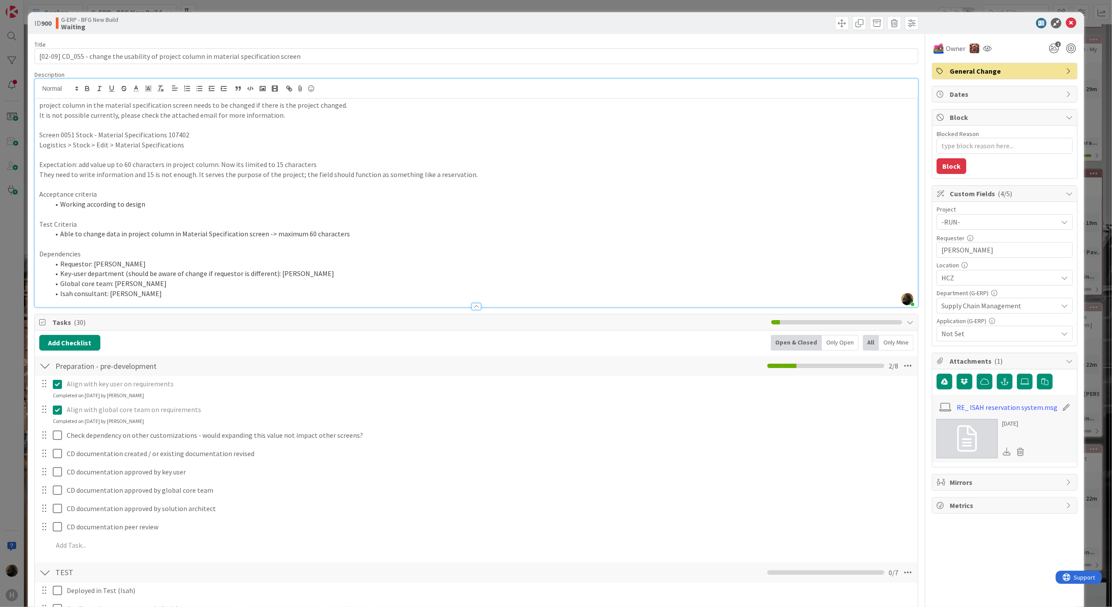
click at [473, 308] on div at bounding box center [476, 306] width 10 height 7
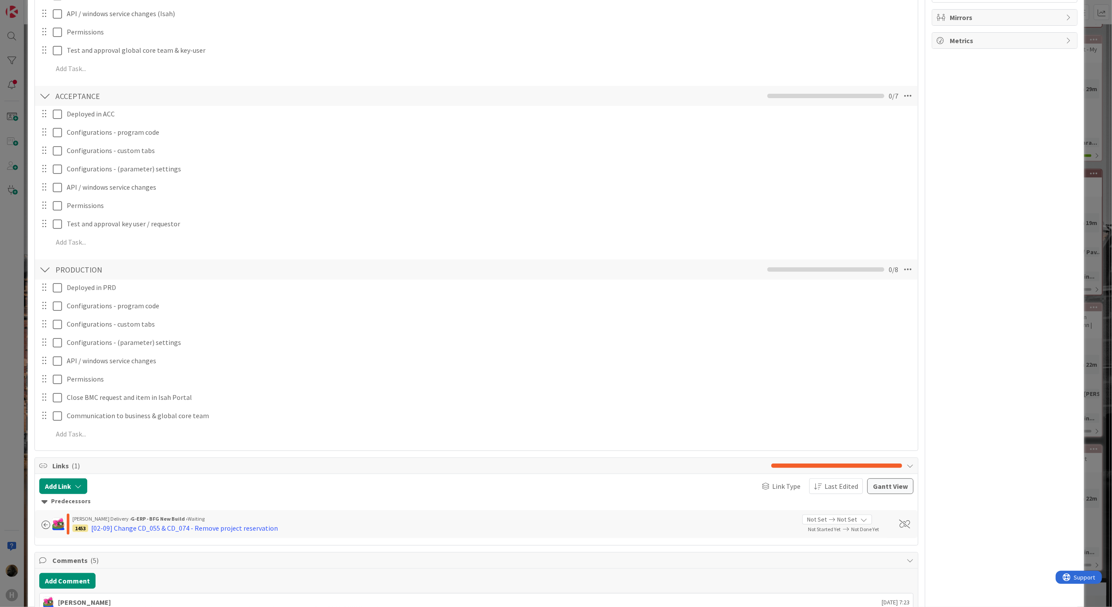
scroll to position [872, 0]
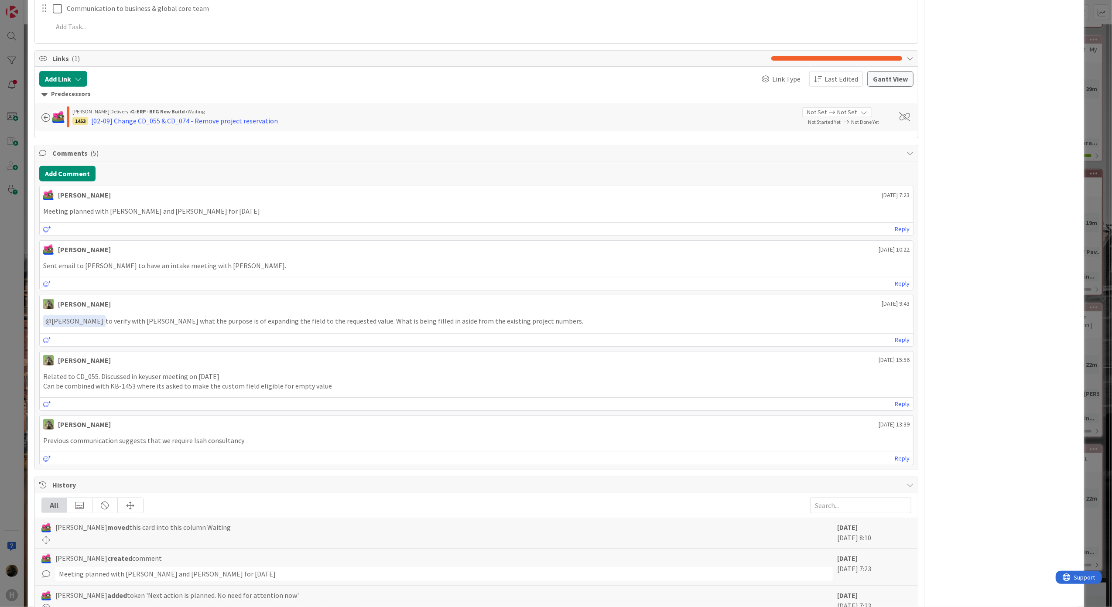
click at [23, 391] on div "ID 900 G-ERP - BFG New Build Waiting Title 88 / 128 [02-09] CD_055 - change the…" at bounding box center [556, 303] width 1112 height 607
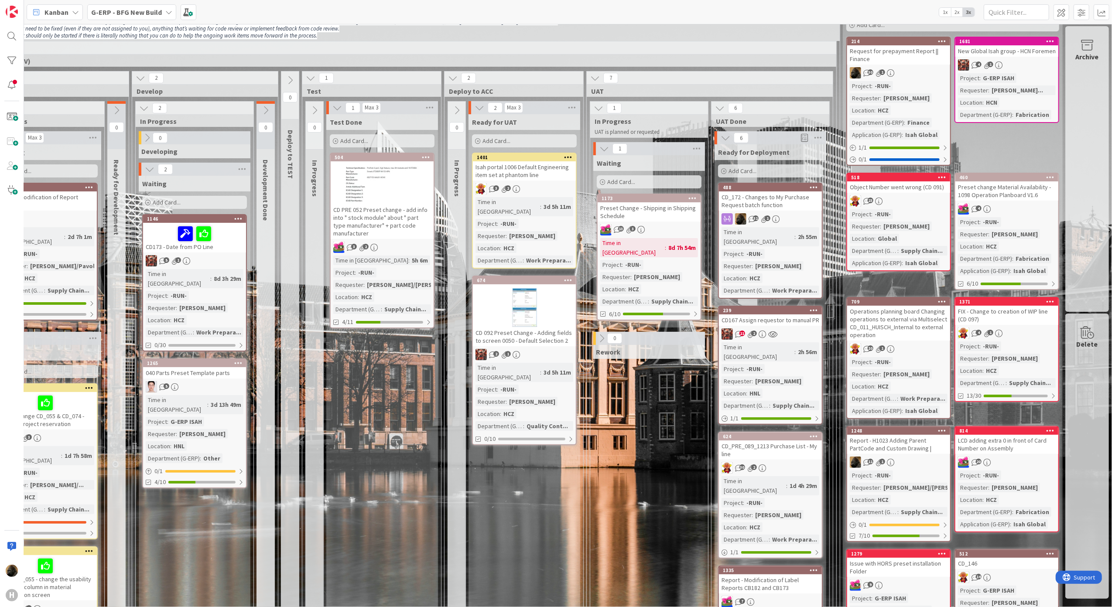
scroll to position [31, 292]
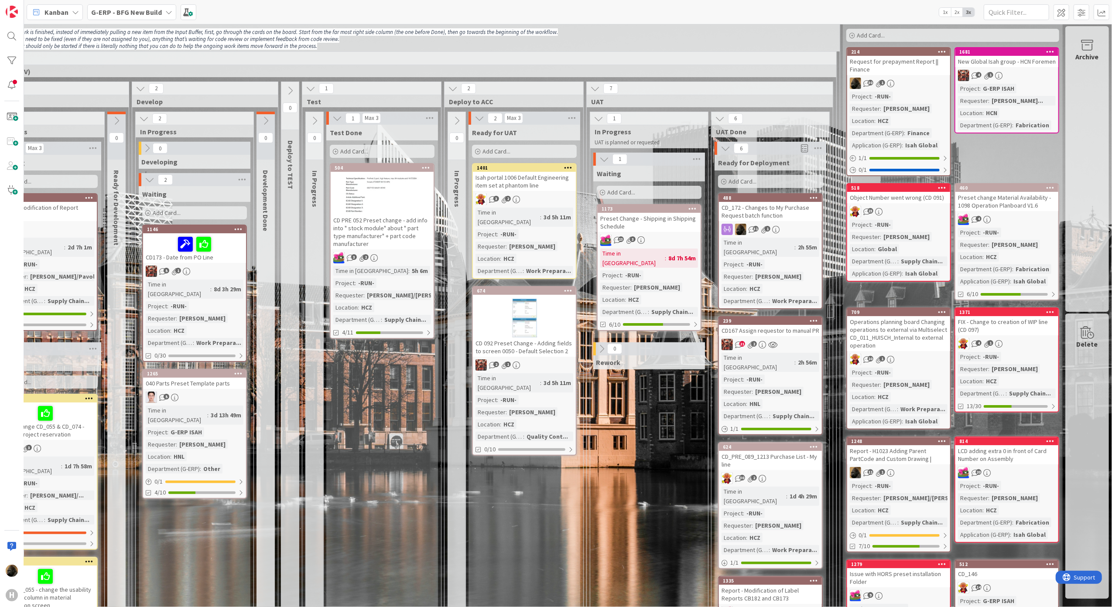
click at [396, 505] on div "Test Done Add Card... 504 CD PRE 052 Preset change - add info into " stock modu…" at bounding box center [382, 585] width 112 height 920
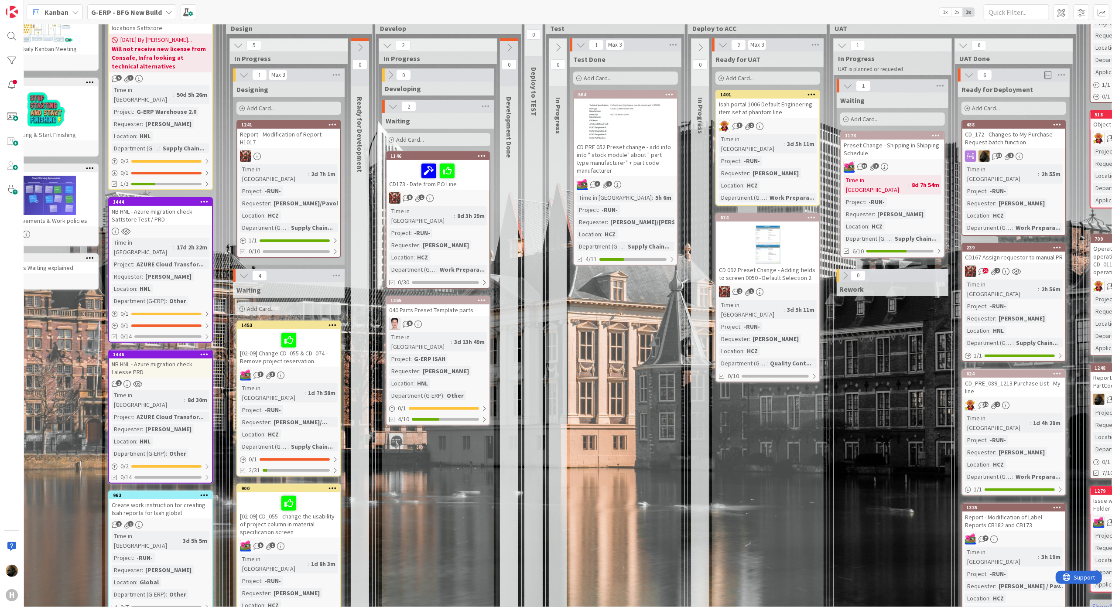
scroll to position [31, 37]
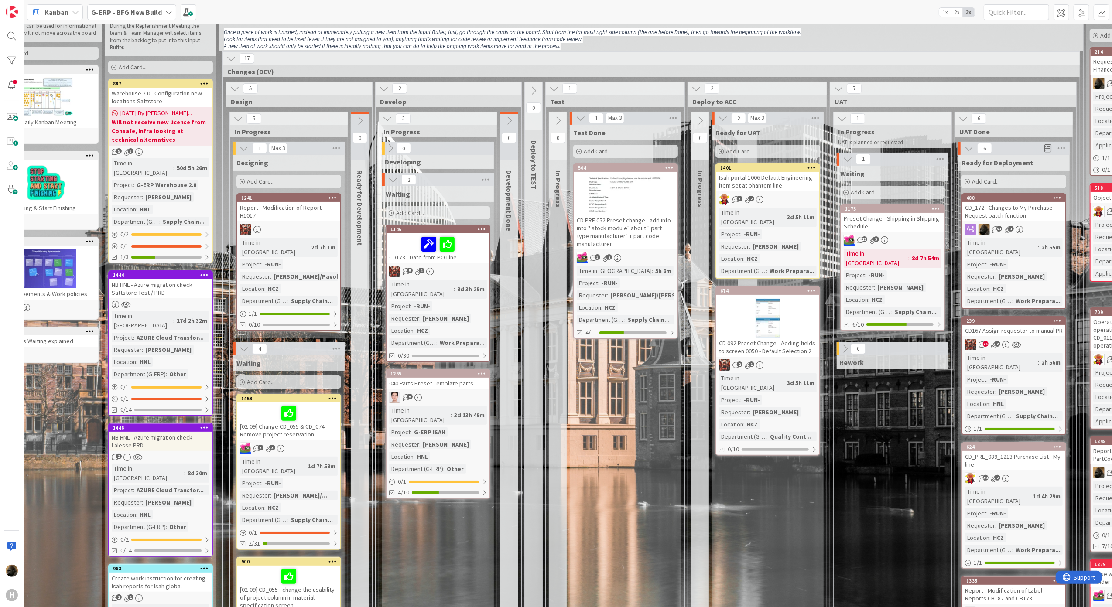
click at [290, 224] on div at bounding box center [288, 229] width 103 height 11
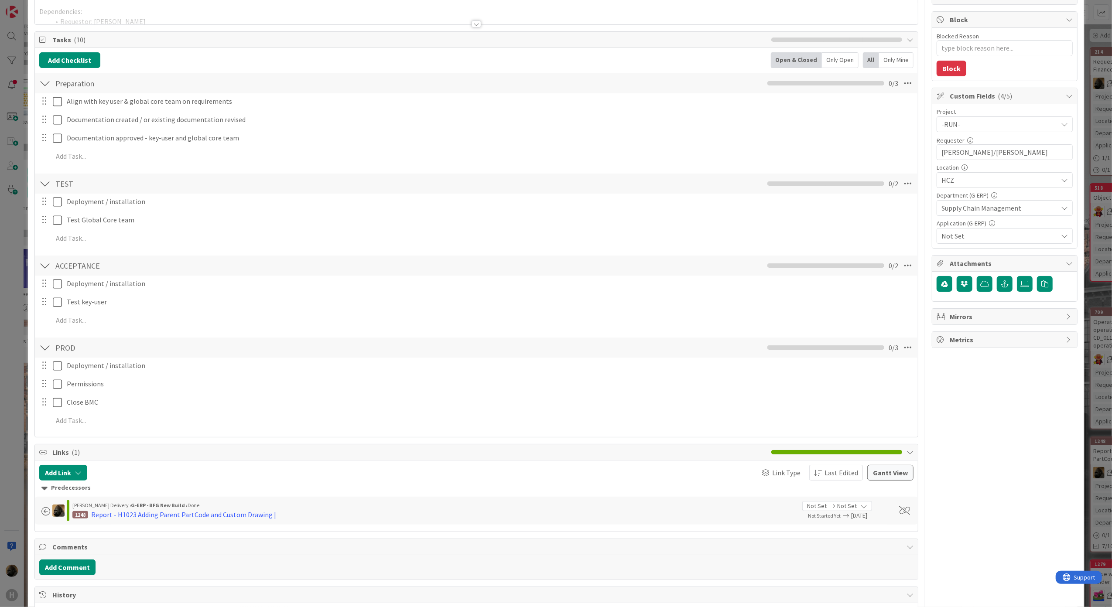
scroll to position [338, 0]
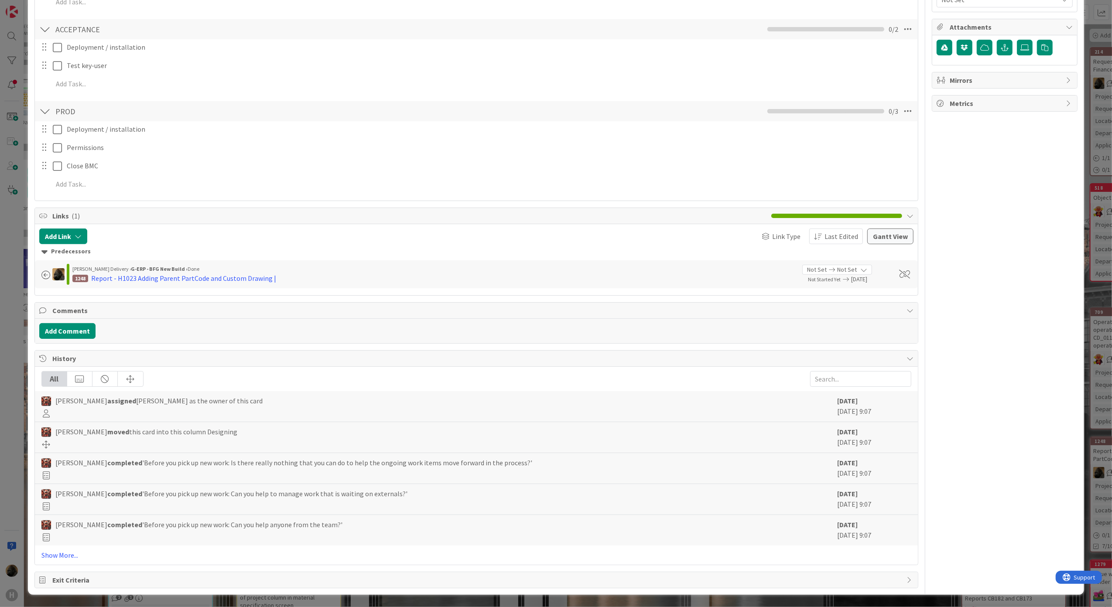
click at [0, 320] on div "ID 1241 G-ERP - BFG New Build Designing Title 37 / 128 Report - Modification of…" at bounding box center [556, 303] width 1112 height 607
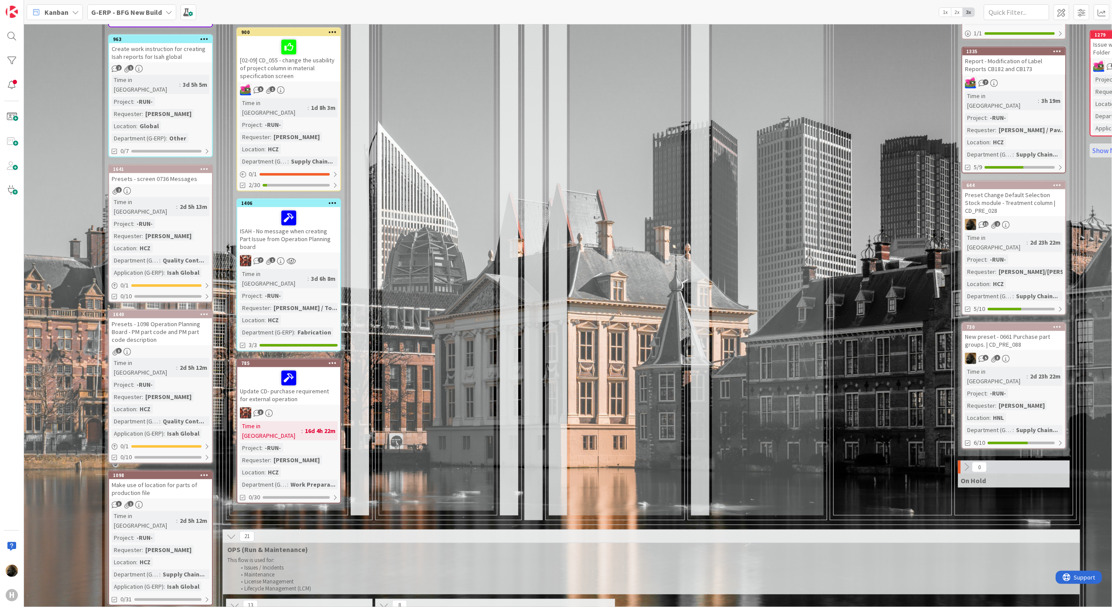
scroll to position [612, 37]
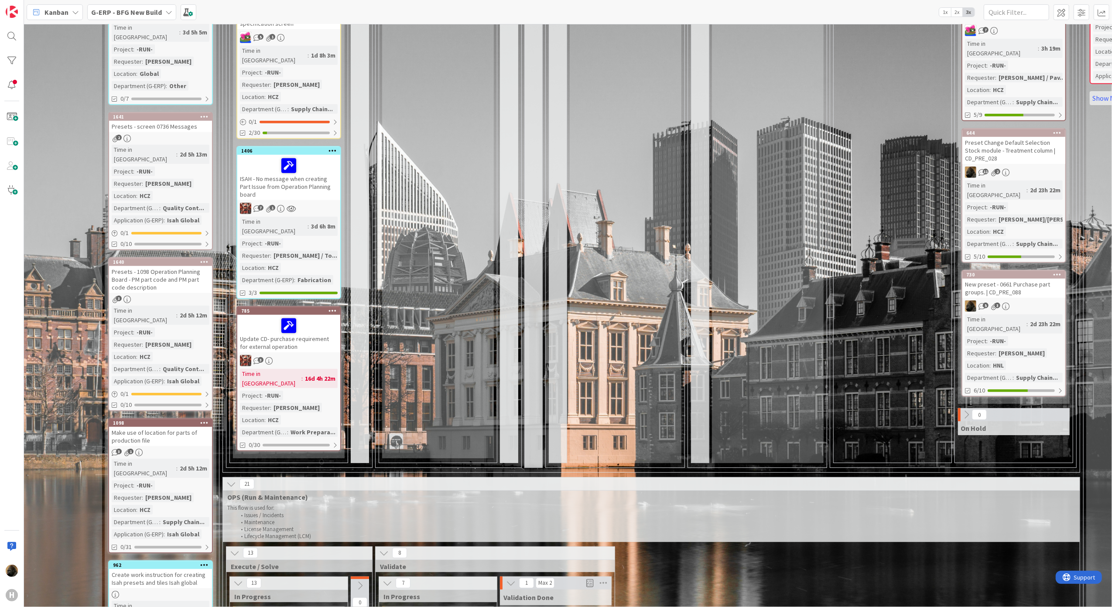
click at [112, 4] on div "G-ERP - BFG New Build" at bounding box center [131, 12] width 89 height 16
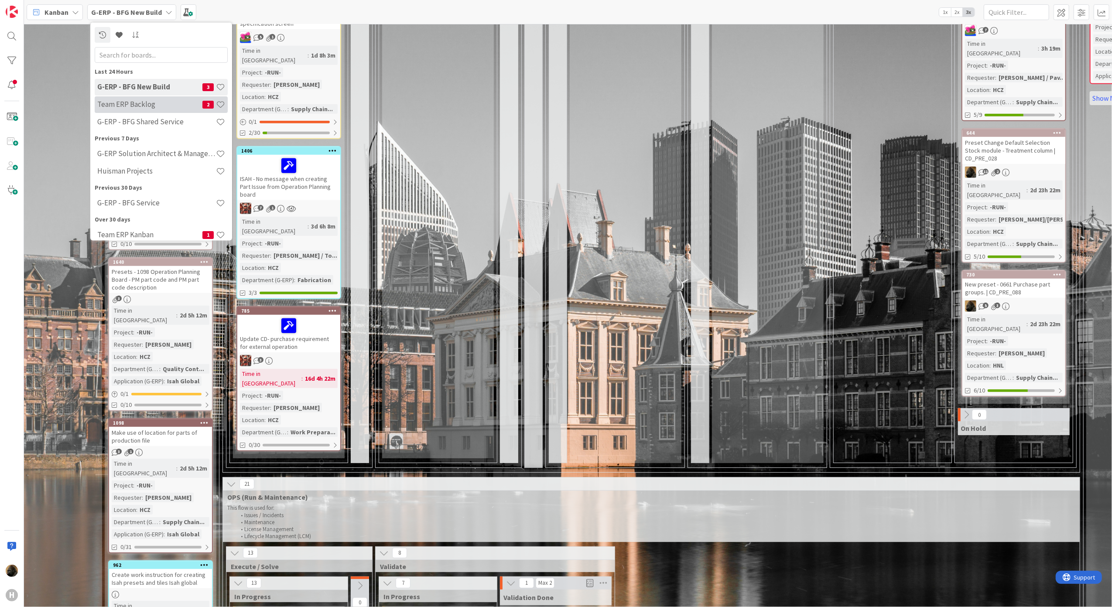
click at [131, 102] on h4 "Team ERP Backlog" at bounding box center [149, 104] width 105 height 9
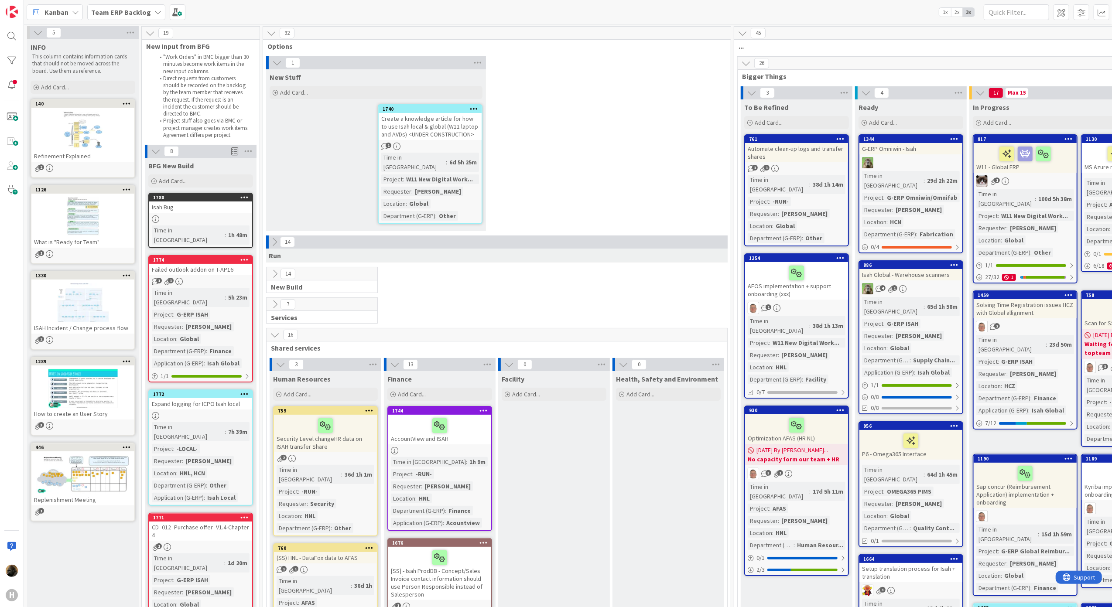
click at [529, 267] on div "14 New Build" at bounding box center [497, 282] width 464 height 31
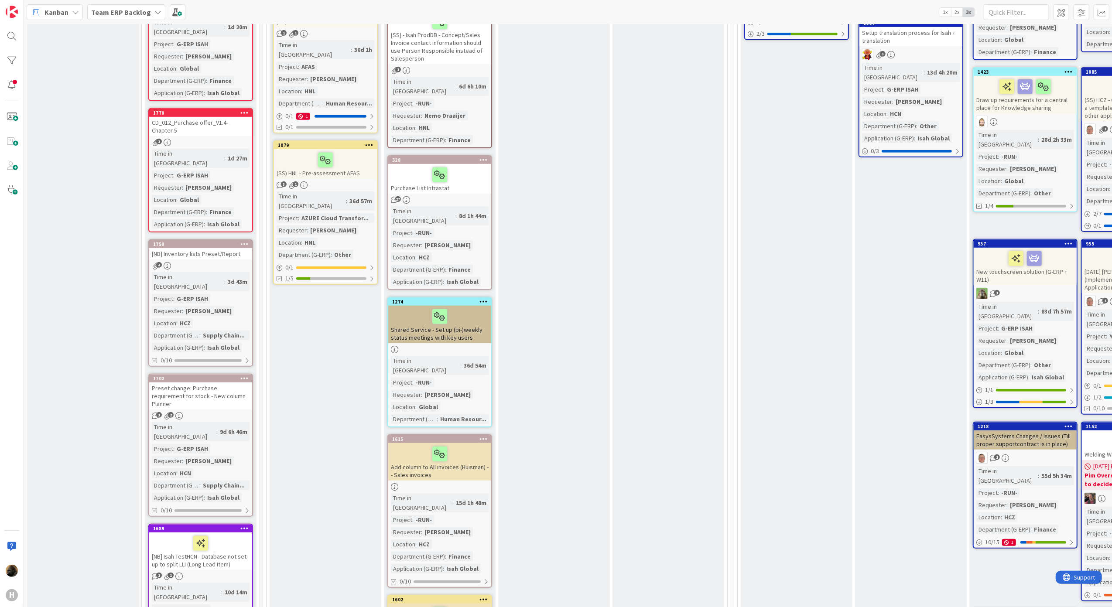
scroll to position [523, 0]
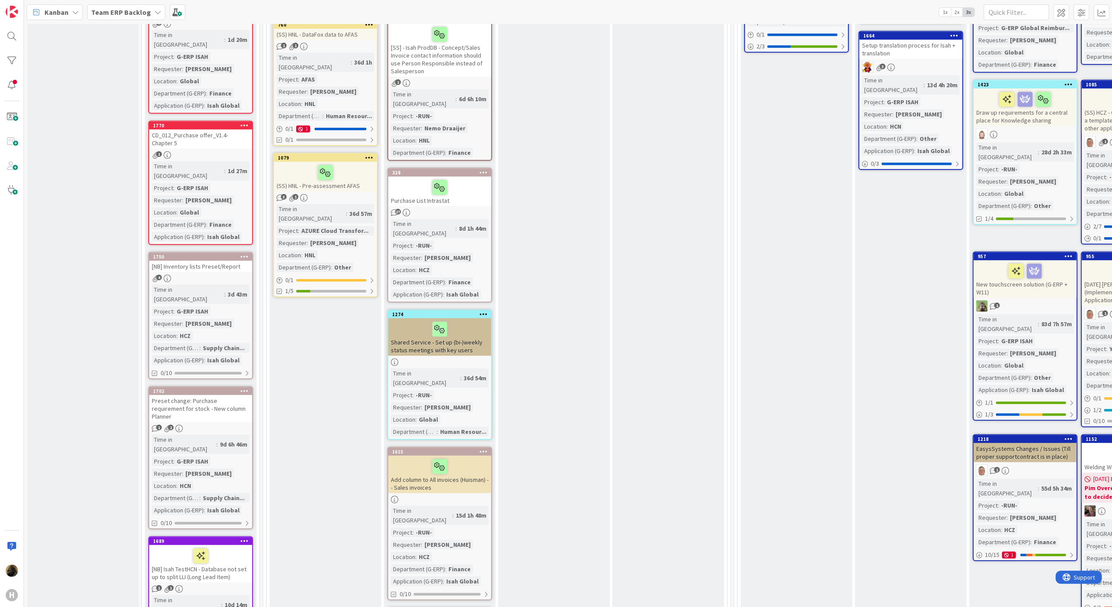
click at [224, 261] on div "[NB] Inventory lists Preset/Report" at bounding box center [200, 266] width 103 height 11
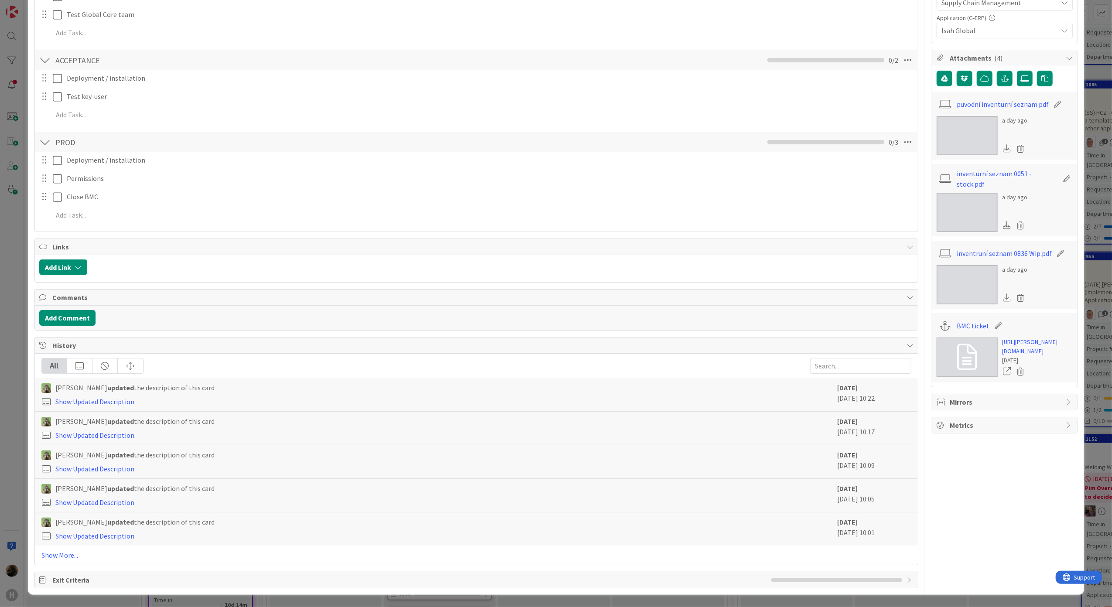
click at [4, 370] on div "ID 1750 Team ERP Backlog BFG New Build Title 34 / 128 [NB] Inventory lists Pres…" at bounding box center [556, 303] width 1112 height 607
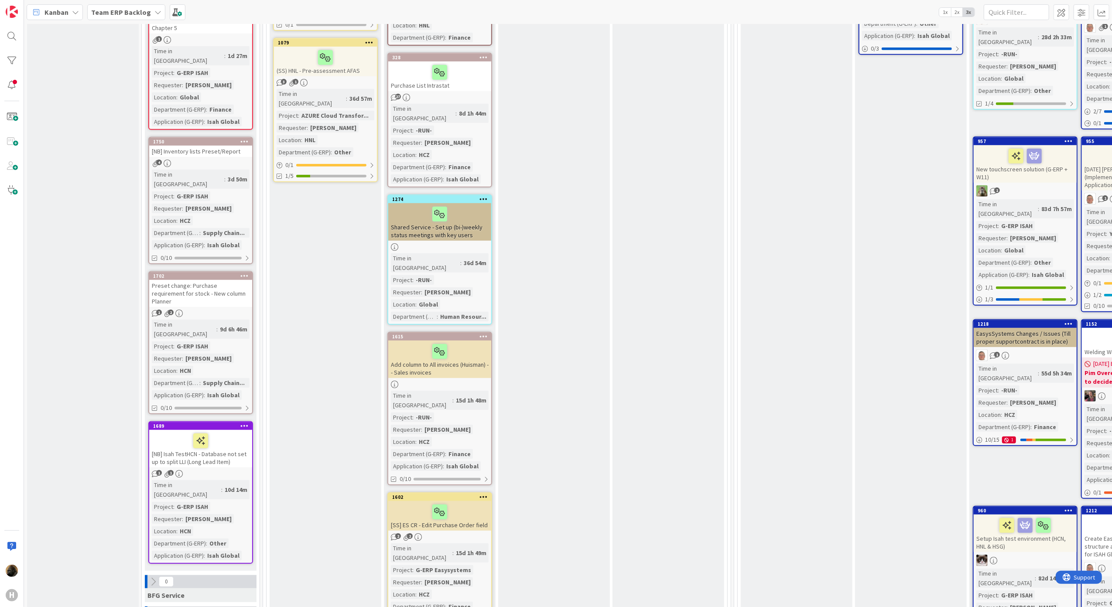
scroll to position [639, 0]
click at [215, 429] on div "[NB] Isah TestHCN - Database not set up to split LLI (Long Lead Item)" at bounding box center [200, 448] width 103 height 38
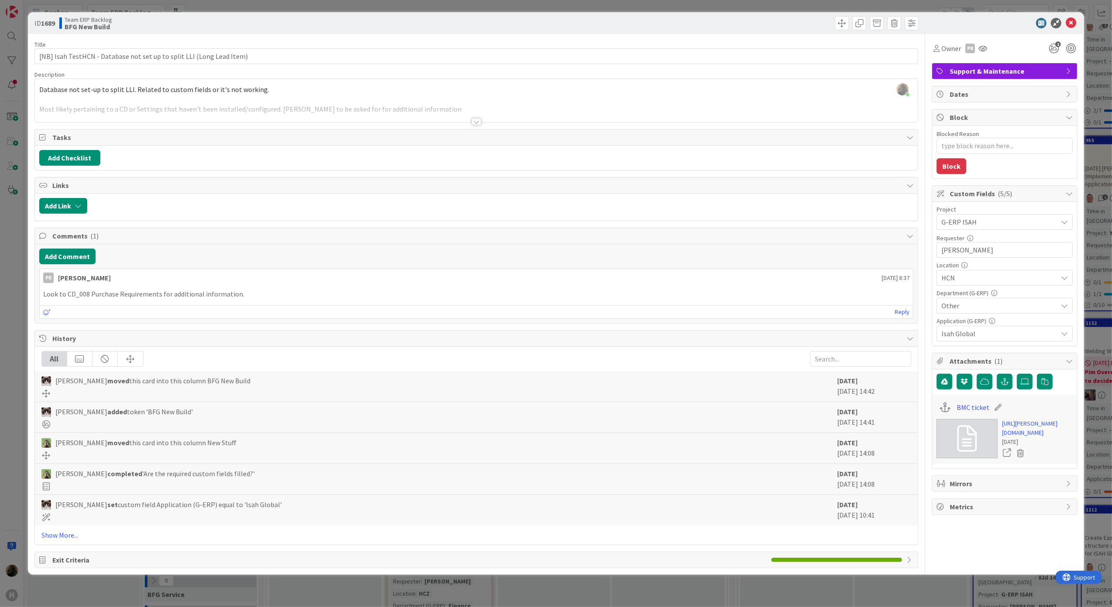
click at [472, 125] on div at bounding box center [476, 121] width 10 height 7
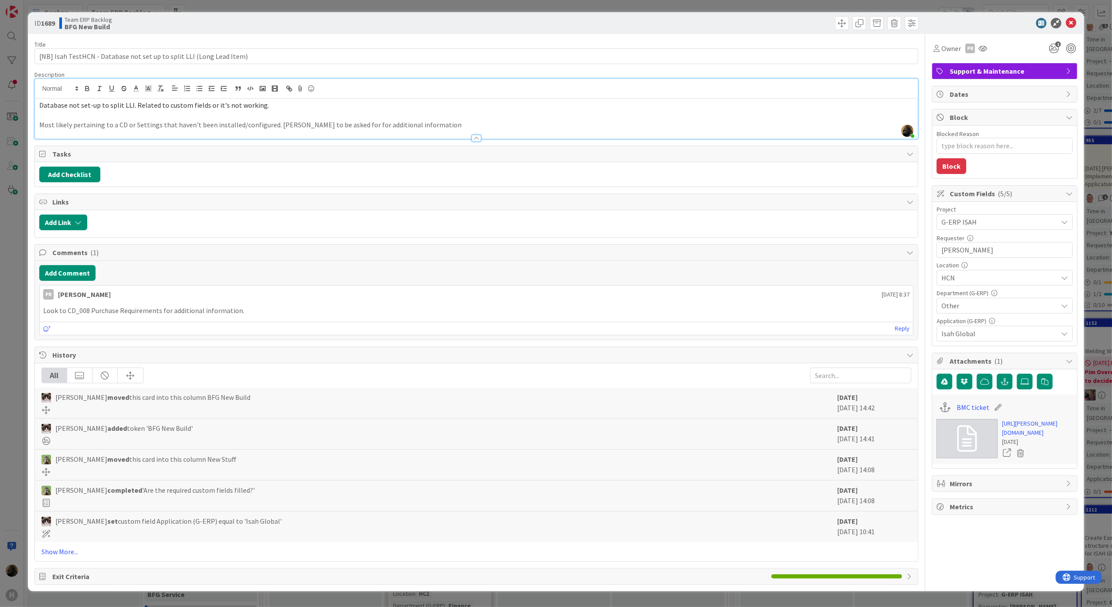
click at [13, 433] on div "ID 1689 Team ERP Backlog BFG New Build Title 69 / 128 [NB] Isah TestHCN - Datab…" at bounding box center [556, 303] width 1112 height 607
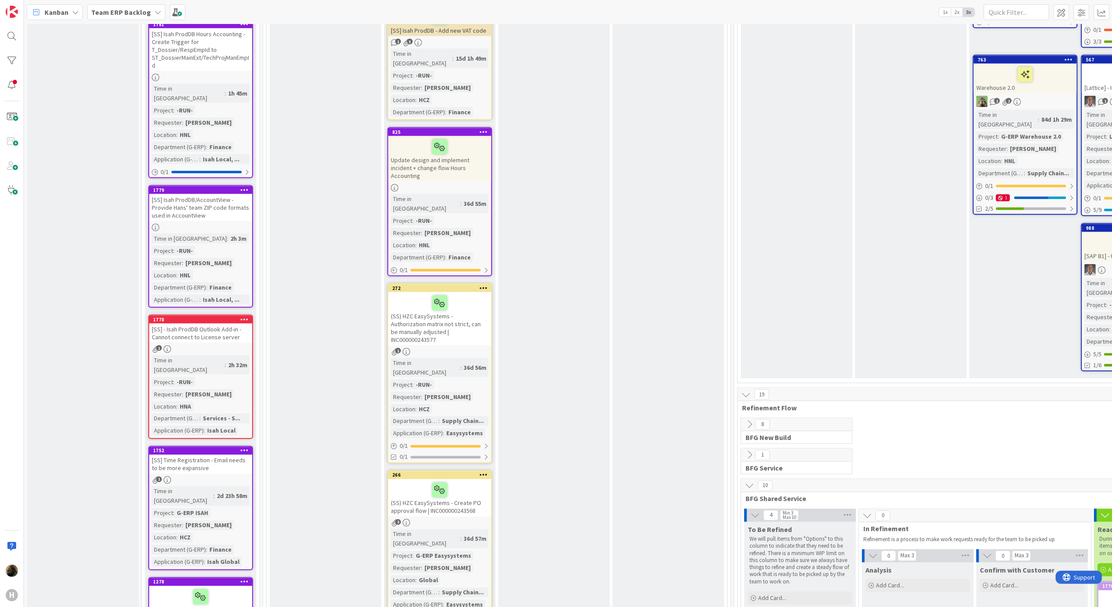
scroll to position [1105, 0]
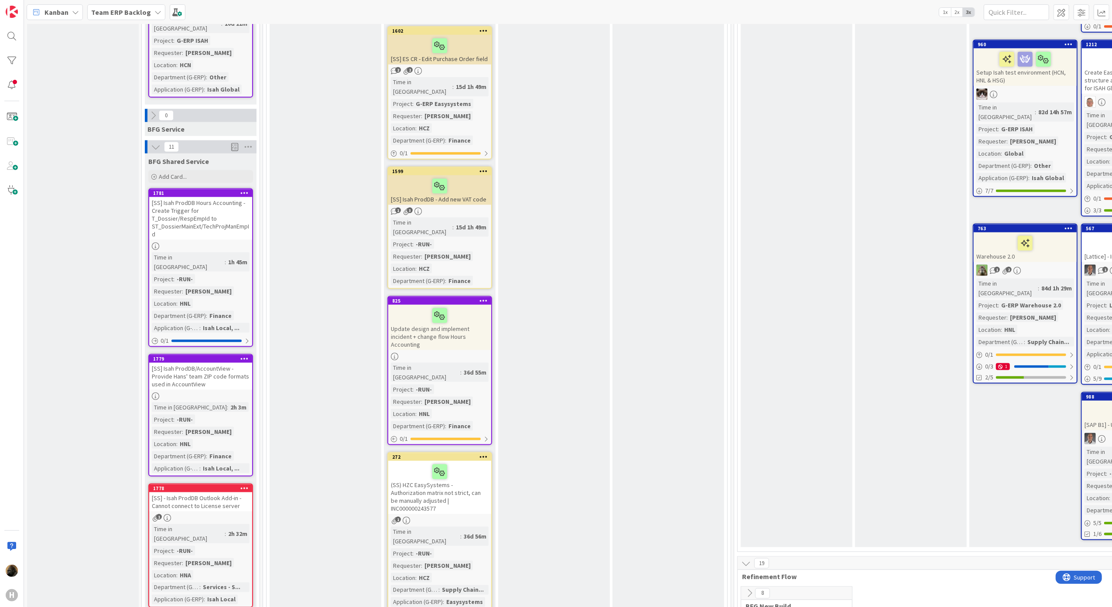
click at [212, 363] on div "[SS] Isah ProdDB/AccountView - Provide Hans' team ZIP code formats used in Acco…" at bounding box center [200, 376] width 103 height 27
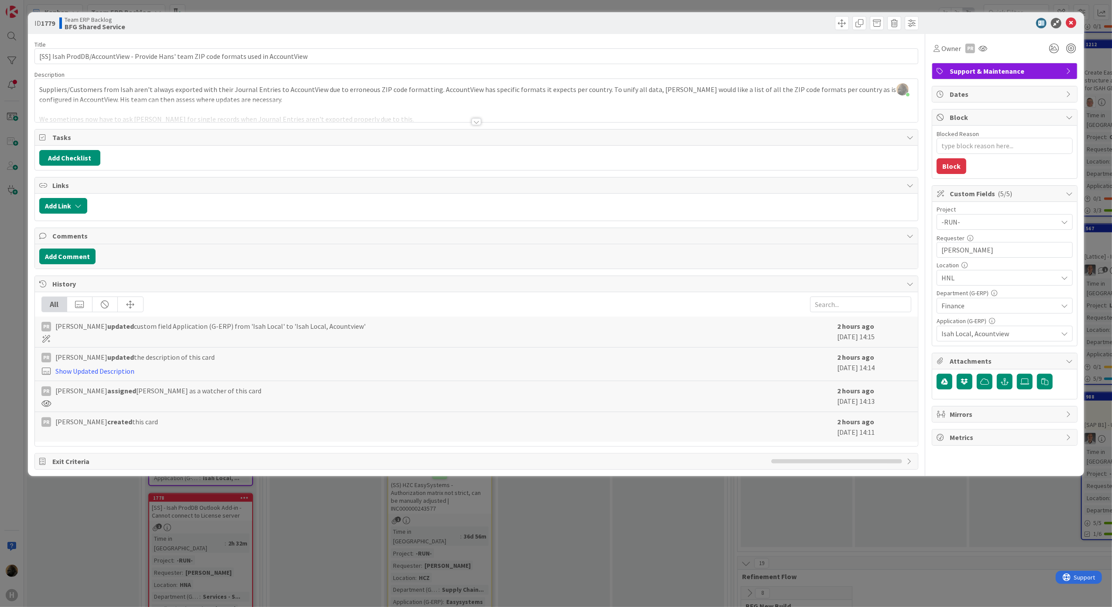
click at [475, 124] on div at bounding box center [476, 121] width 10 height 7
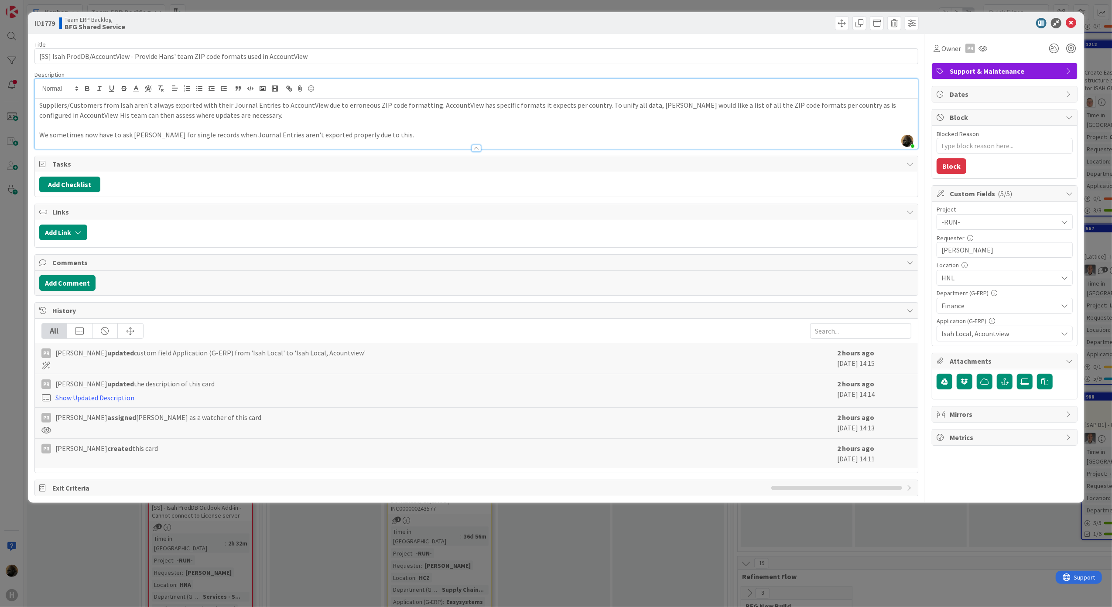
click at [11, 341] on div "ID 1779 Team ERP Backlog BFG Shared Service Title 86 / 128 [SS] Isah ProdDB/Acc…" at bounding box center [556, 303] width 1112 height 607
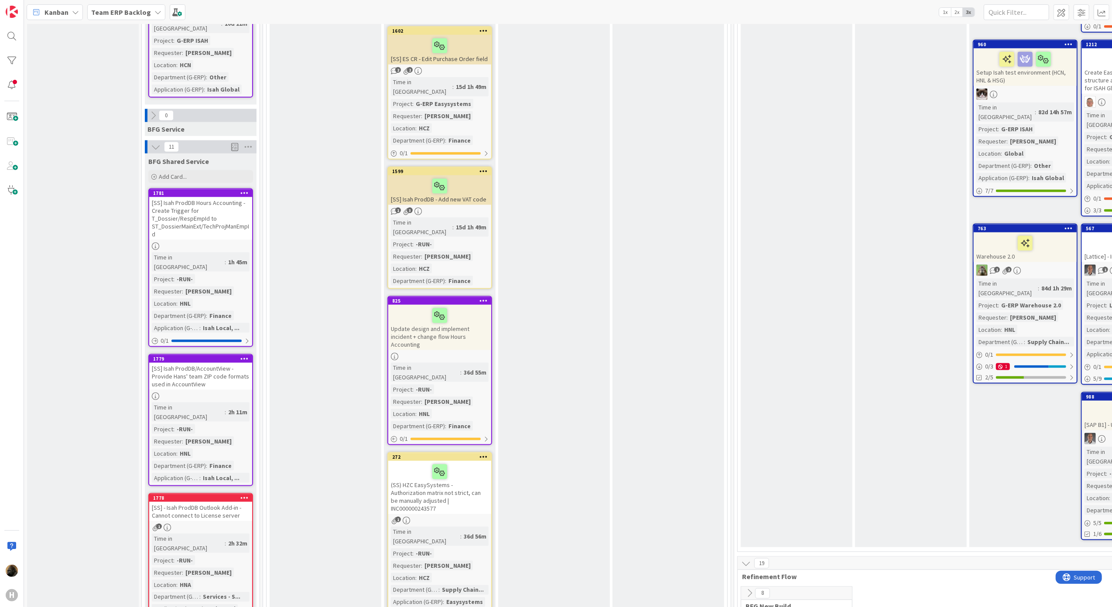
click at [215, 502] on div "[SS] - Isah ProdDB Outlook Add-in - Cannot connect to License server" at bounding box center [200, 511] width 103 height 19
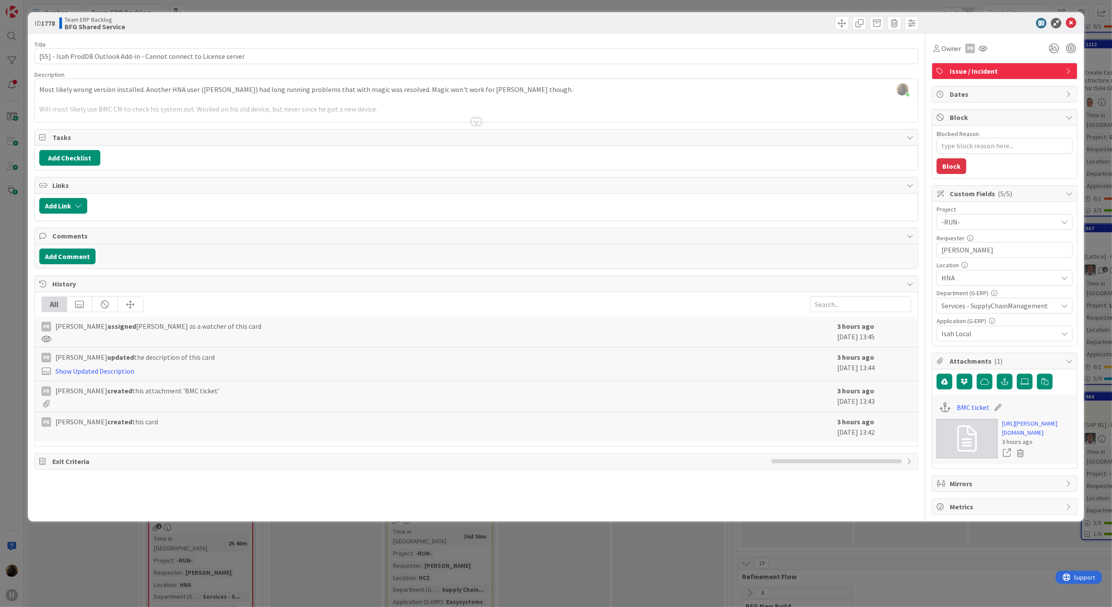
click at [480, 123] on div at bounding box center [476, 121] width 10 height 7
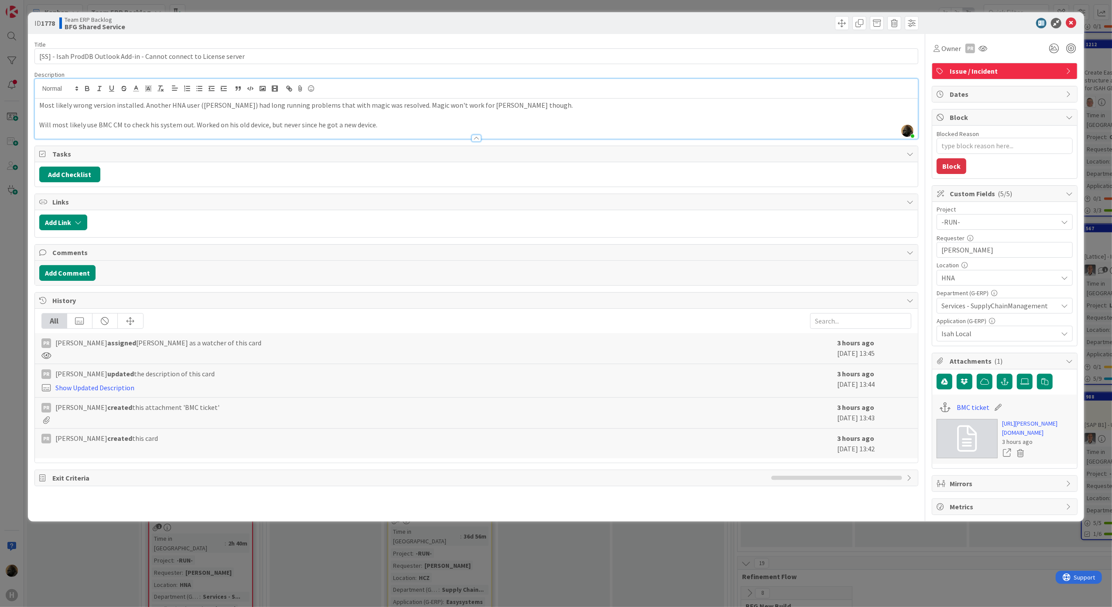
click at [16, 370] on div "ID 1778 Team ERP Backlog BFG Shared Service Title 68 / 128 [SS] - Isah ProdDB O…" at bounding box center [556, 303] width 1112 height 607
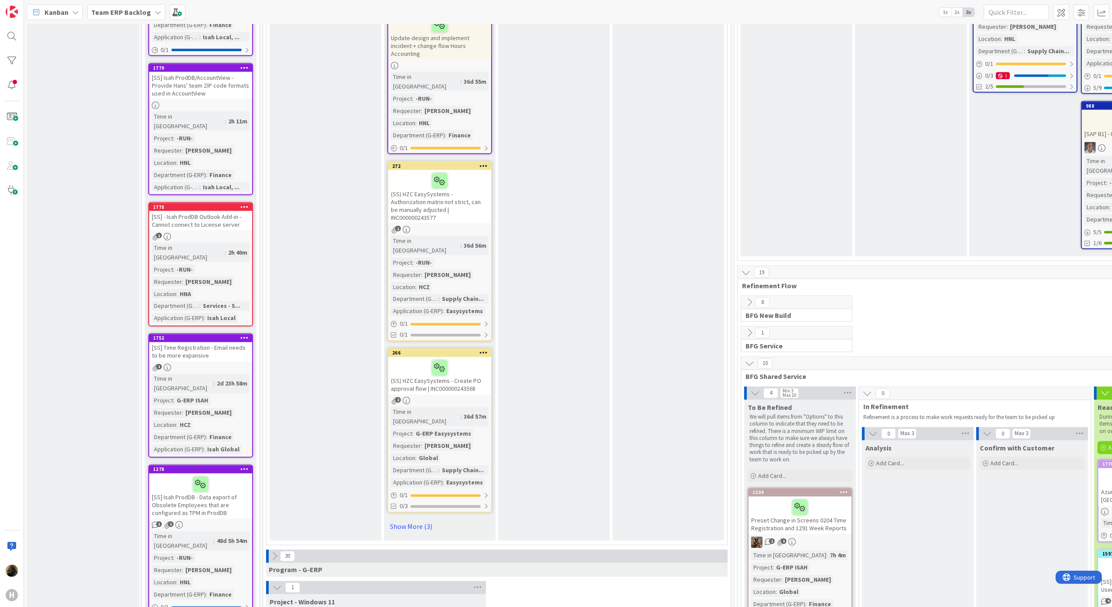
click at [226, 342] on div "[SS] Time Registration - Email needs to be more expansive" at bounding box center [200, 351] width 103 height 19
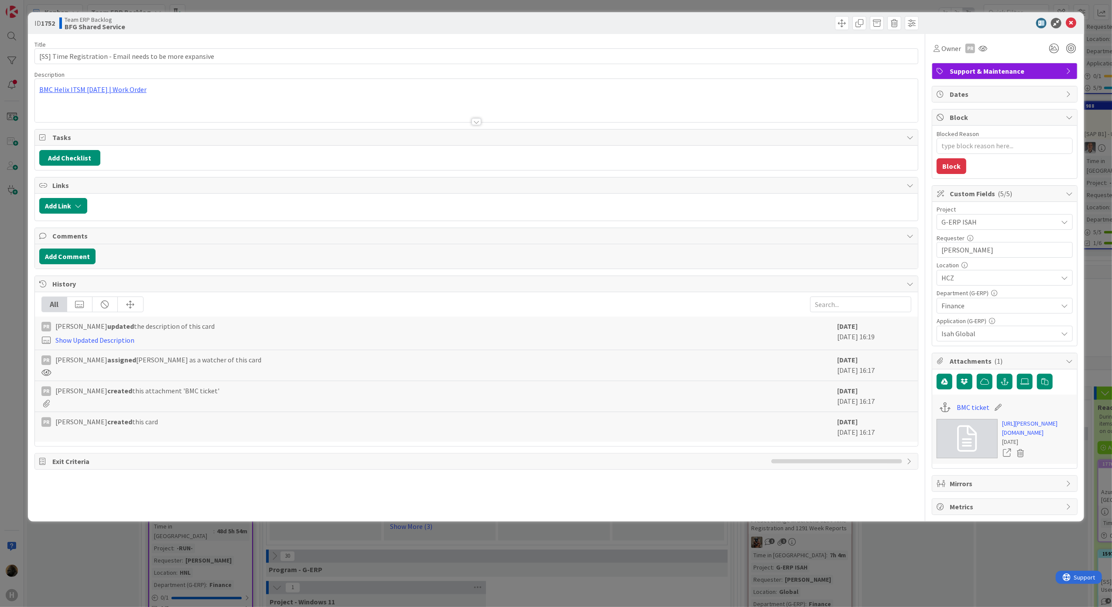
click at [0, 358] on html "H Kanban Team ERP Backlog 1x 2x 3x 5 INFO This column contains information card…" at bounding box center [556, 303] width 1112 height 607
click at [310, 564] on div "ID 1752 Team ERP Backlog BFG Shared Service Title 57 / 128 [SS] Time Registrati…" at bounding box center [556, 303] width 1112 height 607
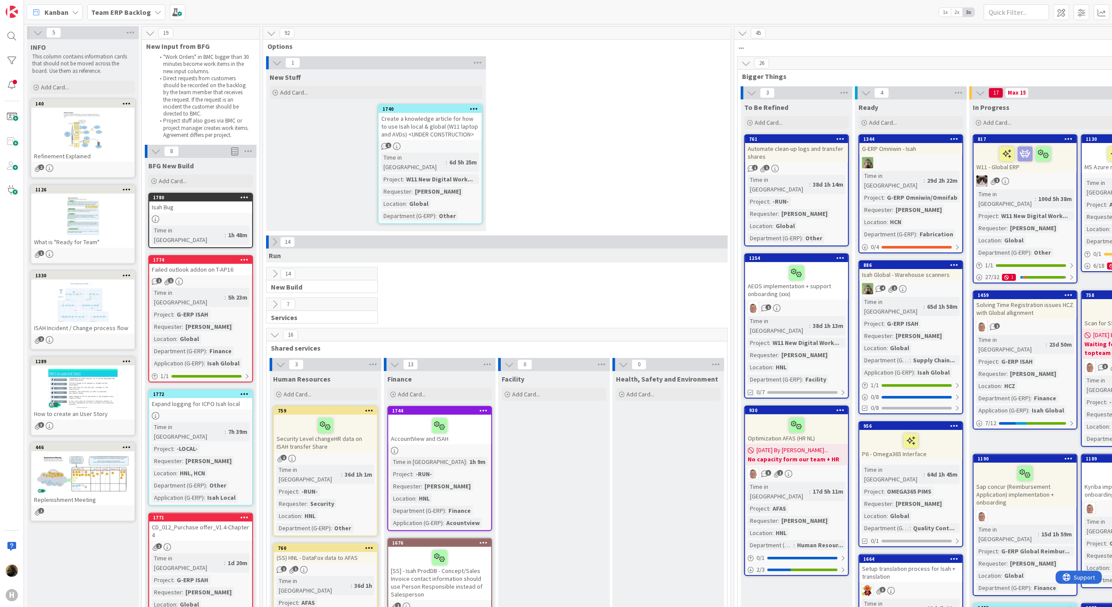
click at [128, 11] on b "Team ERP Backlog" at bounding box center [121, 12] width 60 height 9
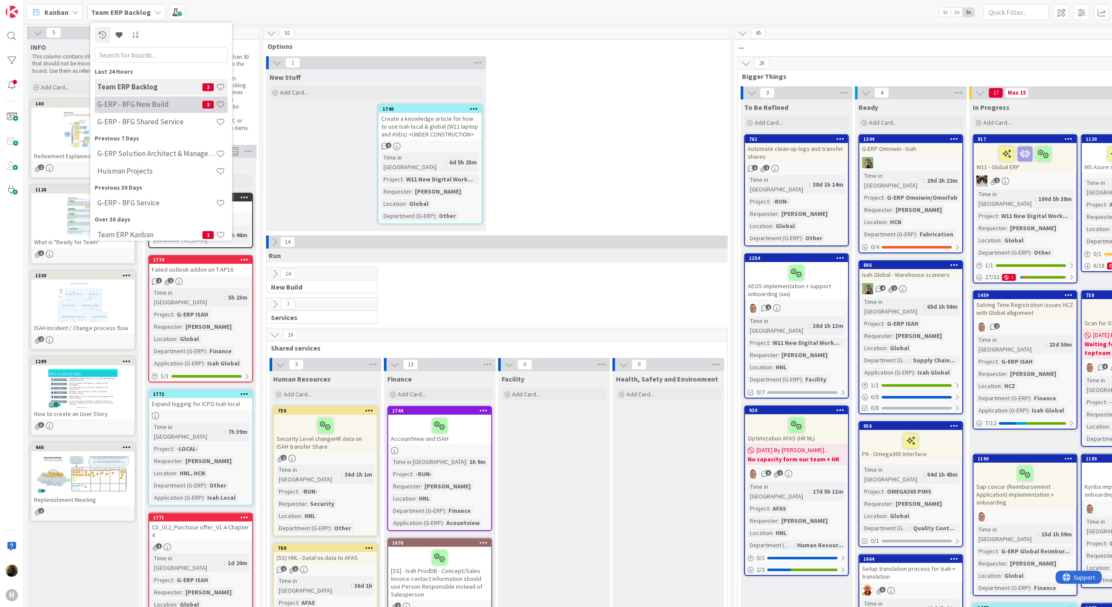
click at [136, 106] on h4 "G-ERP - BFG New Build" at bounding box center [149, 104] width 105 height 9
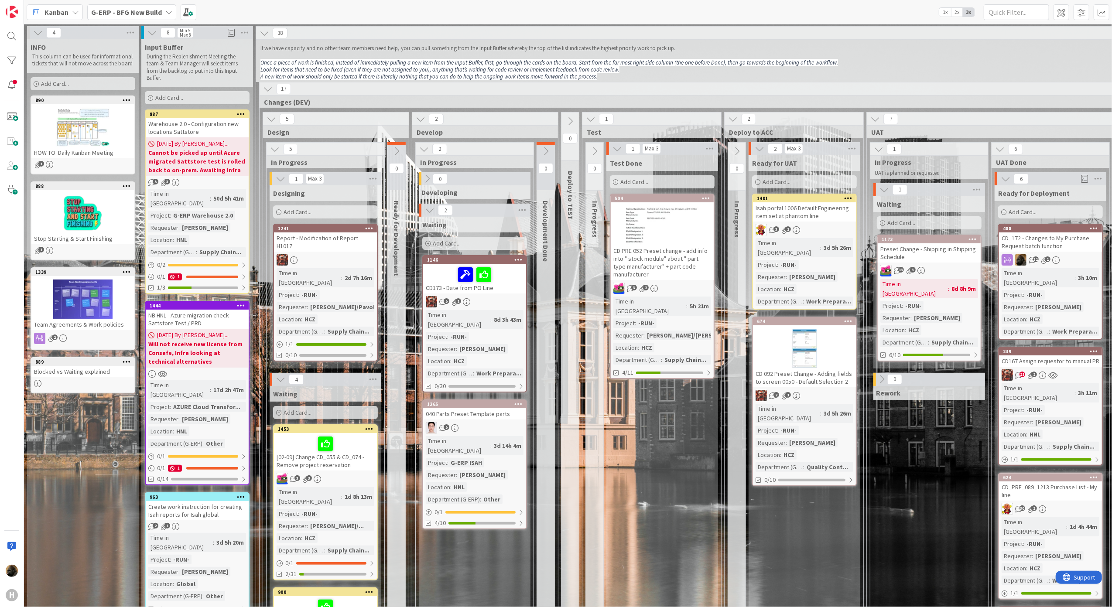
click at [117, 15] on b "G-ERP - BFG New Build" at bounding box center [126, 12] width 71 height 9
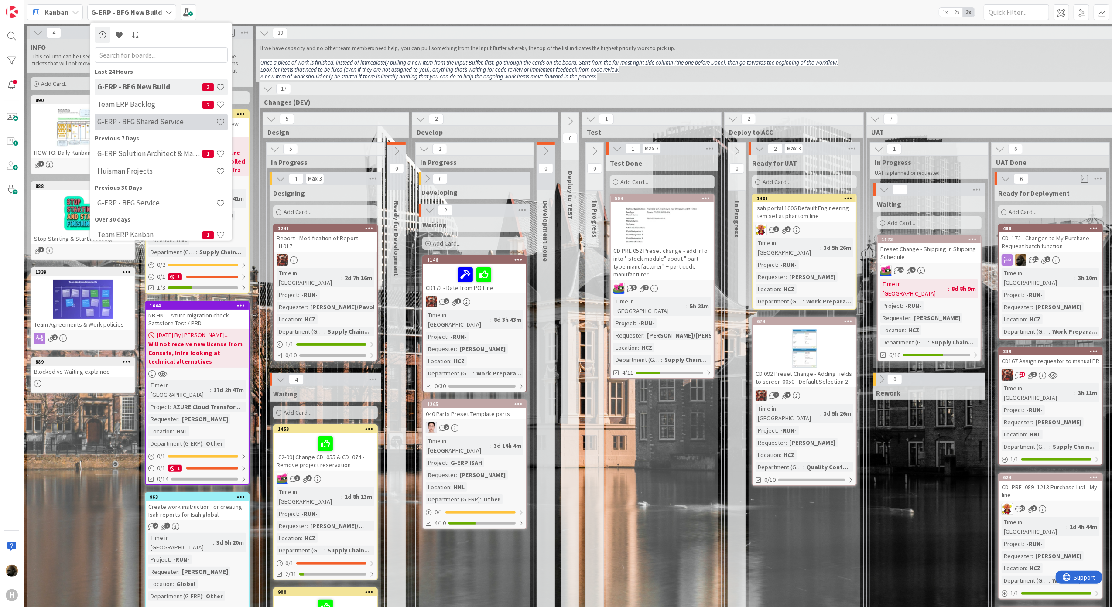
click at [150, 120] on h4 "G-ERP - BFG Shared Service" at bounding box center [156, 121] width 119 height 9
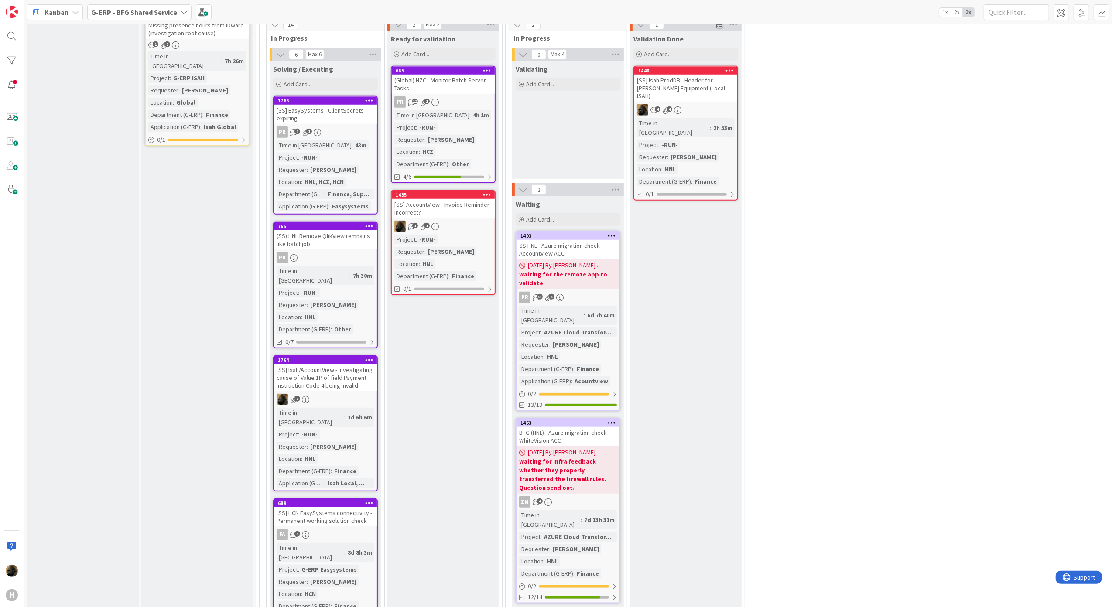
scroll to position [639, 0]
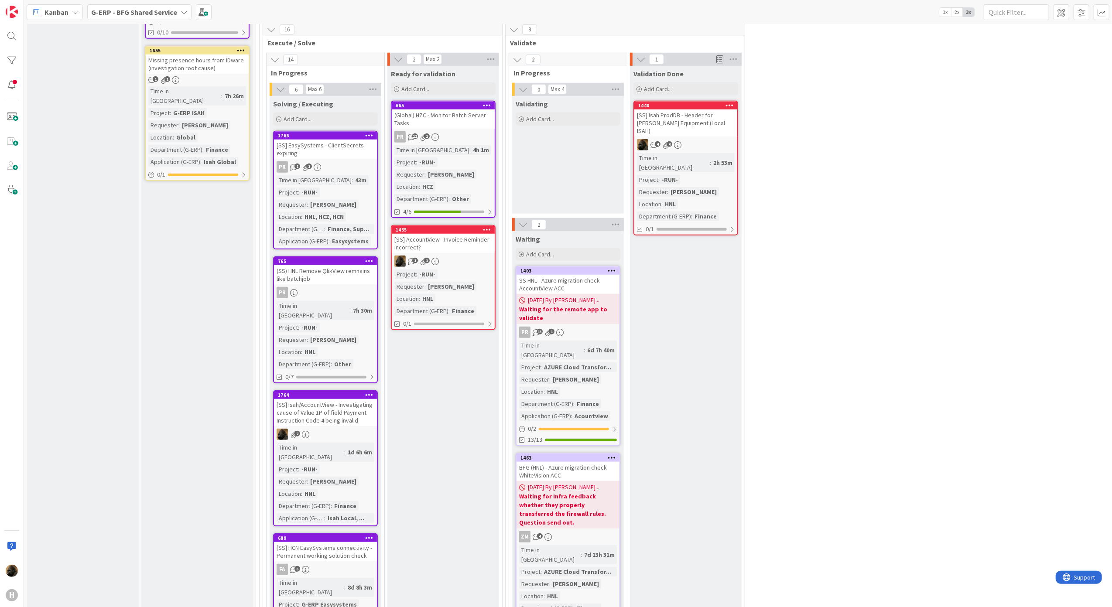
click at [422, 242] on div "[SS] AccountView - Invoice Reminder incorrect?" at bounding box center [443, 243] width 103 height 19
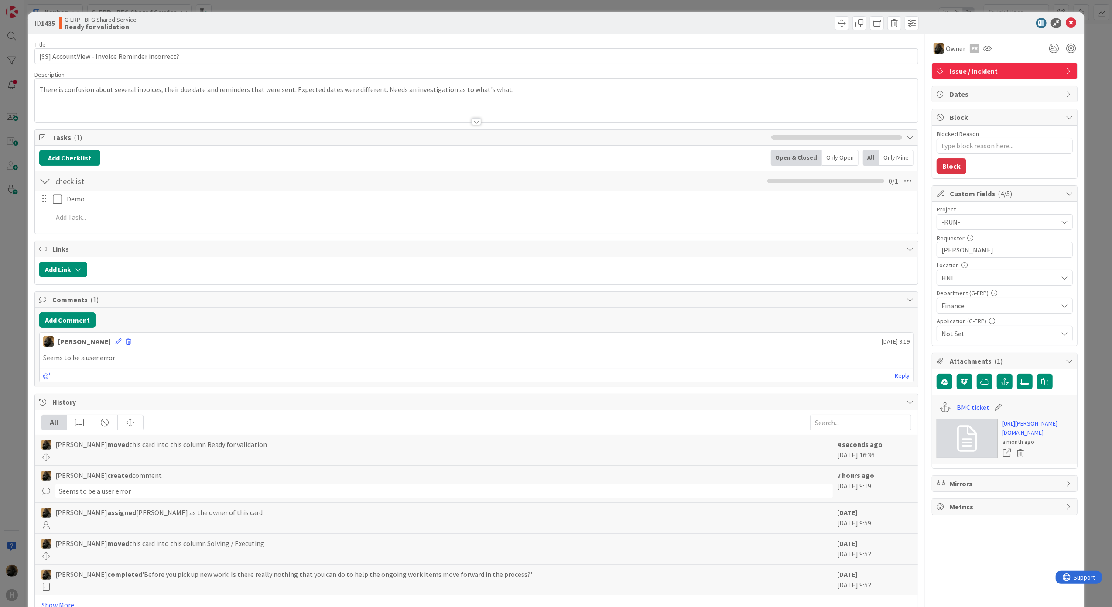
type textarea "x"
click at [61, 327] on button "Add Comment" at bounding box center [67, 320] width 56 height 16
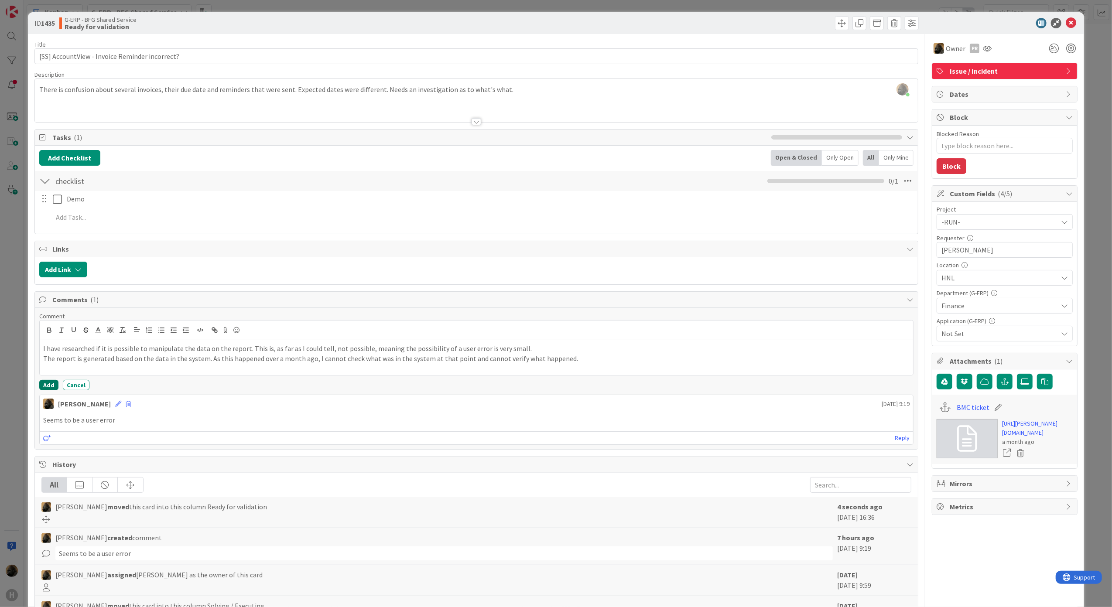
click at [42, 386] on button "Add" at bounding box center [48, 385] width 19 height 10
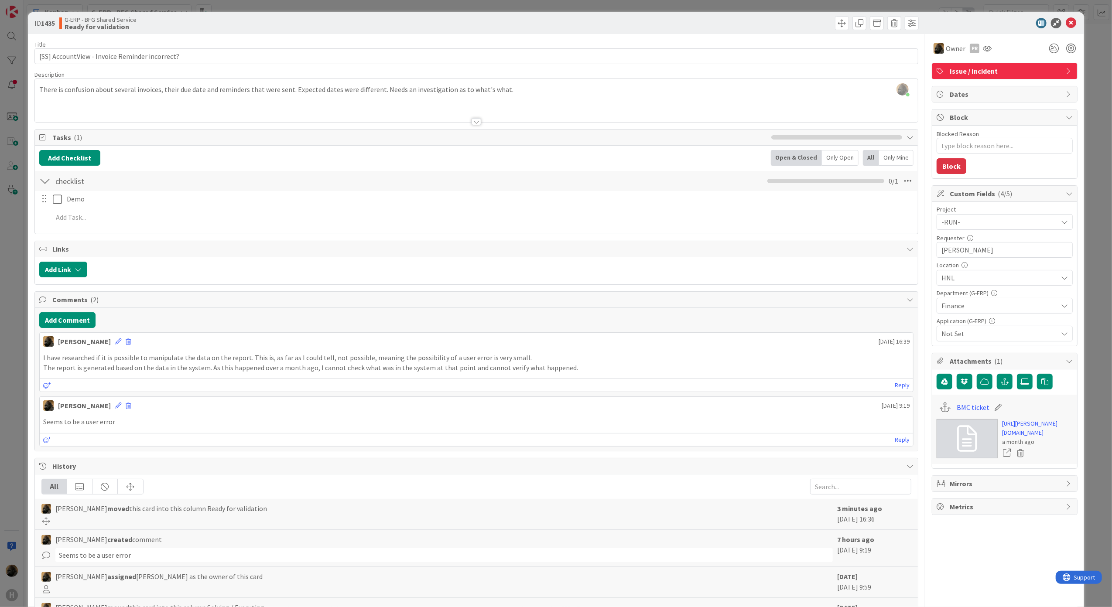
click at [12, 368] on div "ID 1435 G-ERP - BFG Shared Service Ready for validation Title 46 / 128 [SS] Acc…" at bounding box center [556, 303] width 1112 height 607
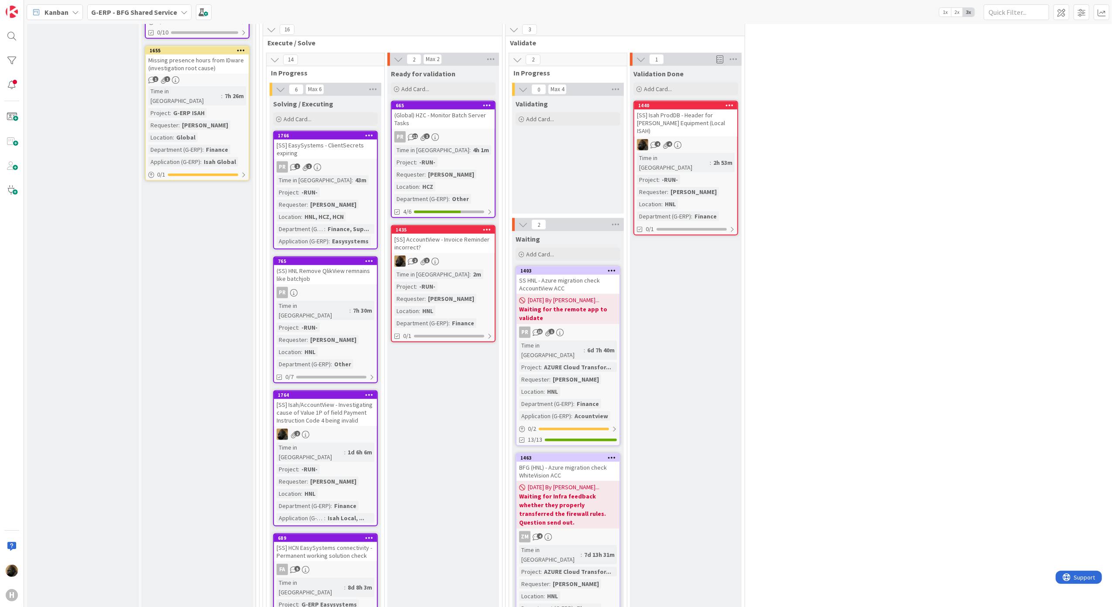
click at [314, 399] on div "[SS] Isah/AccountView - Investigating cause of Value 1P of field Payment Instru…" at bounding box center [325, 412] width 103 height 27
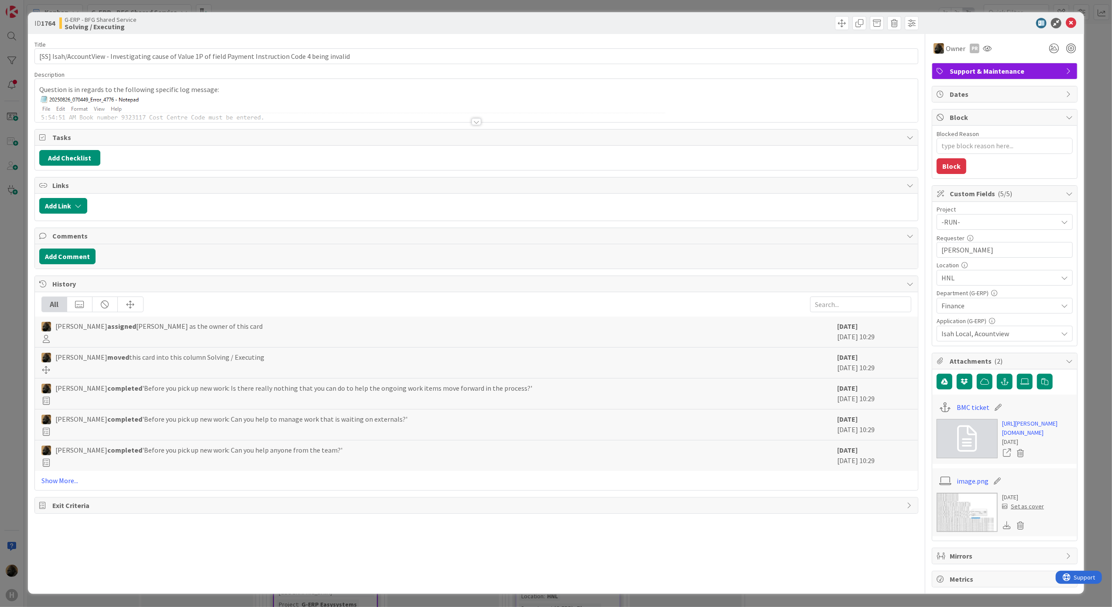
type textarea "x"
click at [70, 263] on button "Add Comment" at bounding box center [67, 257] width 56 height 16
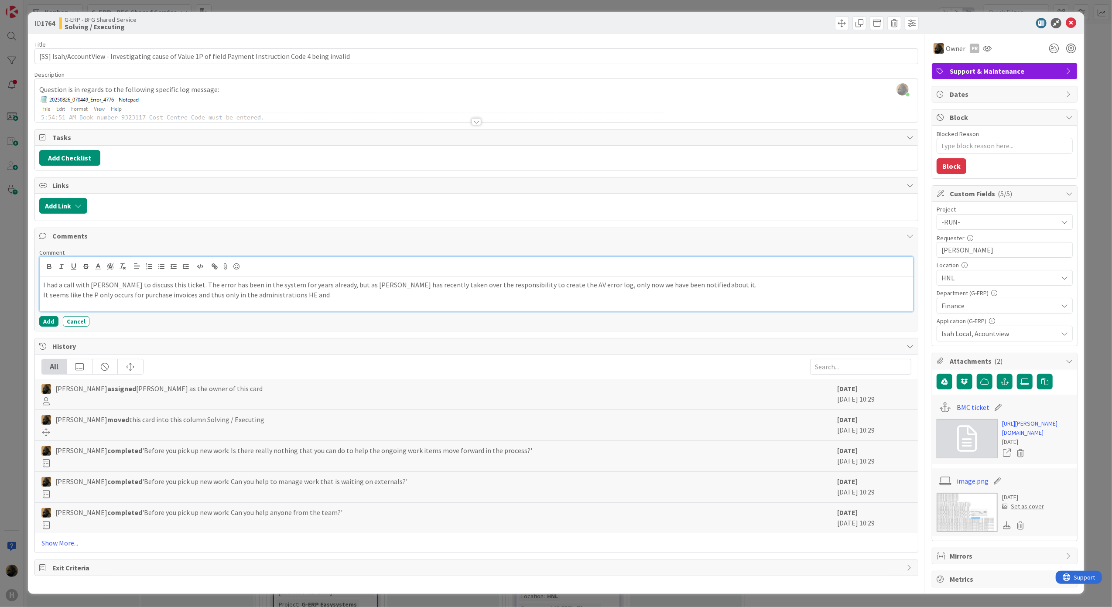
click at [351, 305] on div "I had a call with Jurian to discuss this ticket. The error has been in the syst…" at bounding box center [476, 293] width 873 height 35
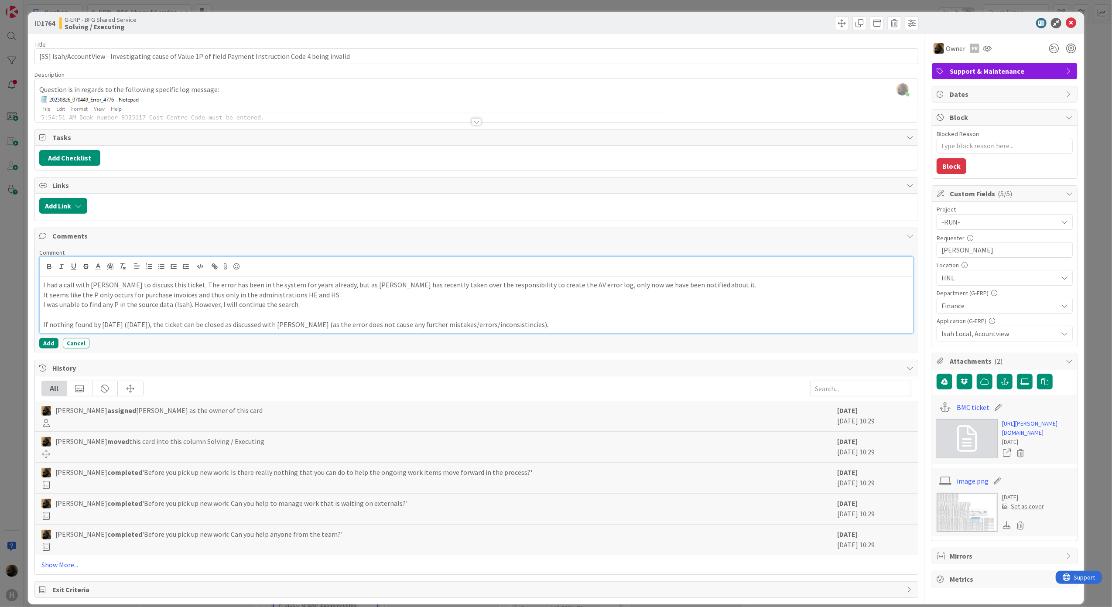
click at [503, 327] on p "If nothing found by tomorrow (2025-08-28), the ticket can be closed as discusse…" at bounding box center [476, 325] width 866 height 10
click at [539, 326] on p "If nothing found by tomorrow (2025-08-28), the ticket can be closed as discusse…" at bounding box center [476, 325] width 866 height 10
click at [42, 344] on button "Add" at bounding box center [48, 343] width 19 height 10
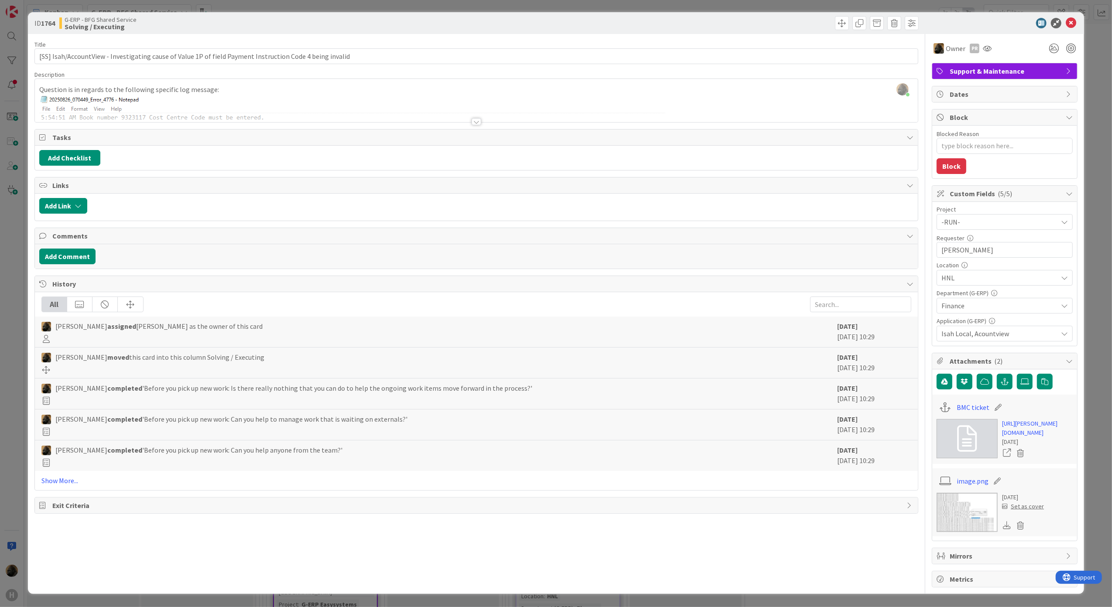
type textarea "x"
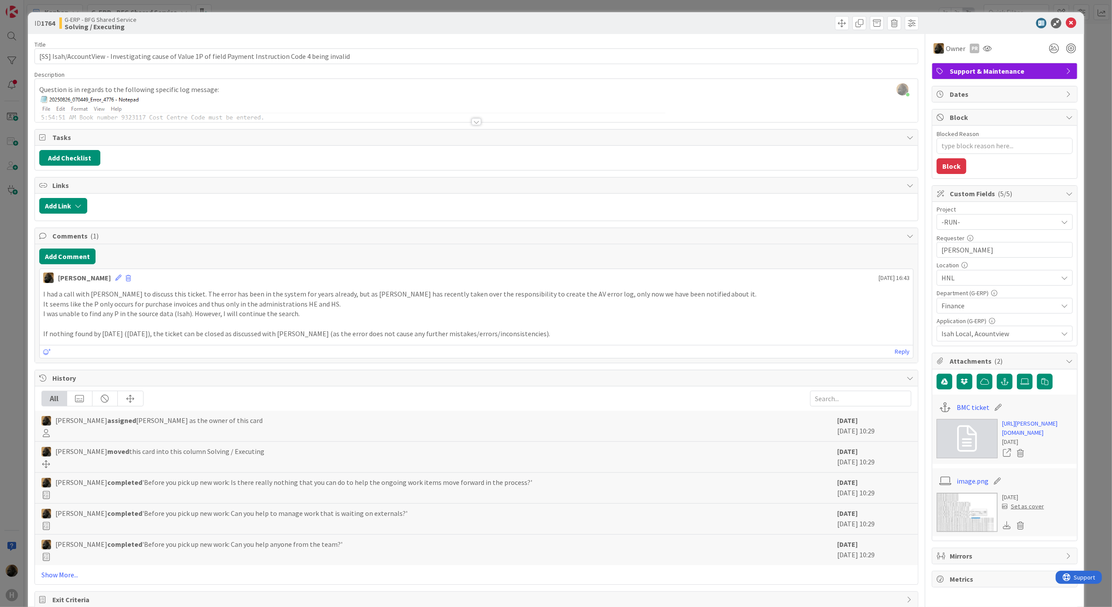
click at [16, 347] on div "ID 1764 G-ERP - BFG Shared Service Solving / Executing Title 105 / 128 [SS] Isa…" at bounding box center [556, 303] width 1112 height 607
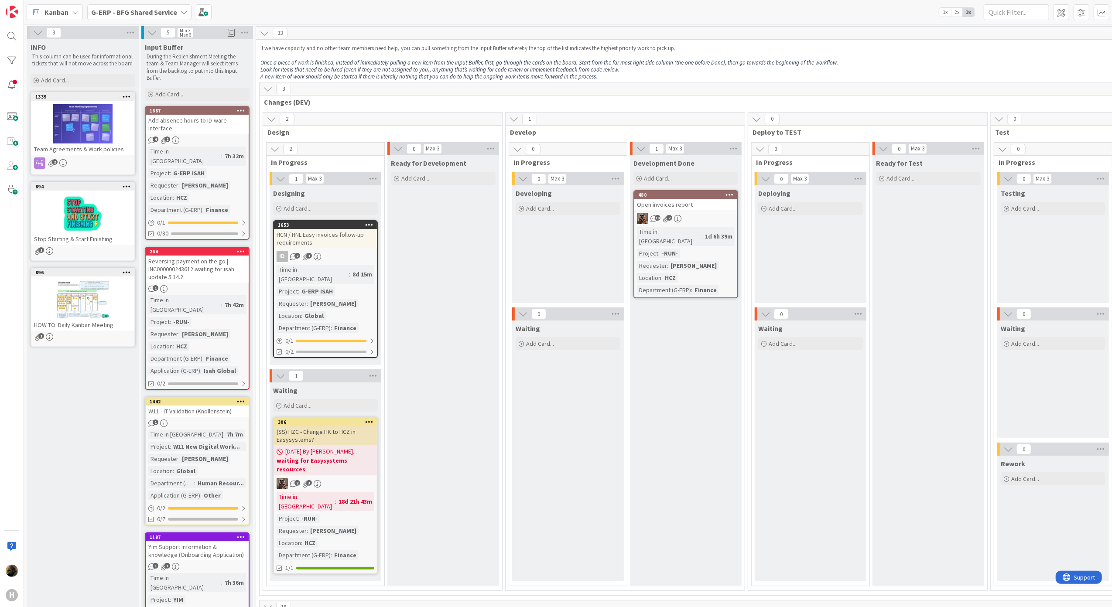
click at [460, 383] on div "Ready for Development Add Card..." at bounding box center [443, 370] width 112 height 431
click at [452, 517] on div "Ready for Development Add Card..." at bounding box center [443, 370] width 112 height 431
click at [539, 396] on div "Waiting Add Card..." at bounding box center [568, 451] width 112 height 261
click at [65, 17] on span "Kanban" at bounding box center [56, 12] width 24 height 10
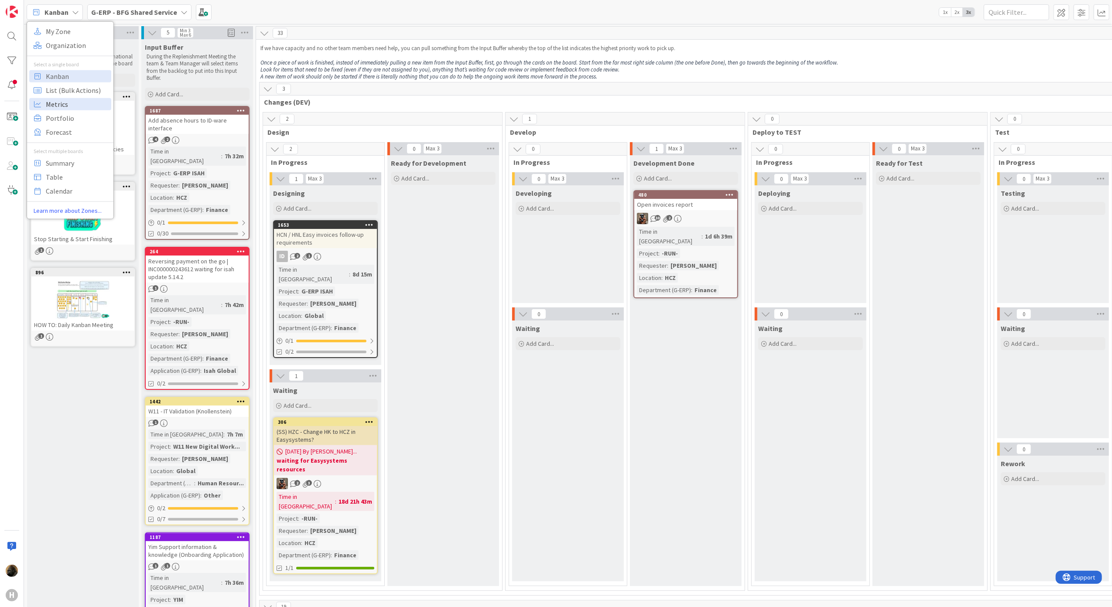
click at [70, 99] on span "Metrics" at bounding box center [77, 103] width 63 height 13
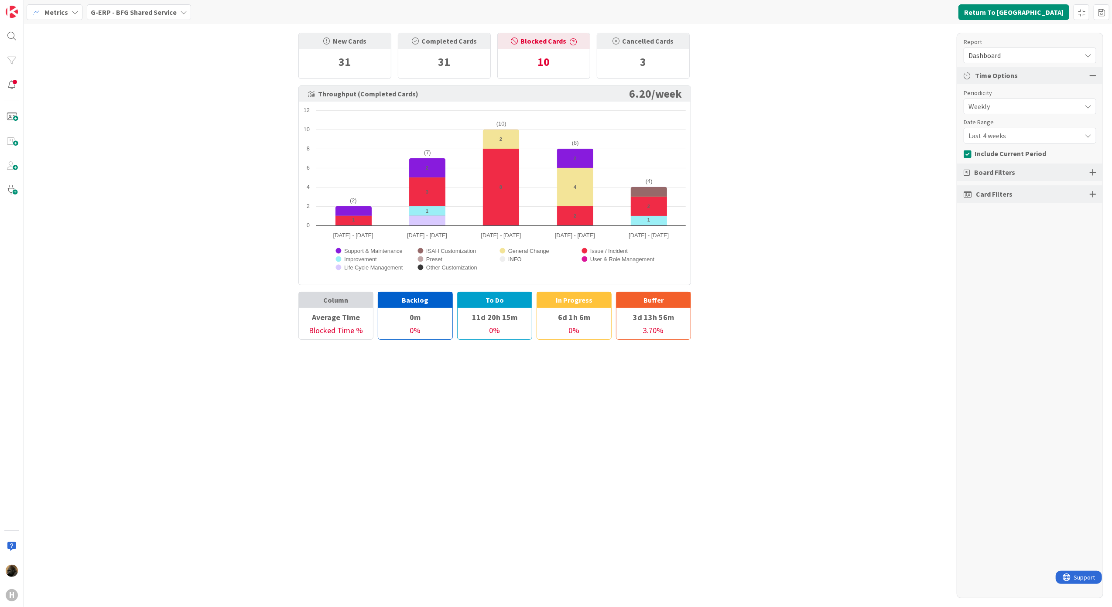
click at [1004, 53] on span "Dashboard" at bounding box center [1022, 55] width 108 height 12
click at [873, 255] on div "New Cards 31 Completed Cards 31 Blocked Cards 10 Cancelled Cards 3 Throughput (…" at bounding box center [568, 315] width 1088 height 583
click at [1010, 147] on button "Include Current Period" at bounding box center [1004, 153] width 82 height 13
click at [1010, 153] on span "Include Current Period" at bounding box center [1007, 153] width 67 height 9
click at [1010, 113] on span "Last 4 weeks" at bounding box center [1022, 106] width 108 height 12
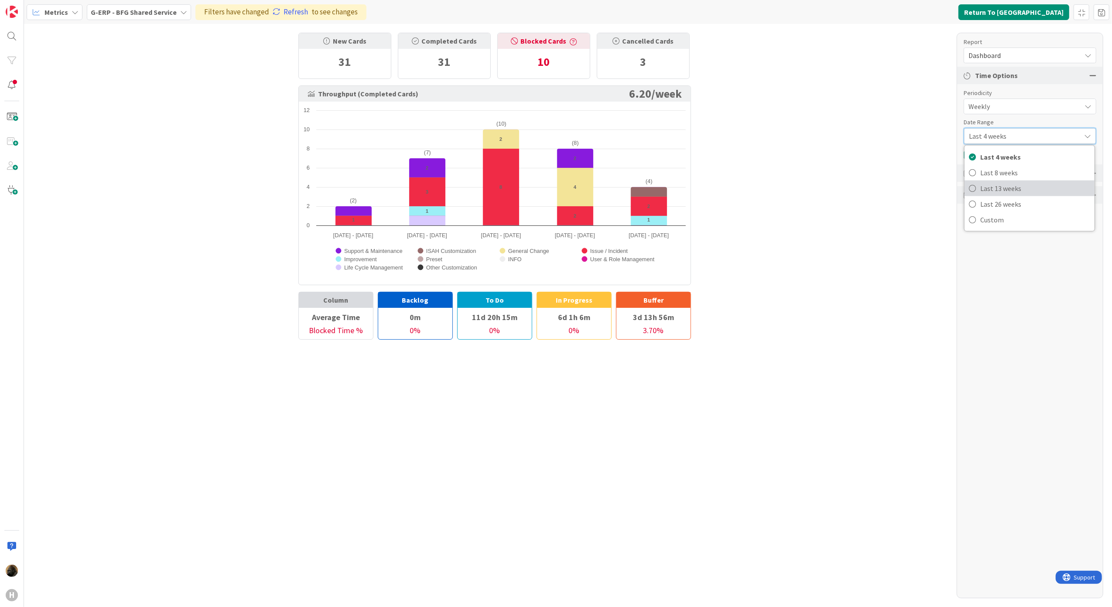
click at [1000, 193] on span "Last 13 weeks" at bounding box center [1035, 188] width 110 height 13
click at [888, 210] on div "New Cards 31 Completed Cards 31 Blocked Cards 10 Cancelled Cards 3 Throughput (…" at bounding box center [568, 315] width 1088 height 583
click at [1091, 179] on div "Board Filters" at bounding box center [1030, 172] width 146 height 17
click at [1091, 174] on div at bounding box center [1092, 172] width 7 height 8
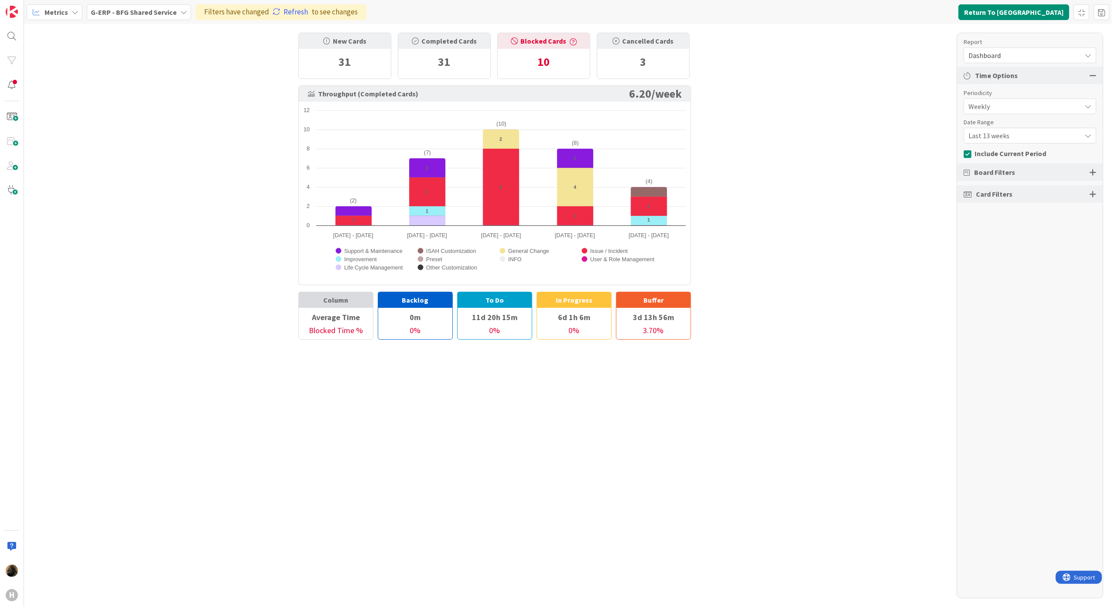
click at [1088, 189] on div "Card Filters" at bounding box center [1030, 193] width 146 height 17
click at [1088, 201] on div "Card Filters" at bounding box center [1030, 193] width 146 height 17
click at [1090, 192] on div at bounding box center [1092, 194] width 7 height 8
click at [1059, 230] on div "All (30/30)" at bounding box center [1030, 226] width 132 height 16
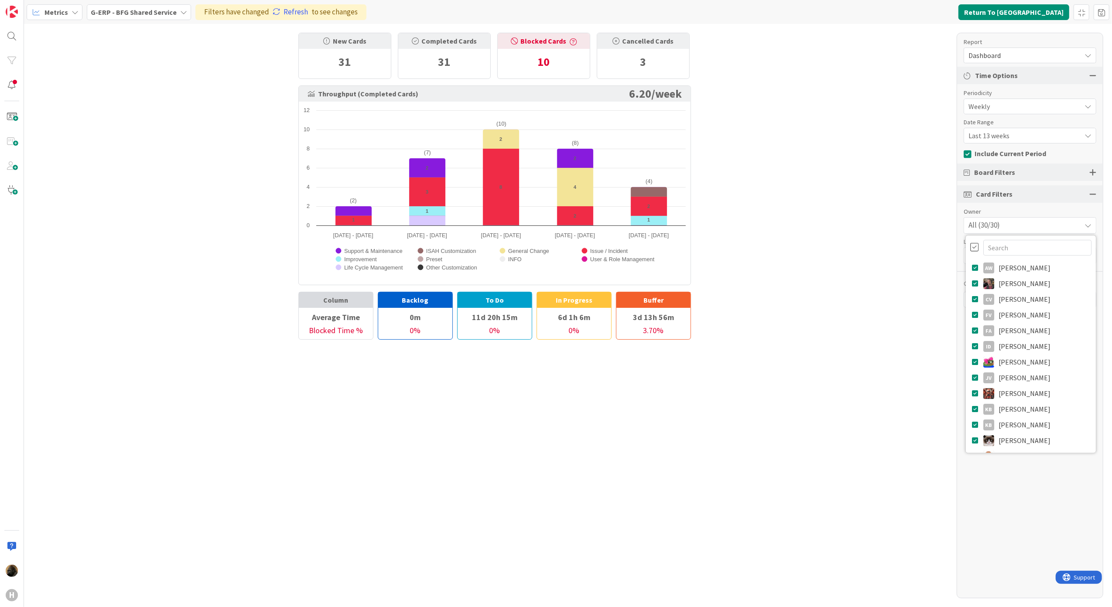
click at [974, 247] on div at bounding box center [974, 247] width 9 height 10
click at [1032, 245] on input "text" at bounding box center [1037, 248] width 108 height 16
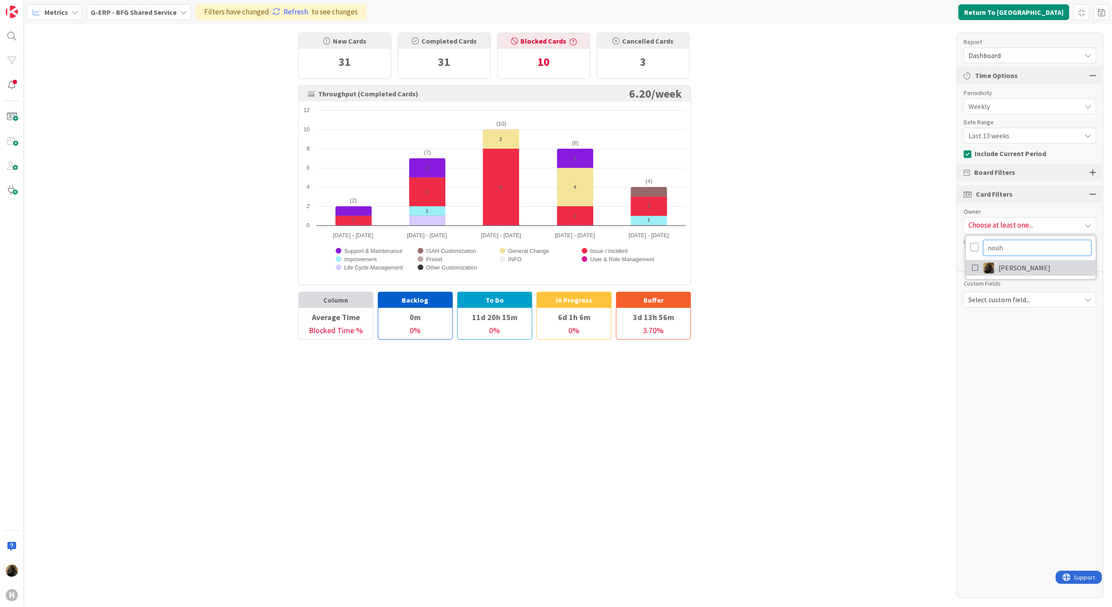
type input "noah"
click at [1038, 261] on link "[PERSON_NAME]" at bounding box center [1030, 268] width 130 height 16
click at [1020, 461] on div "Report Dashboard Dashboard Performance Tuning Streamline Allocation Cumulative …" at bounding box center [1029, 316] width 147 height 566
click at [285, 8] on link "Refresh" at bounding box center [290, 12] width 35 height 11
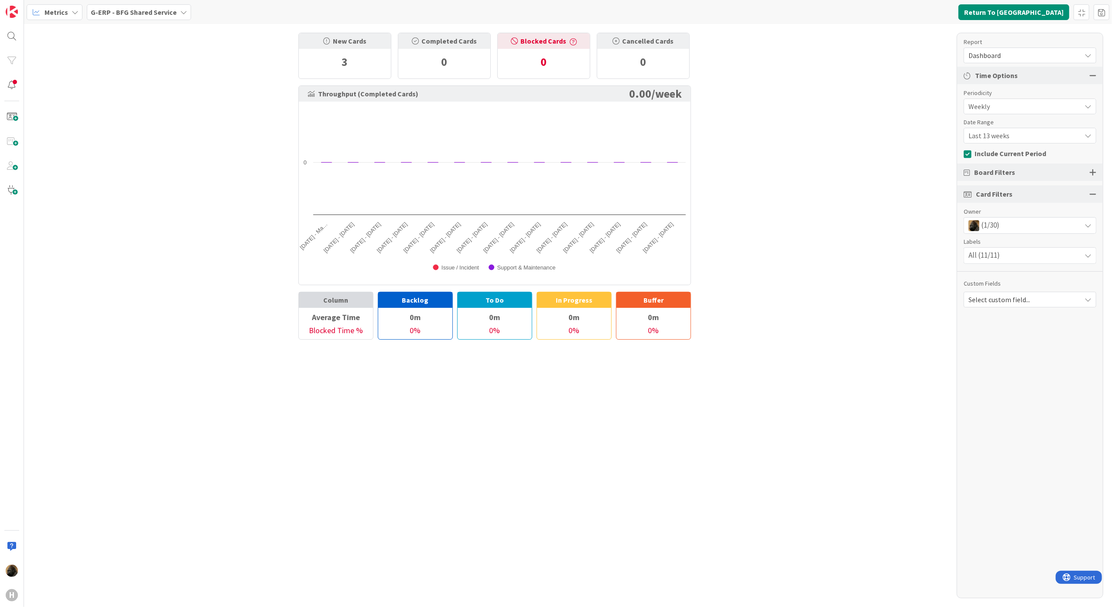
click at [1096, 171] on div "Board Filters" at bounding box center [1030, 172] width 146 height 17
click at [1092, 171] on div at bounding box center [1092, 172] width 7 height 8
click at [1076, 189] on div "By State By Column" at bounding box center [1029, 193] width 133 height 16
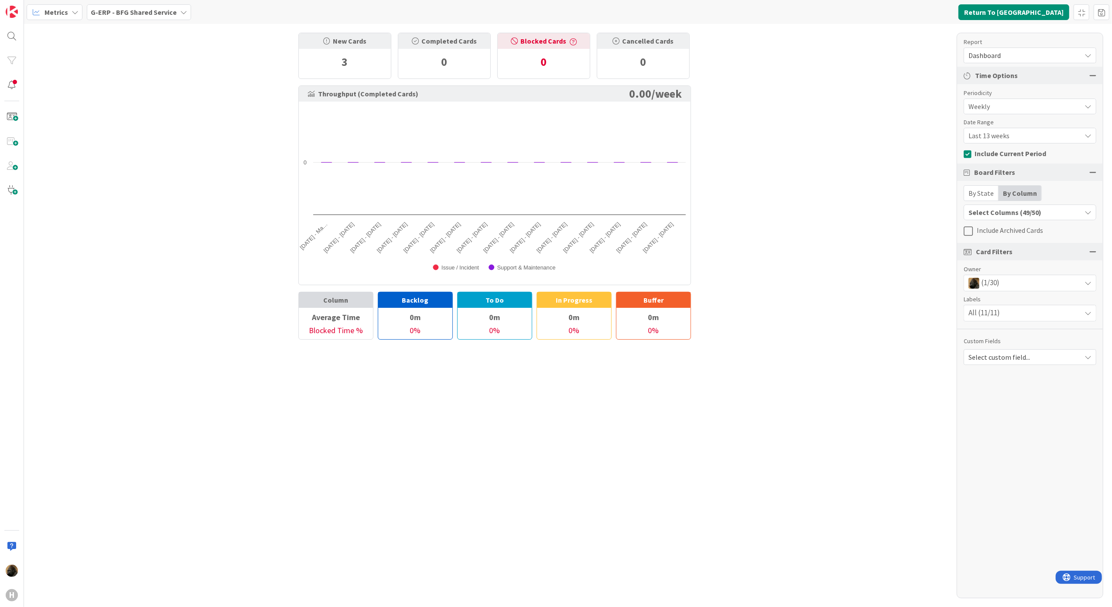
click at [1056, 216] on div "Select Columns (49/50)" at bounding box center [1022, 212] width 117 height 11
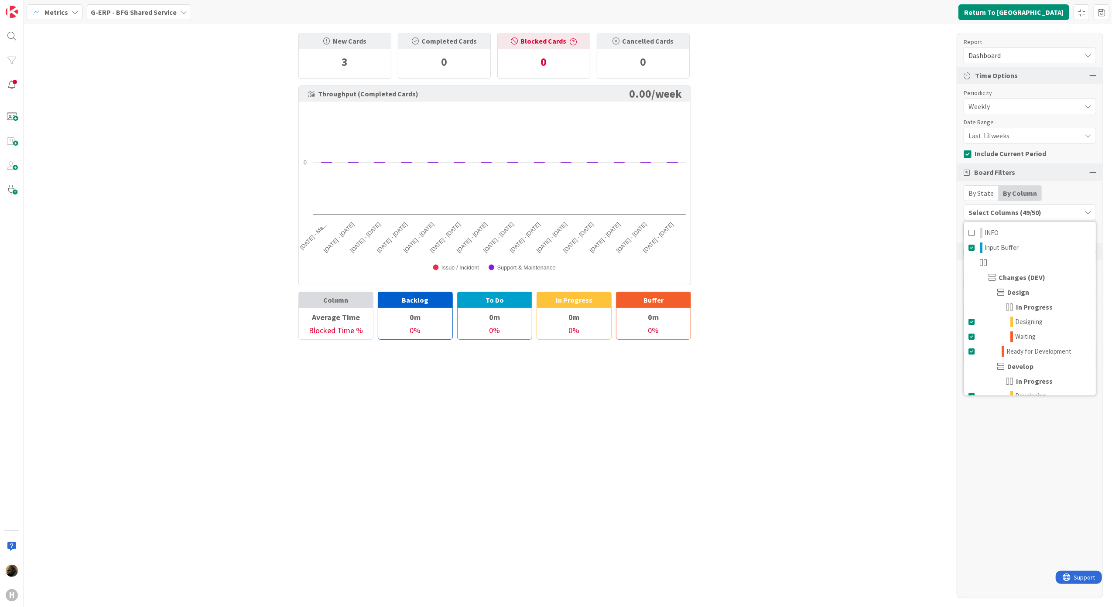
click at [1062, 195] on div "By State By Column" at bounding box center [1029, 193] width 133 height 16
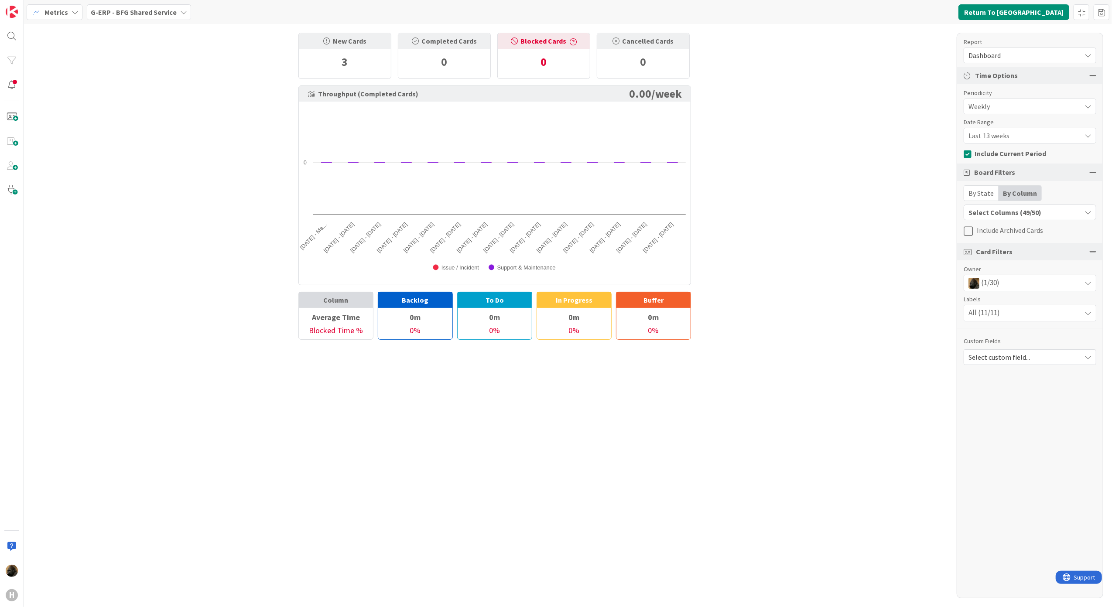
click at [139, 12] on b "G-ERP - BFG Shared Service" at bounding box center [134, 12] width 86 height 9
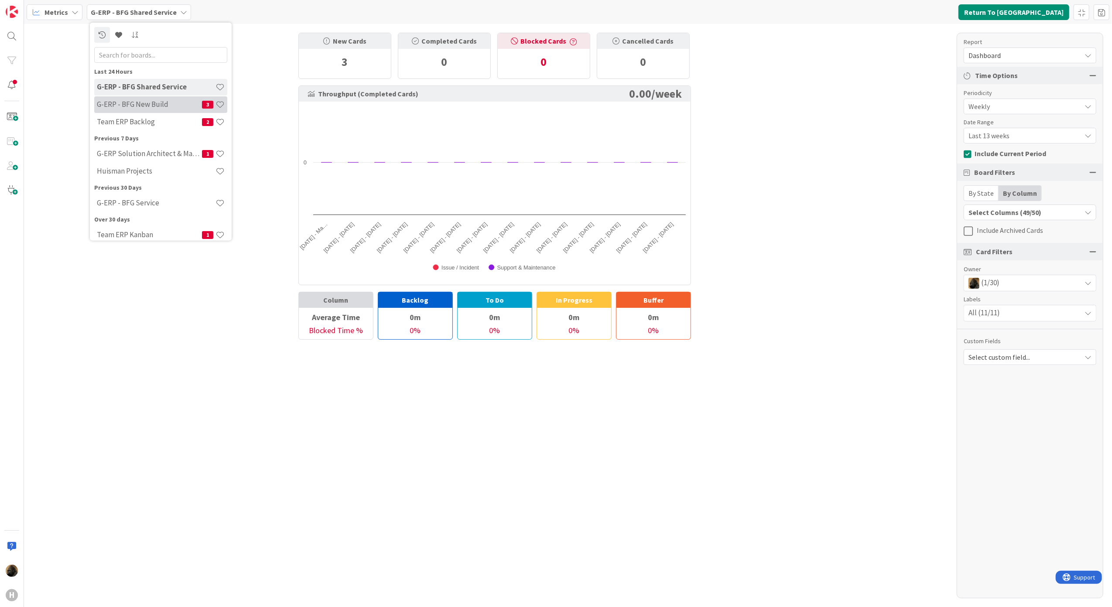
click at [158, 103] on h4 "G-ERP - BFG New Build" at bounding box center [149, 104] width 105 height 9
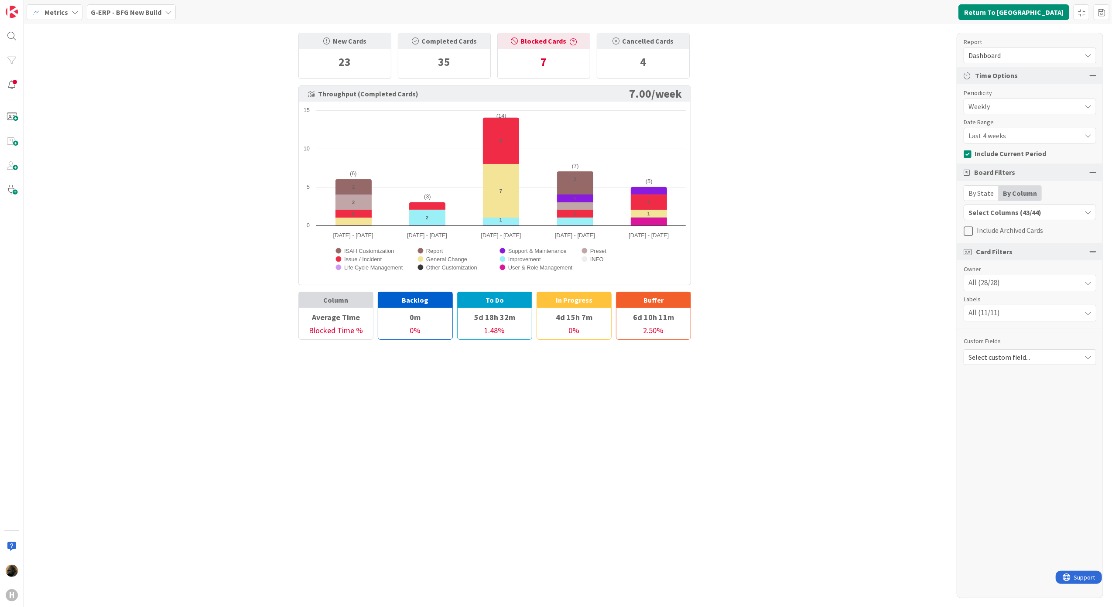
click at [1038, 113] on span "Last 4 weeks" at bounding box center [1022, 106] width 108 height 12
click at [1008, 194] on span "Last 13 weeks" at bounding box center [1035, 188] width 110 height 13
click at [288, 5] on div "Filters have changed Refresh to see changes" at bounding box center [265, 12] width 171 height 16
click at [283, 16] on link "Refresh" at bounding box center [274, 12] width 35 height 11
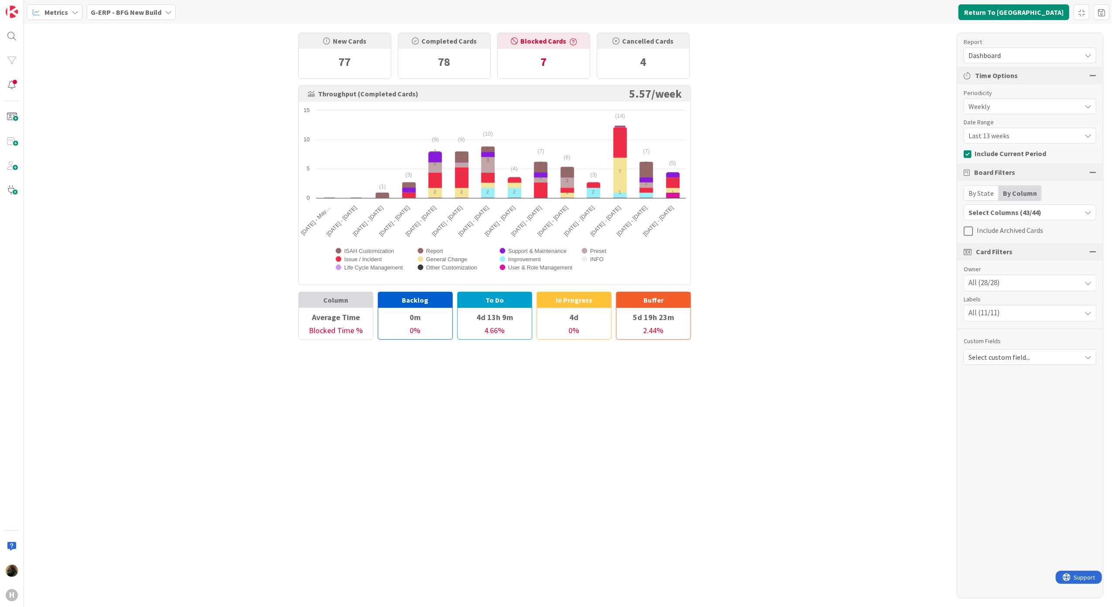
click at [248, 113] on div "New Cards 77 Completed Cards 78 Blocked Cards 7 Cancelled Cards 4 Throughput (C…" at bounding box center [568, 315] width 1088 height 583
